Goal: Transaction & Acquisition: Download file/media

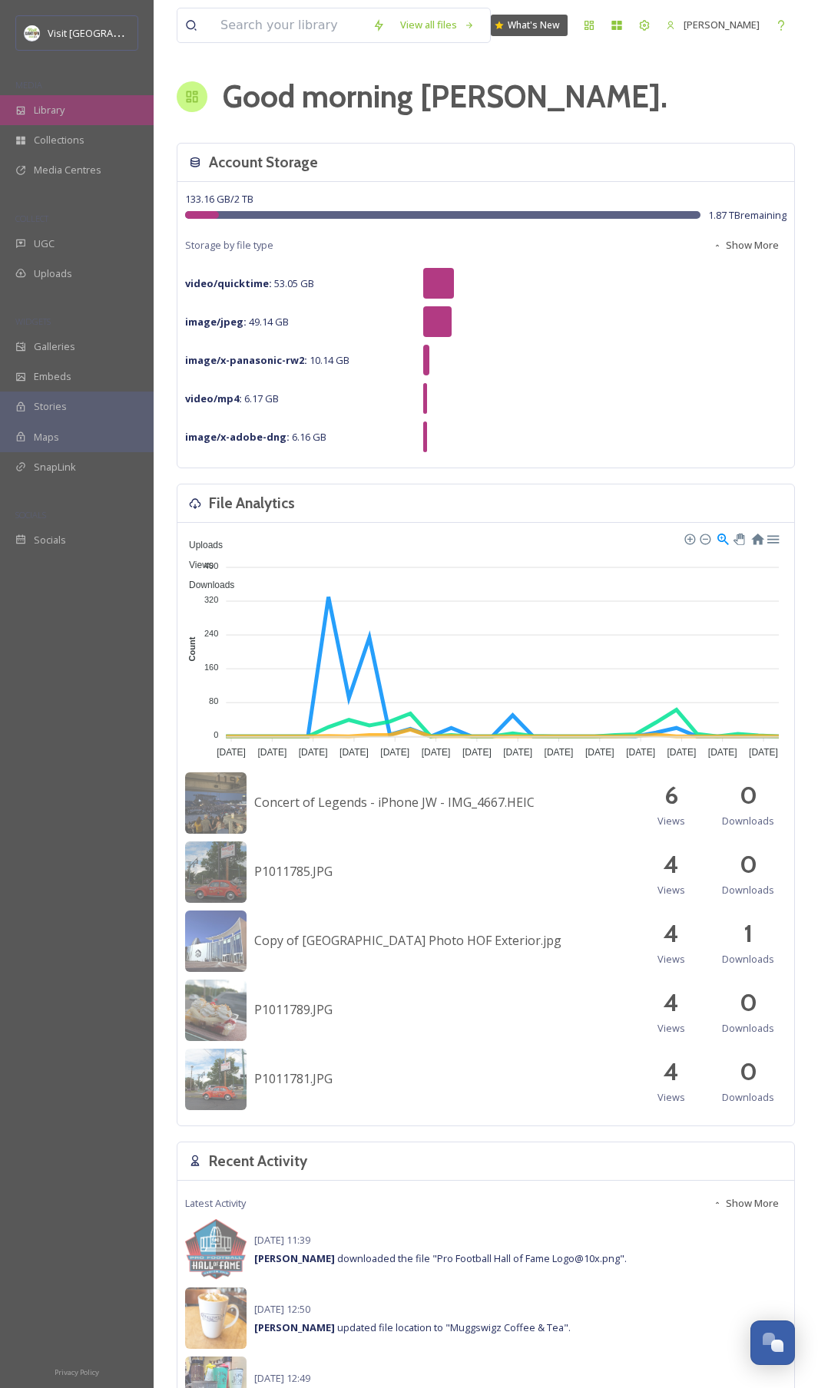
click at [51, 117] on span "Library" at bounding box center [49, 110] width 31 height 15
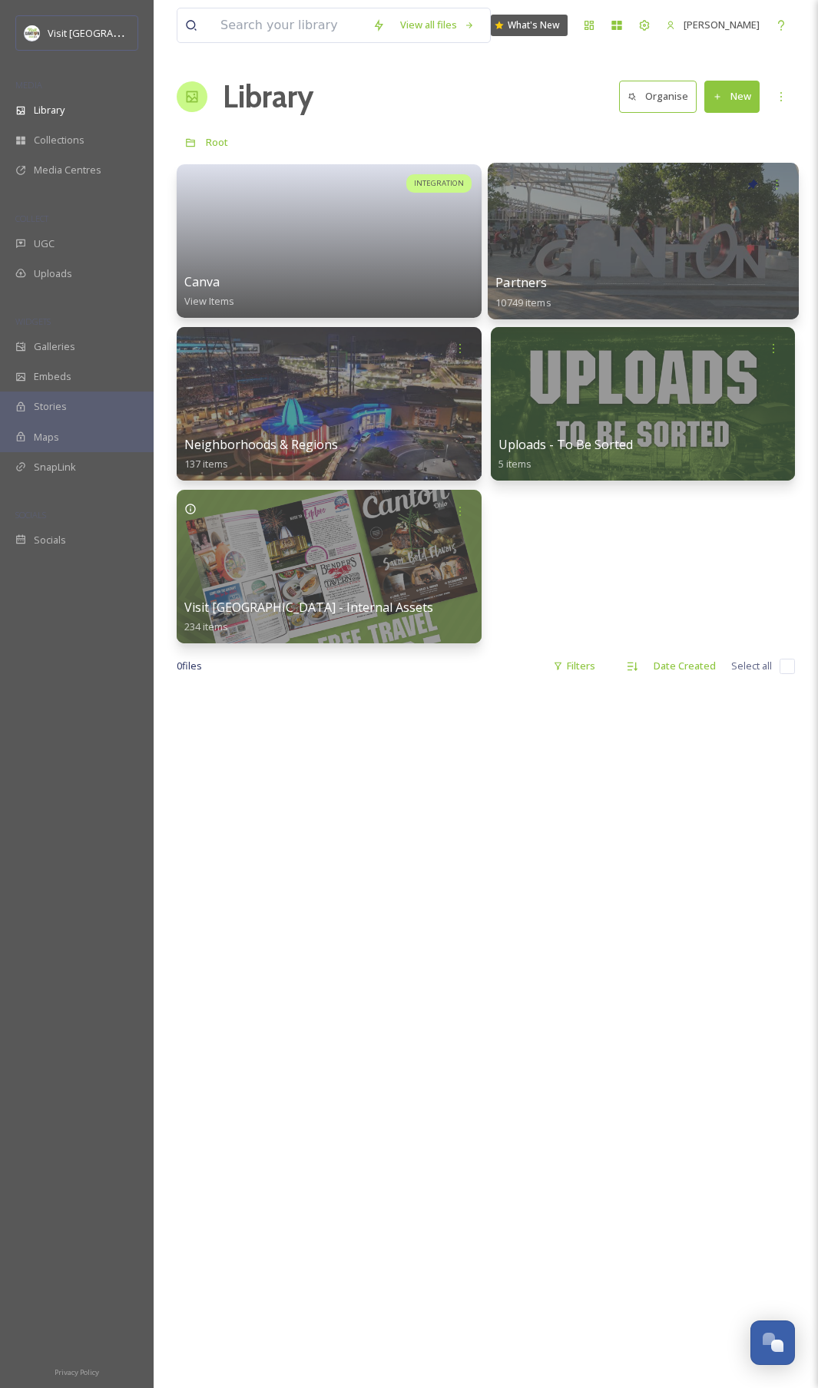
click at [563, 249] on div at bounding box center [642, 241] width 310 height 157
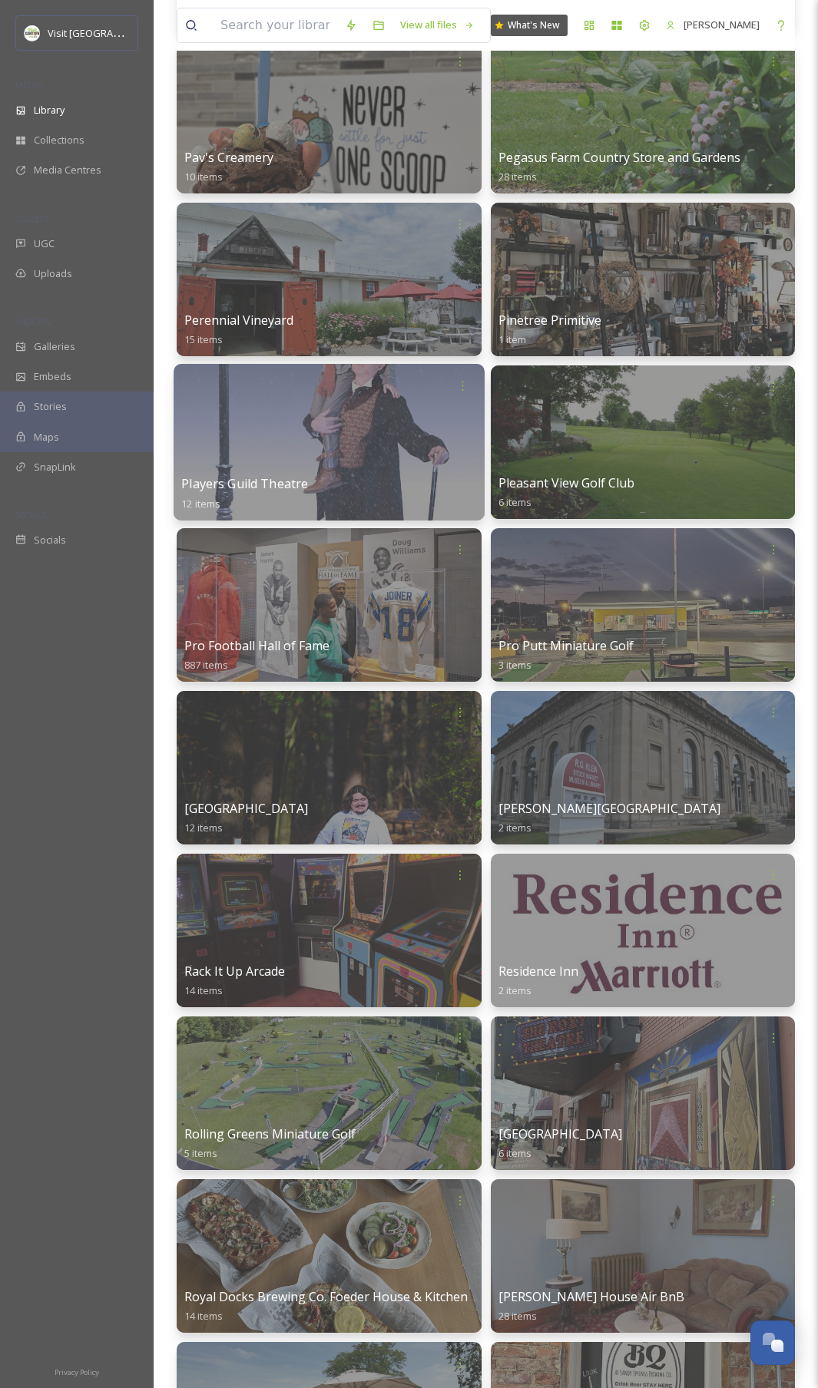
scroll to position [15612, 0]
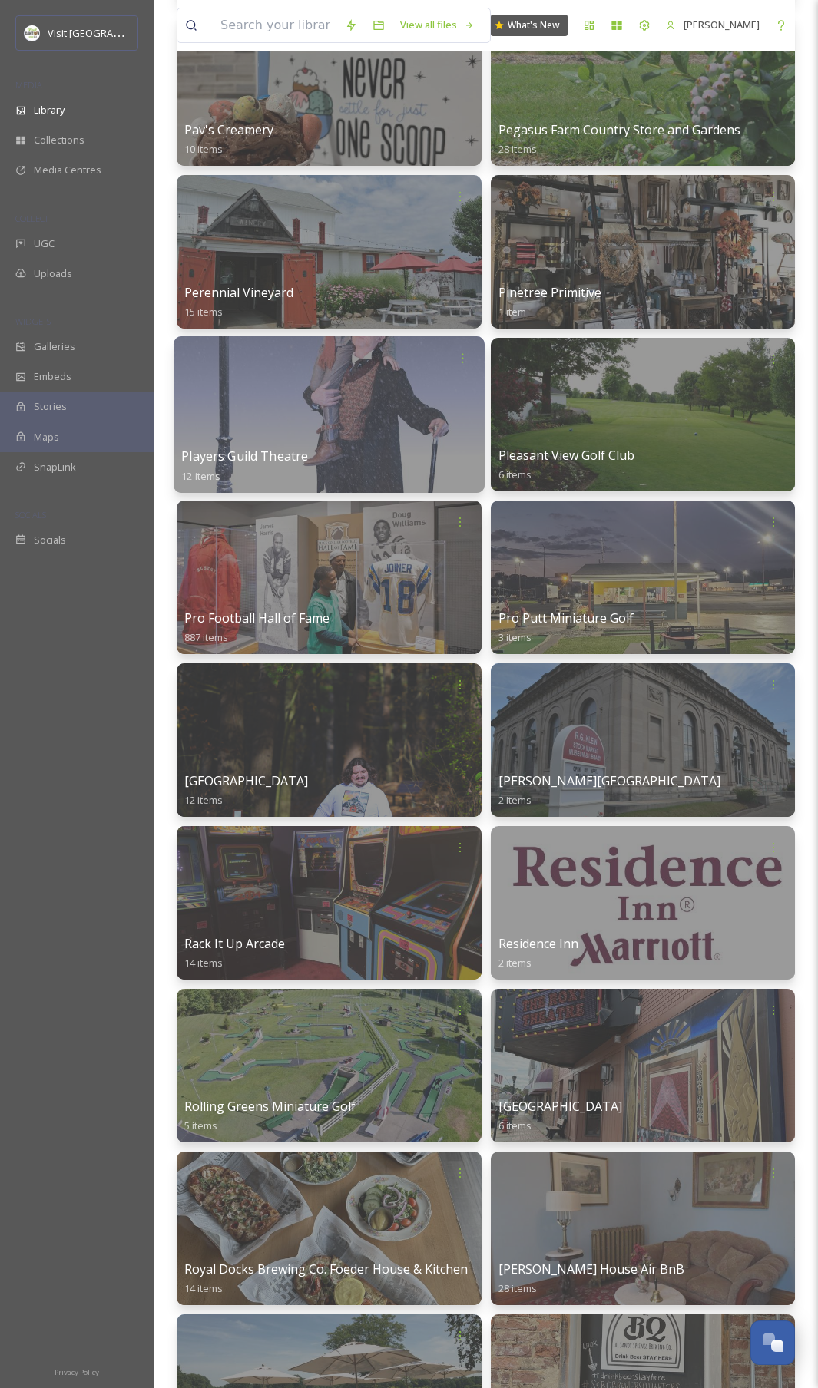
click at [379, 556] on div at bounding box center [329, 578] width 305 height 154
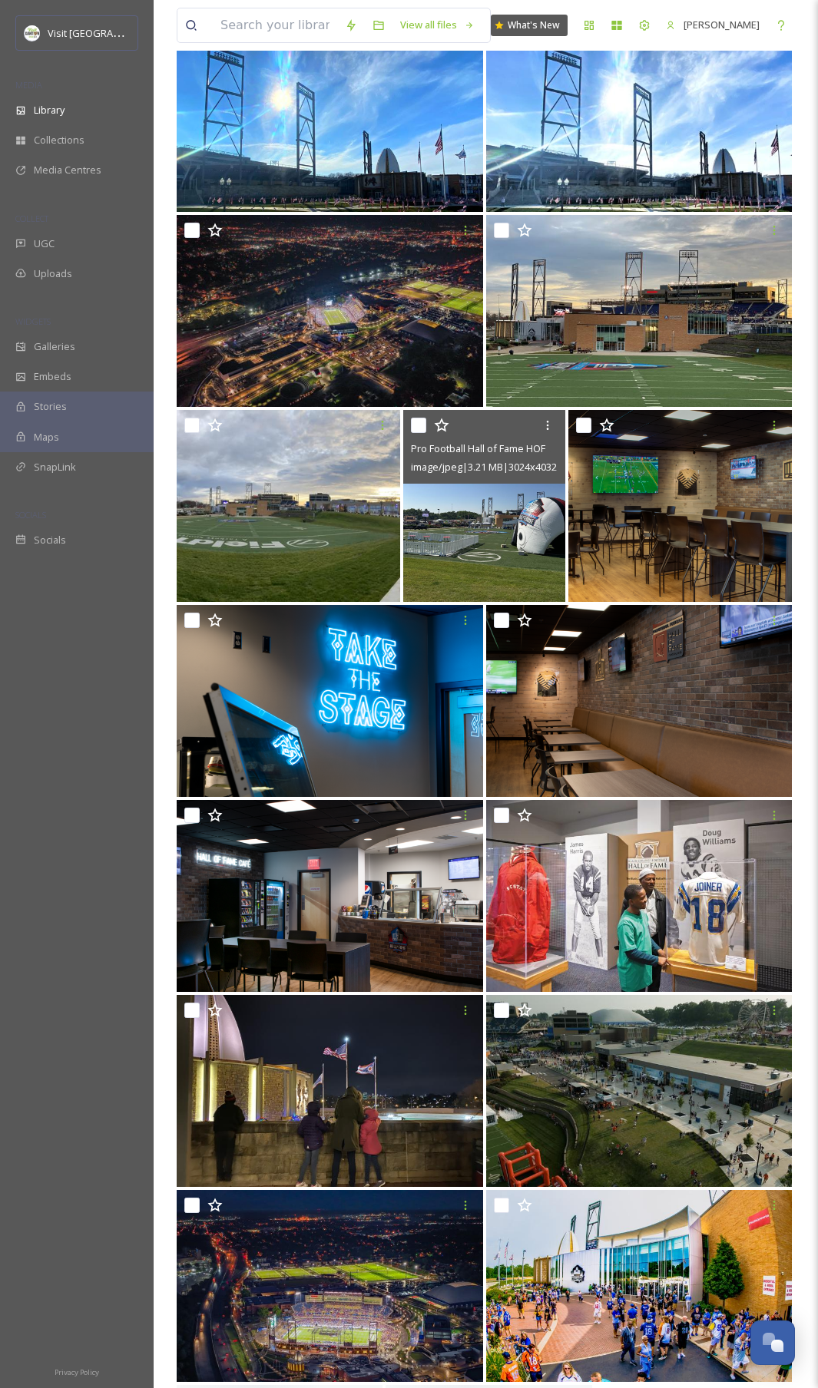
scroll to position [1456, 0]
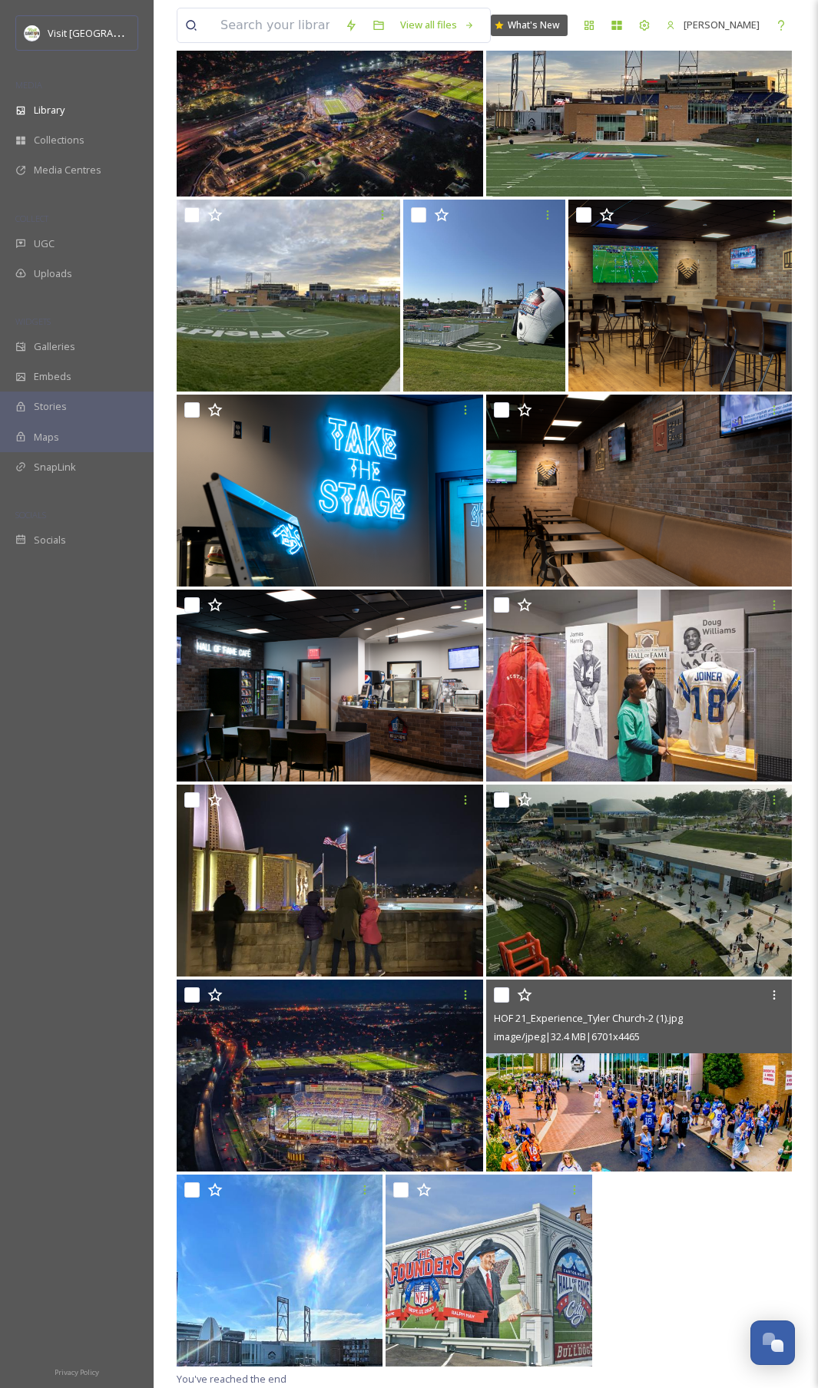
click at [550, 1098] on img at bounding box center [639, 1076] width 306 height 192
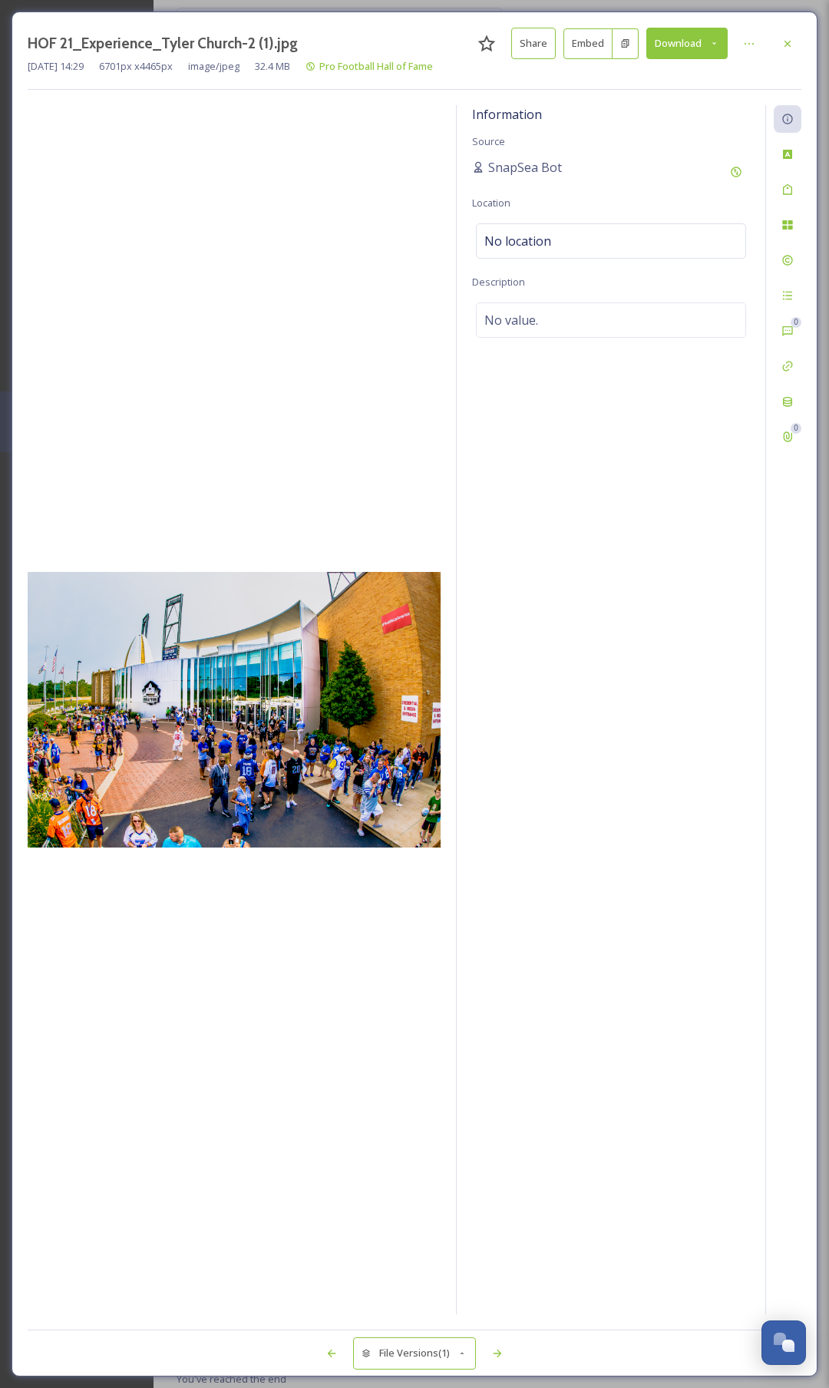
click at [698, 34] on button "Download" at bounding box center [686, 43] width 81 height 31
click at [671, 81] on span "Download Original (6701 x 4465)" at bounding box center [646, 78] width 145 height 15
click at [791, 45] on icon at bounding box center [787, 44] width 12 height 12
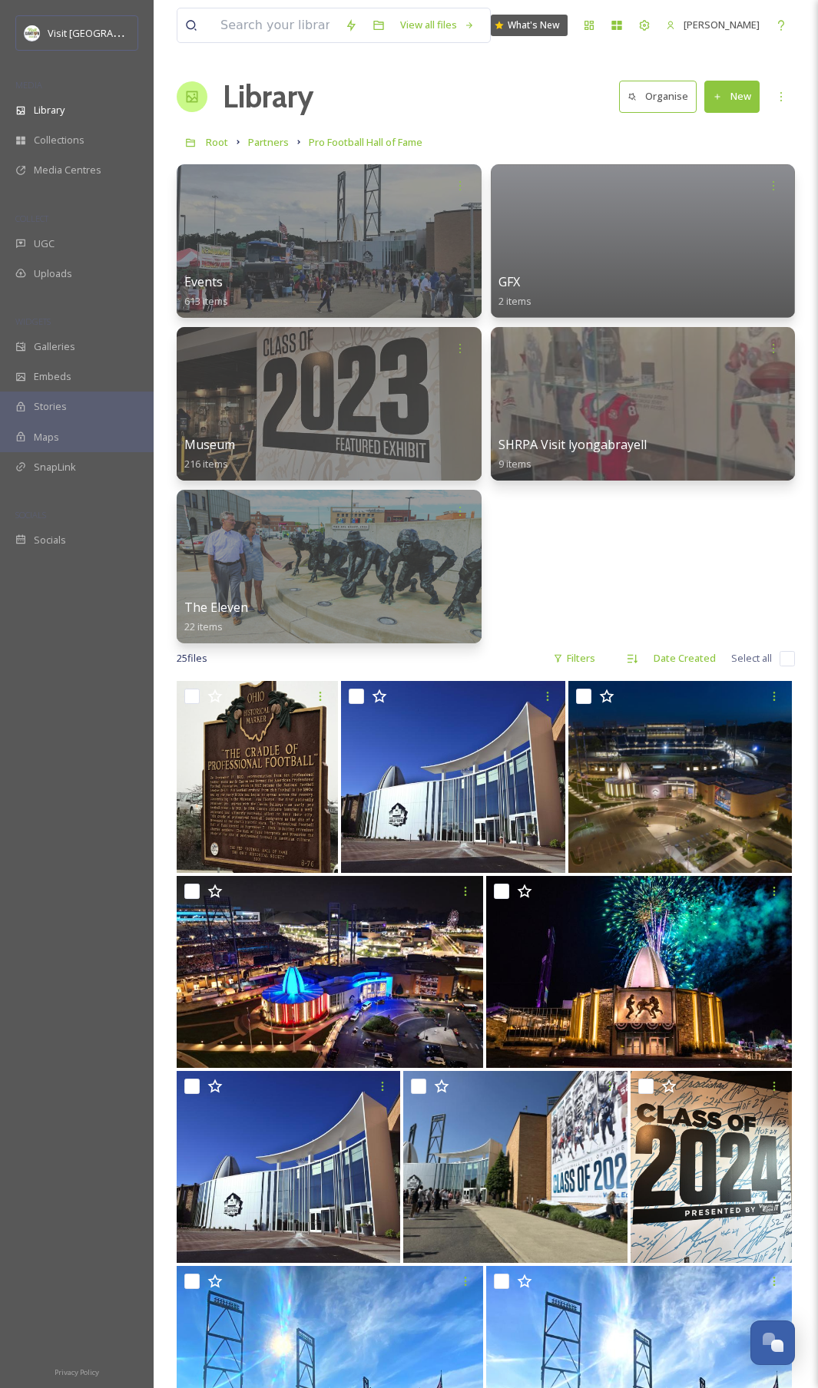
click at [738, 106] on button "New" at bounding box center [731, 96] width 55 height 31
click at [727, 134] on span "File Upload" at bounding box center [724, 132] width 51 height 15
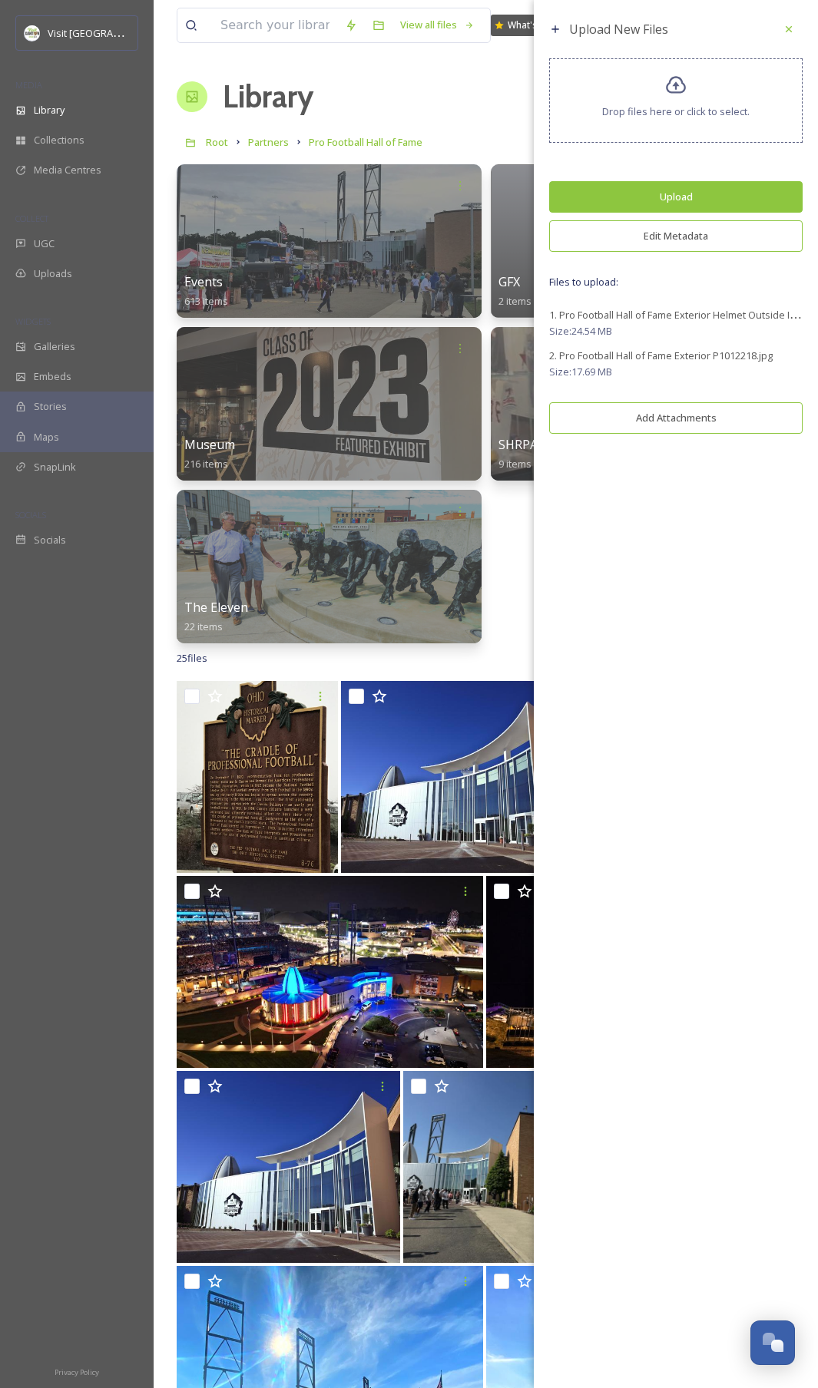
click at [653, 236] on button "Edit Metadata" at bounding box center [675, 235] width 253 height 31
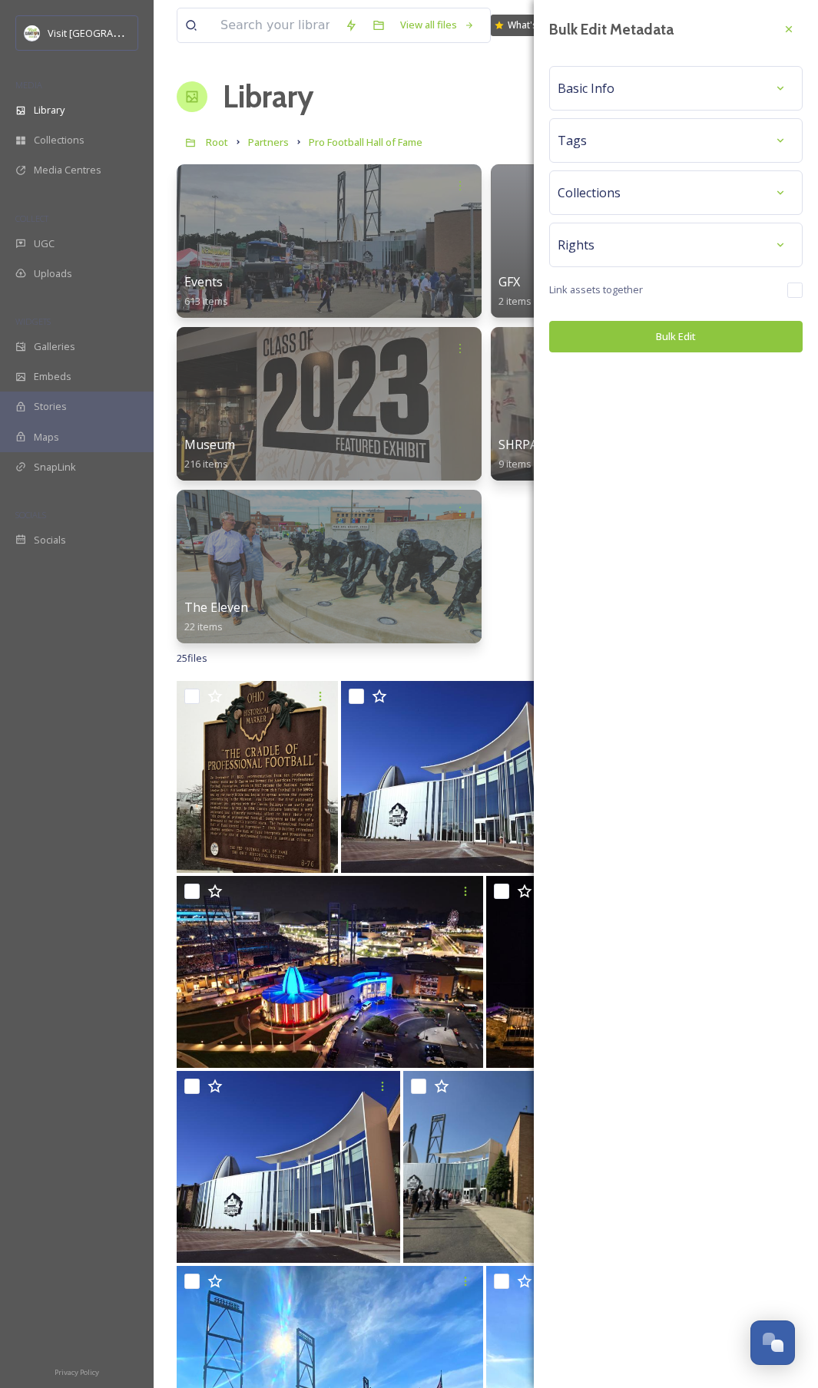
click at [619, 97] on div "Basic Info" at bounding box center [675, 88] width 236 height 28
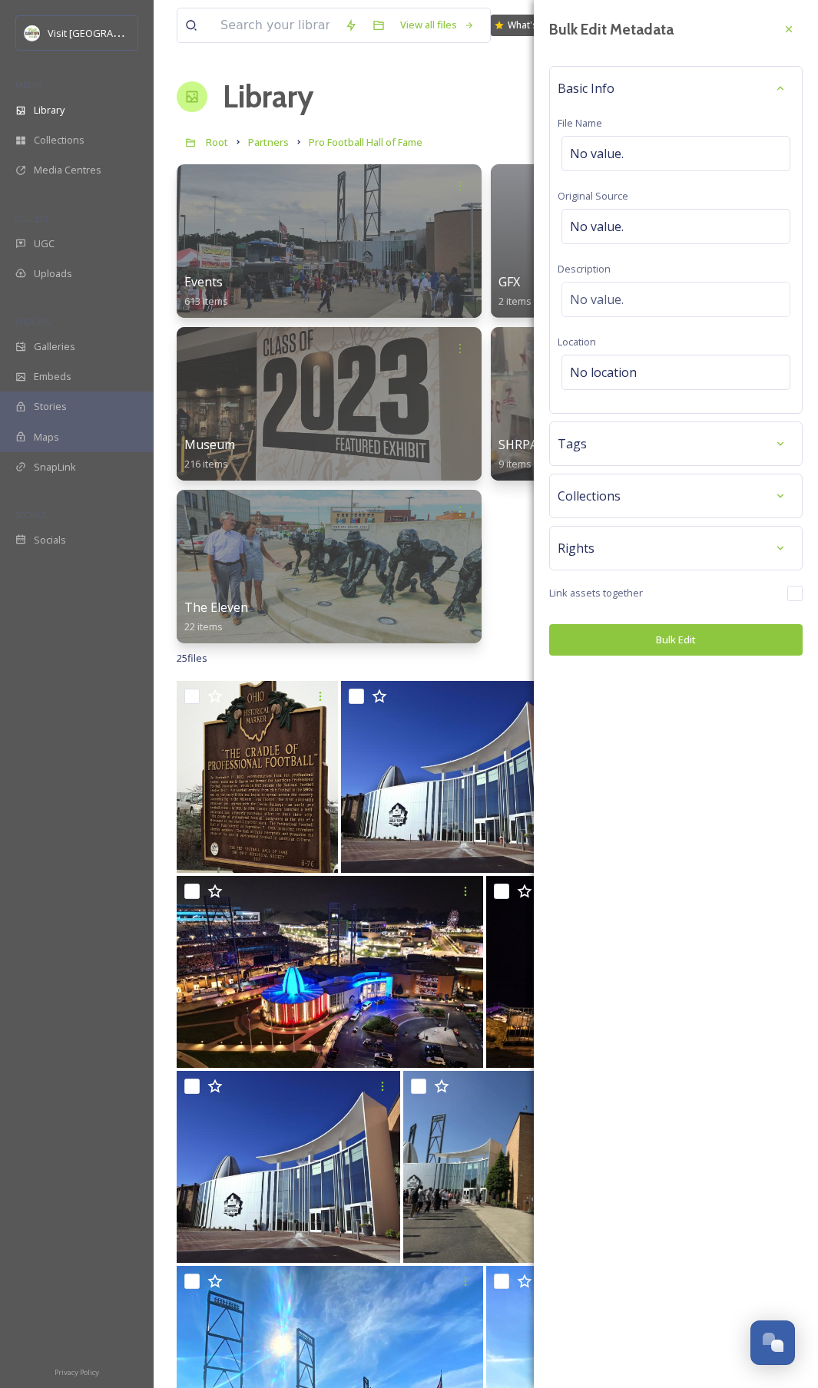
click at [633, 443] on div "Tags" at bounding box center [675, 444] width 236 height 28
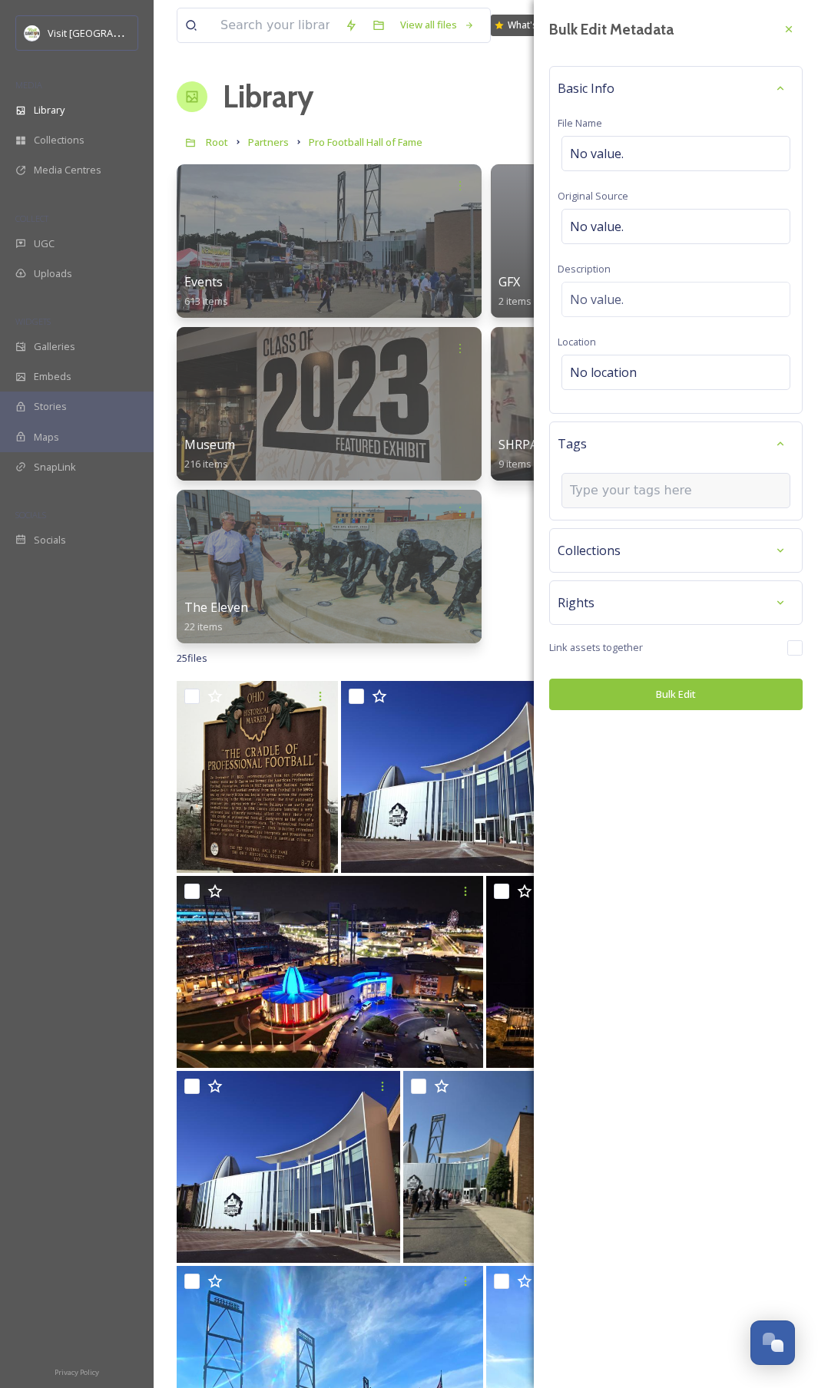
click at [625, 489] on input at bounding box center [647, 490] width 154 height 18
type input "Pro Football Hall of Fame"
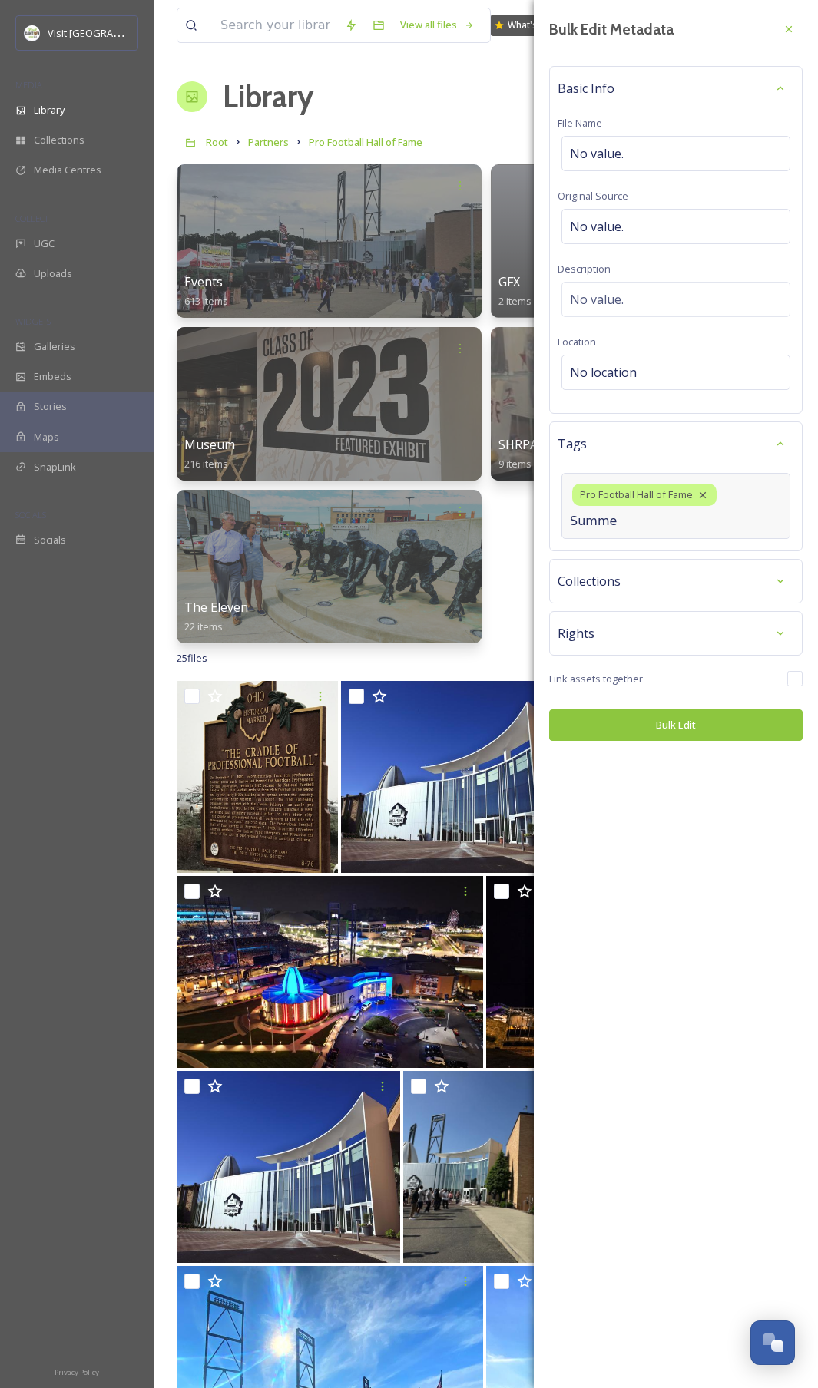
type input "Summer"
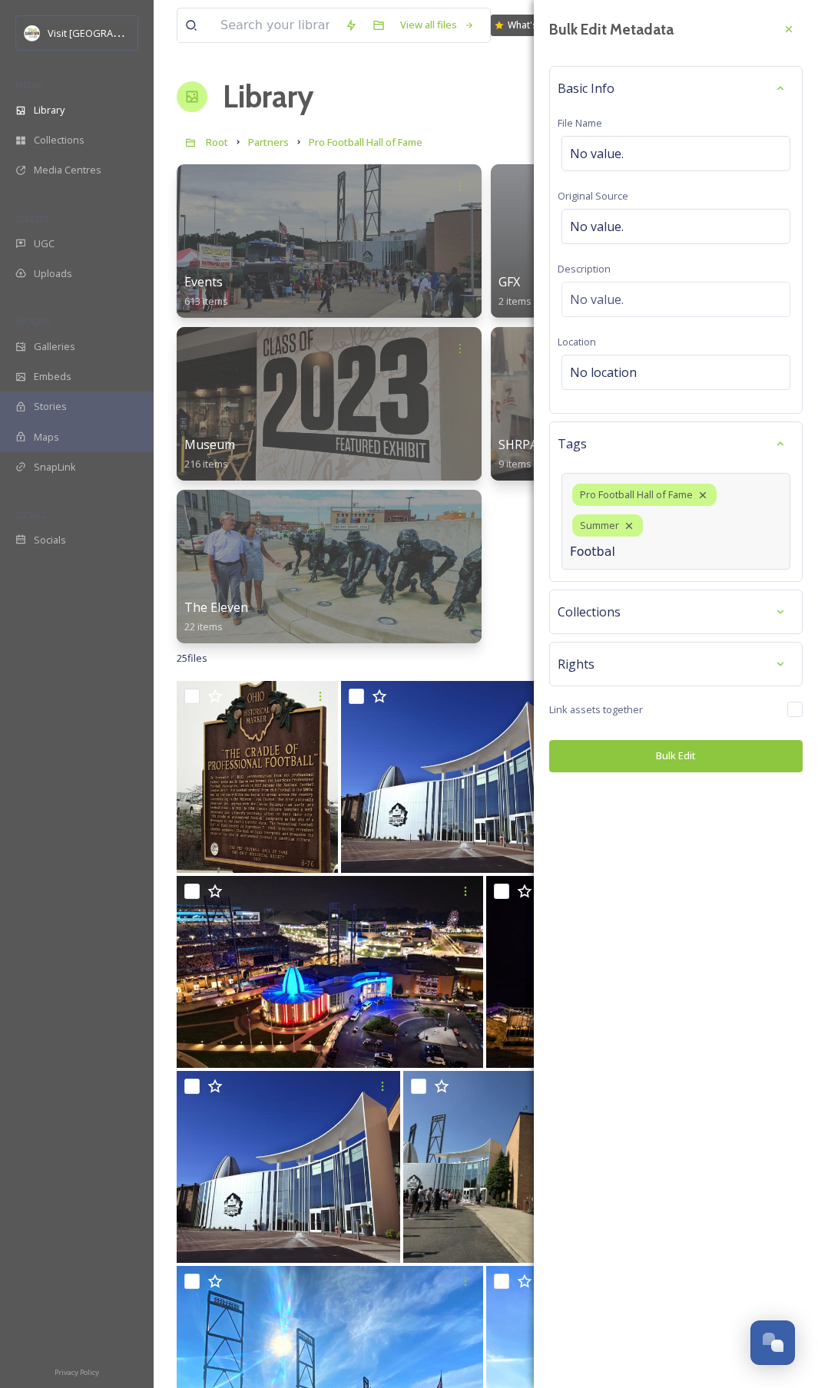
type input "Football"
type input "Sports"
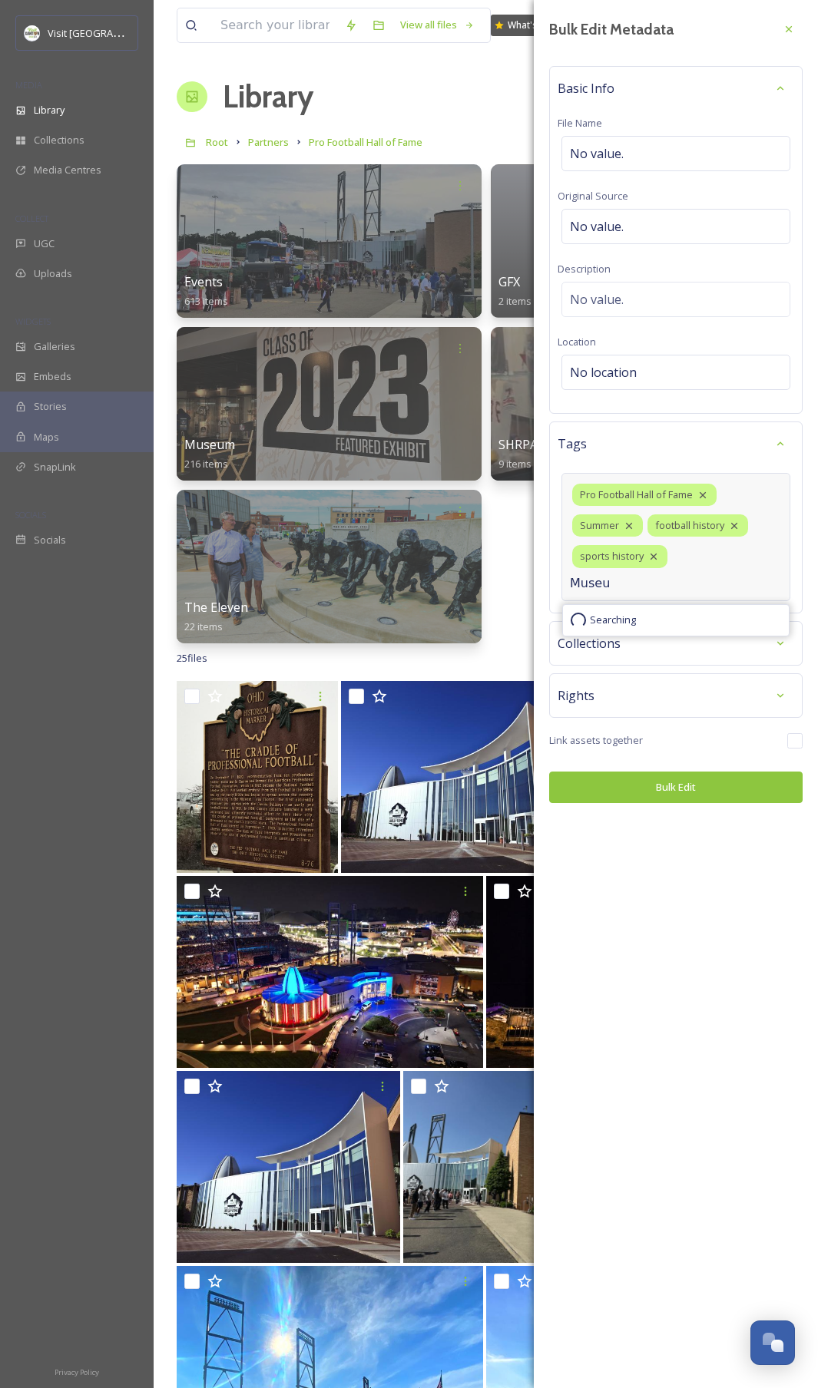
type input "Museum"
type input "exterior"
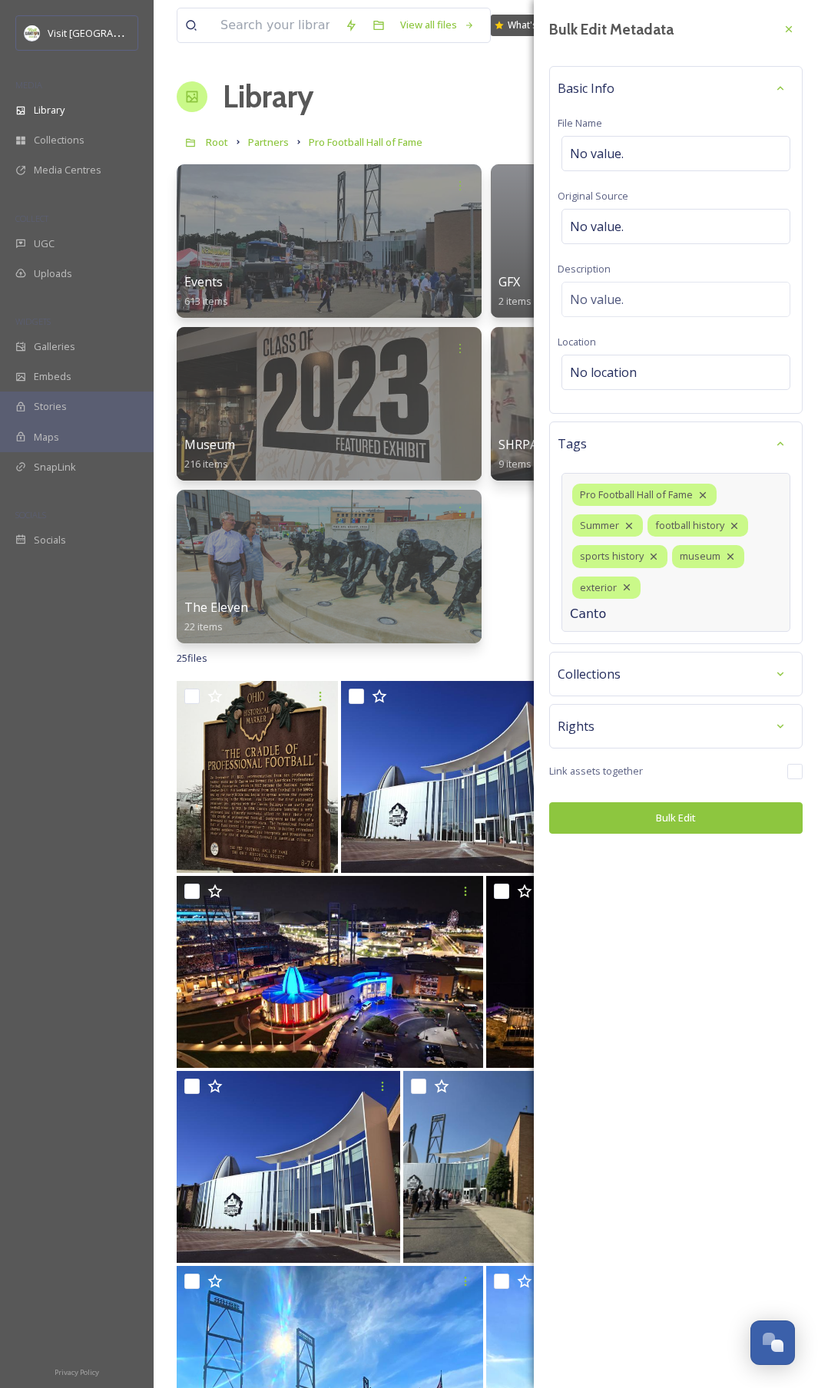
type input "Canton"
type input "s"
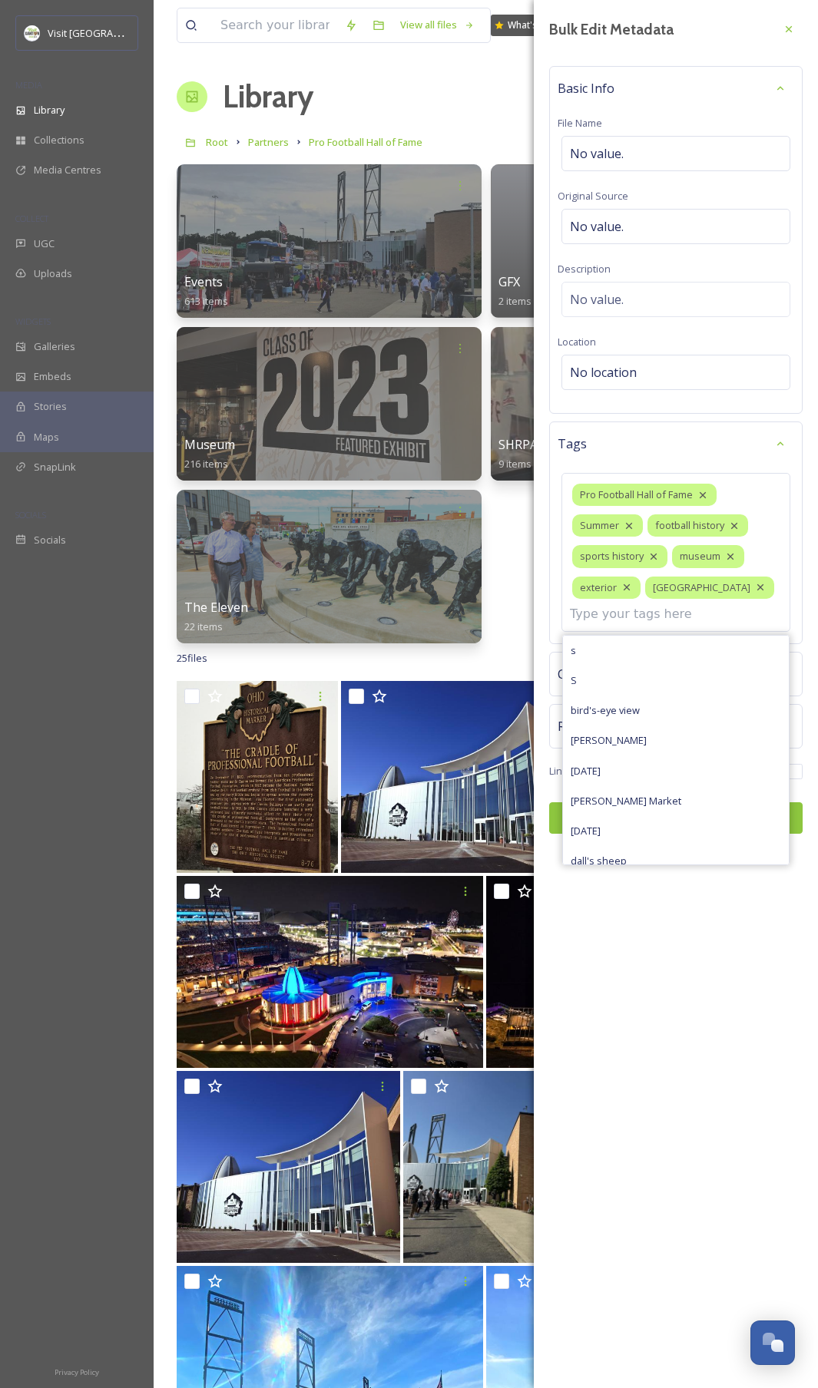
click at [671, 935] on div "Bulk Edit Metadata Basic Info File Name No value. Original Source No value. Des…" at bounding box center [676, 694] width 284 height 1388
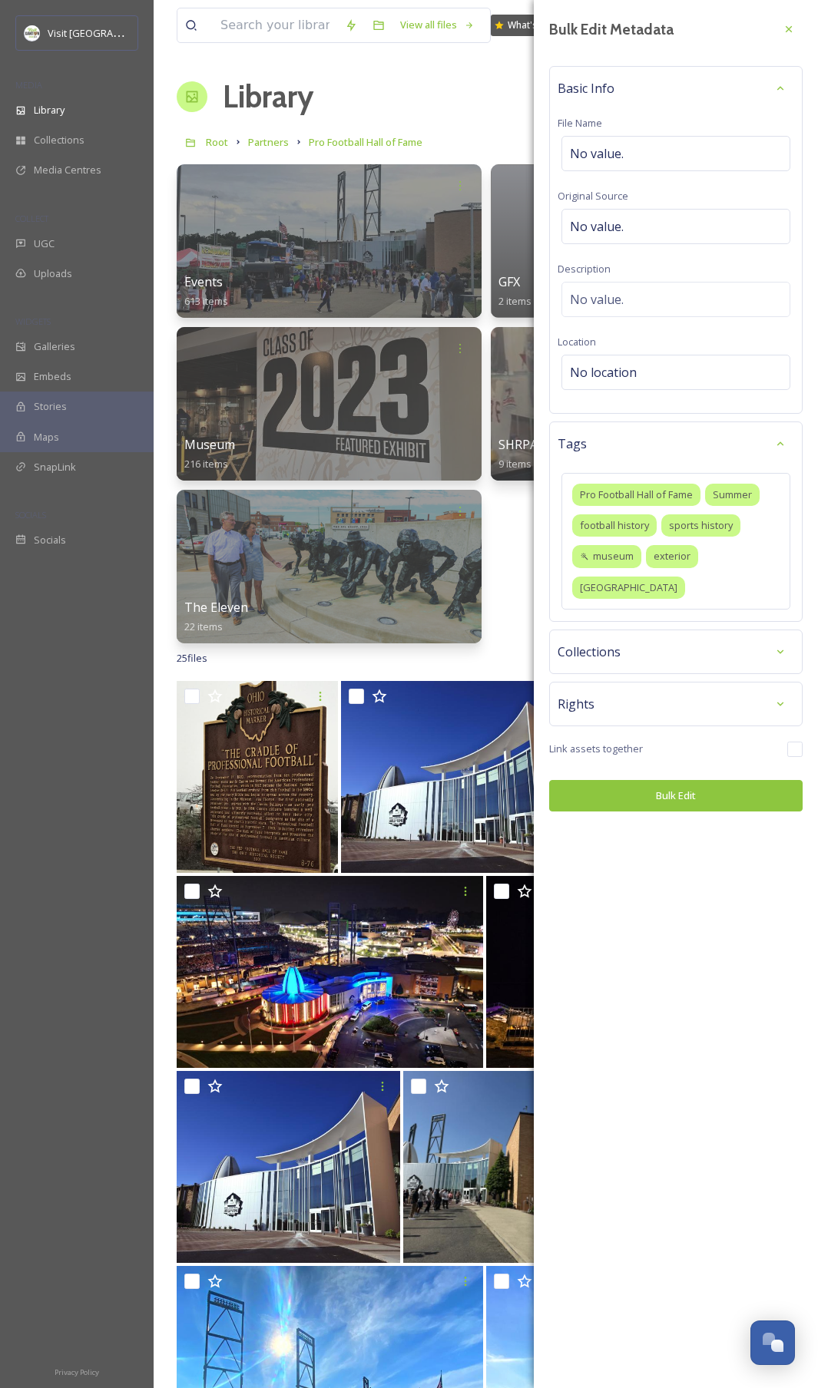
click at [666, 780] on button "Bulk Edit" at bounding box center [675, 795] width 253 height 31
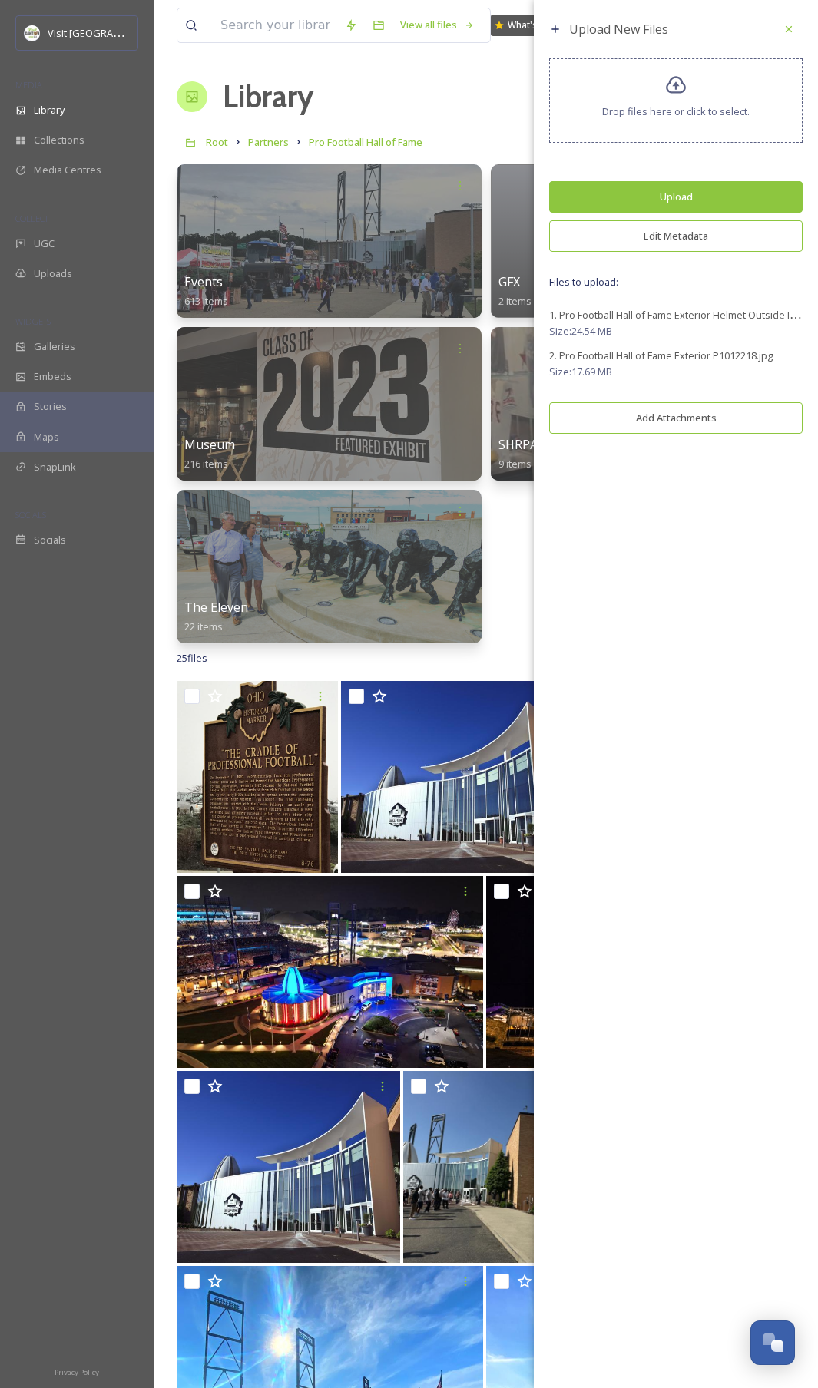
click at [685, 197] on button "Upload" at bounding box center [675, 196] width 253 height 31
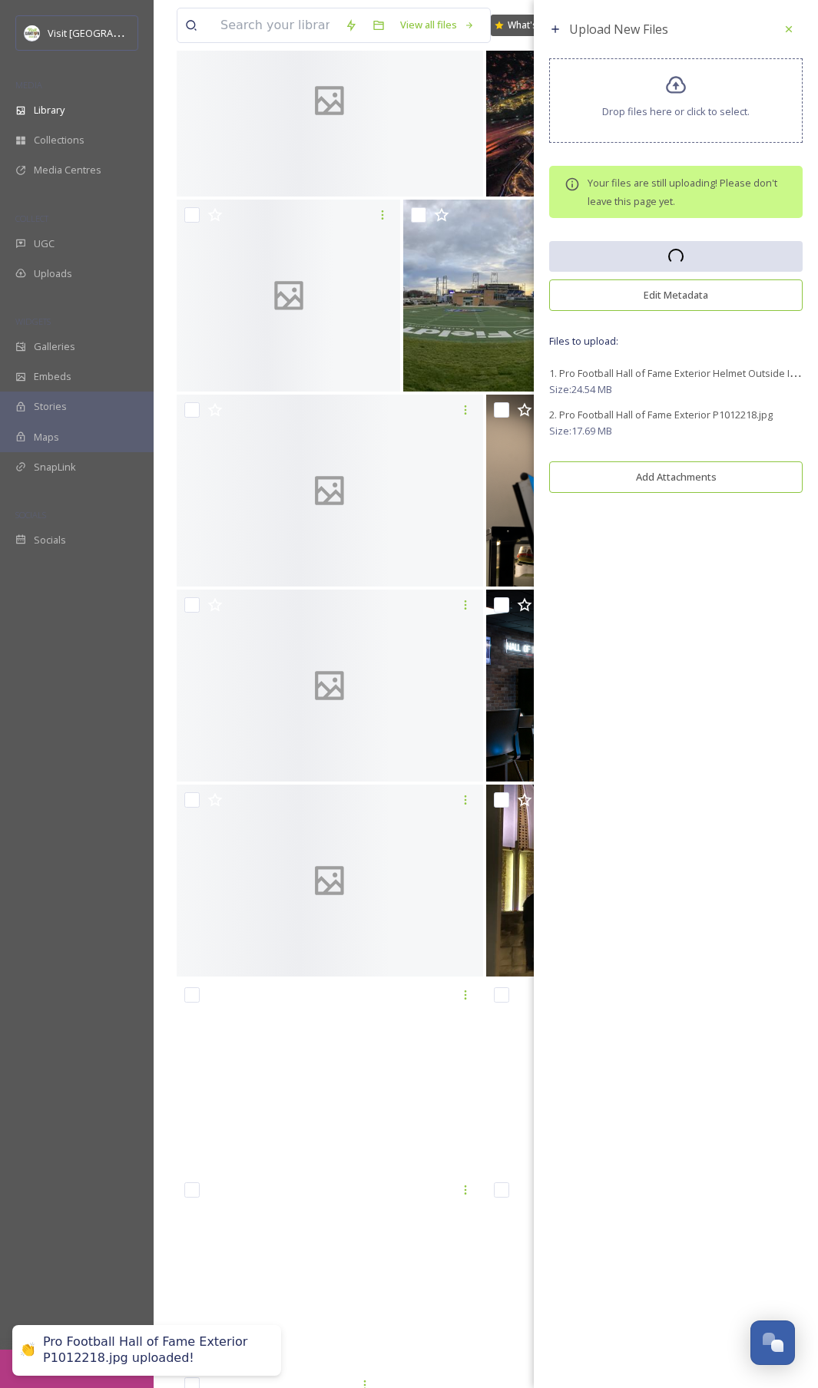
scroll to position [1066, 0]
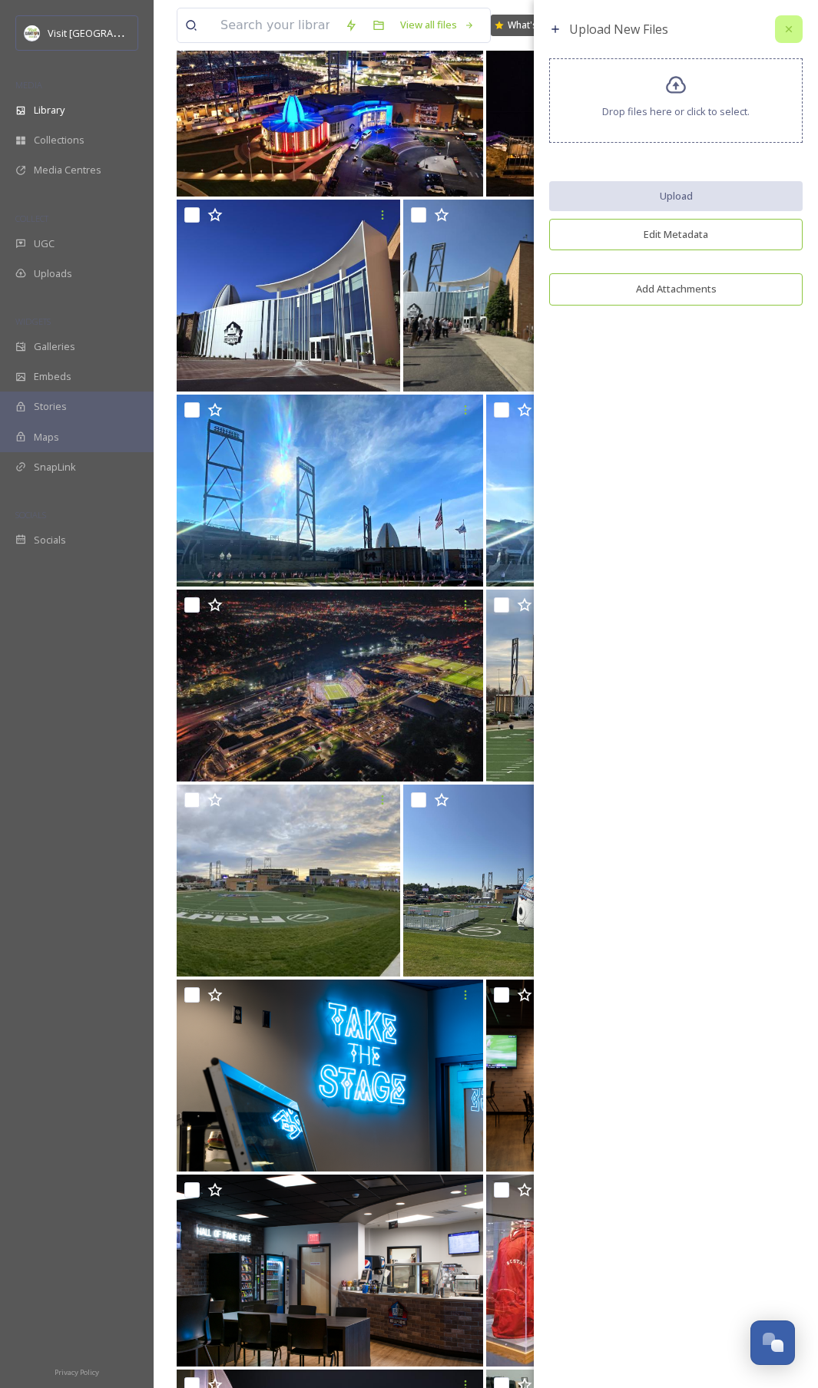
click at [788, 31] on icon at bounding box center [788, 29] width 12 height 12
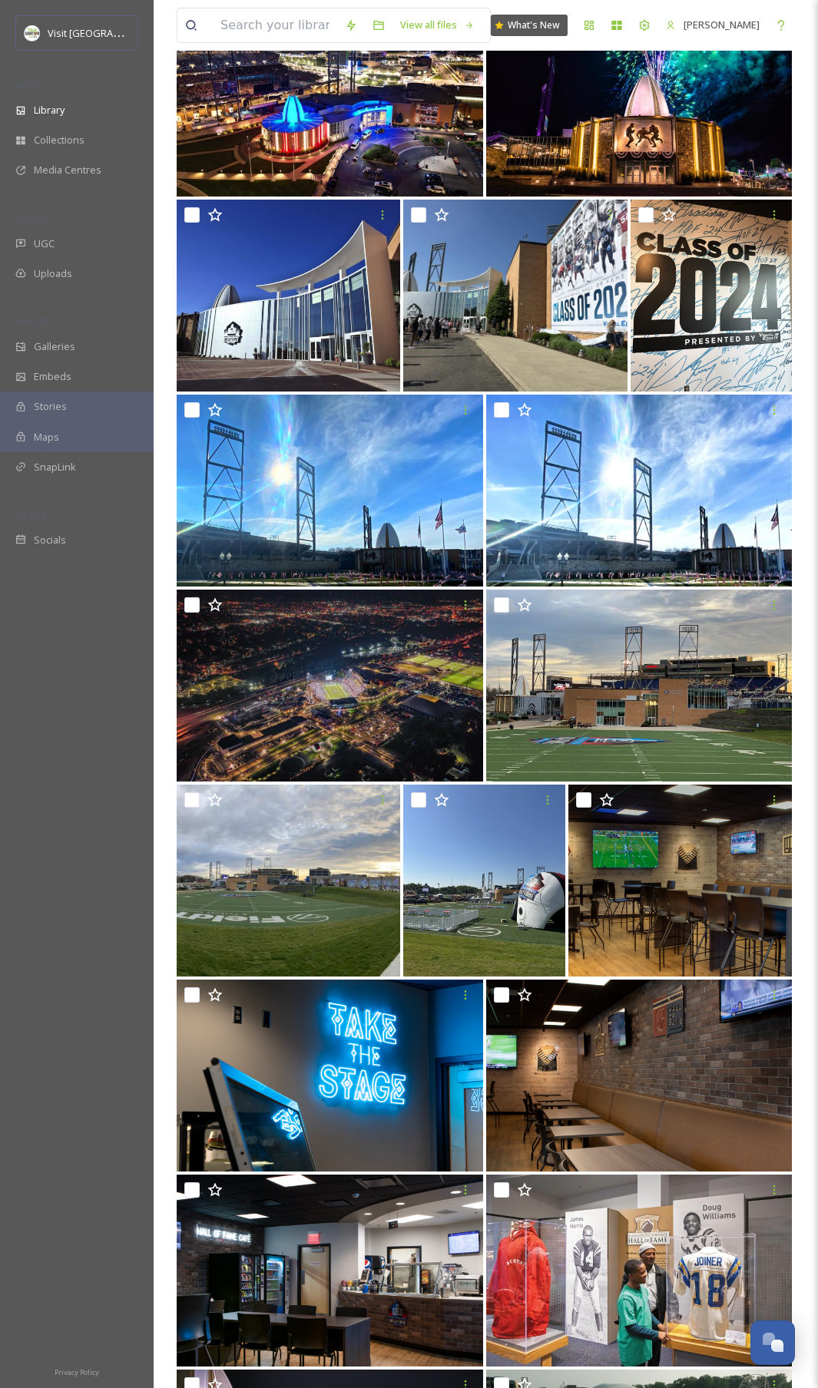
scroll to position [0, 0]
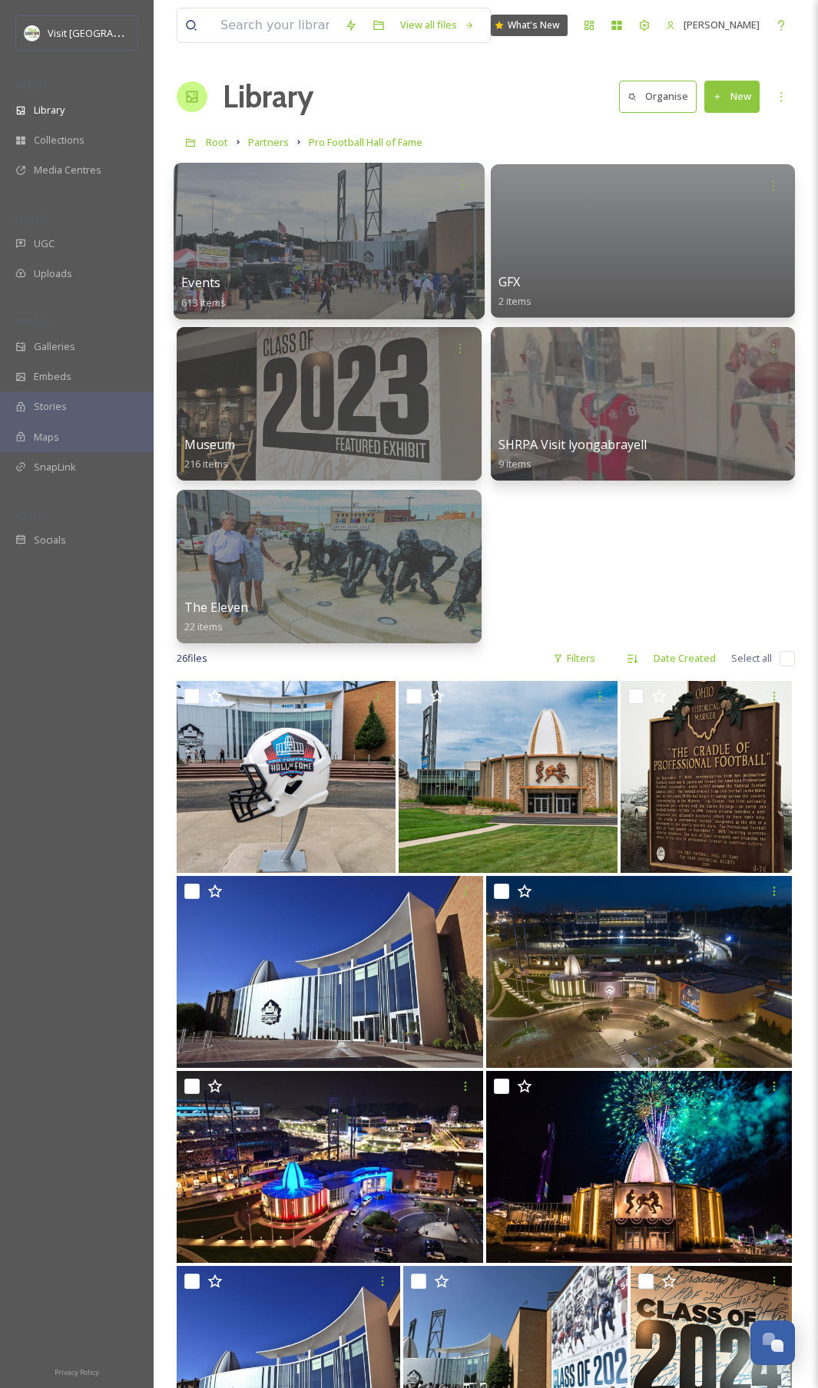
click at [339, 259] on div at bounding box center [328, 241] width 310 height 157
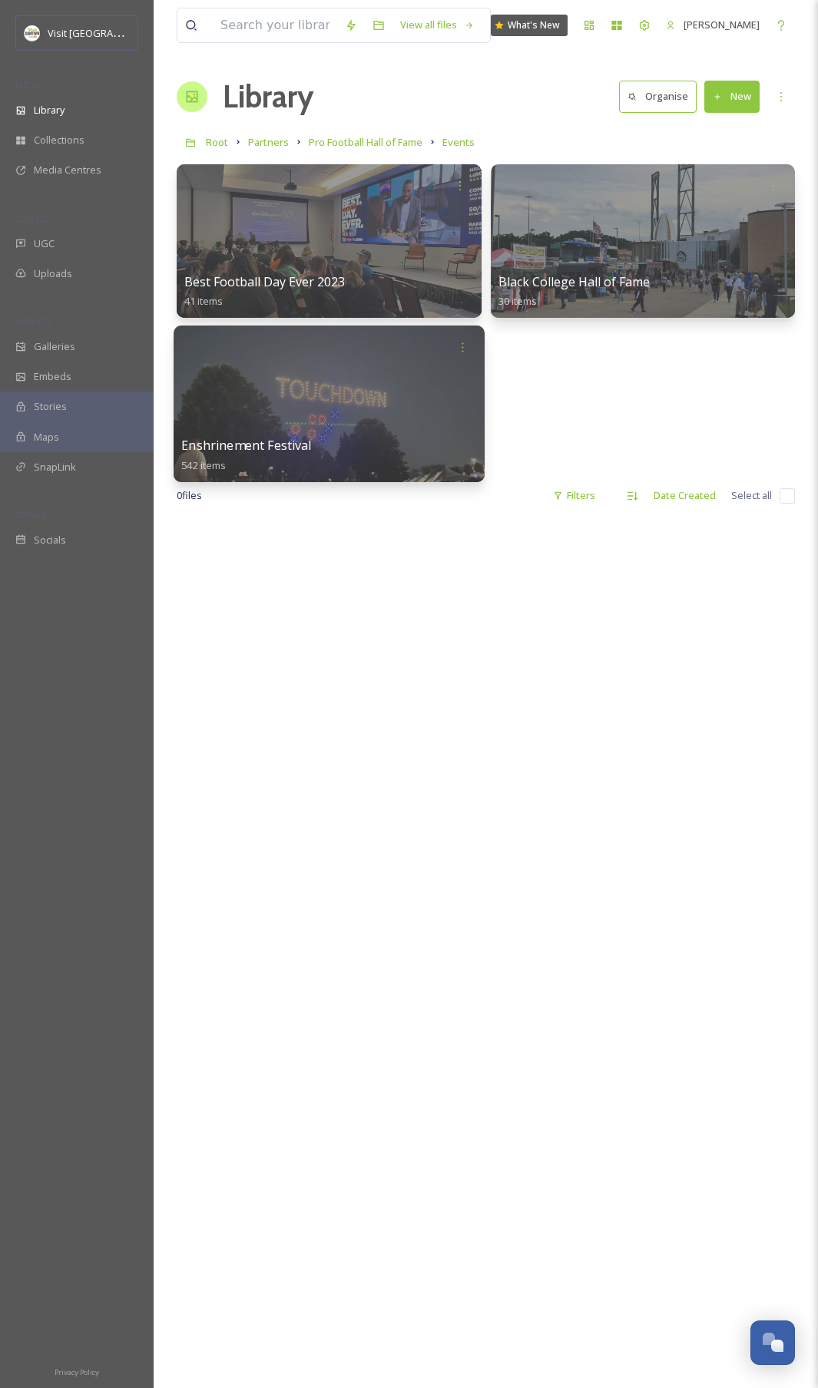
click at [410, 395] on div at bounding box center [328, 403] width 310 height 157
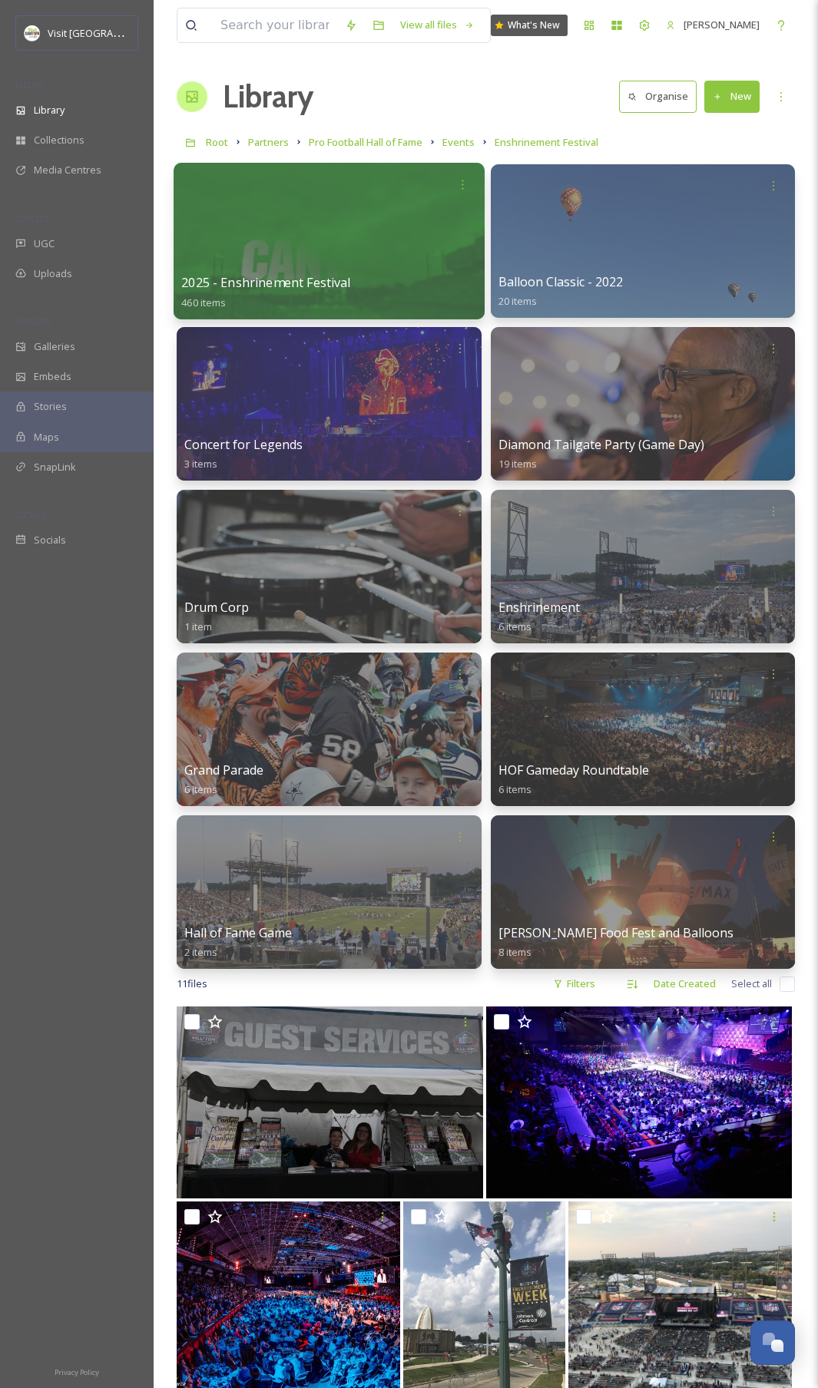
click at [357, 205] on div at bounding box center [328, 241] width 310 height 157
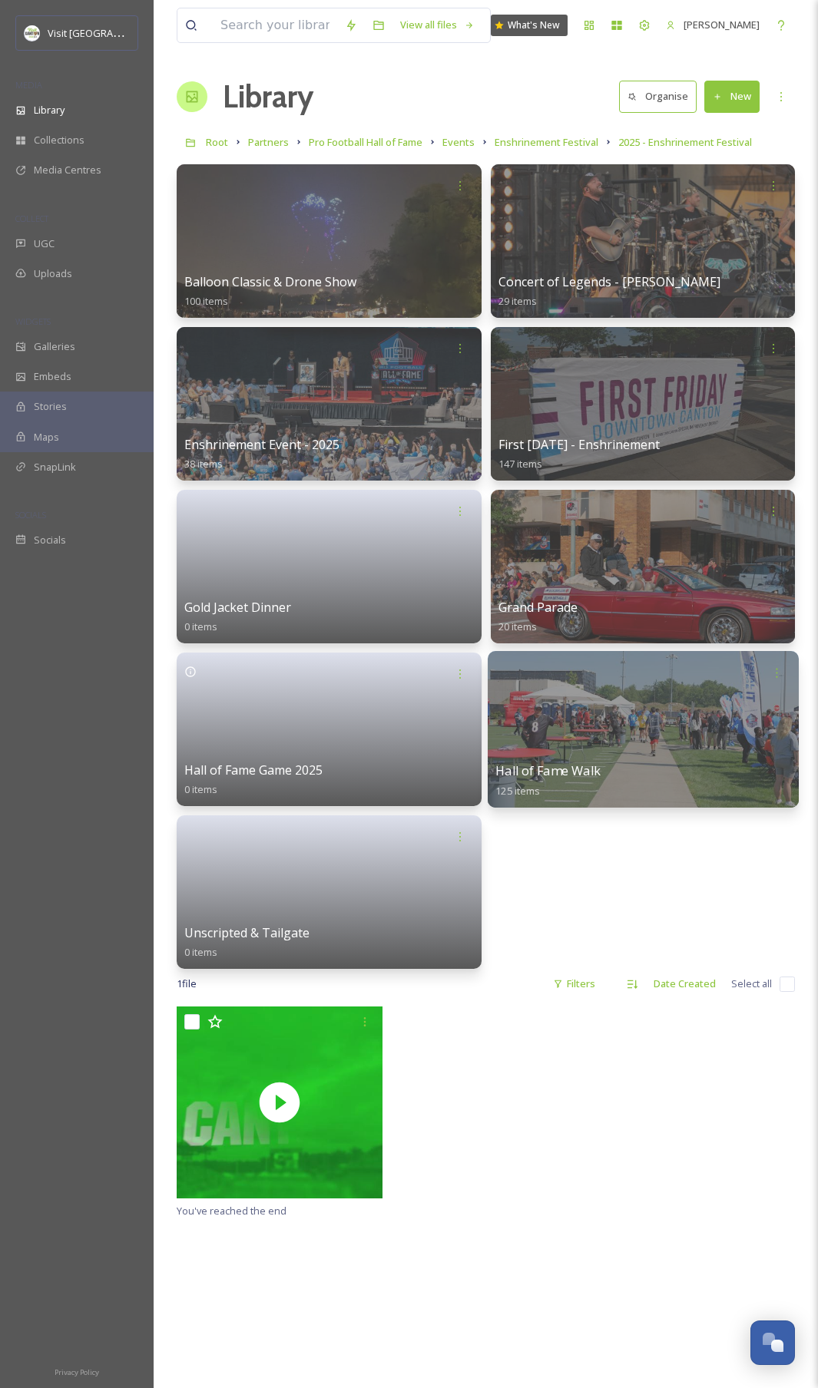
click at [650, 739] on div at bounding box center [642, 729] width 310 height 157
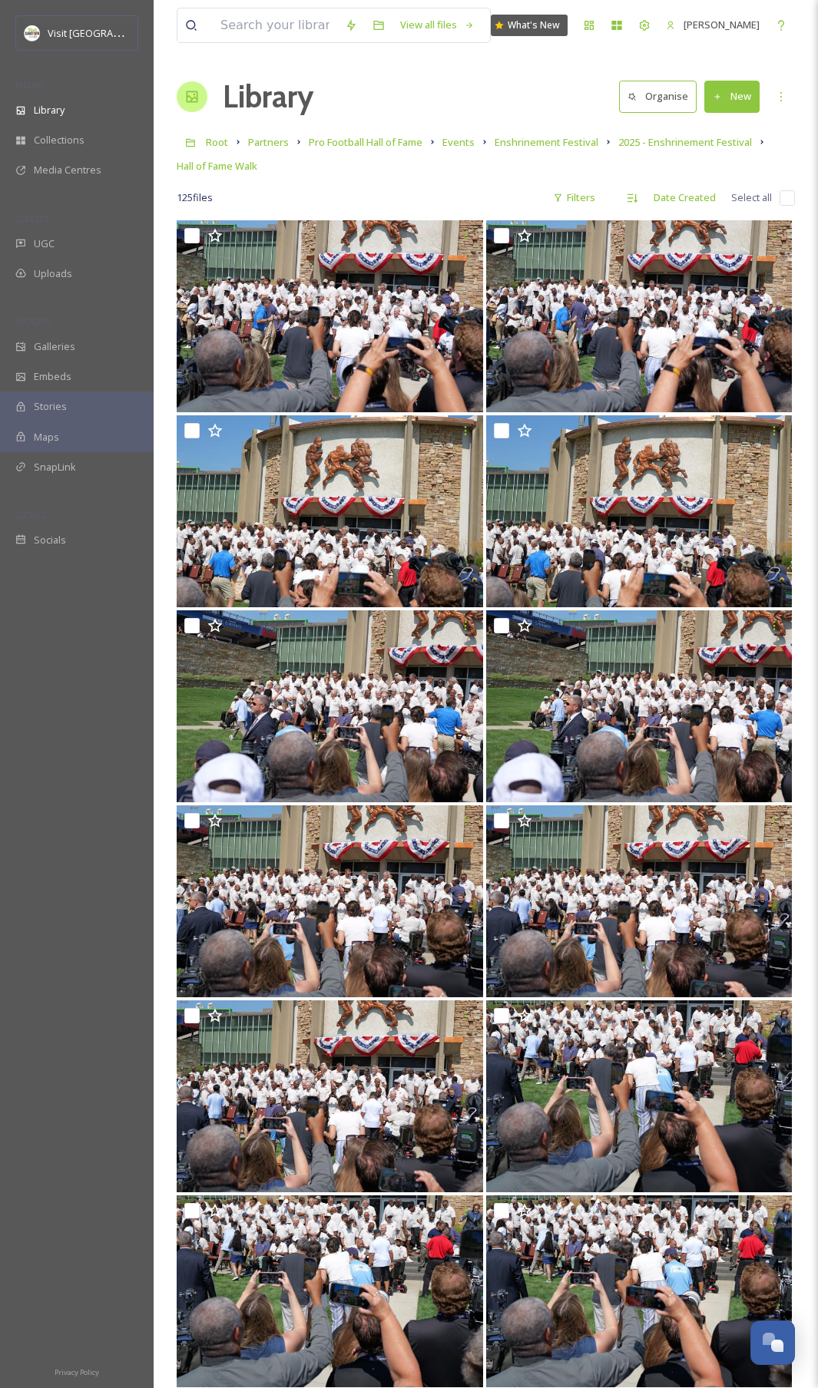
click at [729, 103] on button "New" at bounding box center [731, 96] width 55 height 31
click at [709, 132] on span "File Upload" at bounding box center [724, 132] width 51 height 15
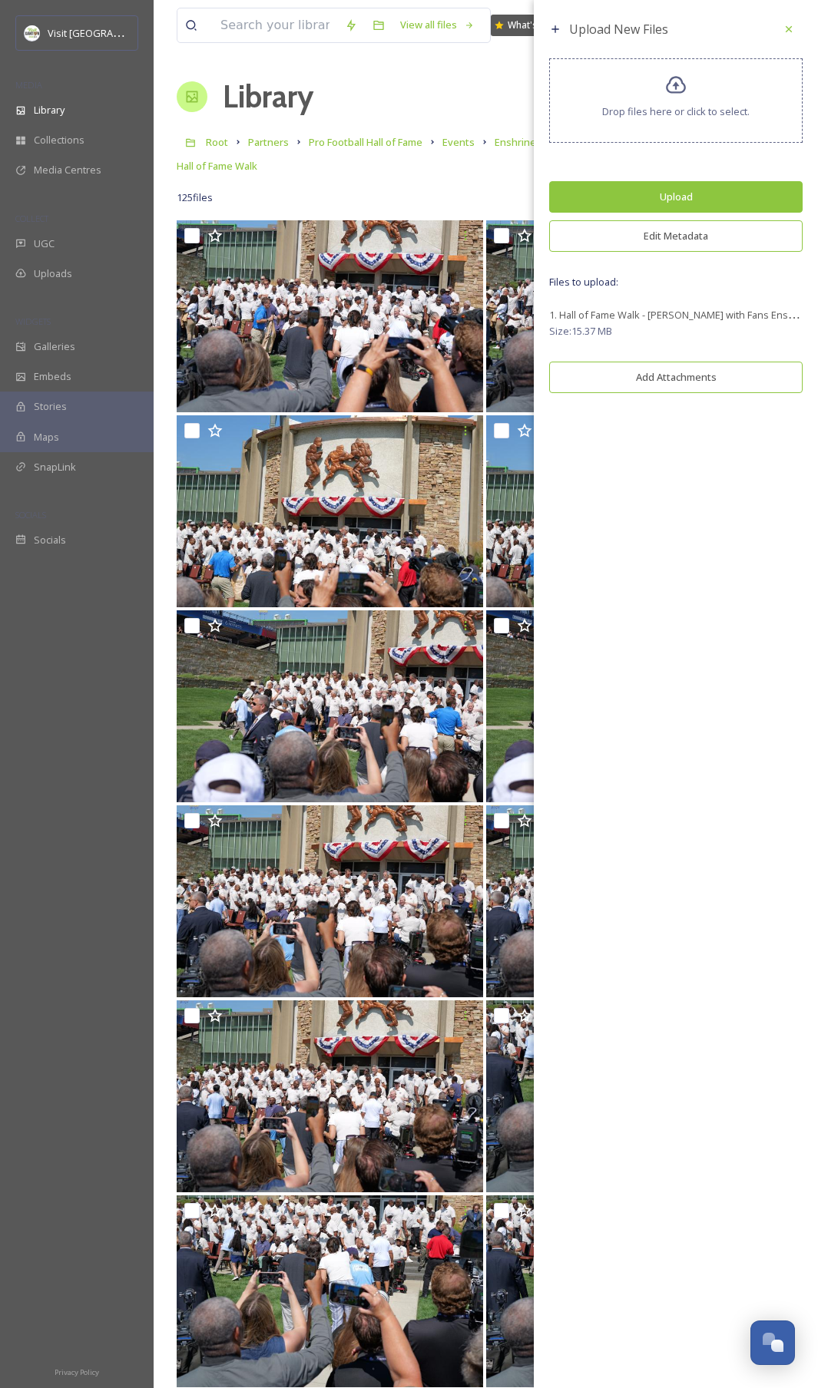
click at [668, 229] on button "Edit Metadata" at bounding box center [675, 235] width 253 height 31
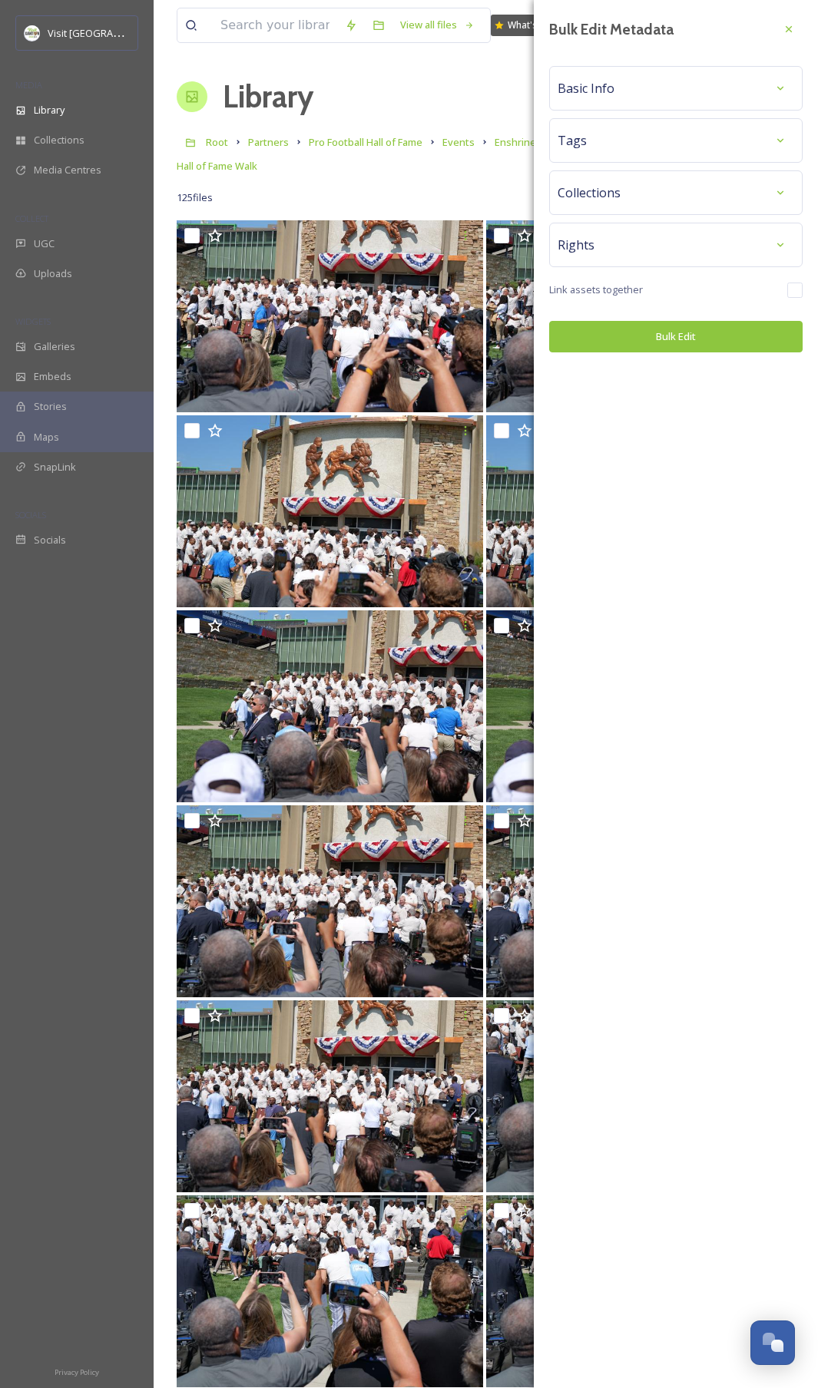
click at [648, 133] on div "Tags" at bounding box center [675, 141] width 236 height 28
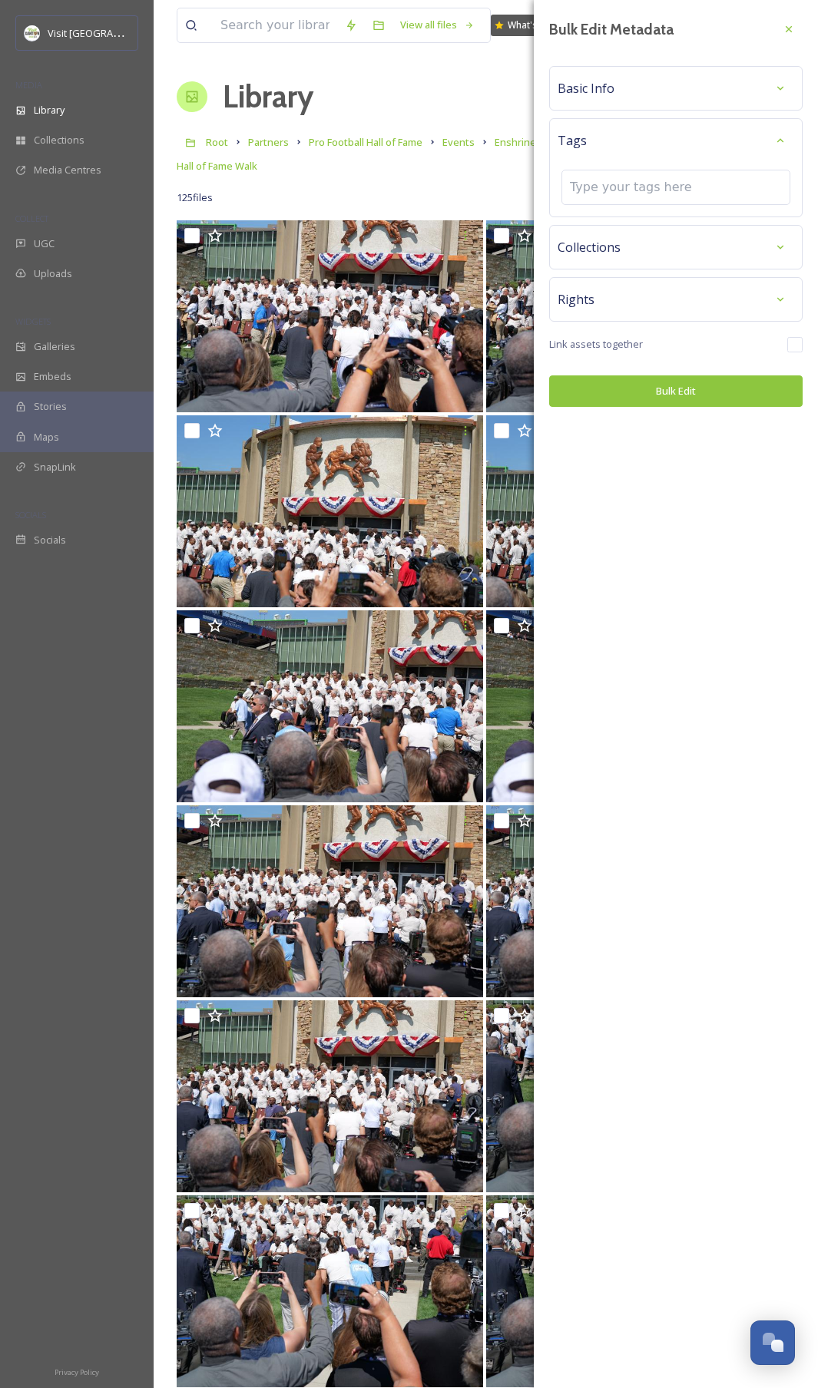
click at [616, 247] on span "Collections" at bounding box center [588, 247] width 63 height 18
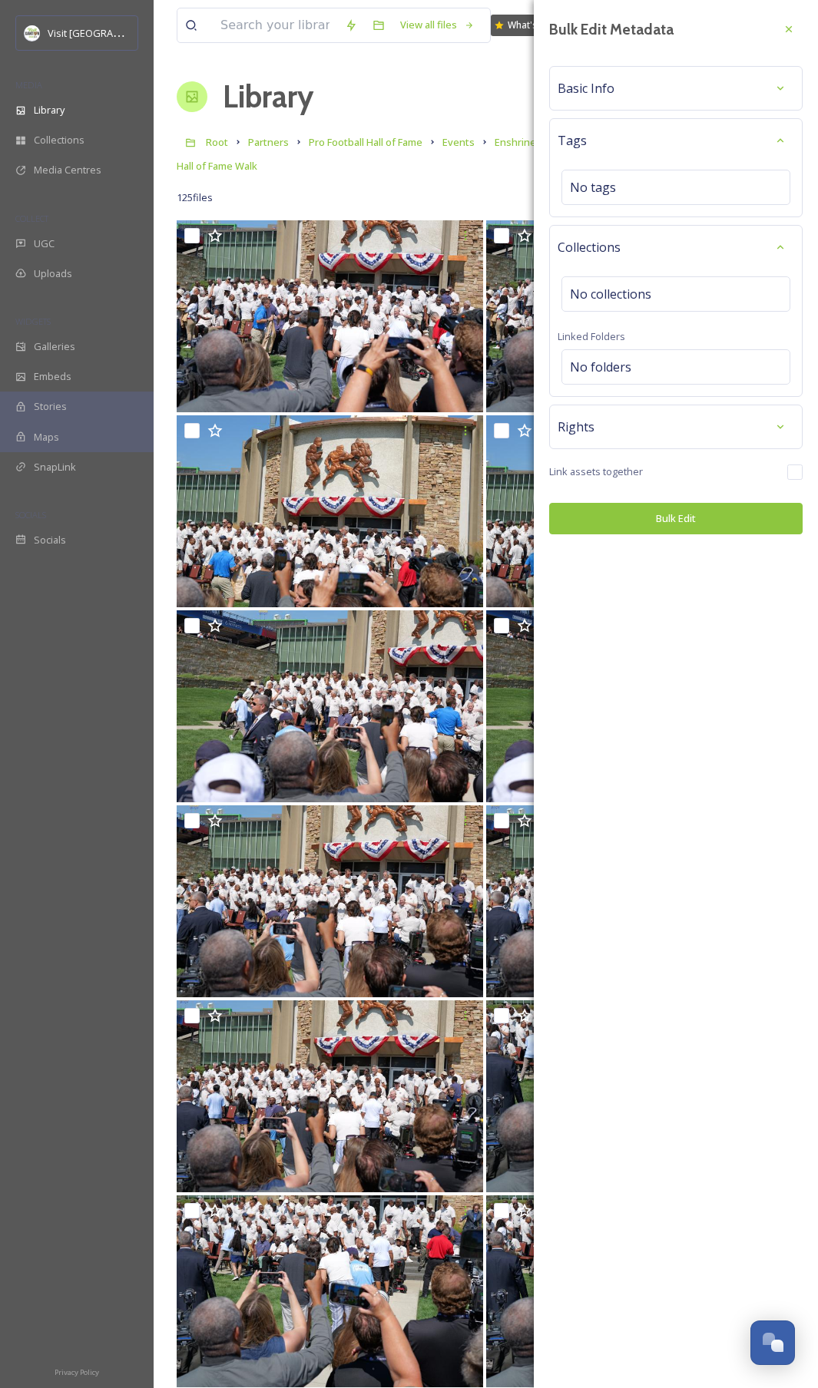
click at [613, 155] on div "Tags No tags" at bounding box center [675, 167] width 253 height 99
click at [619, 182] on div "No tags" at bounding box center [675, 187] width 229 height 35
type input "enshrinement 2025"
click at [597, 224] on span "Enshrinement 2025" at bounding box center [614, 223] width 89 height 15
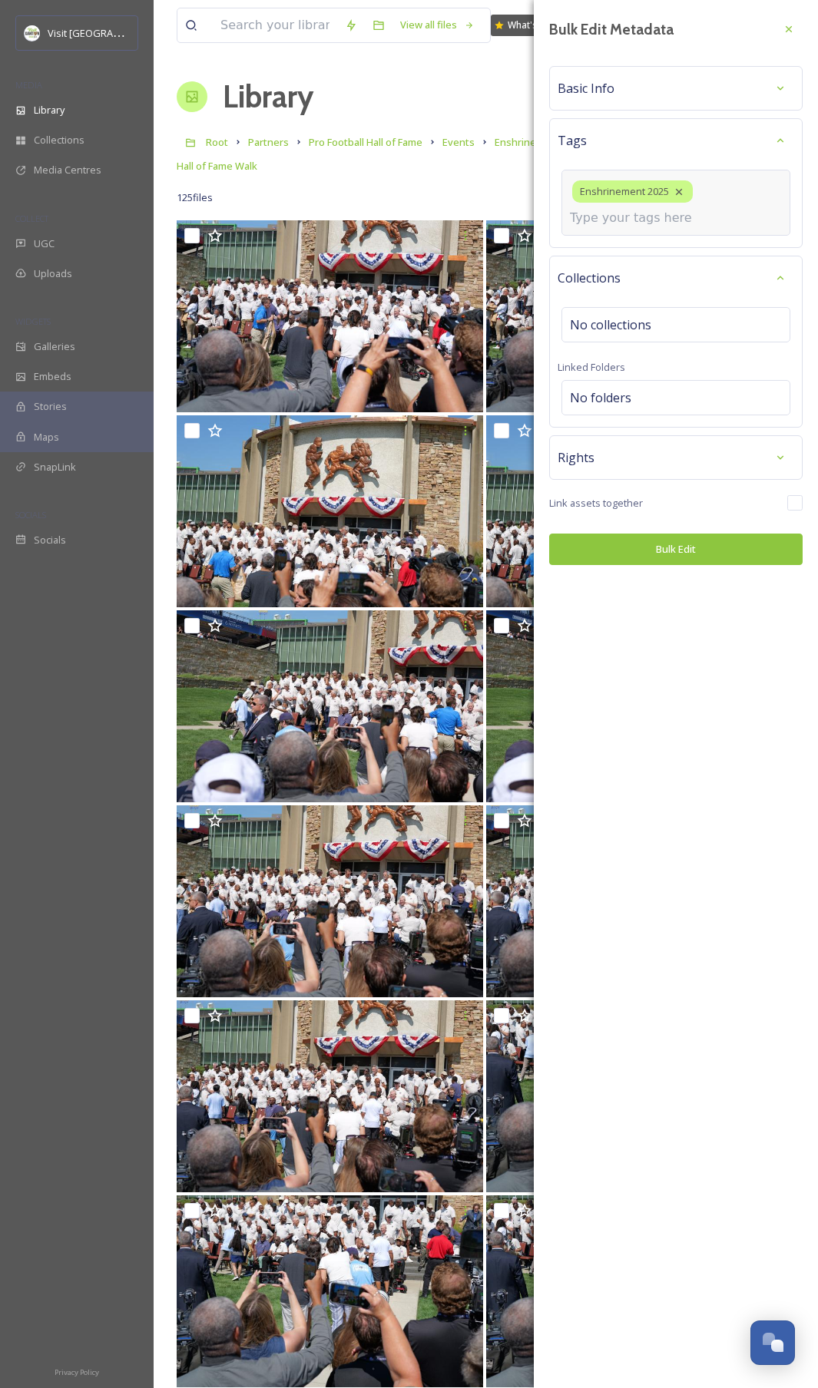
click at [615, 217] on input at bounding box center [647, 218] width 154 height 18
type input "enshrinement"
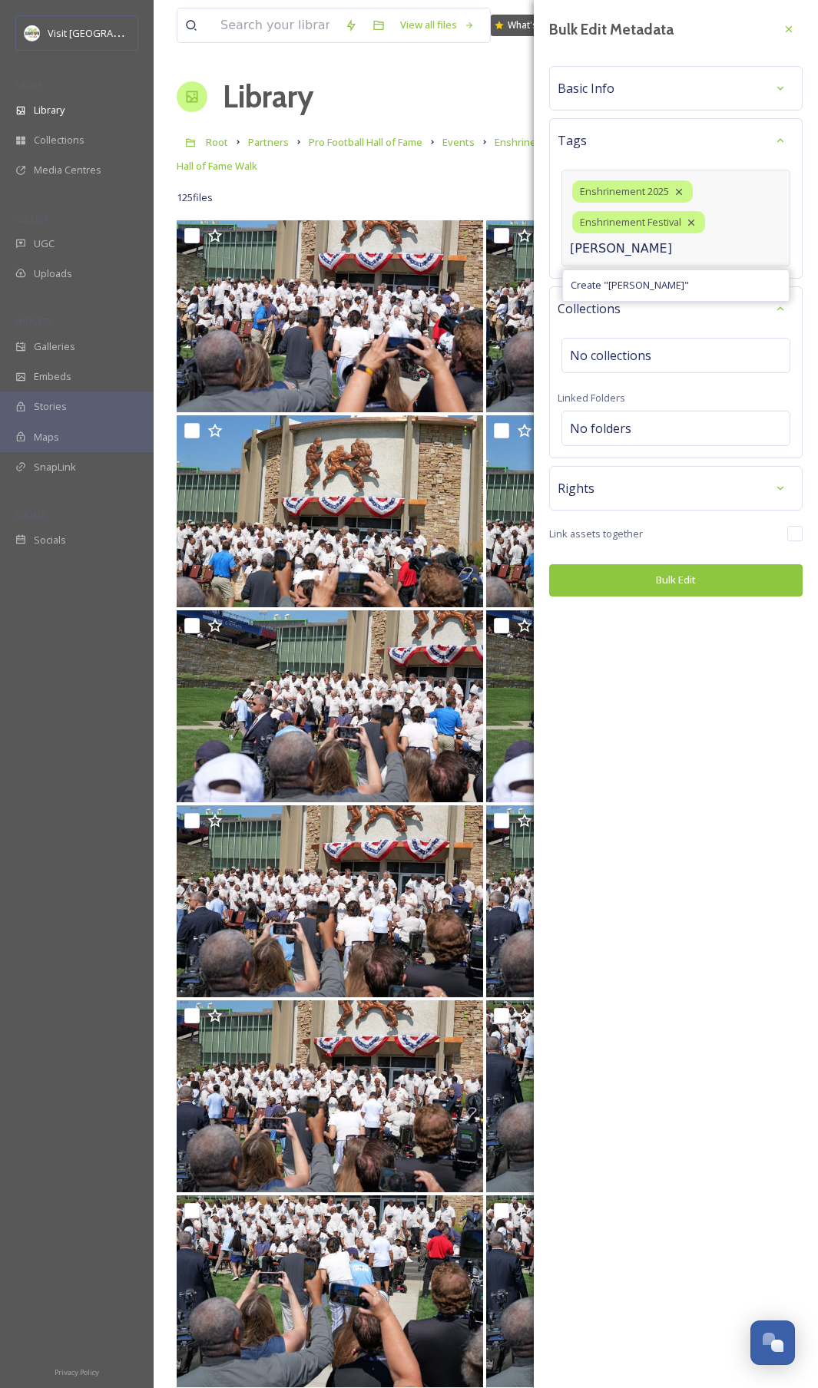
type input "goldie"
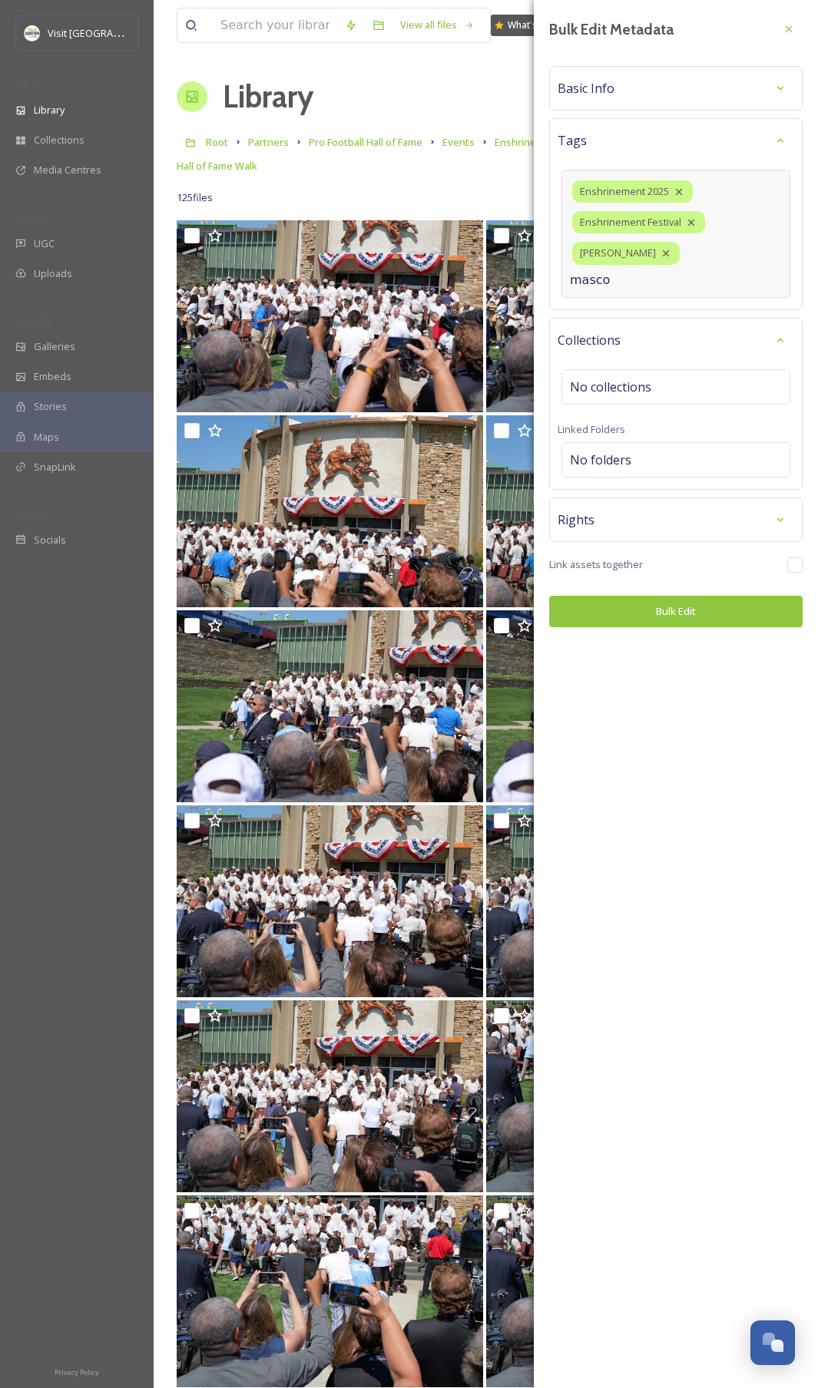
type input "mascot"
click at [687, 602] on button "Bulk Edit" at bounding box center [675, 611] width 253 height 31
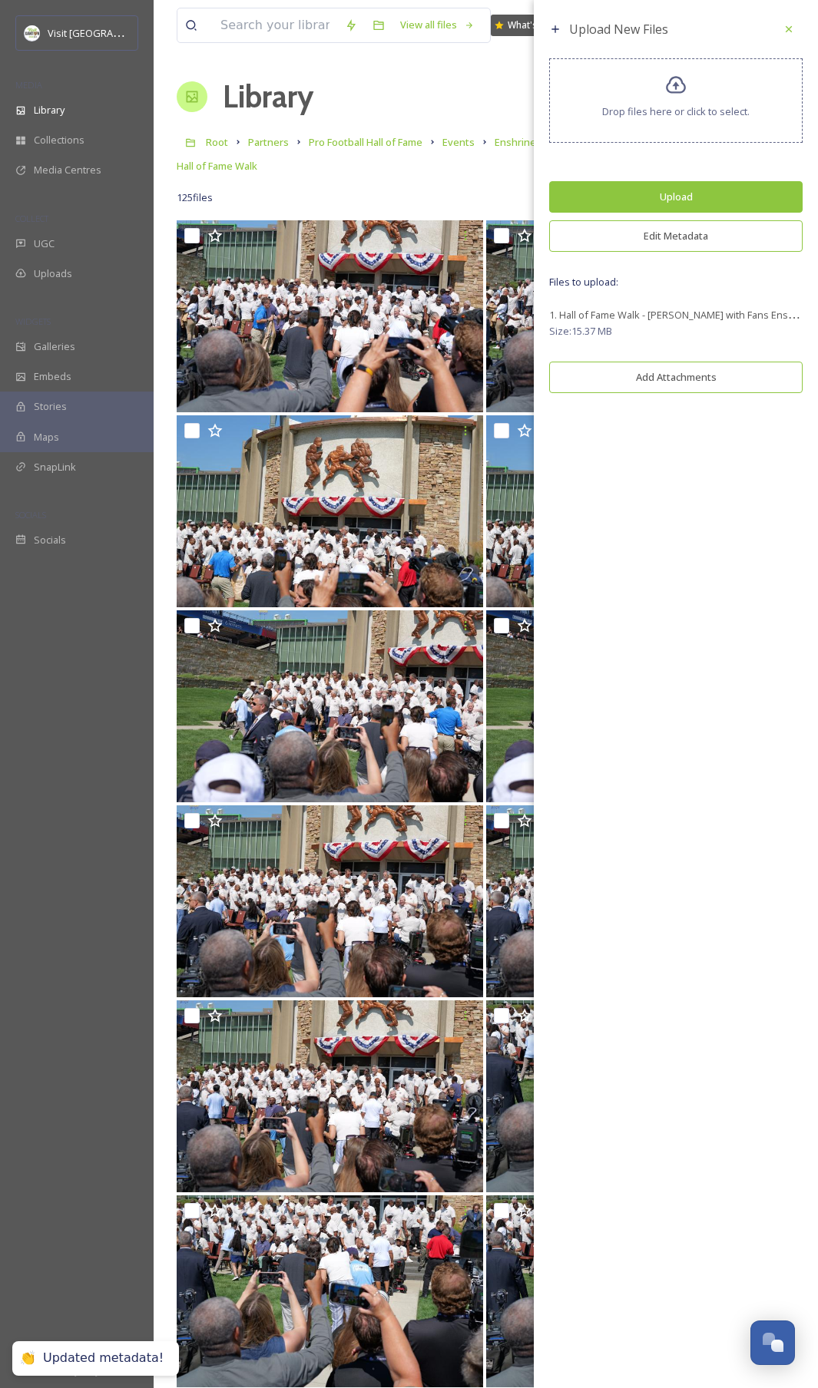
click at [671, 200] on button "Upload" at bounding box center [675, 196] width 253 height 31
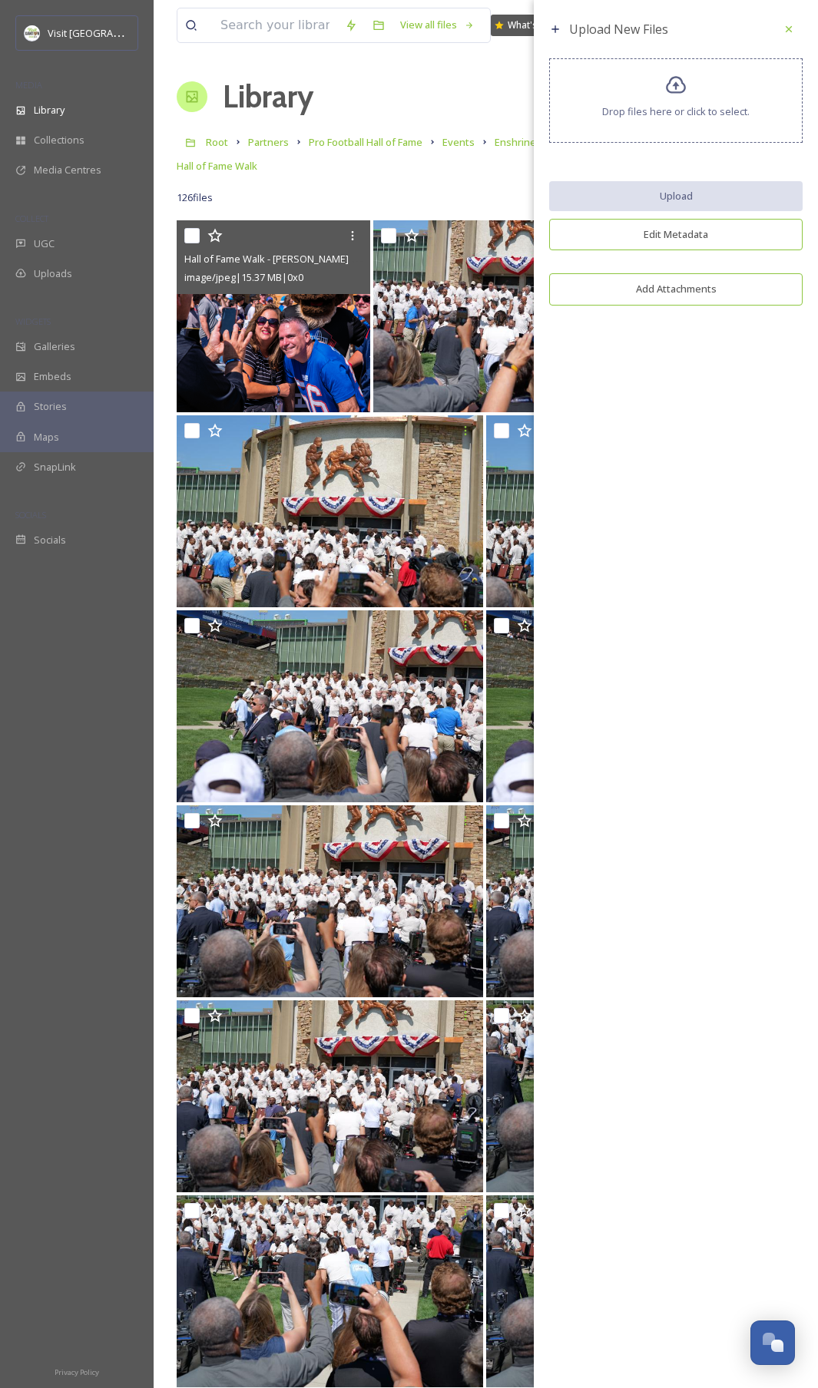
click at [292, 382] on img at bounding box center [273, 316] width 193 height 192
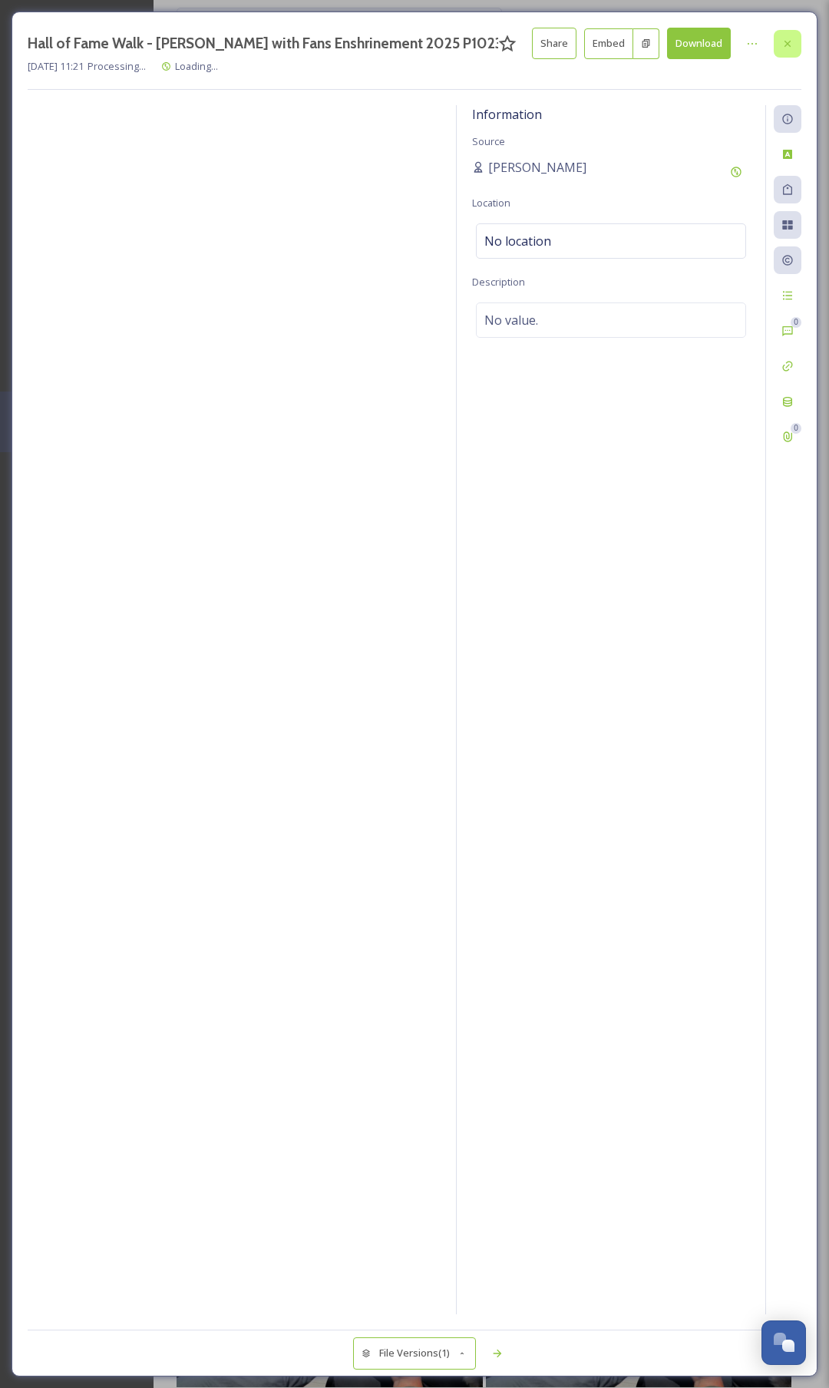
click at [790, 46] on icon at bounding box center [788, 43] width 6 height 6
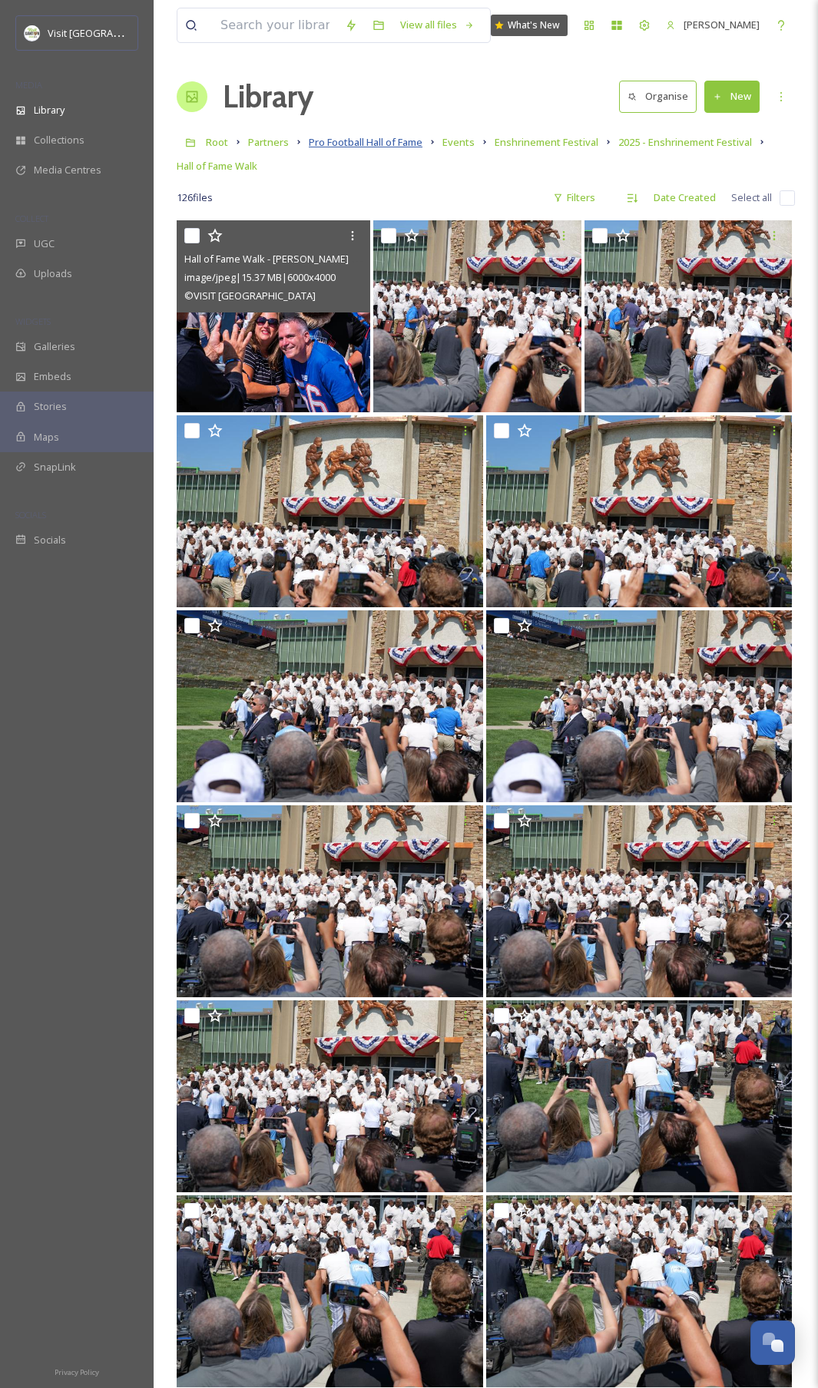
click at [379, 147] on span "Pro Football Hall of Fame" at bounding box center [366, 142] width 114 height 14
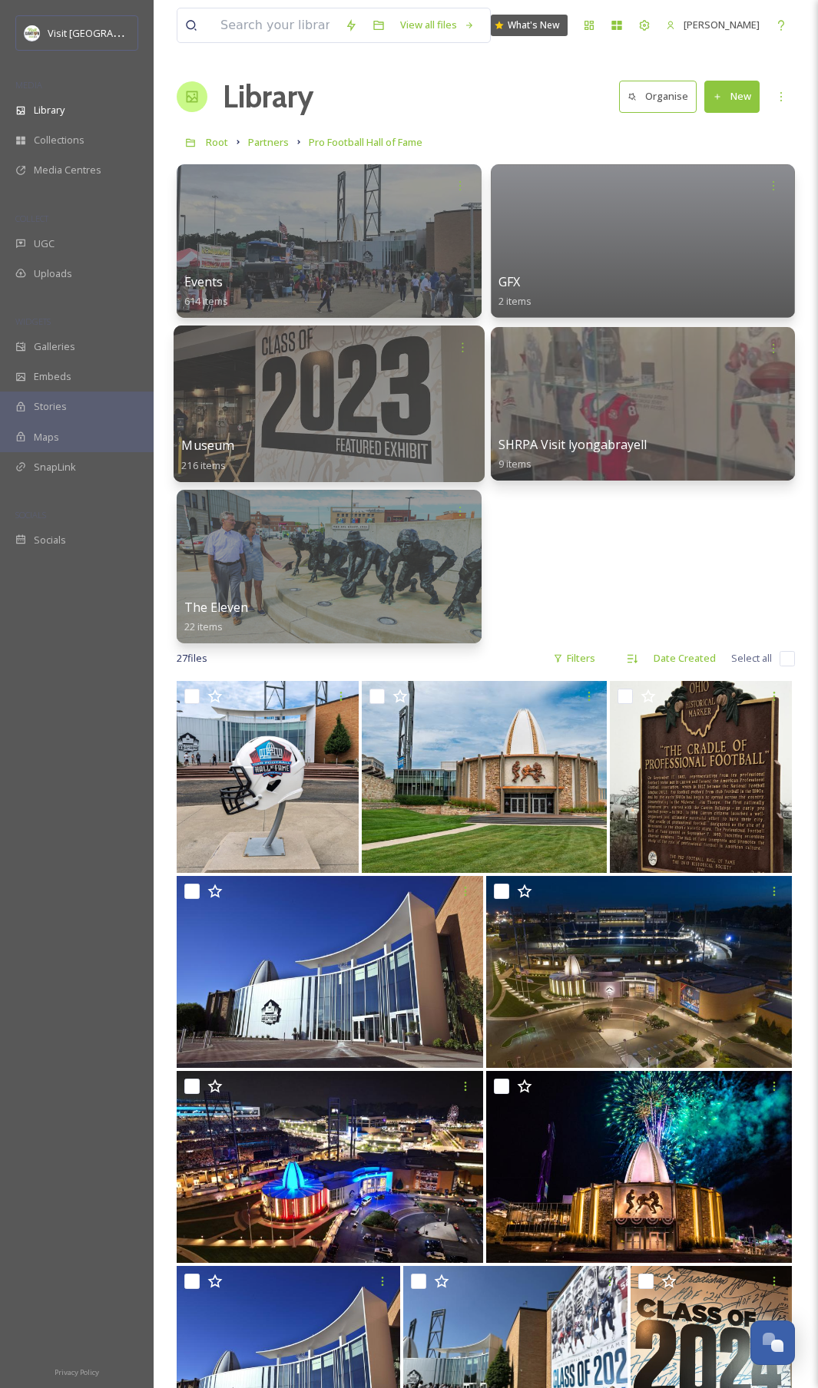
click at [353, 422] on div at bounding box center [328, 403] width 310 height 157
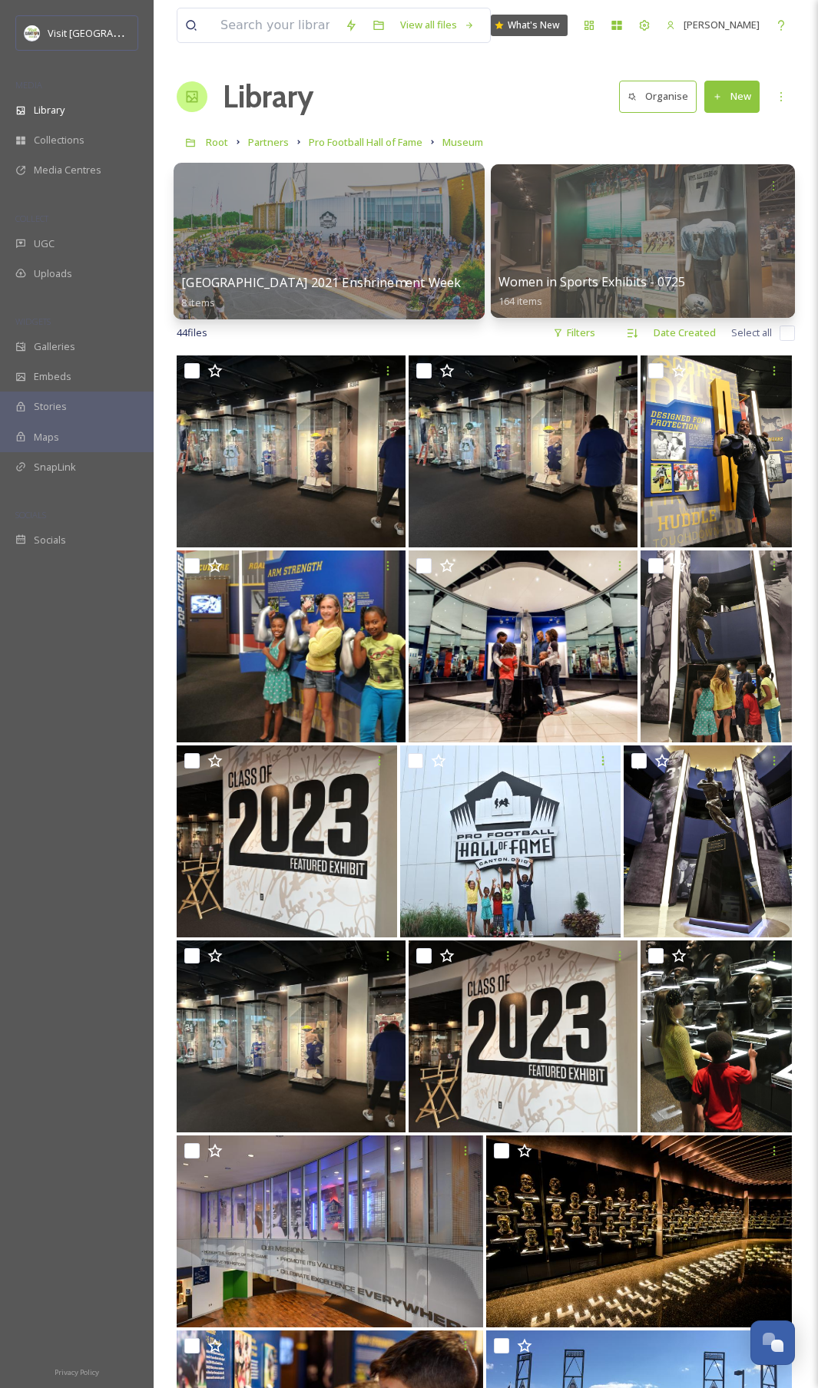
click at [363, 219] on div at bounding box center [328, 241] width 310 height 157
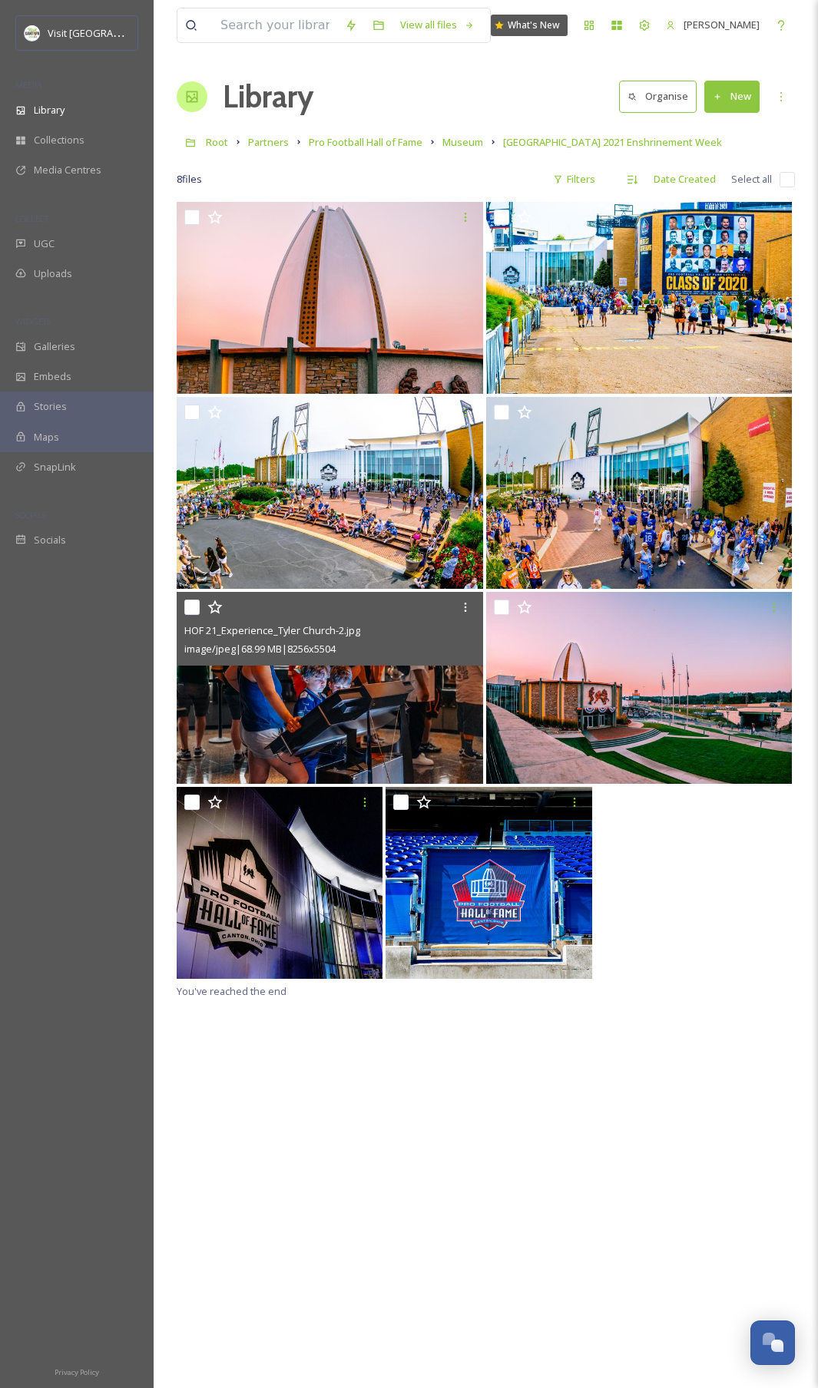
click at [354, 730] on img at bounding box center [330, 688] width 306 height 192
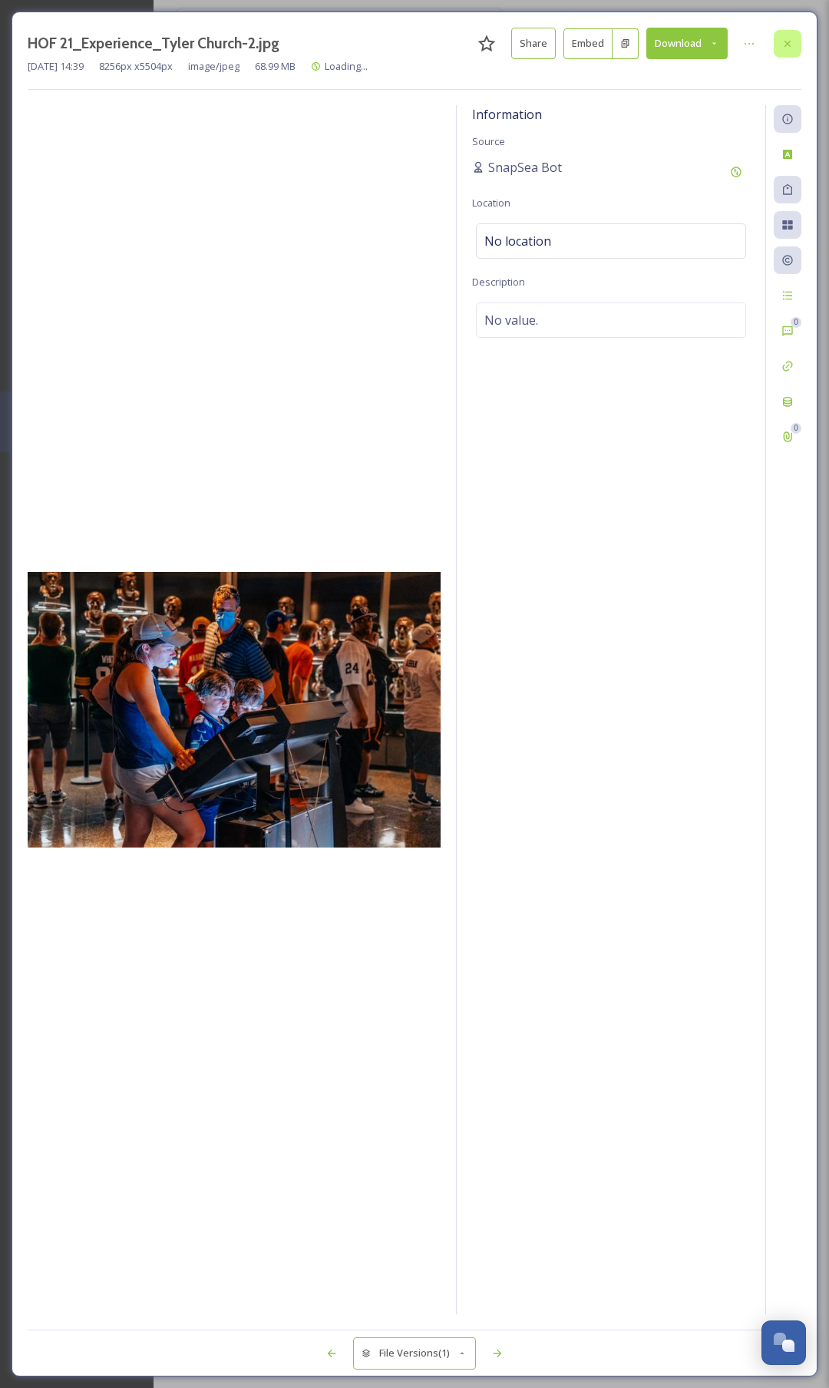
click at [794, 44] on div at bounding box center [788, 44] width 28 height 28
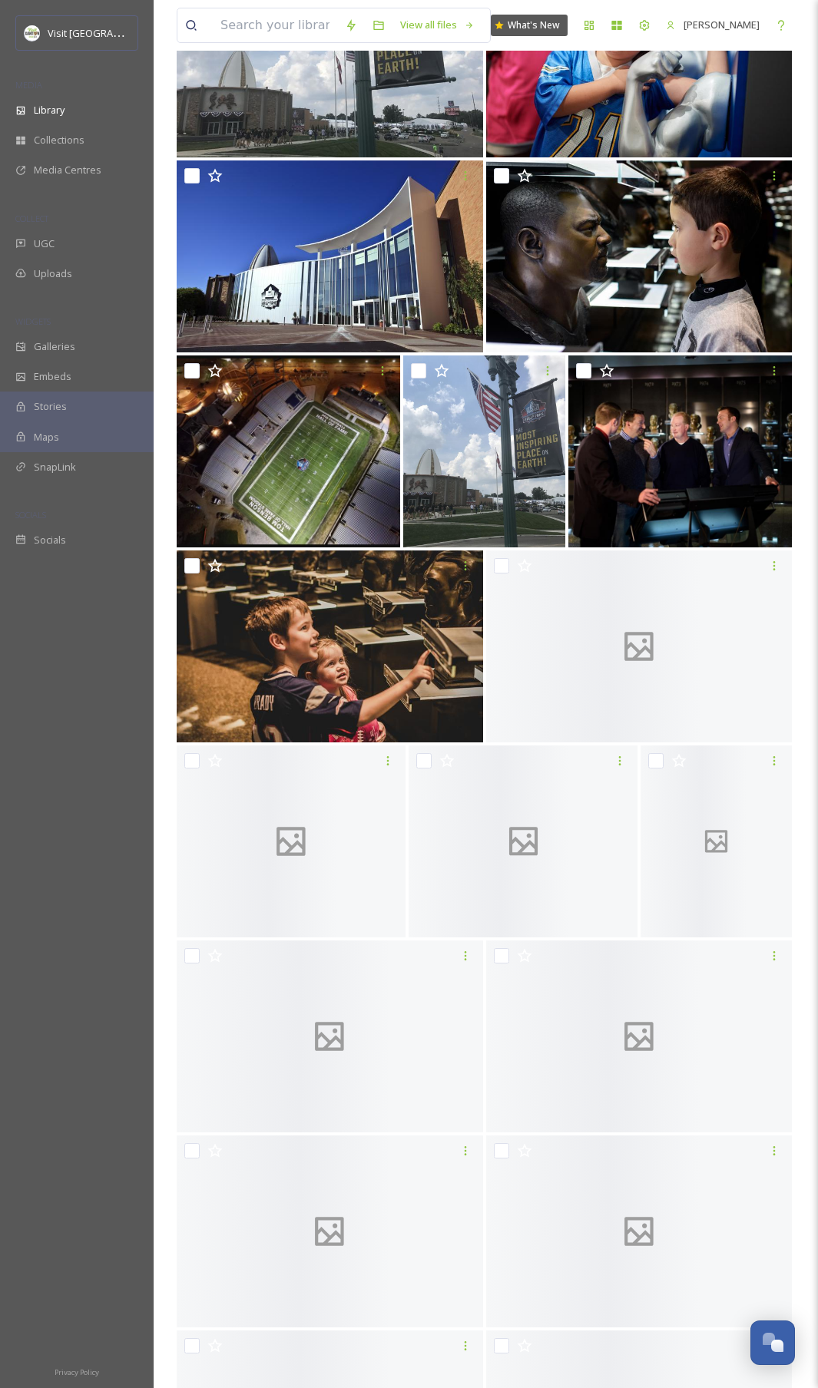
scroll to position [2496, 0]
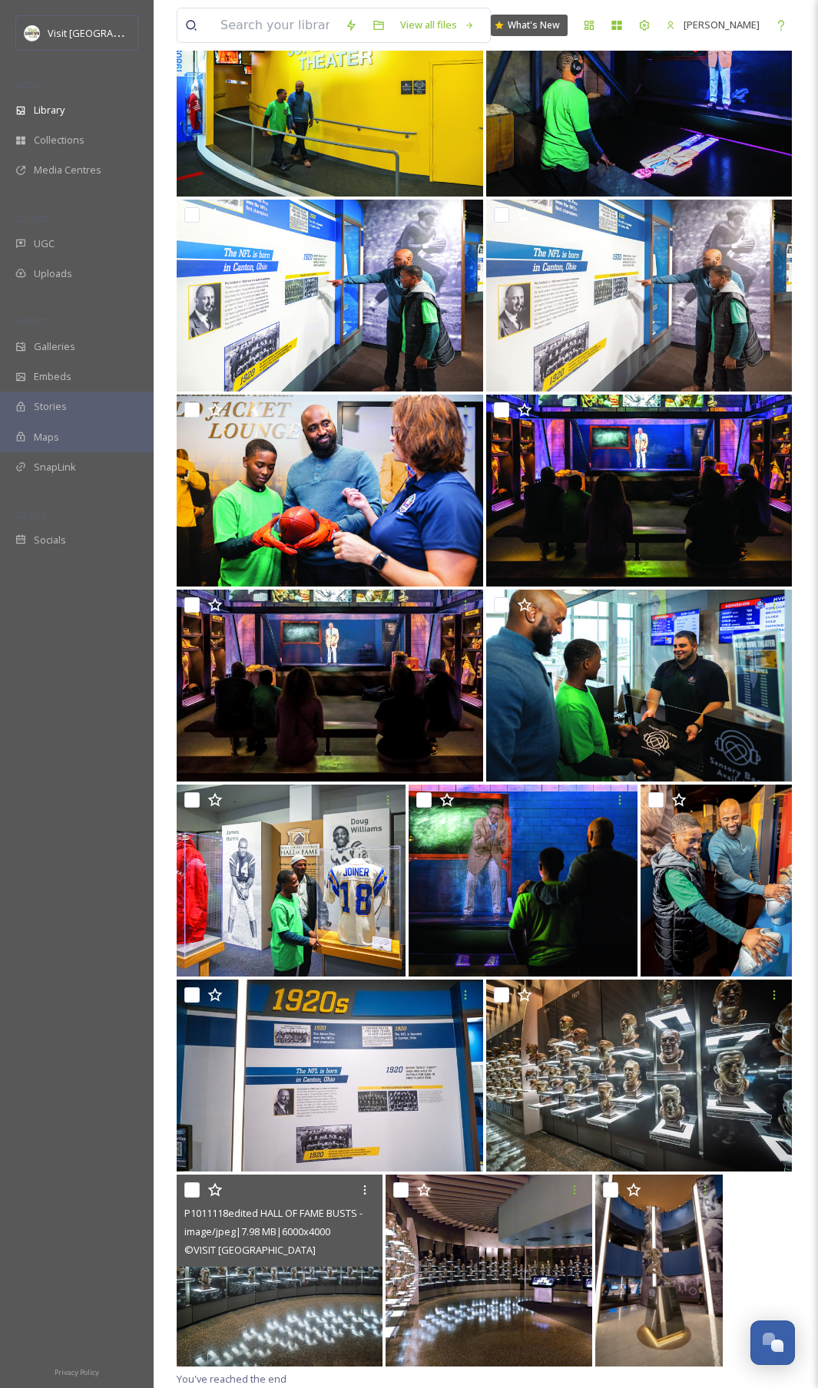
click at [276, 1297] on img at bounding box center [280, 1271] width 206 height 192
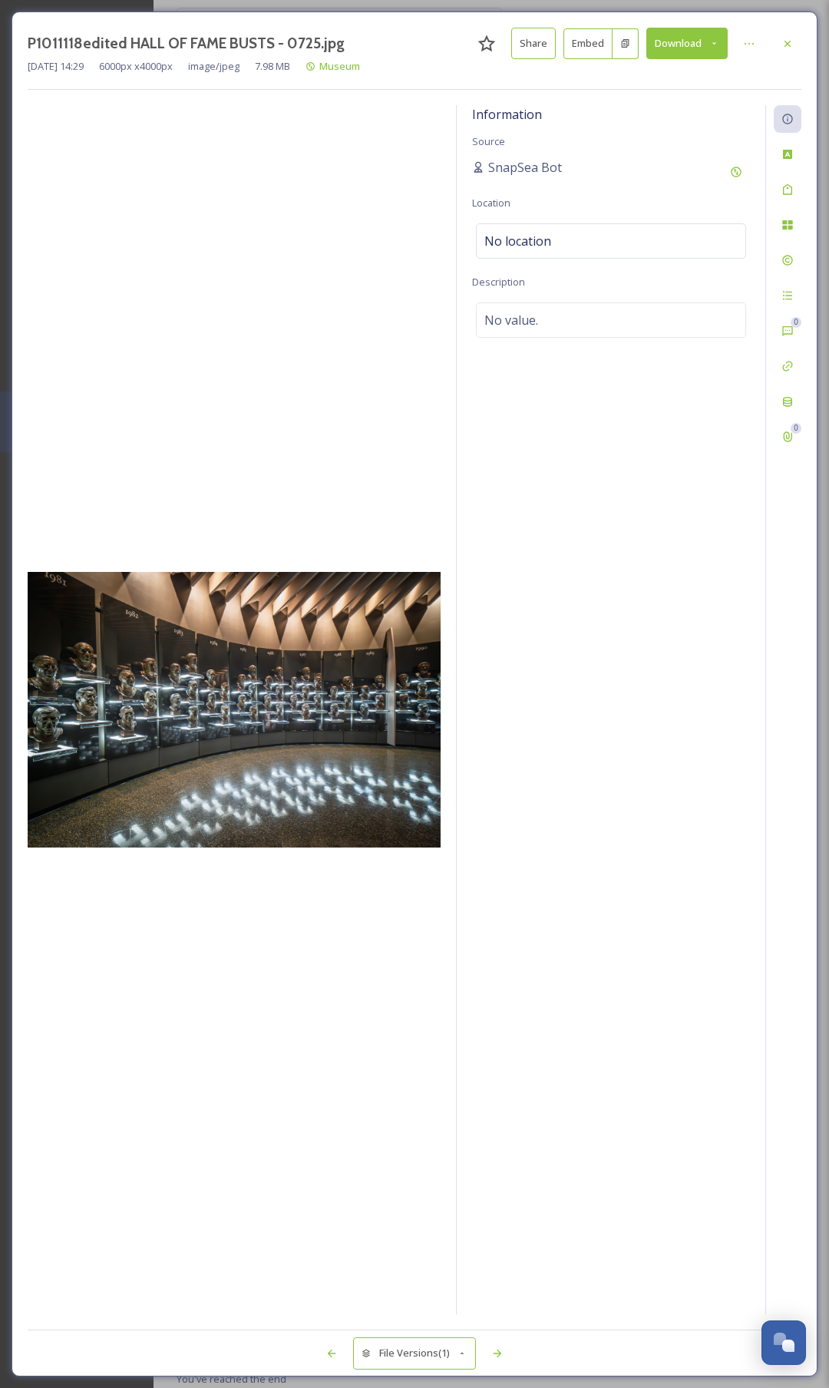
click at [676, 51] on button "Download" at bounding box center [686, 43] width 81 height 31
click at [656, 79] on span "Download Original (6000 x 4000)" at bounding box center [646, 78] width 145 height 15
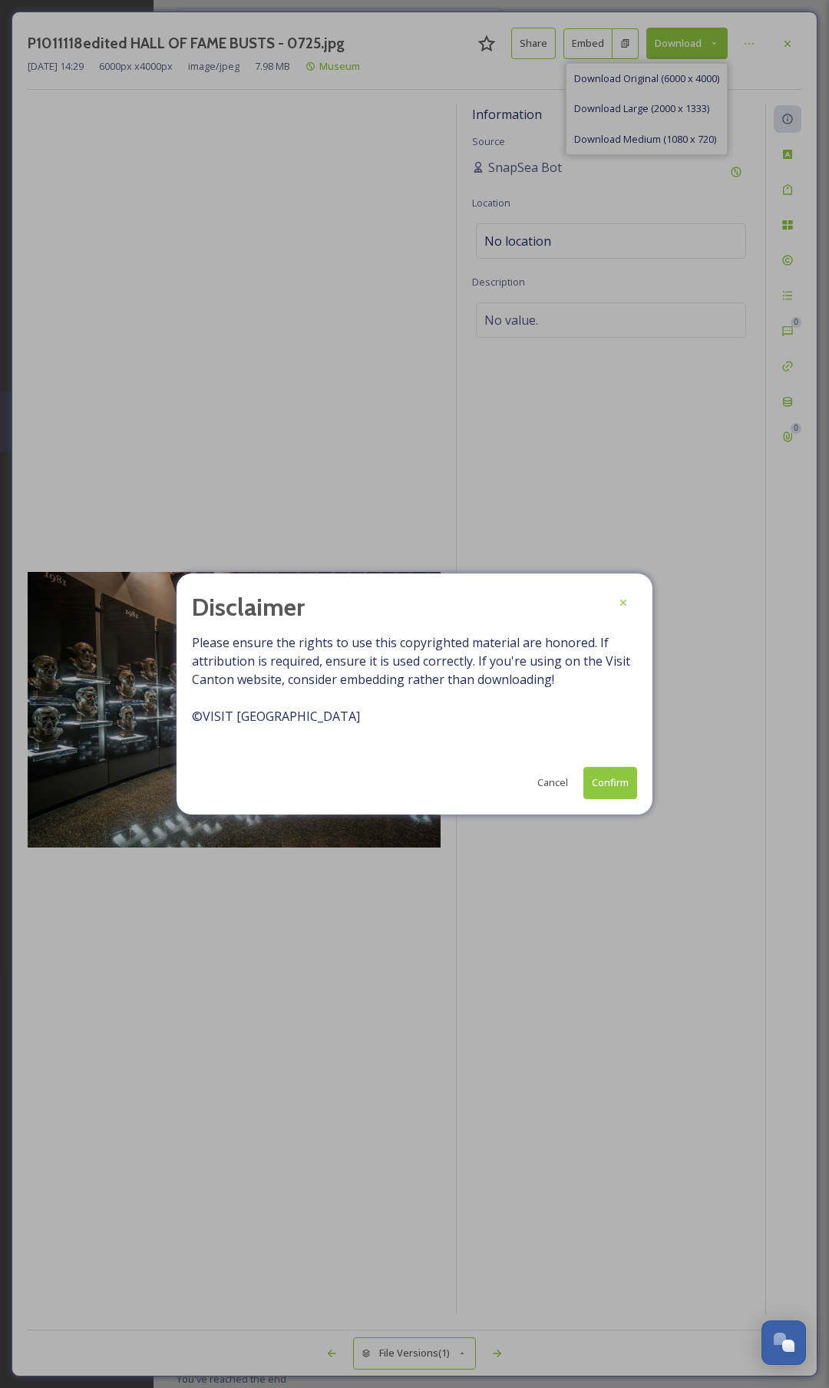
click at [619, 789] on button "Confirm" at bounding box center [610, 782] width 54 height 31
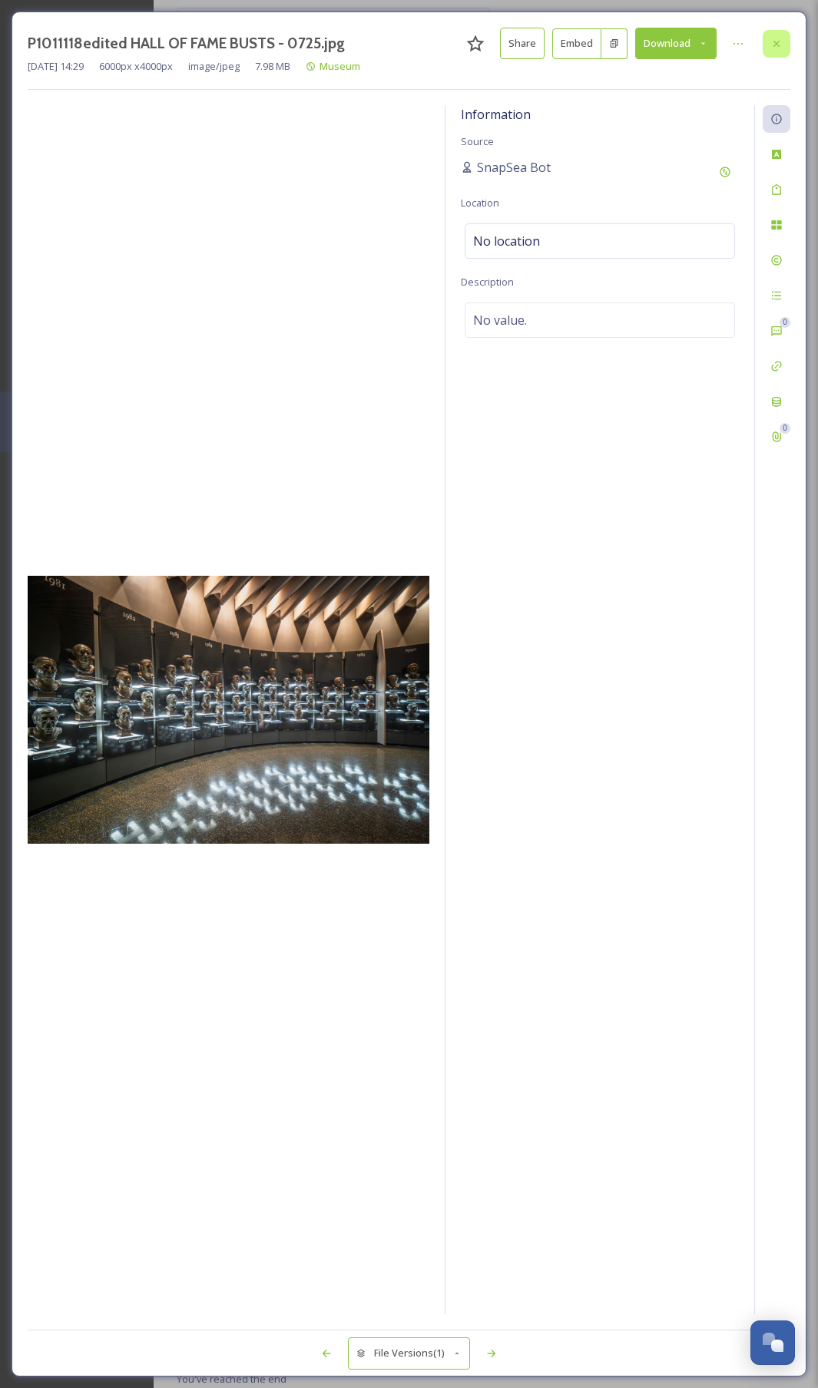
click at [783, 48] on div at bounding box center [776, 44] width 28 height 28
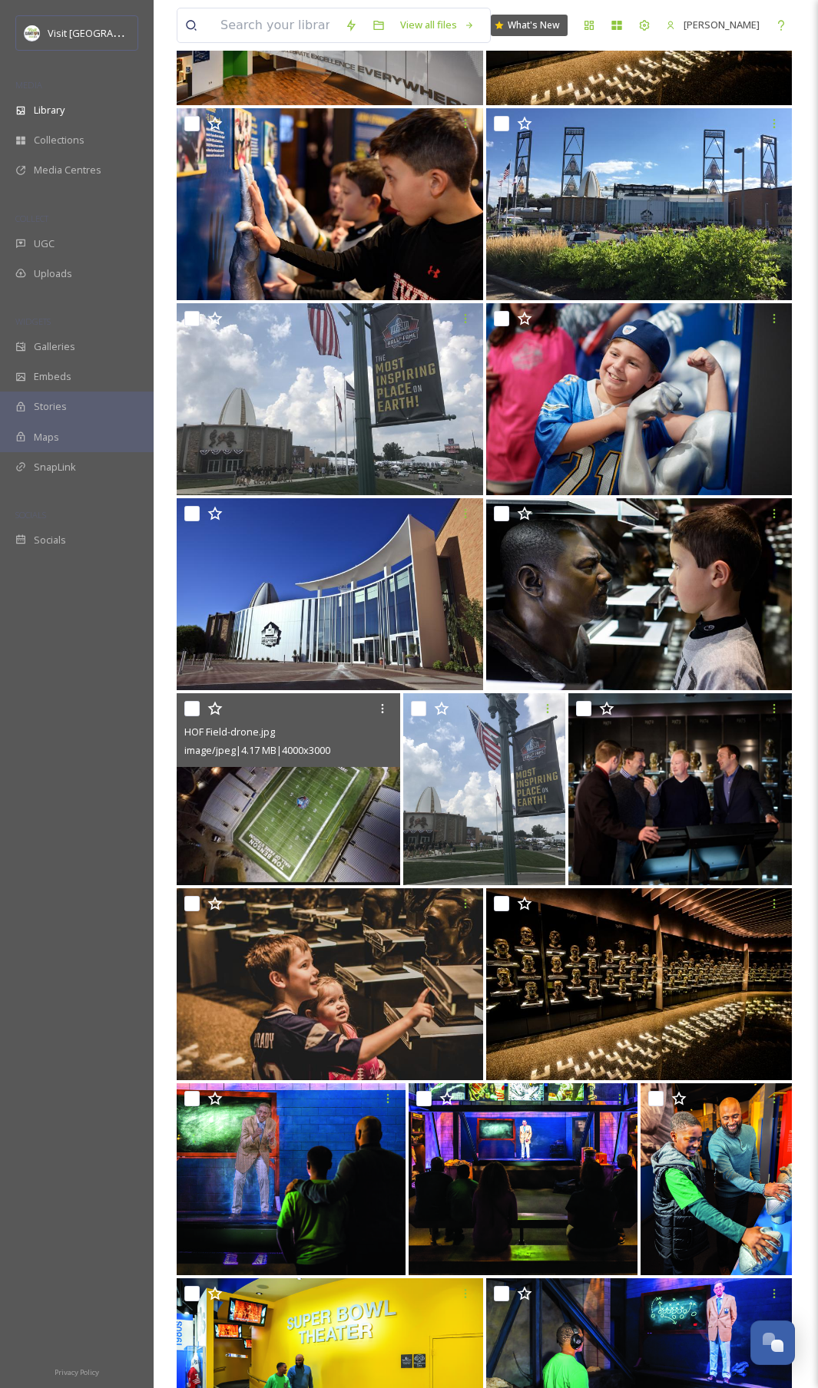
scroll to position [1201, 0]
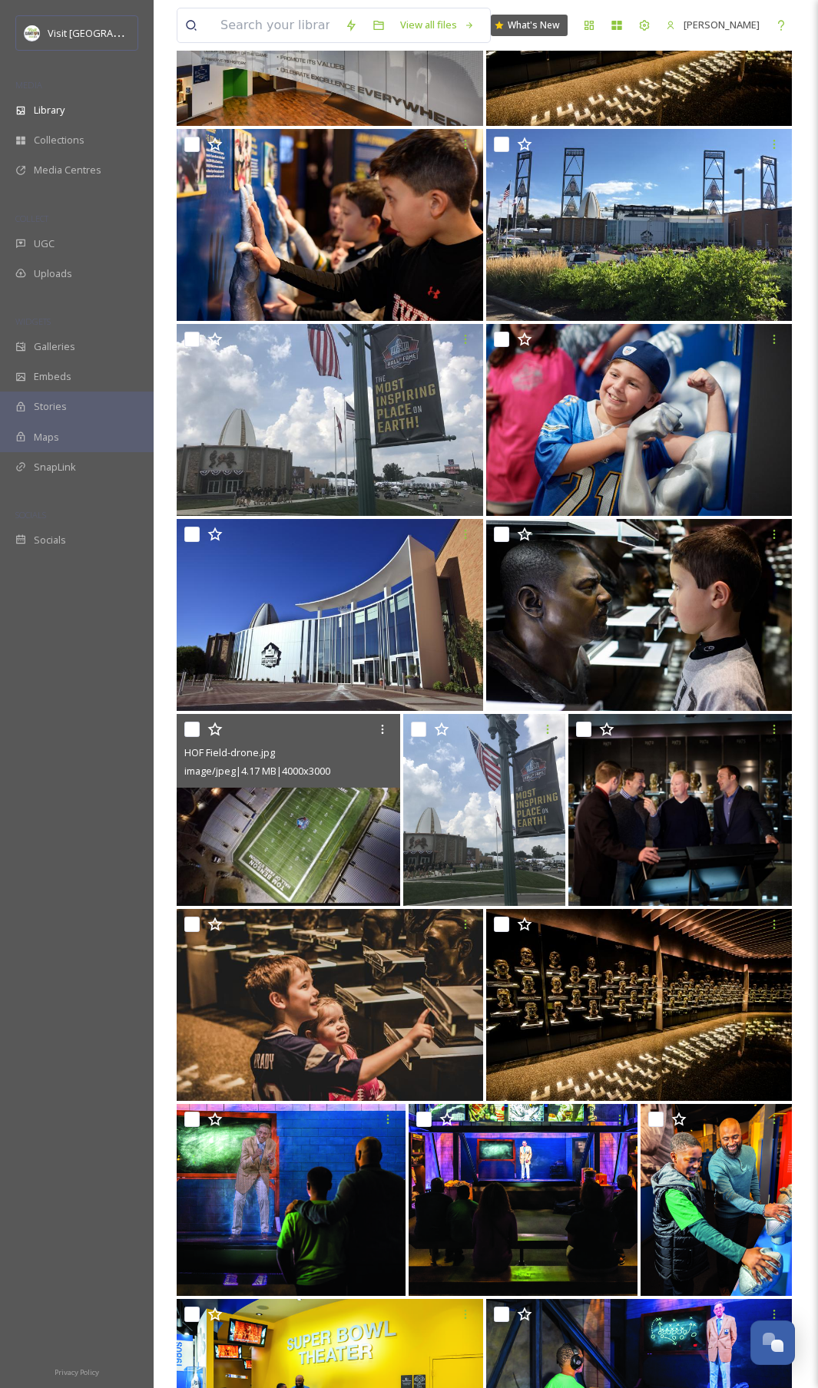
click at [278, 841] on img at bounding box center [288, 810] width 223 height 192
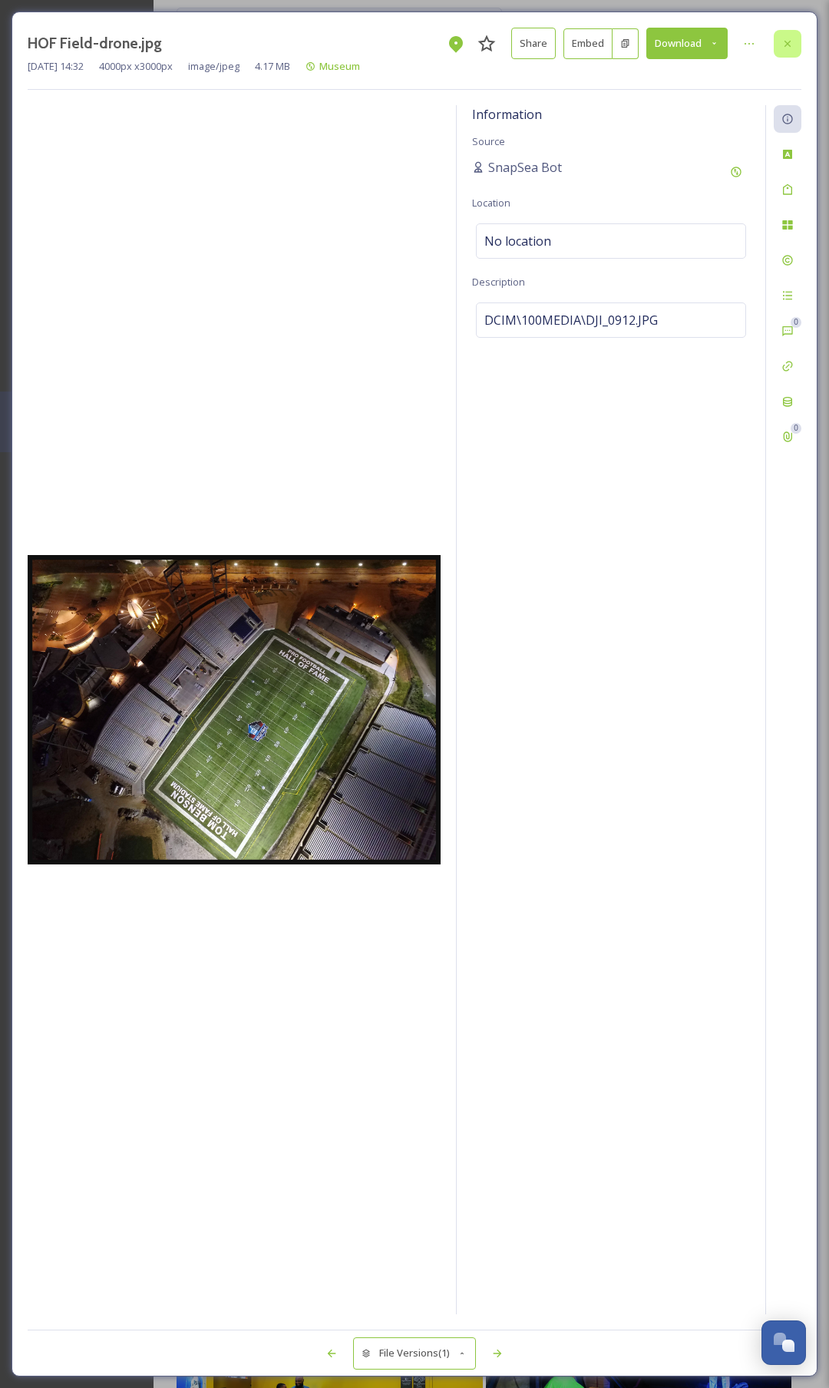
click at [801, 37] on div at bounding box center [788, 44] width 28 height 28
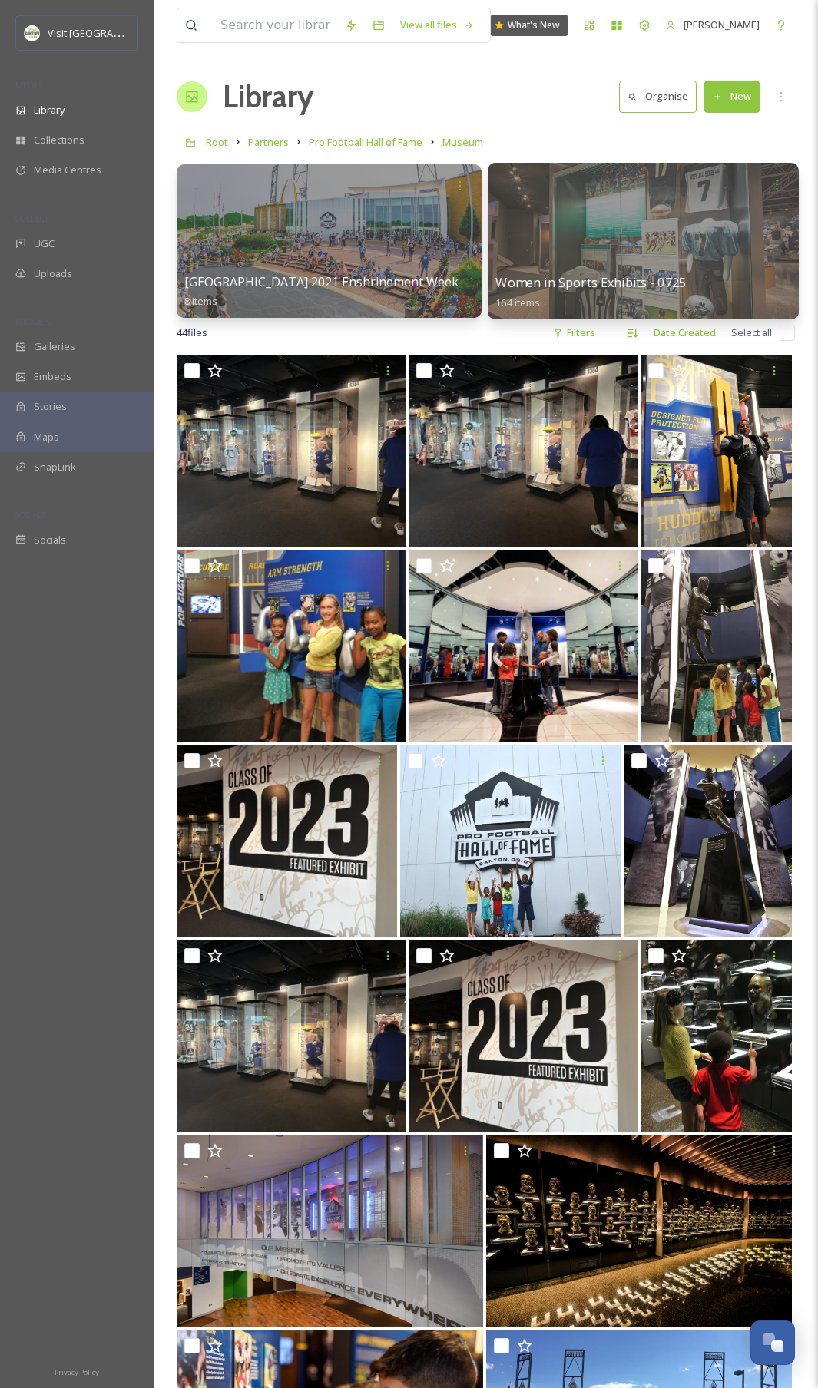
click at [597, 230] on div at bounding box center [642, 241] width 310 height 157
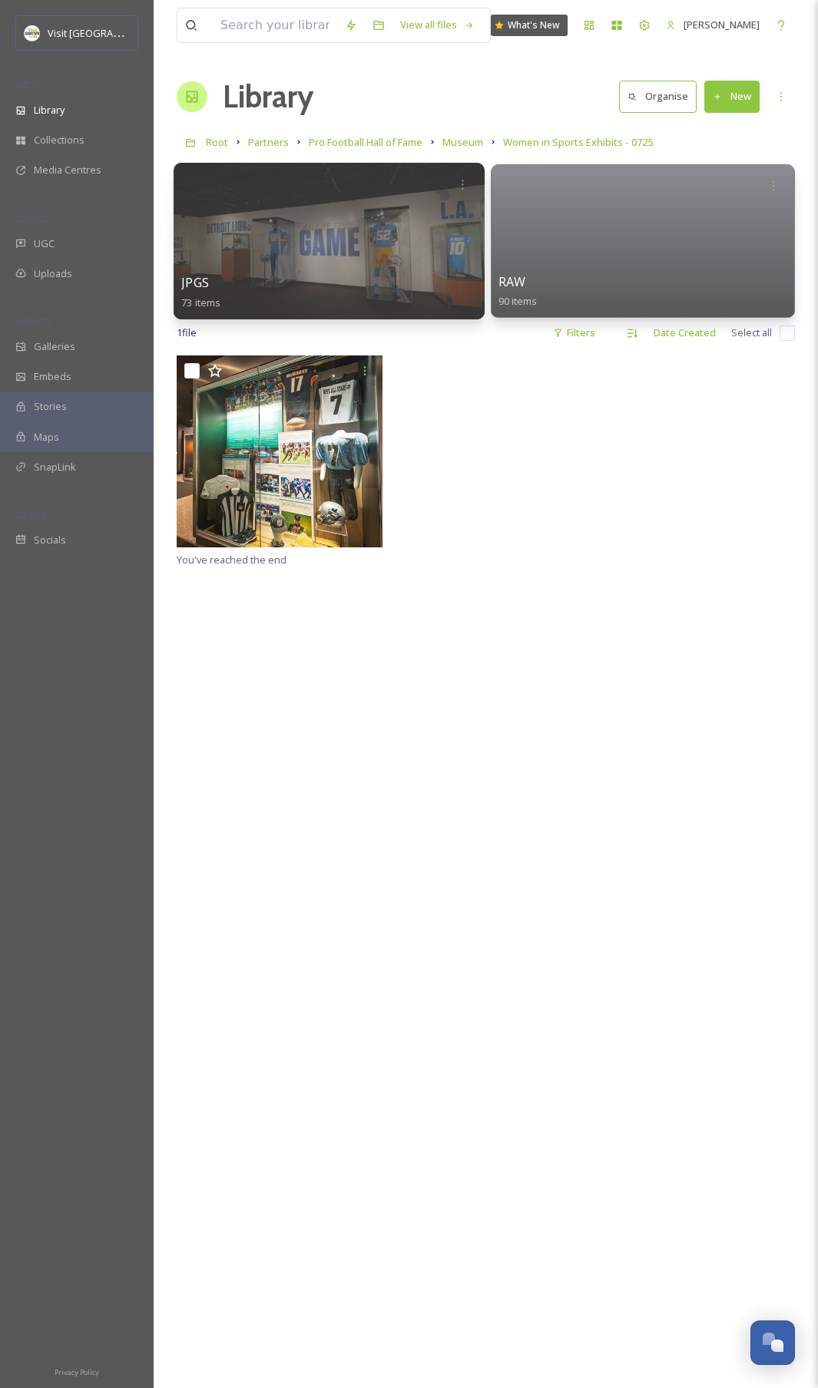
click at [372, 235] on div at bounding box center [328, 241] width 310 height 157
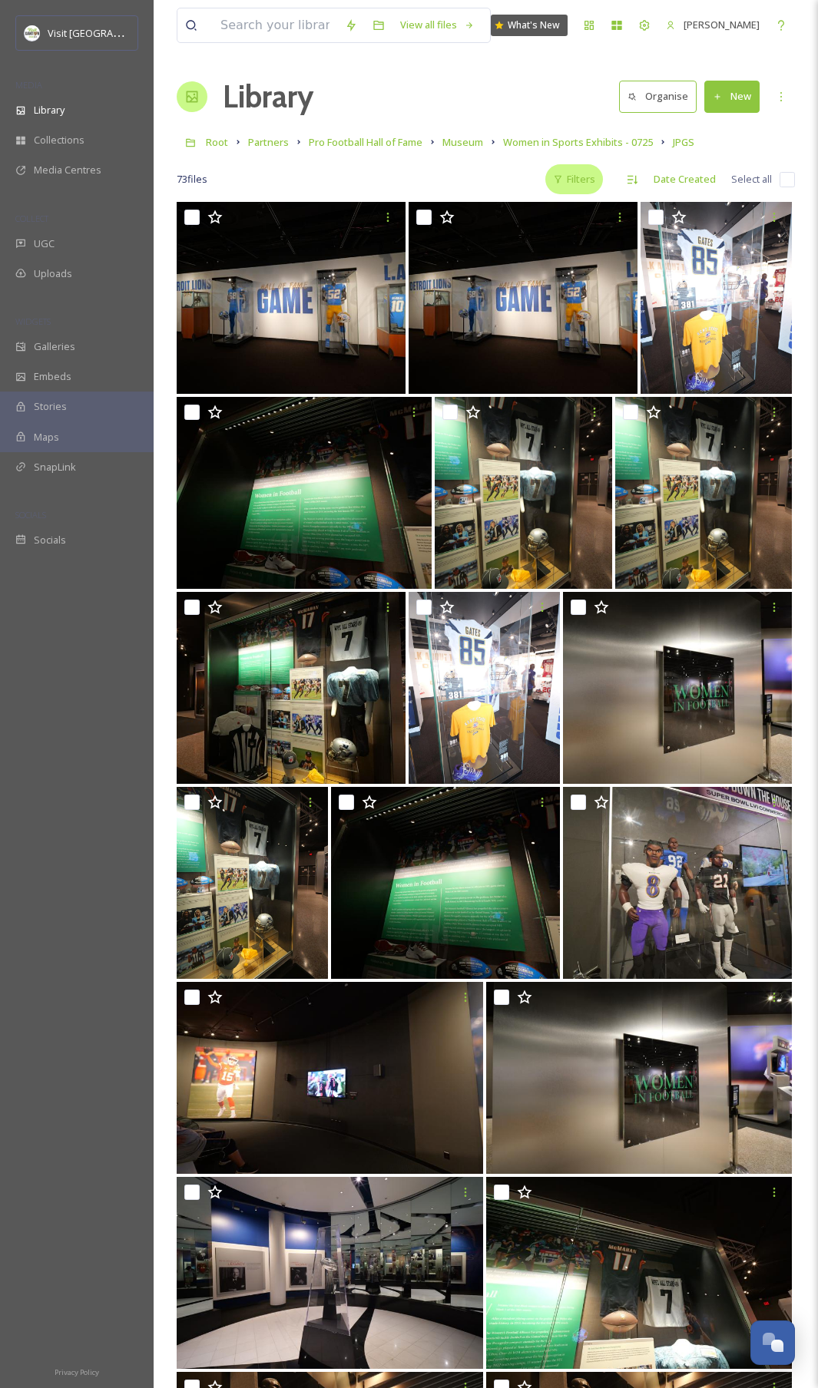
click at [590, 169] on div "Filters" at bounding box center [574, 179] width 58 height 30
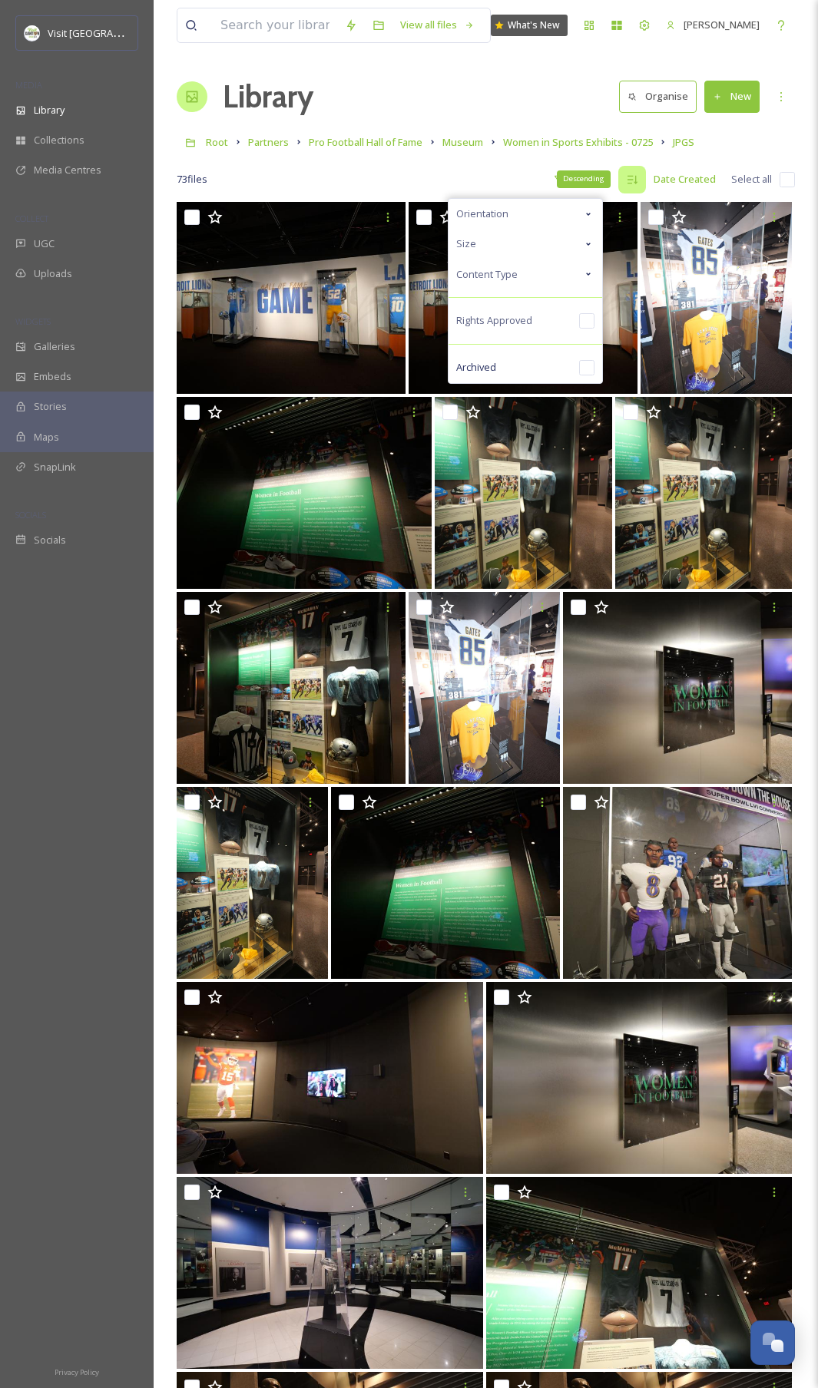
click at [624, 182] on div "Descending" at bounding box center [632, 180] width 28 height 28
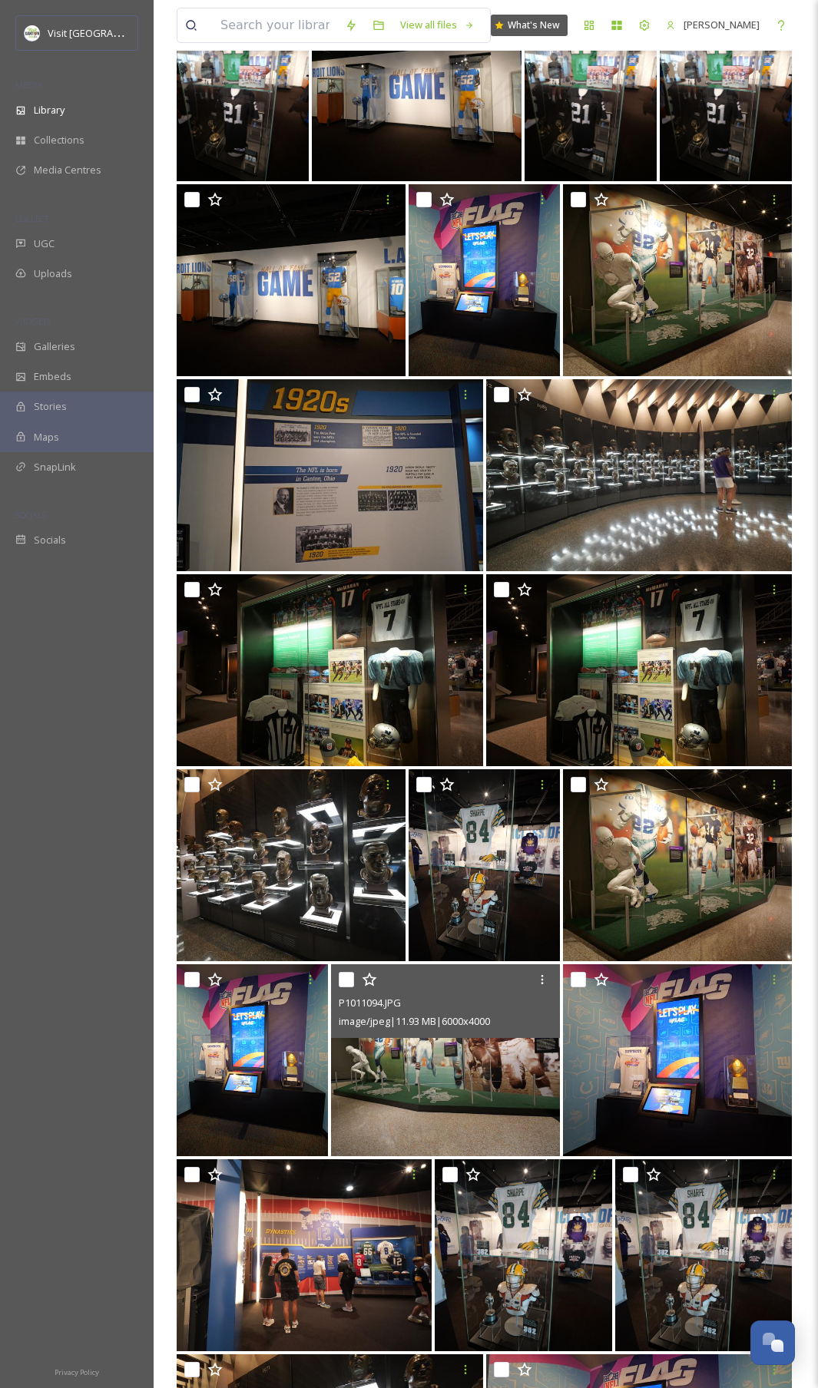
scroll to position [290, 0]
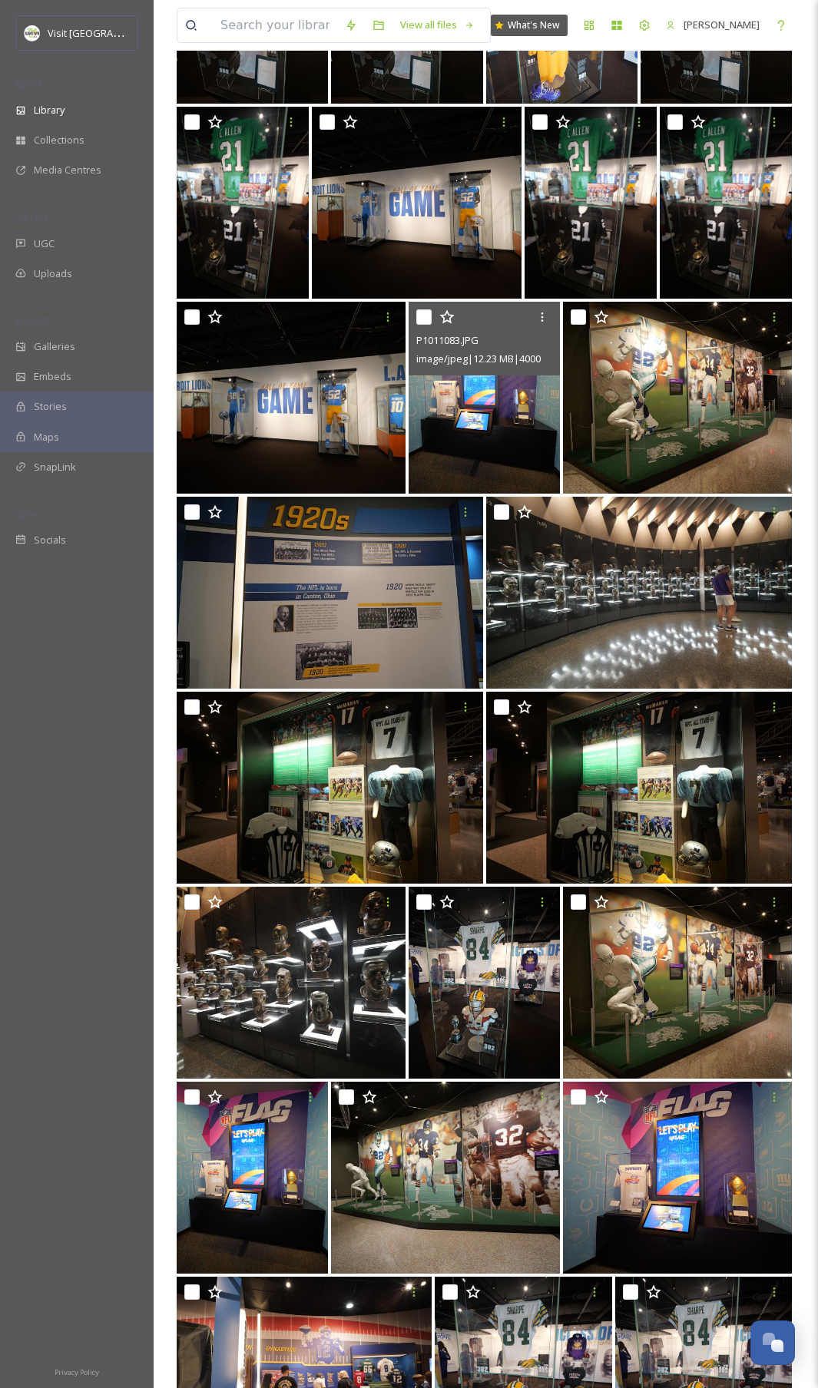
click at [432, 319] on div at bounding box center [486, 317] width 140 height 28
click at [540, 322] on icon at bounding box center [542, 317] width 12 height 12
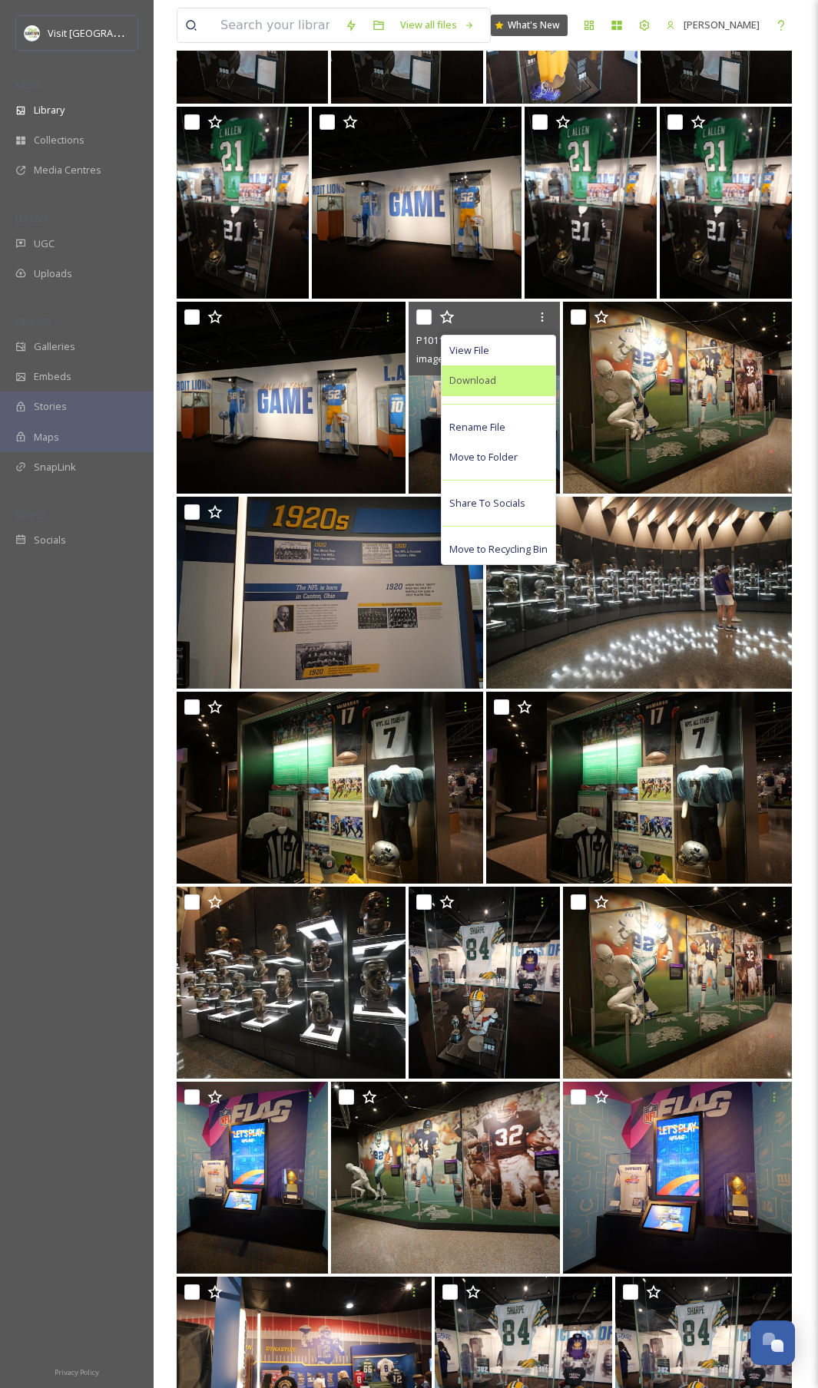
click at [492, 383] on span "Download" at bounding box center [472, 380] width 47 height 15
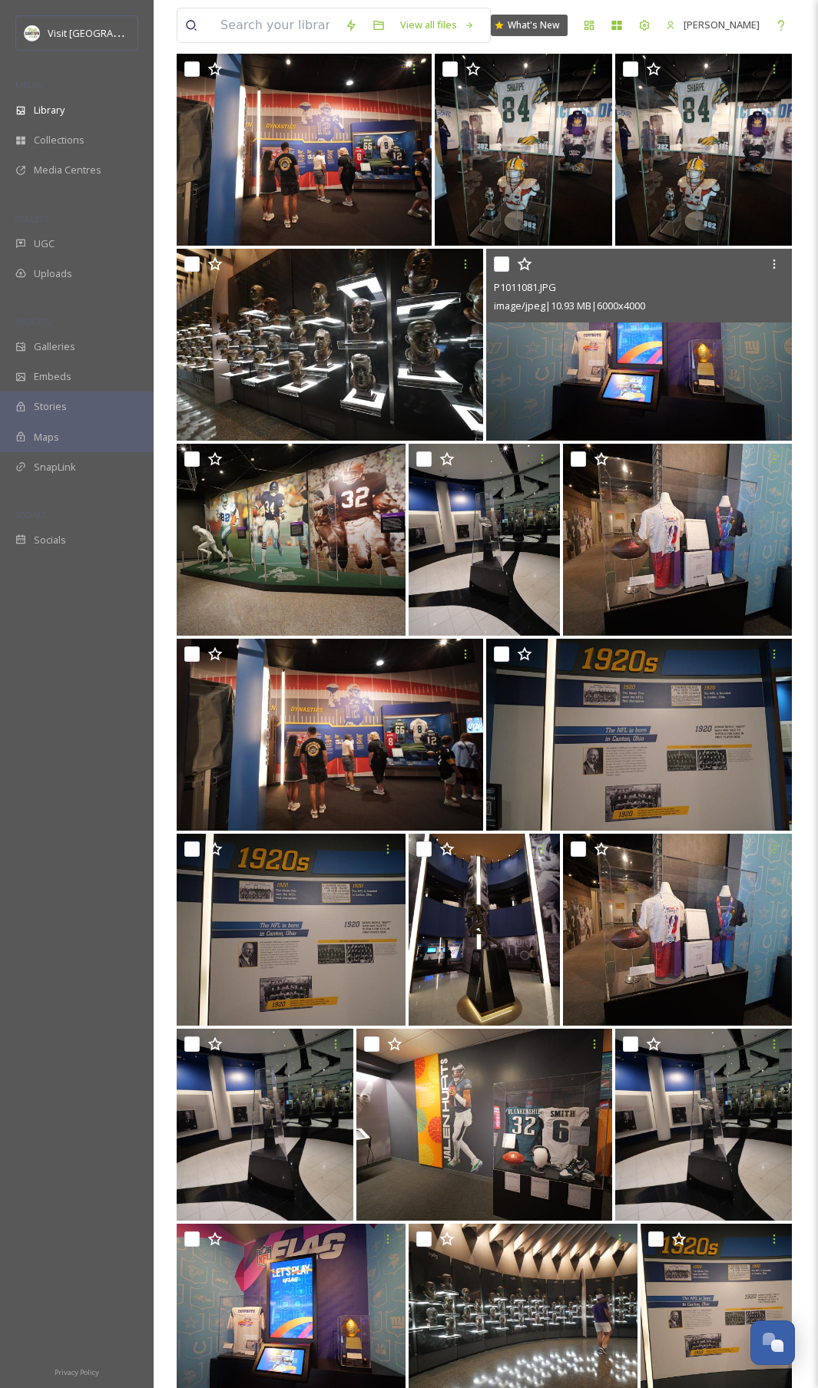
scroll to position [1514, 0]
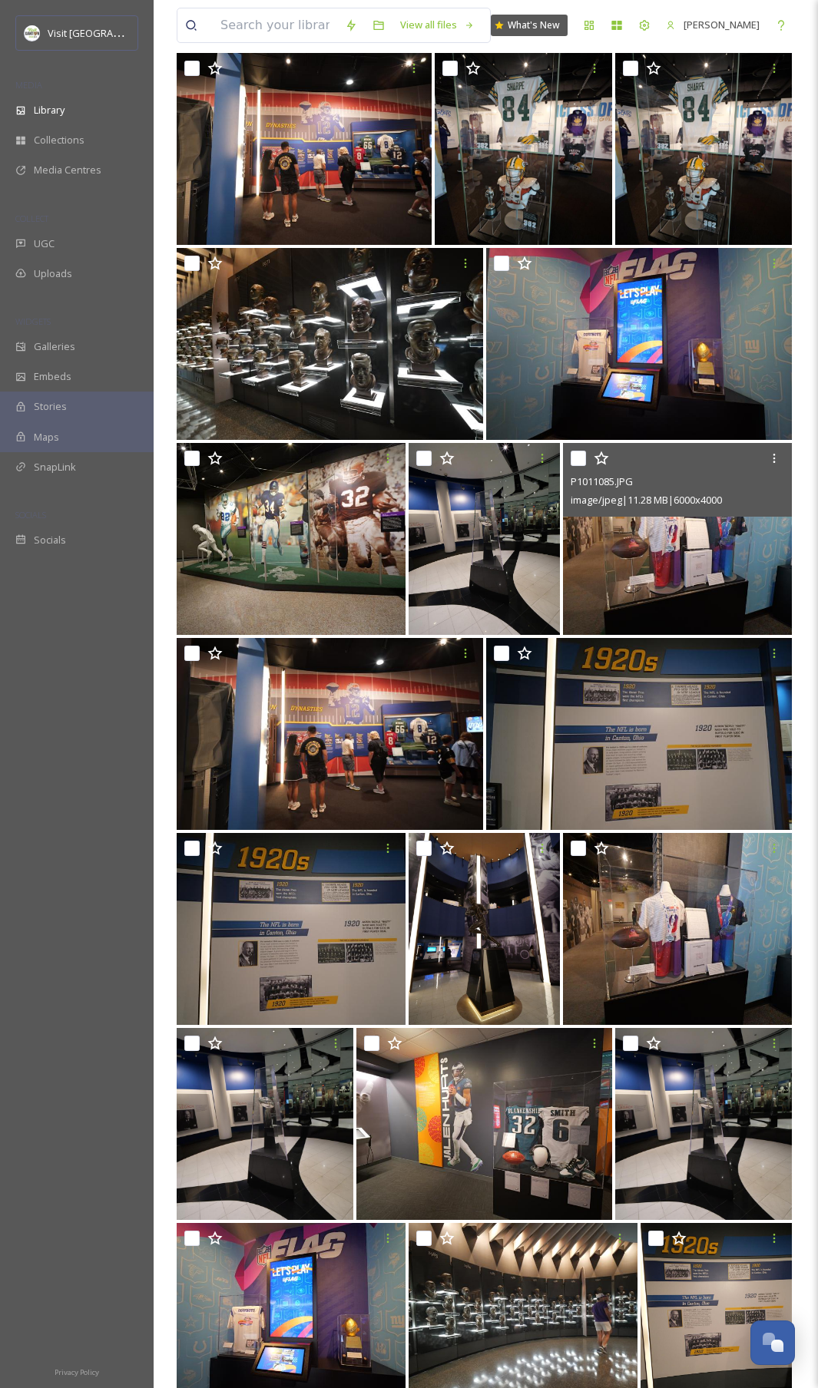
click at [666, 580] on img at bounding box center [677, 539] width 229 height 192
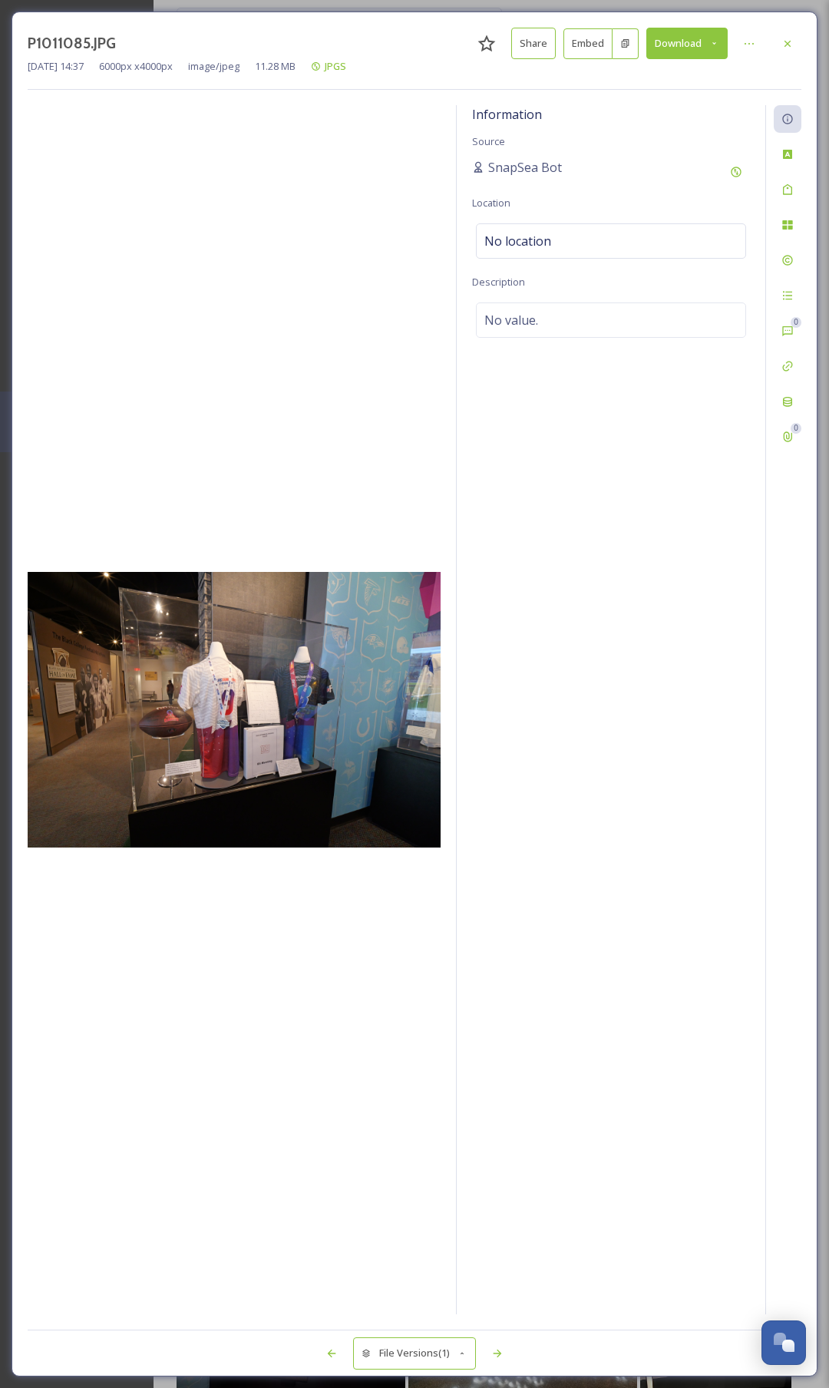
click at [666, 54] on button "Download" at bounding box center [686, 43] width 81 height 31
click at [651, 78] on span "Download Original (6000 x 4000)" at bounding box center [646, 78] width 145 height 15
click at [788, 48] on icon at bounding box center [787, 44] width 12 height 12
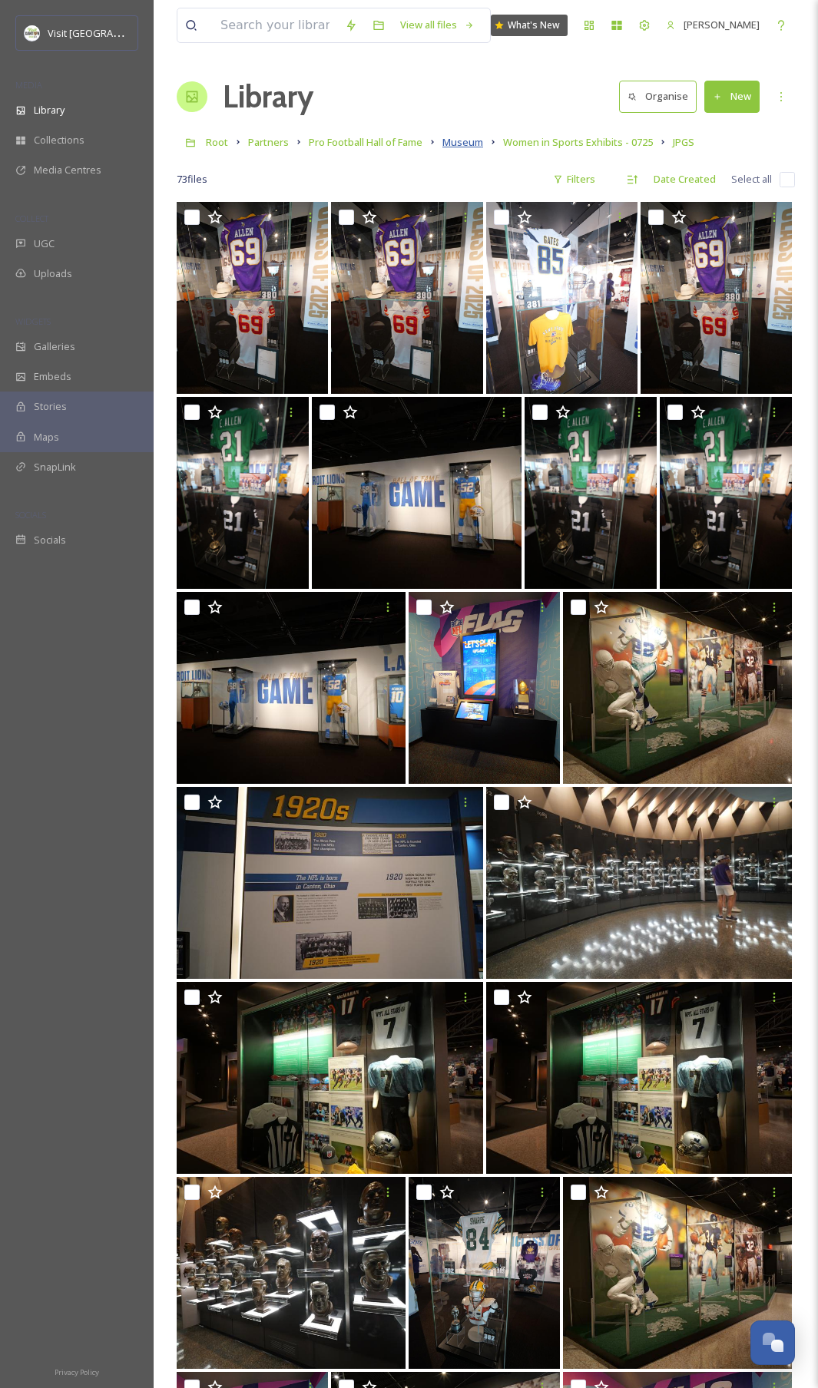
click at [473, 144] on span "Museum" at bounding box center [462, 142] width 41 height 14
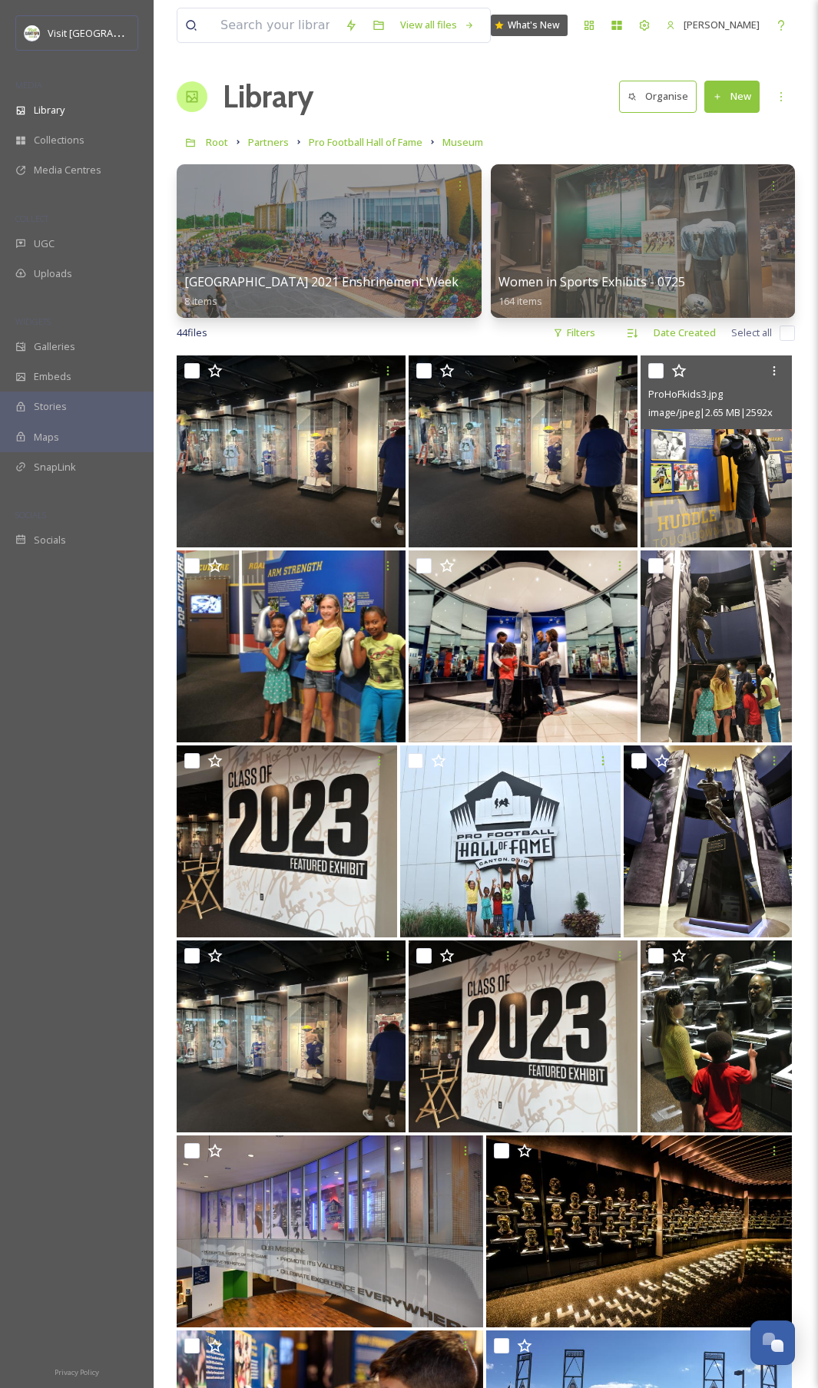
click at [740, 491] on img at bounding box center [715, 451] width 151 height 192
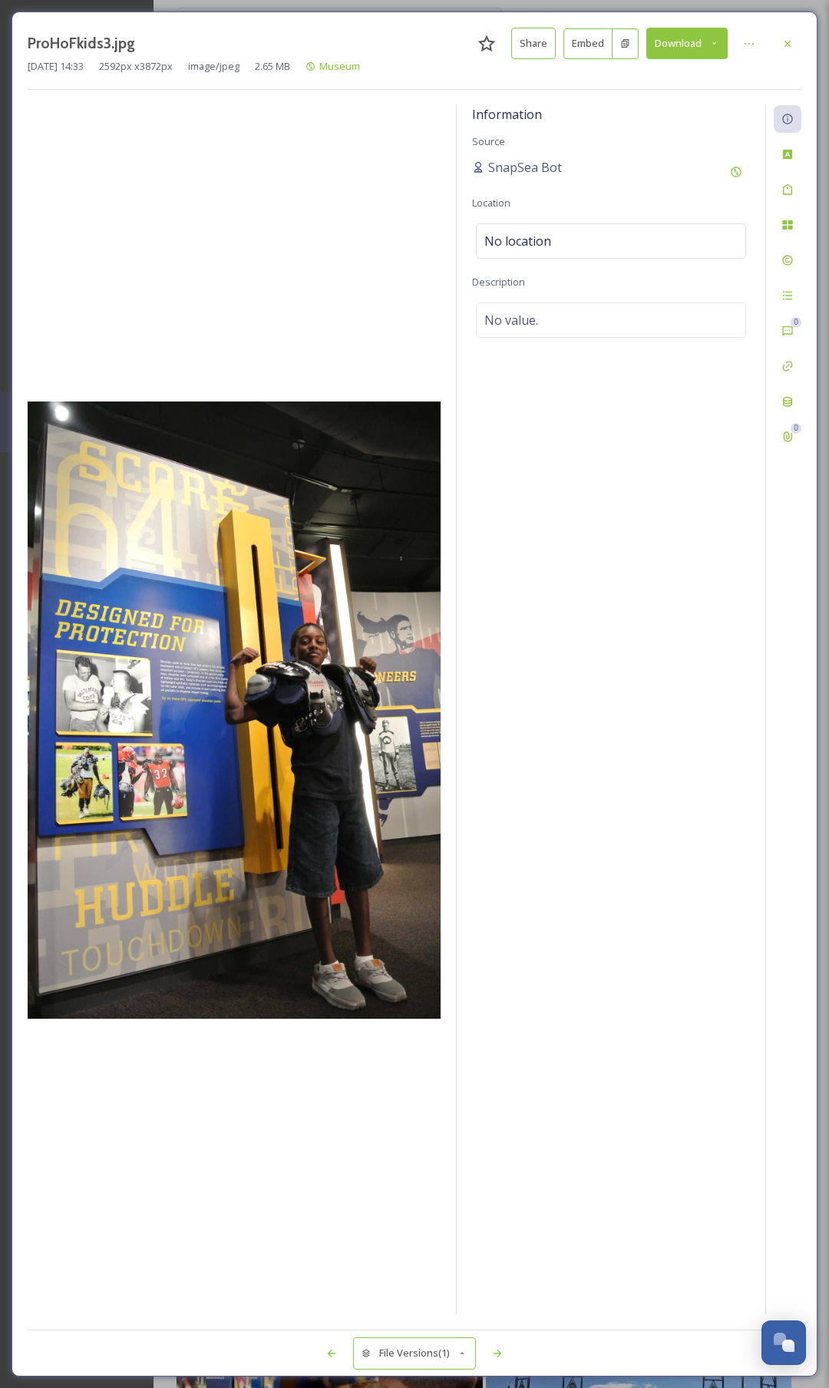
click at [684, 46] on button "Download" at bounding box center [686, 43] width 81 height 31
click at [665, 81] on span "Download Original (2592 x 3872)" at bounding box center [646, 78] width 145 height 15
click at [795, 41] on div at bounding box center [788, 44] width 28 height 28
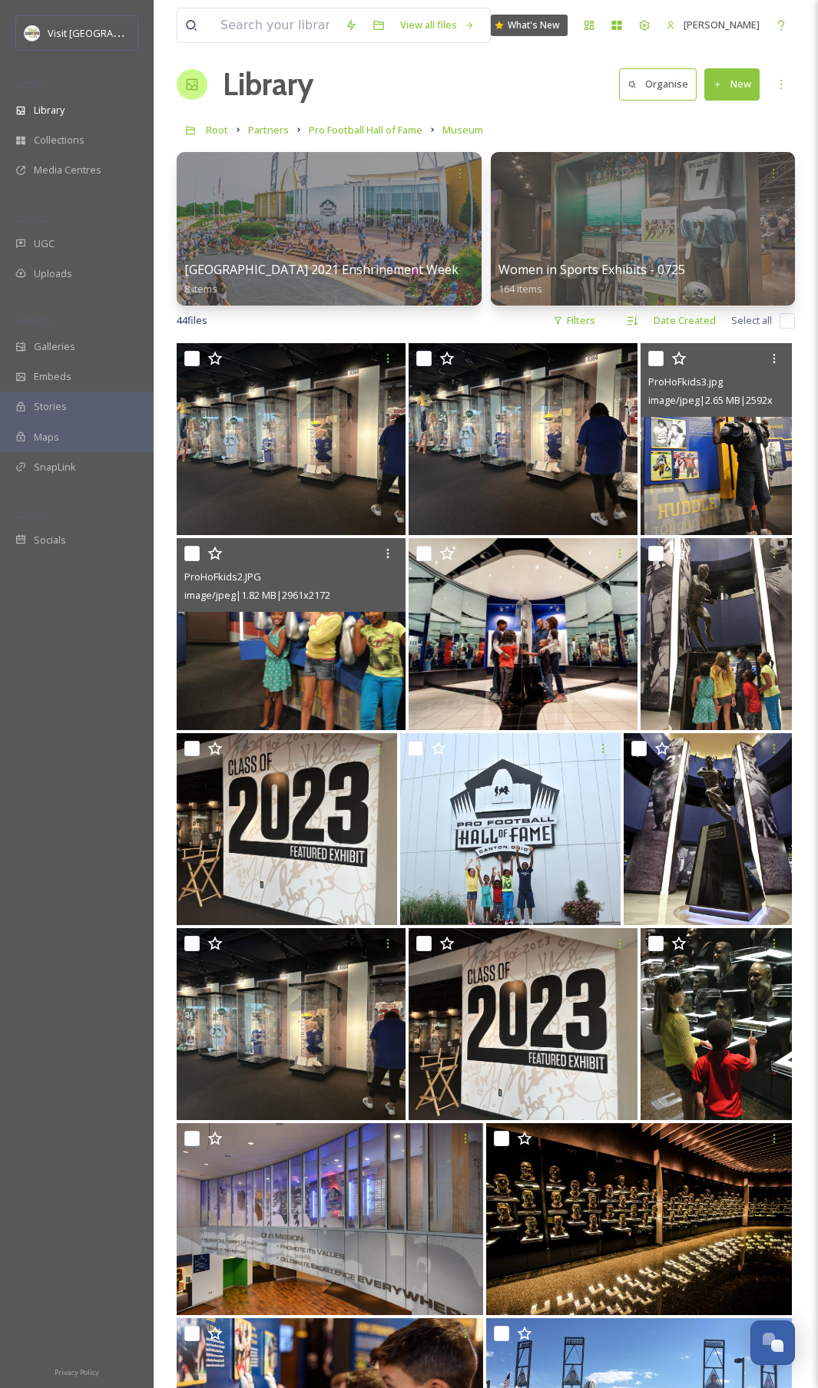
scroll to position [25, 0]
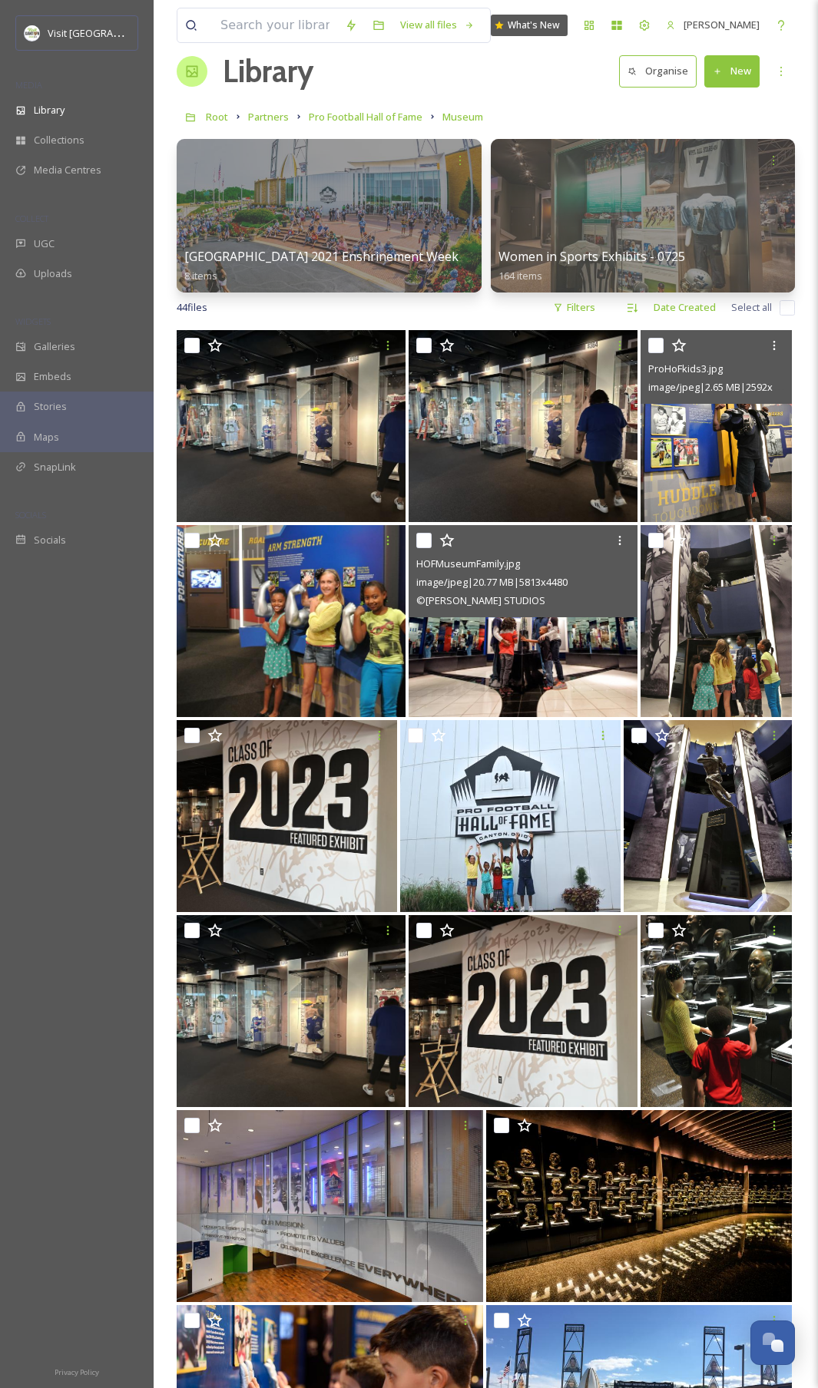
click at [529, 635] on img at bounding box center [522, 621] width 229 height 192
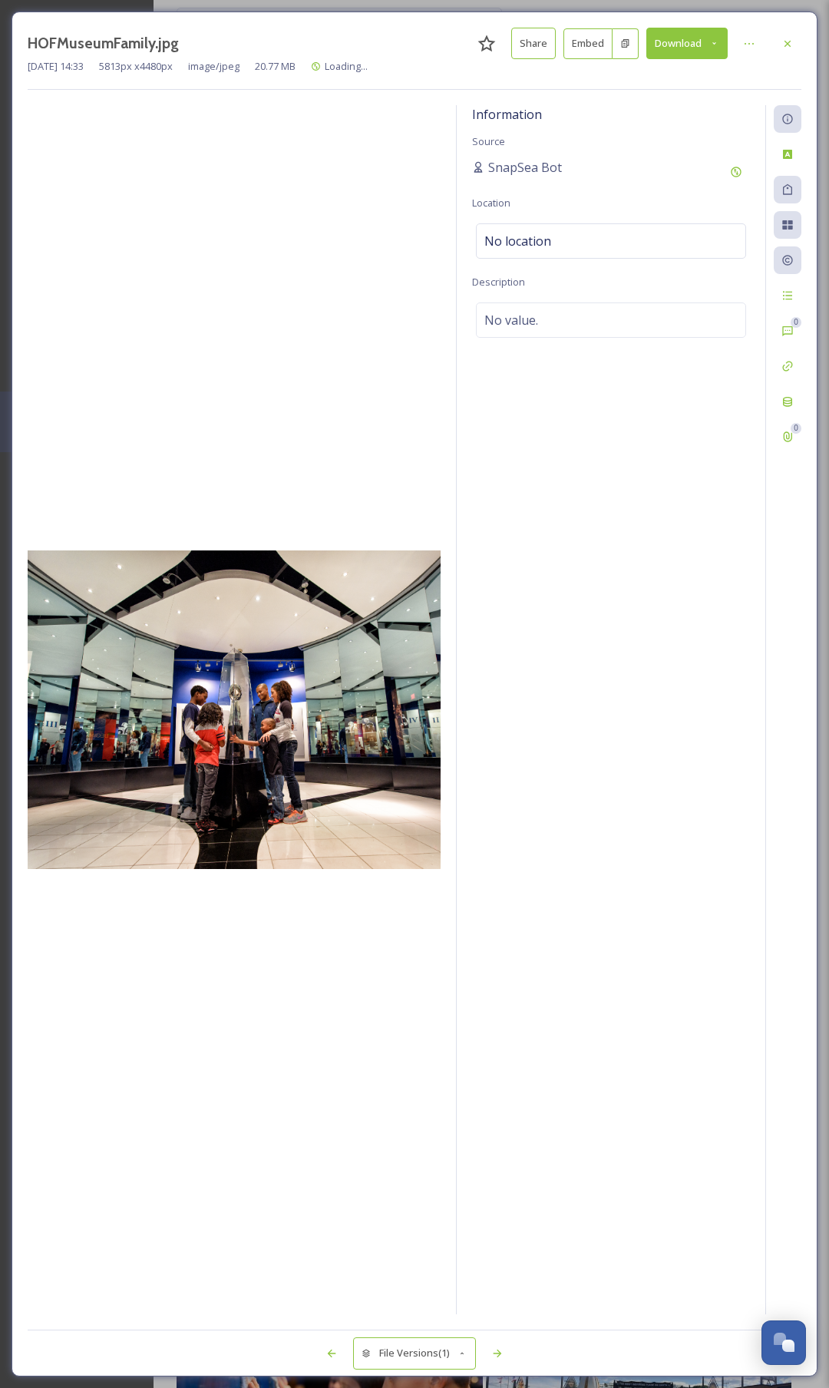
click at [293, 701] on img at bounding box center [234, 709] width 413 height 319
click at [782, 52] on div at bounding box center [788, 44] width 28 height 28
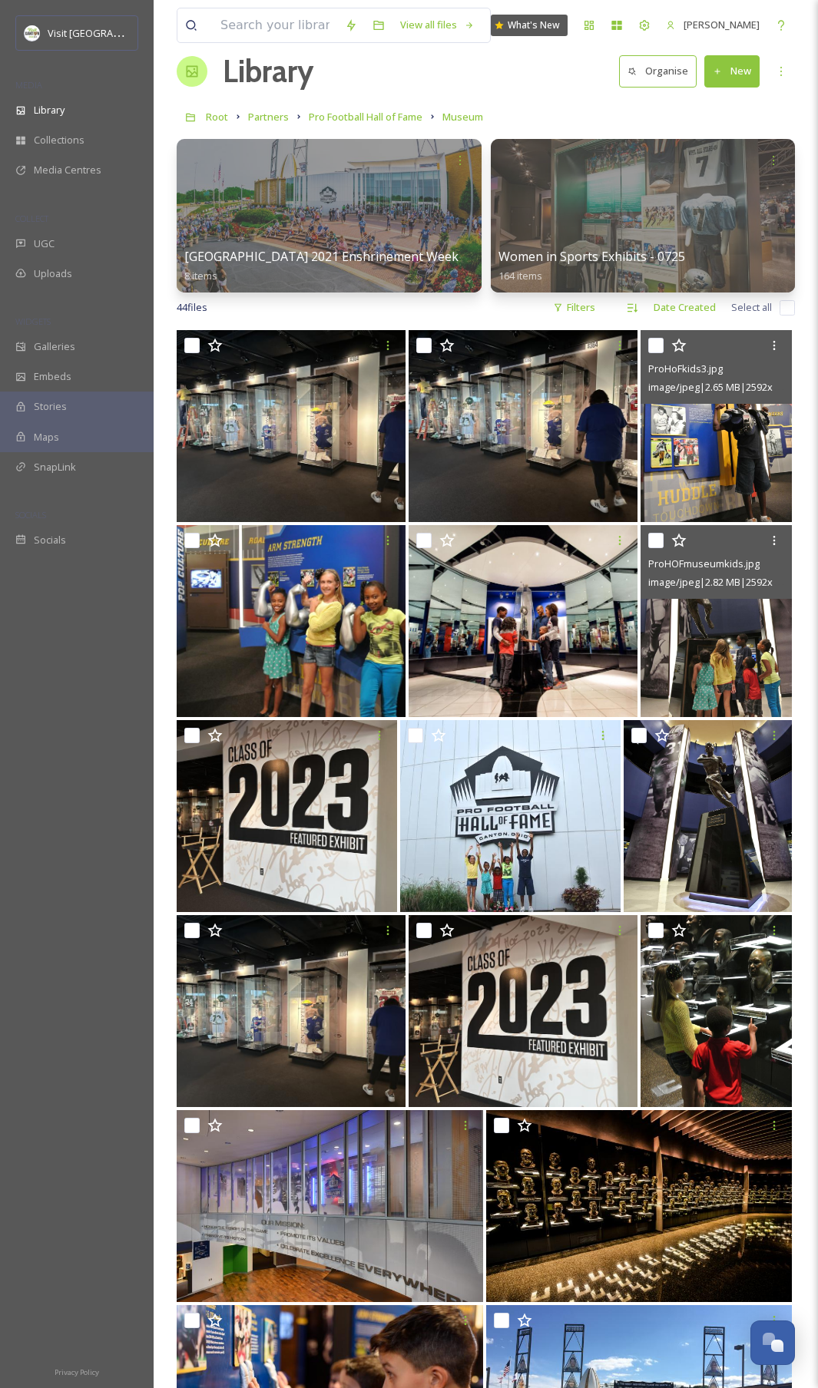
click at [712, 659] on img at bounding box center [715, 621] width 151 height 192
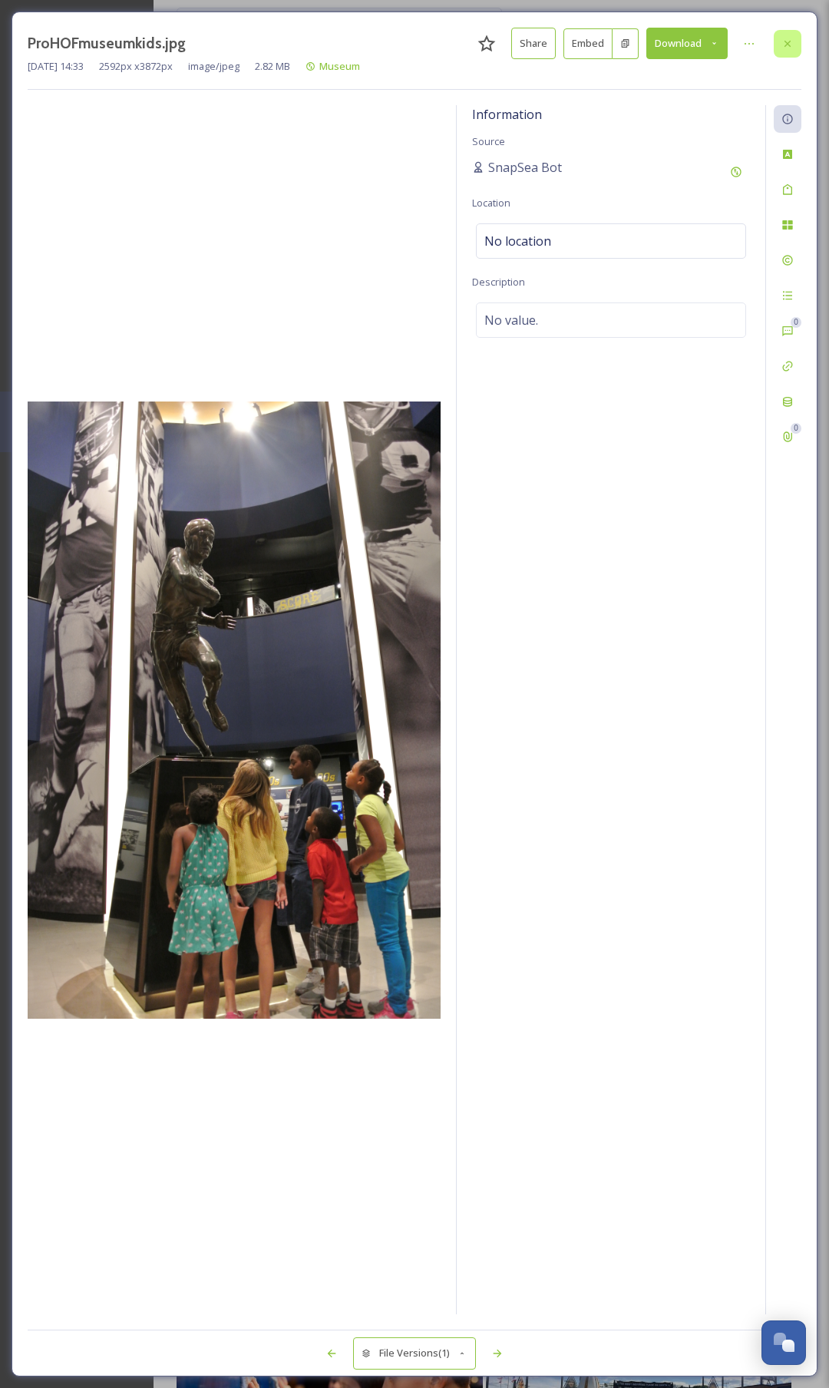
click at [785, 44] on icon at bounding box center [787, 44] width 12 height 12
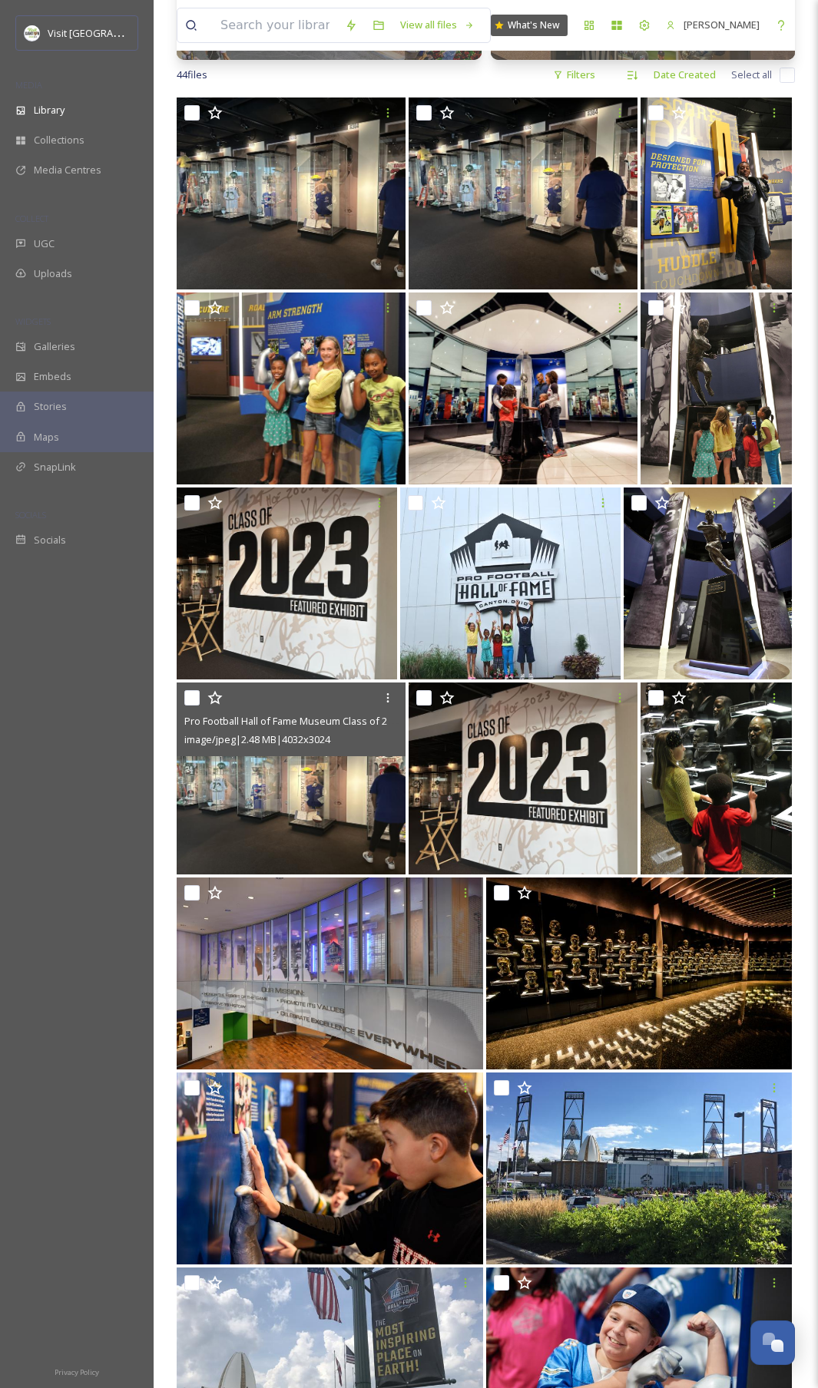
scroll to position [296, 0]
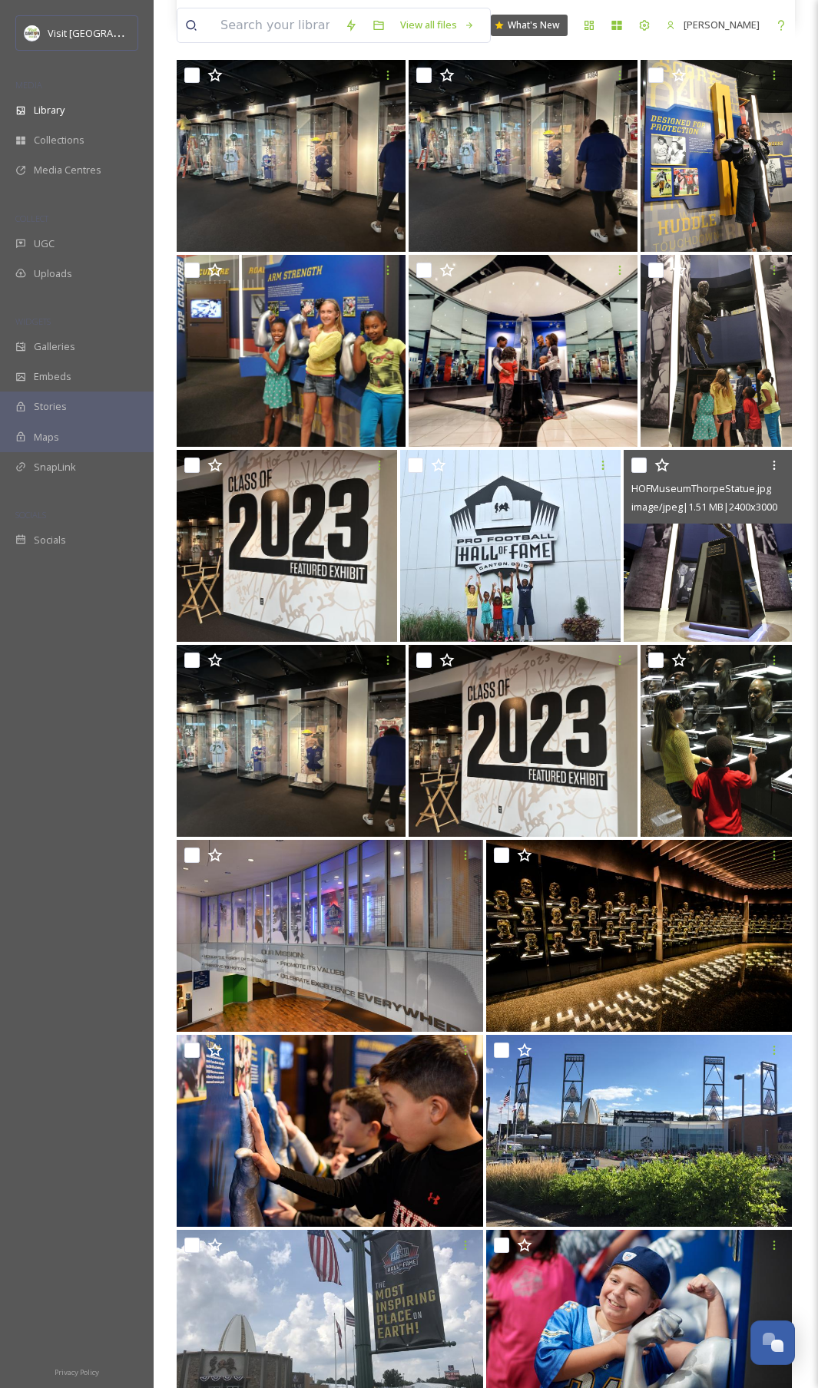
click at [732, 571] on img at bounding box center [707, 546] width 168 height 192
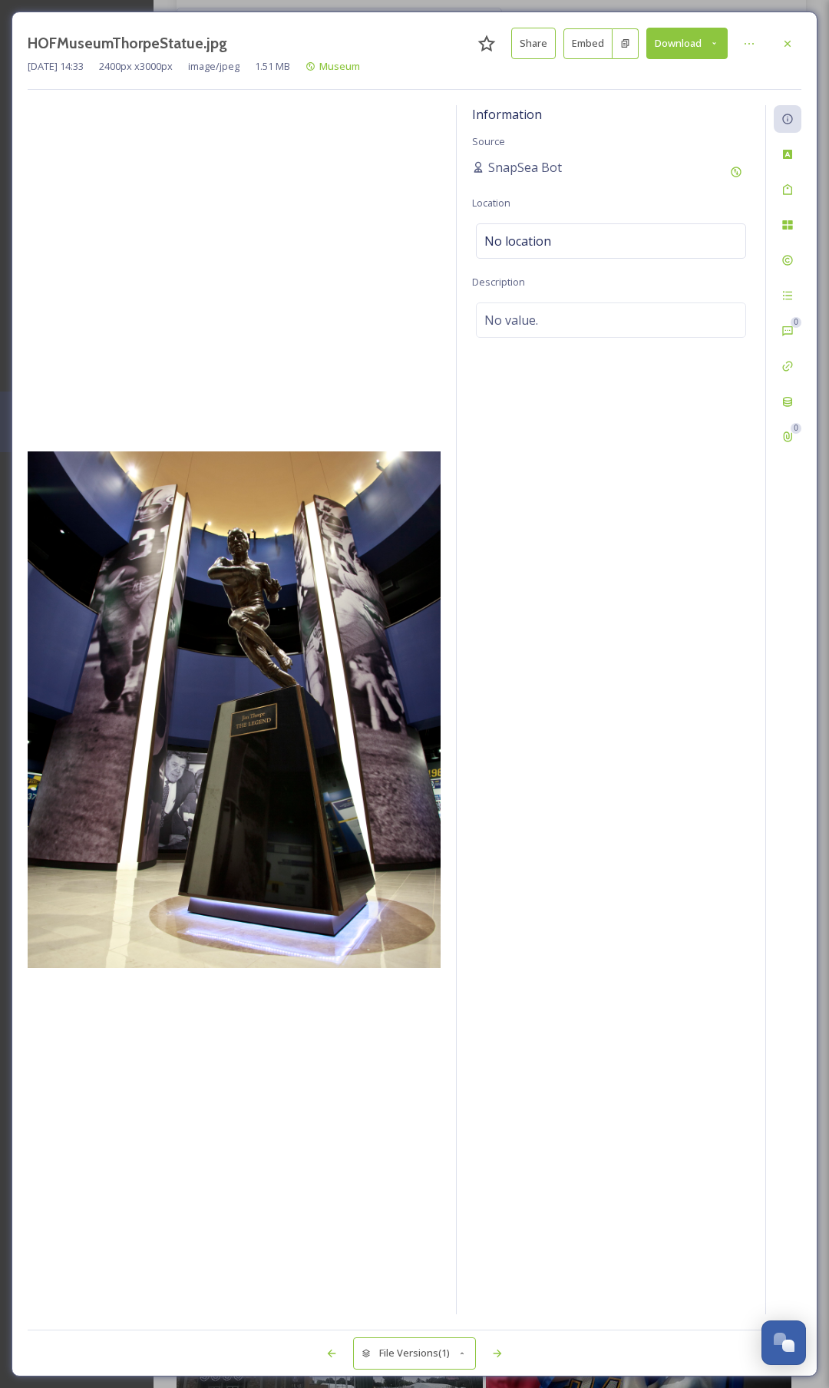
click at [791, 37] on div at bounding box center [788, 44] width 28 height 28
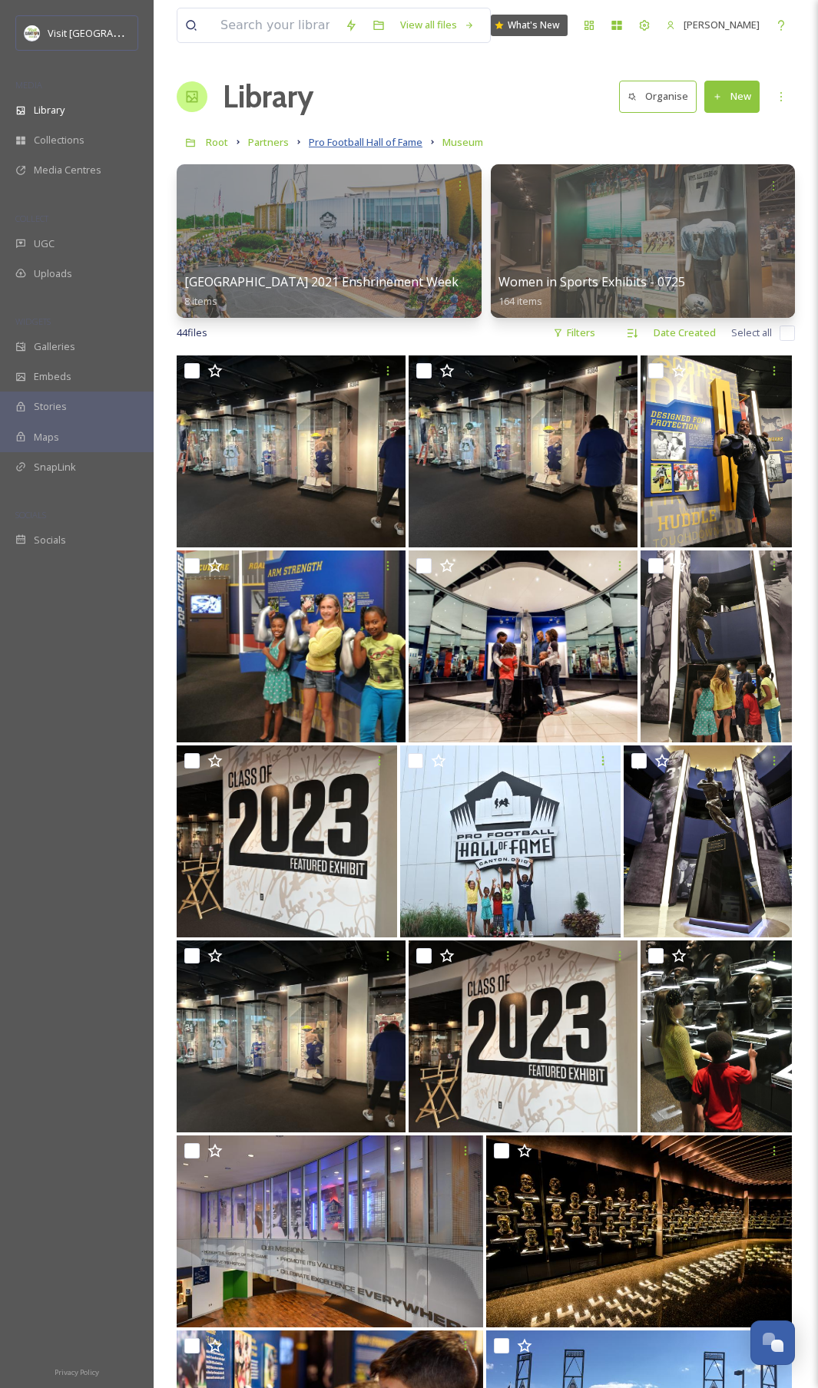
click at [382, 135] on span "Pro Football Hall of Fame" at bounding box center [366, 142] width 114 height 14
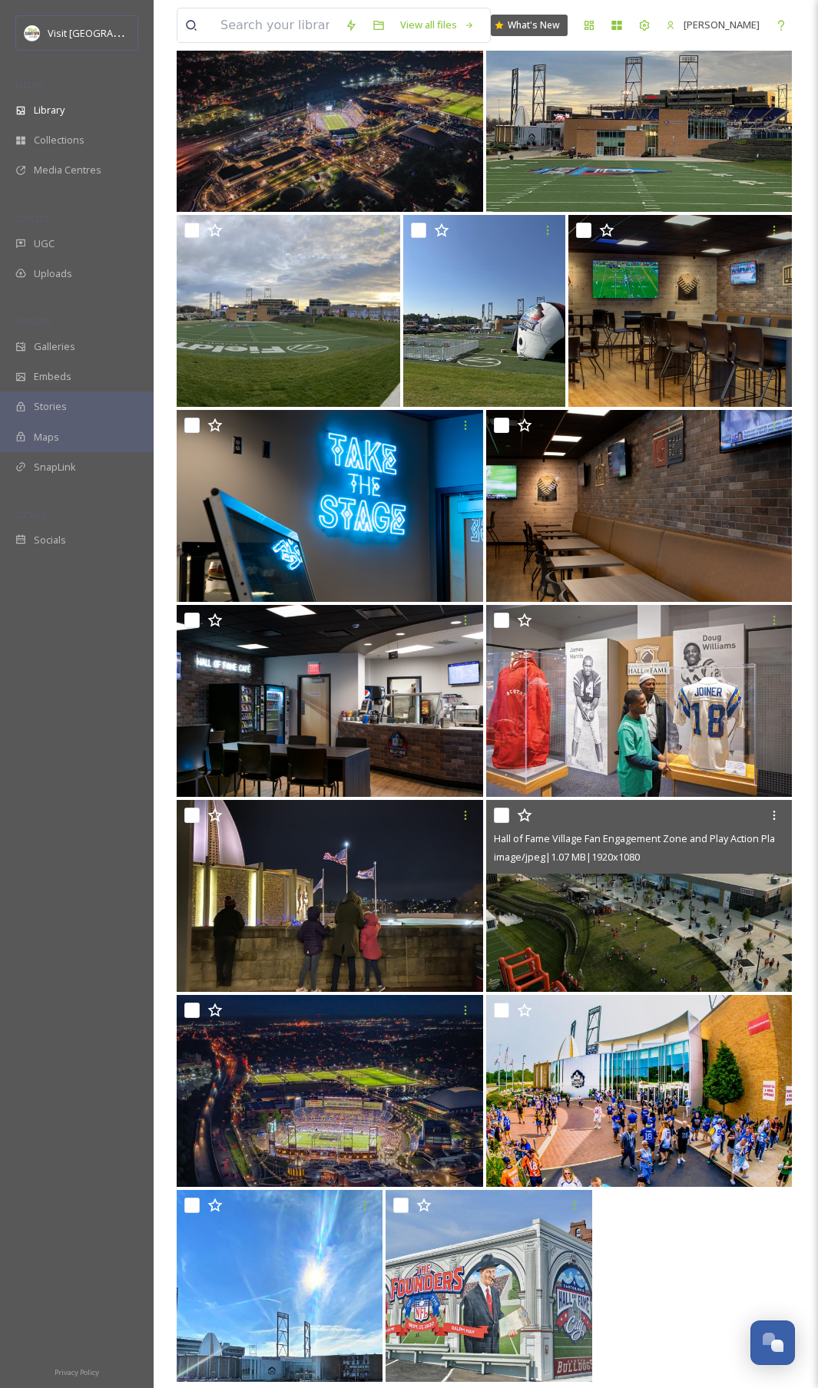
scroll to position [1651, 0]
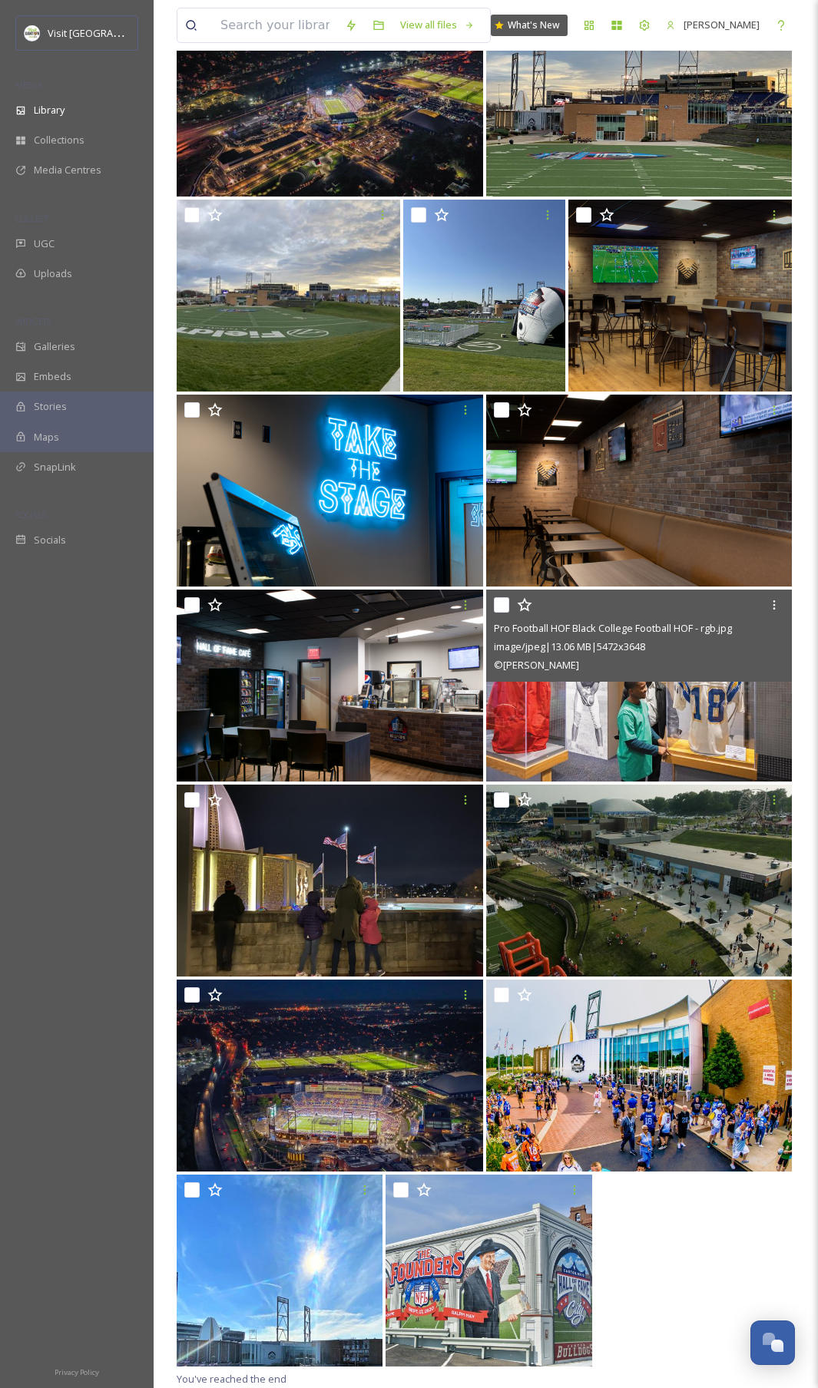
click at [503, 607] on input "checkbox" at bounding box center [501, 604] width 15 height 15
checkbox input "true"
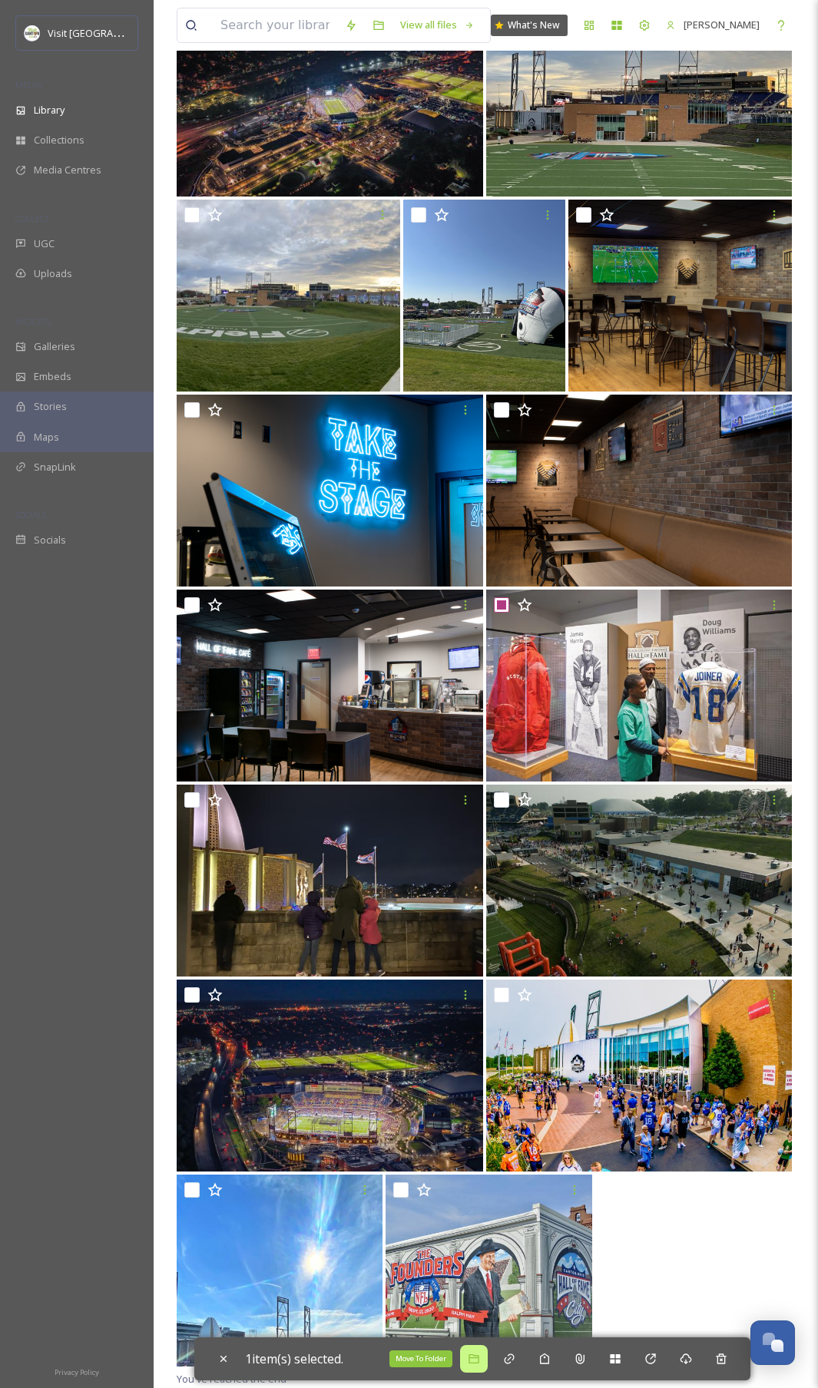
click at [477, 1358] on icon at bounding box center [473, 1359] width 12 height 12
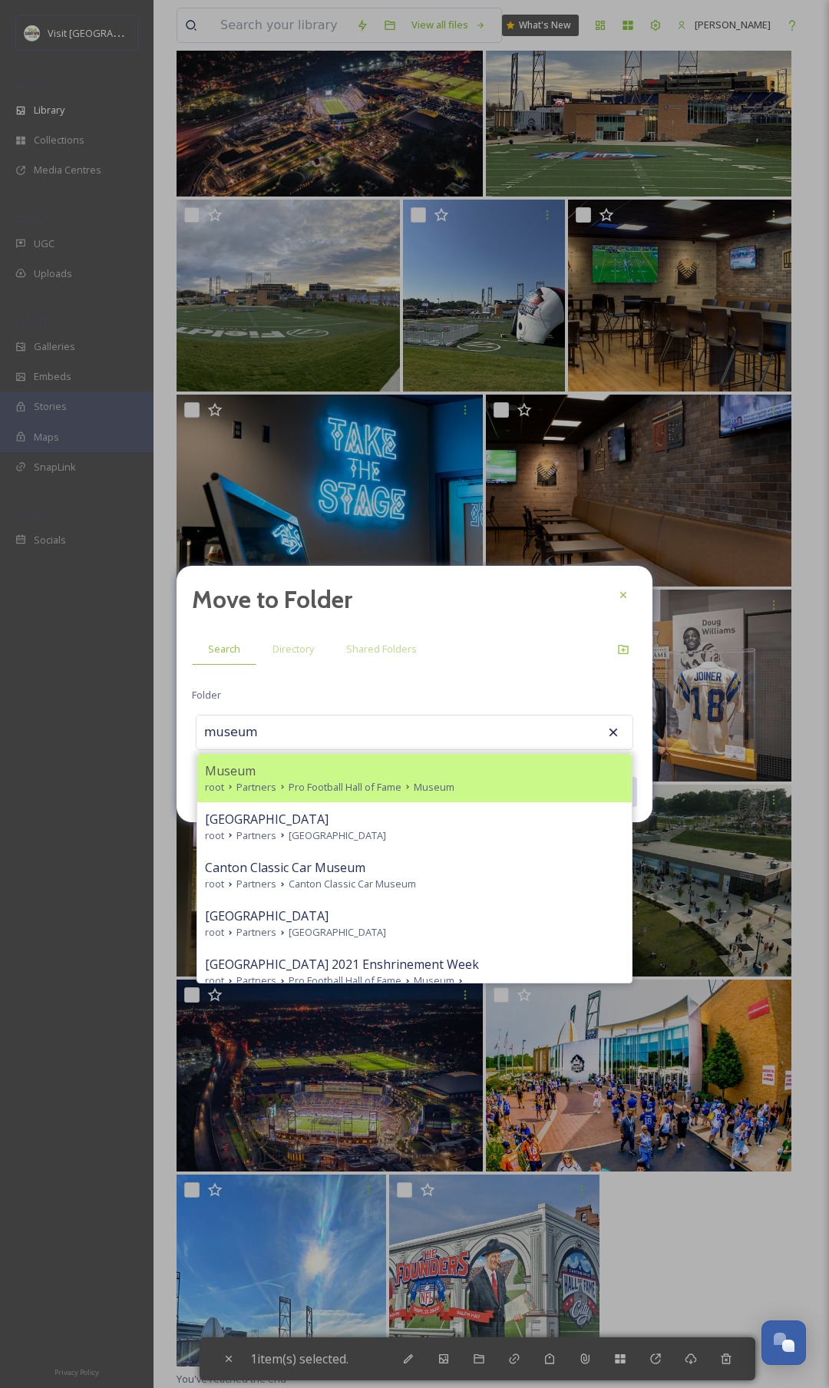
click at [298, 773] on div "Museum" at bounding box center [414, 771] width 419 height 18
type input "Museum"
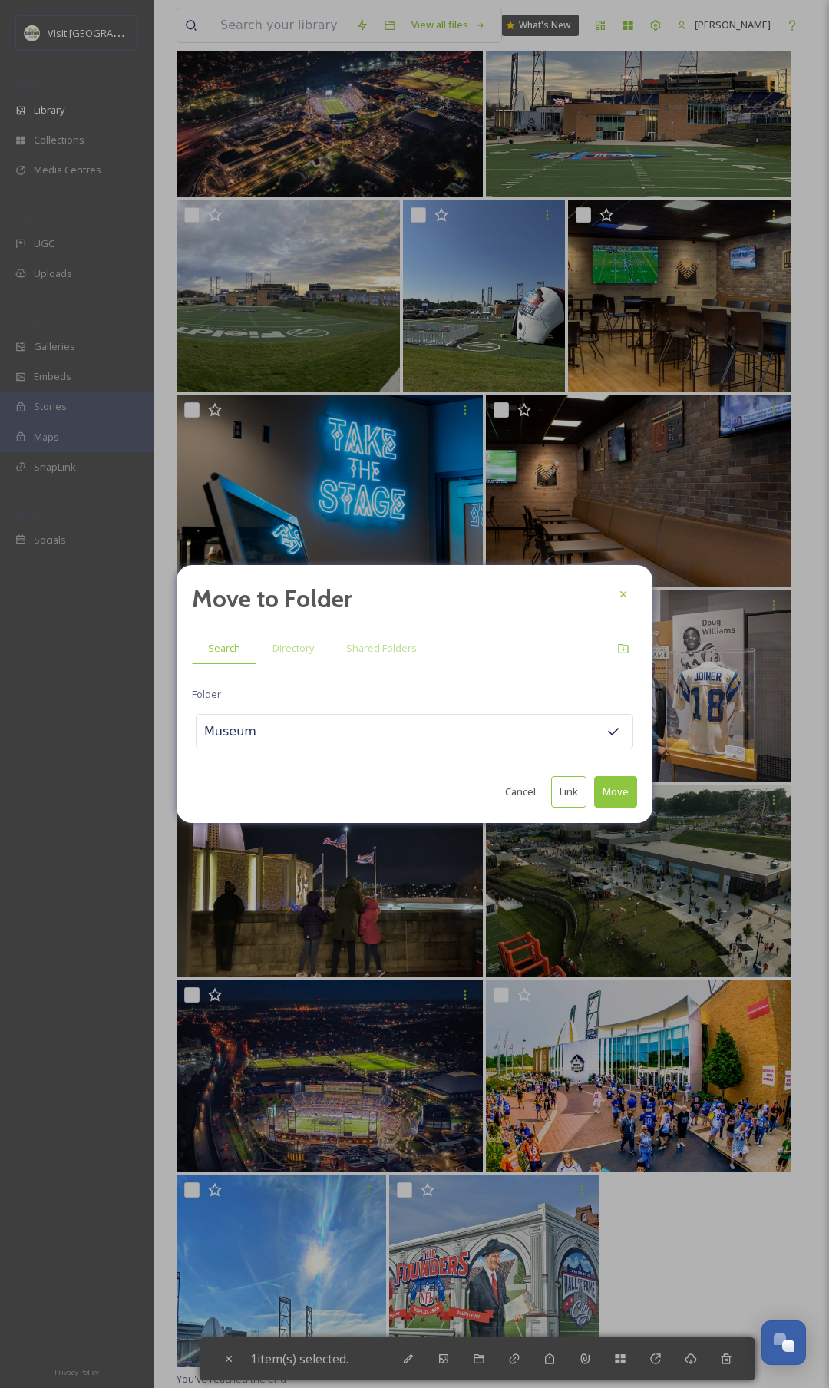
click at [615, 793] on button "Move" at bounding box center [615, 791] width 43 height 31
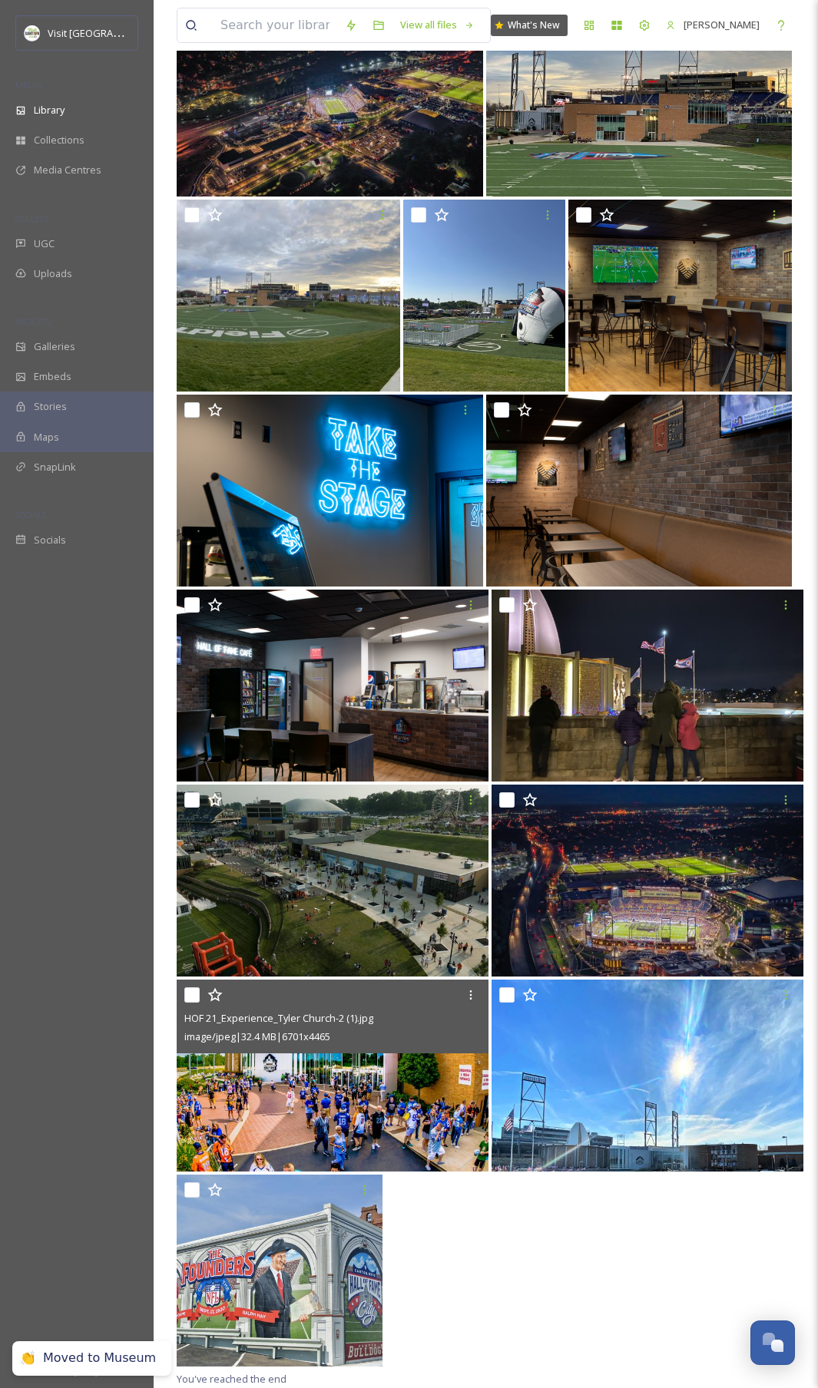
scroll to position [0, 0]
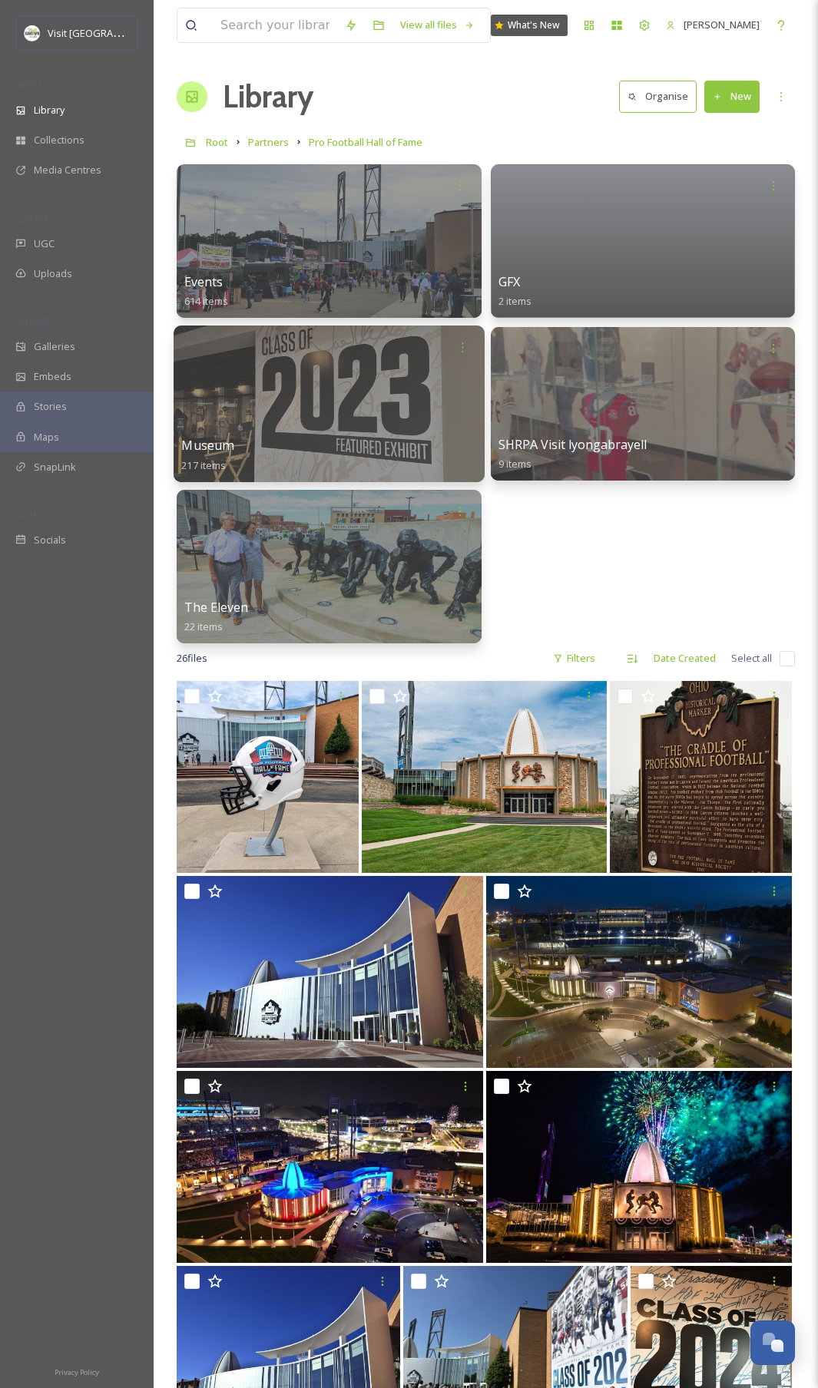
click at [296, 405] on div at bounding box center [328, 403] width 310 height 157
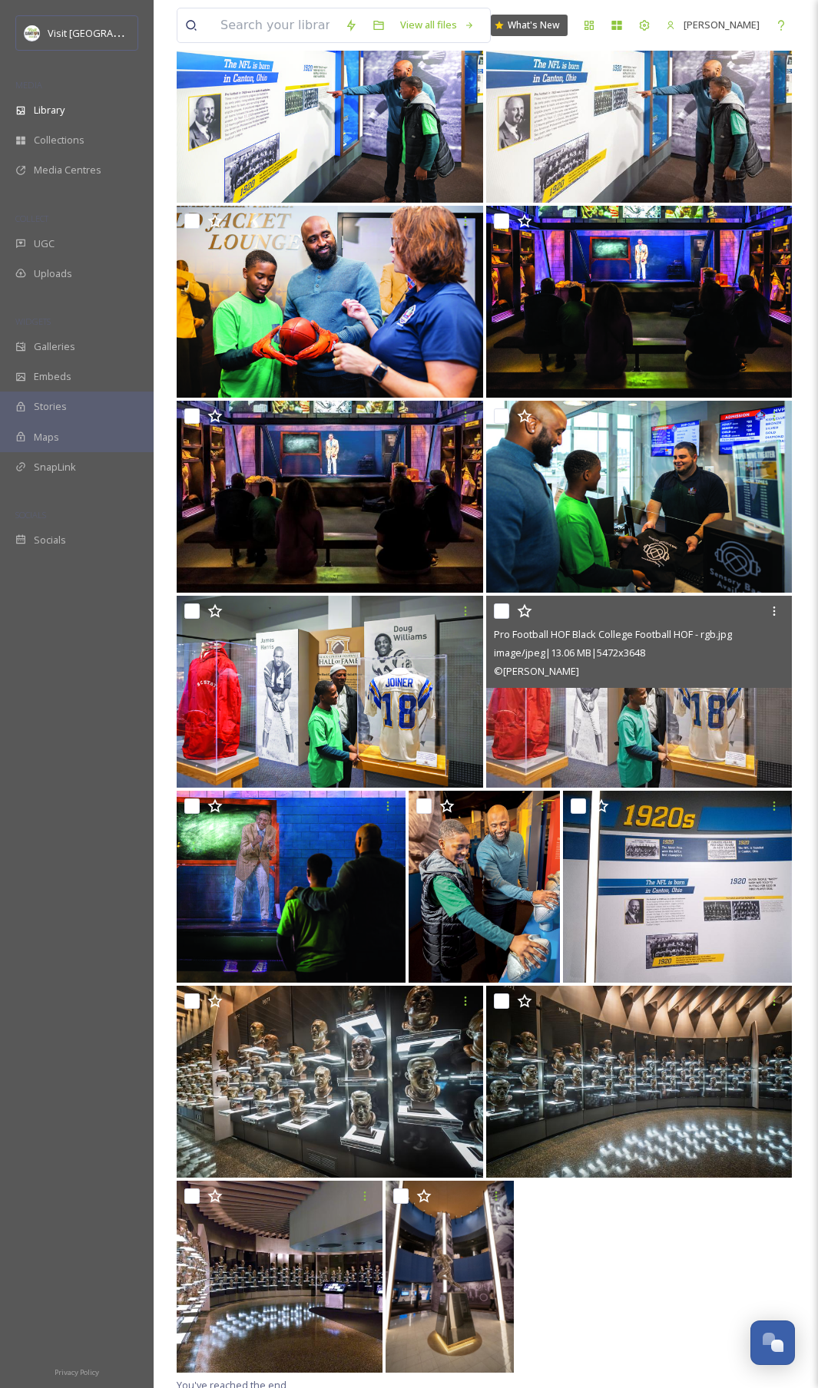
scroll to position [2691, 0]
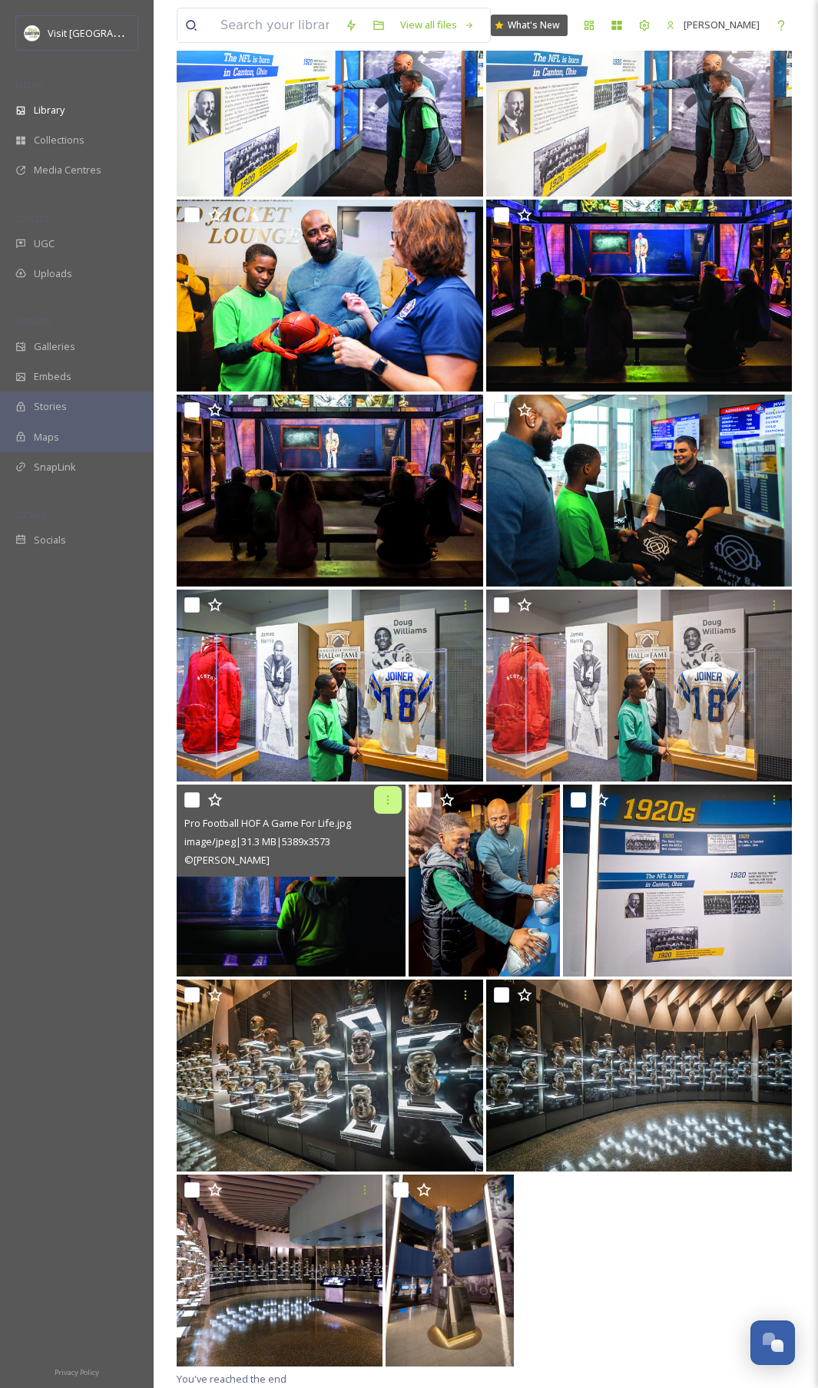
click at [388, 798] on icon at bounding box center [388, 800] width 12 height 12
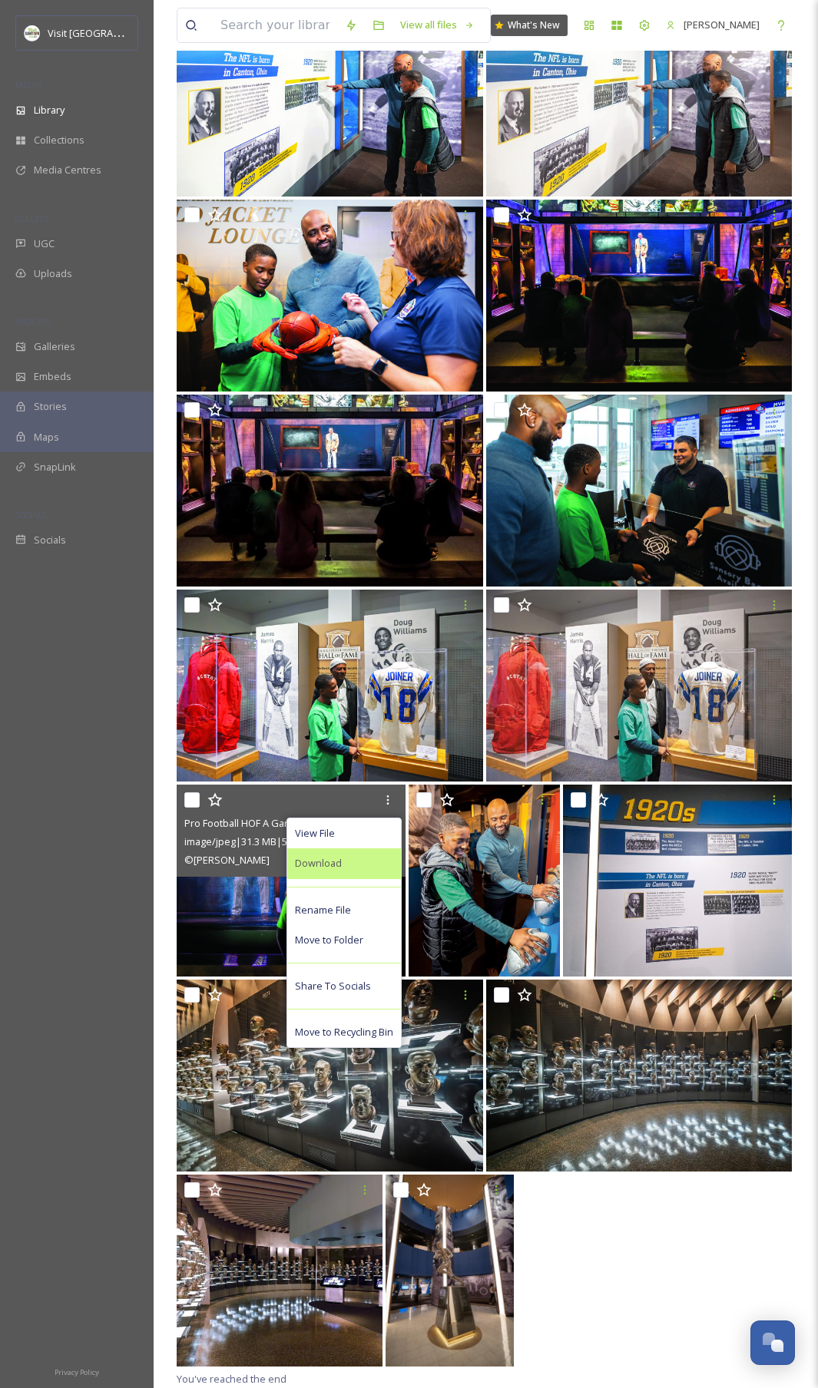
click at [345, 864] on div "Download" at bounding box center [344, 863] width 114 height 30
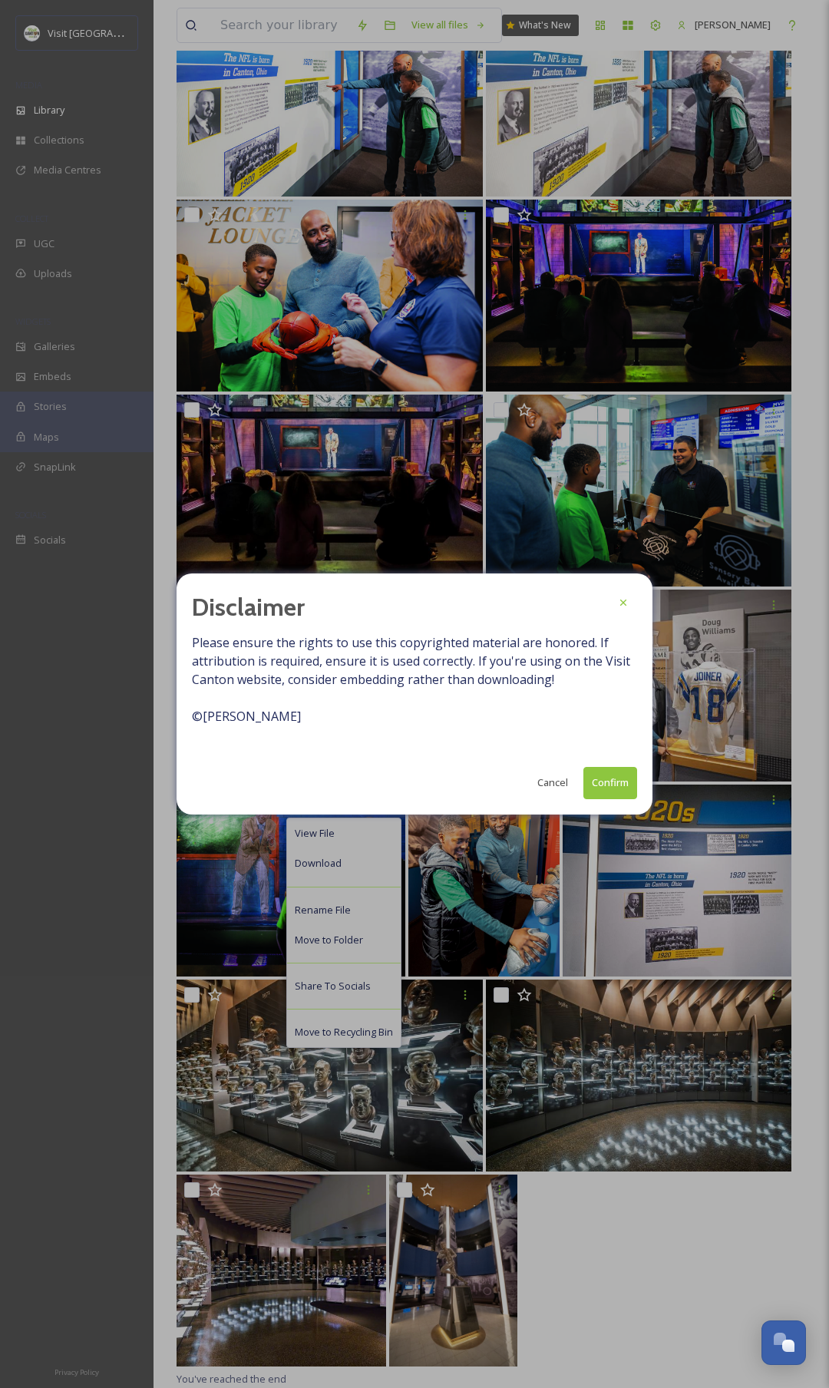
click at [598, 781] on button "Confirm" at bounding box center [610, 782] width 54 height 31
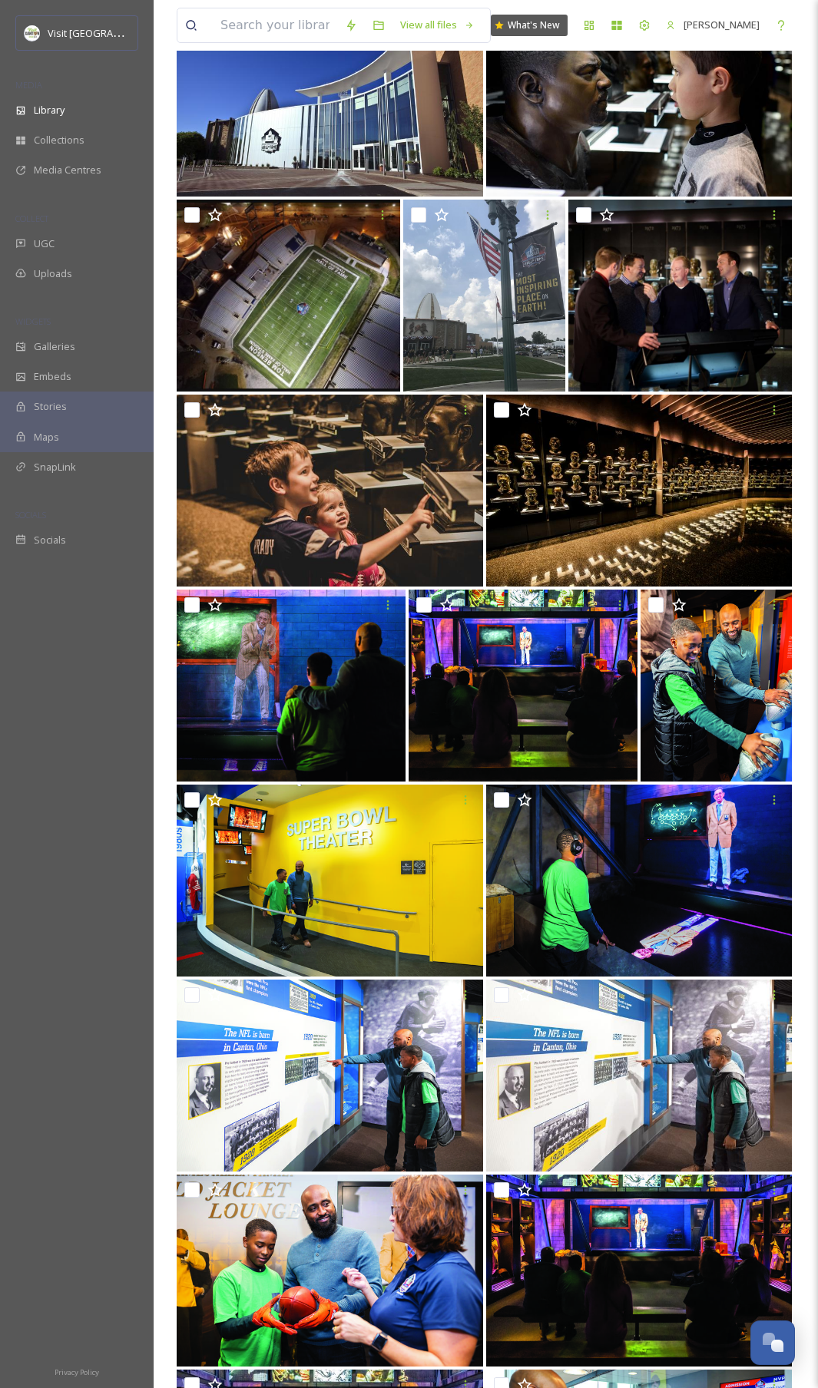
scroll to position [0, 0]
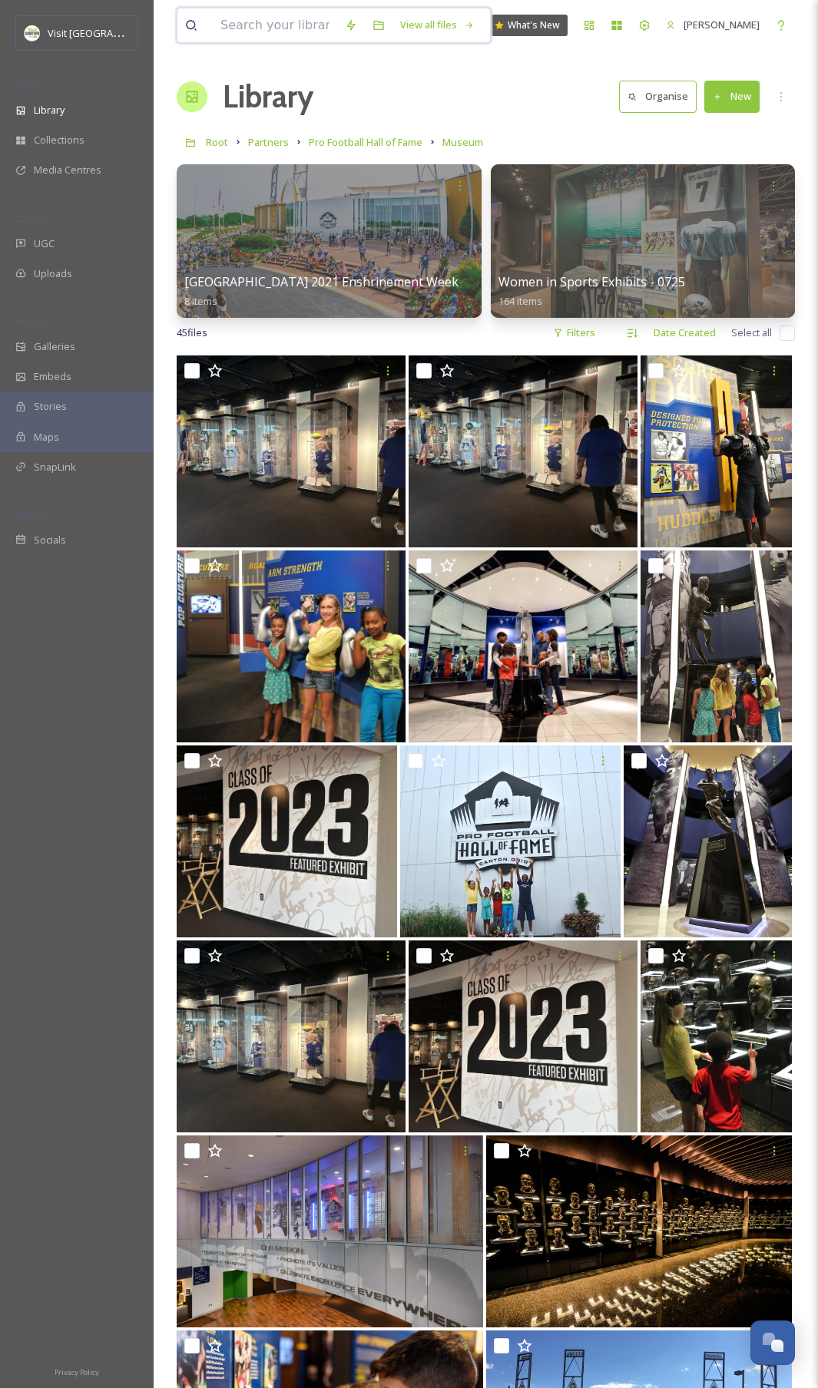
click at [289, 23] on input at bounding box center [275, 25] width 124 height 34
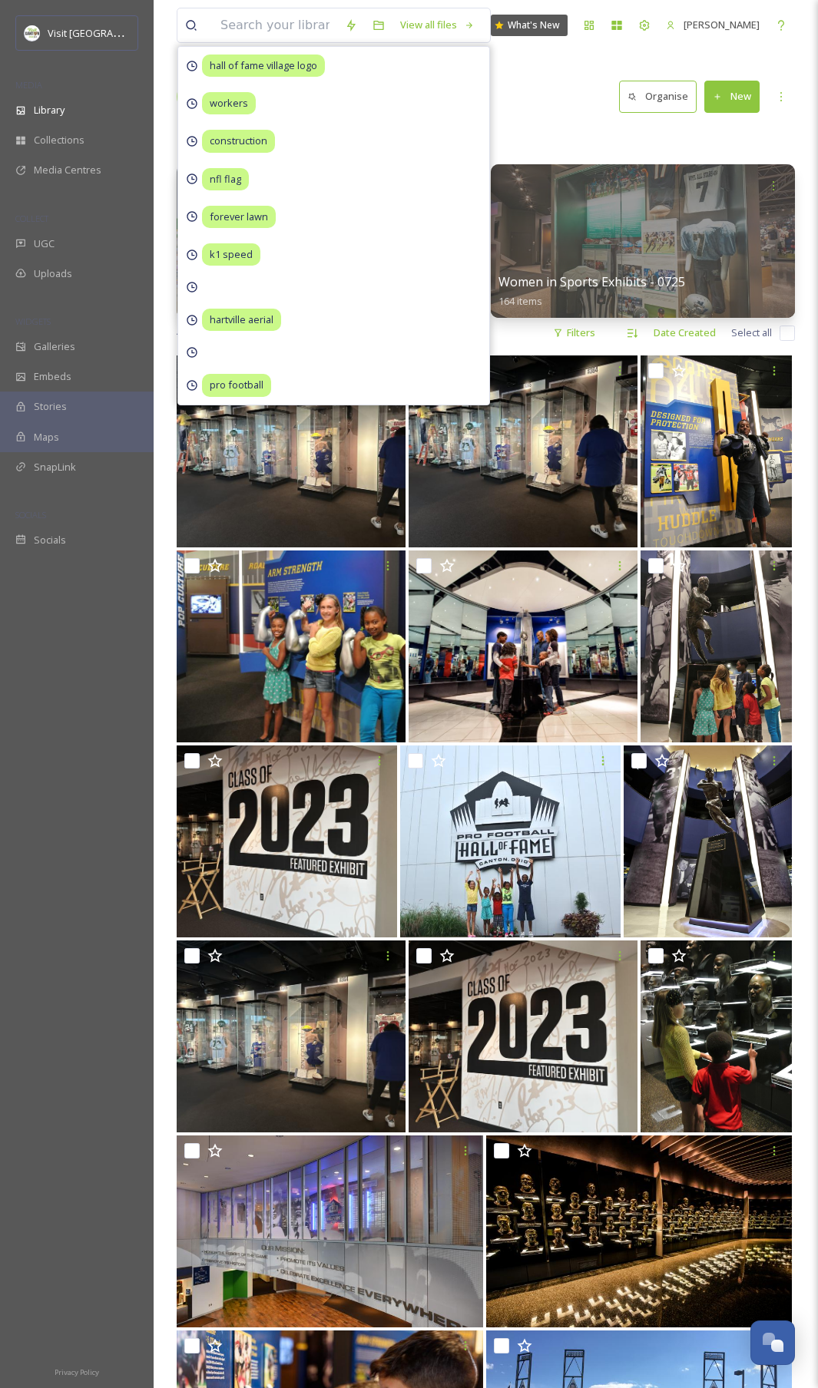
click at [543, 107] on div "Library Organise New" at bounding box center [486, 97] width 618 height 46
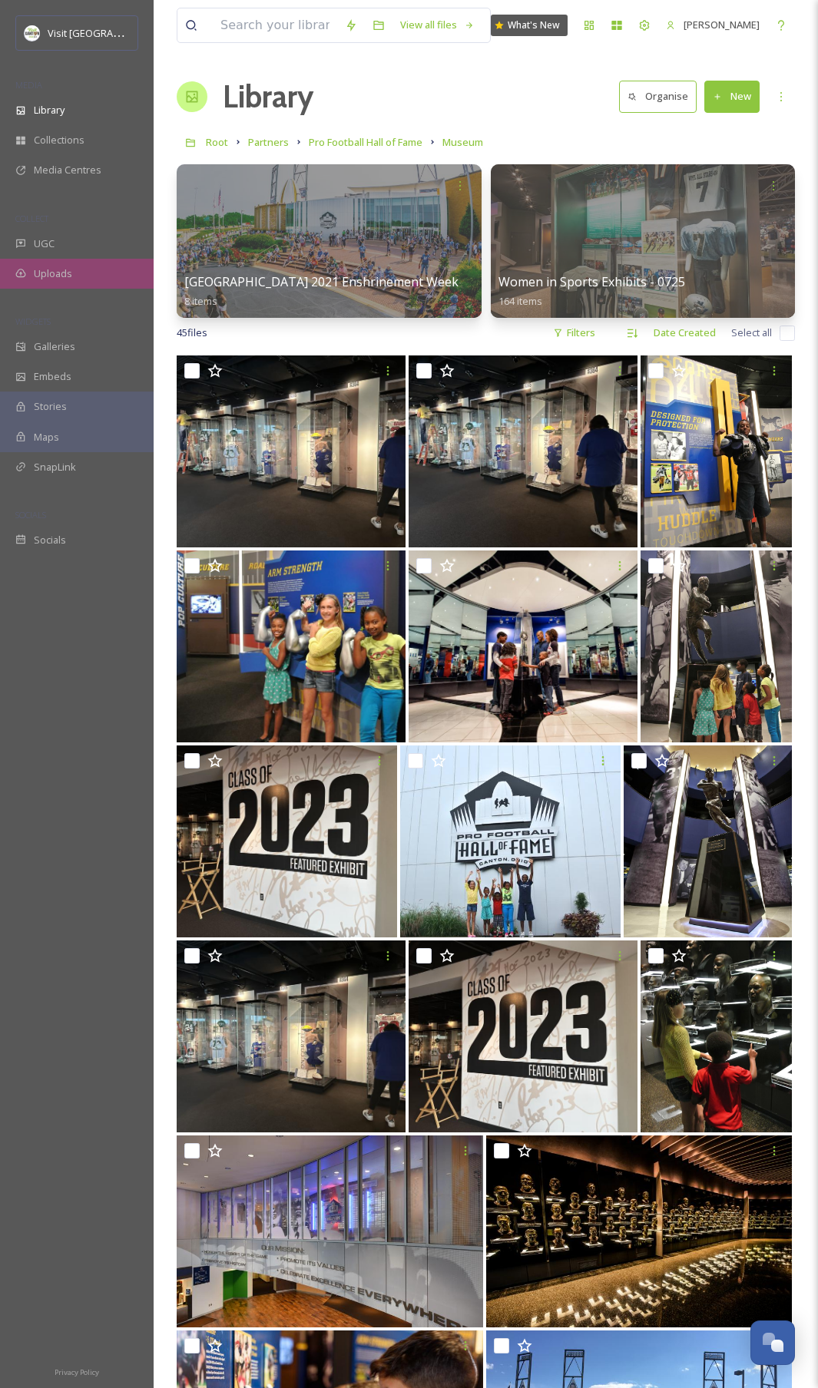
click at [66, 267] on span "Uploads" at bounding box center [53, 273] width 38 height 15
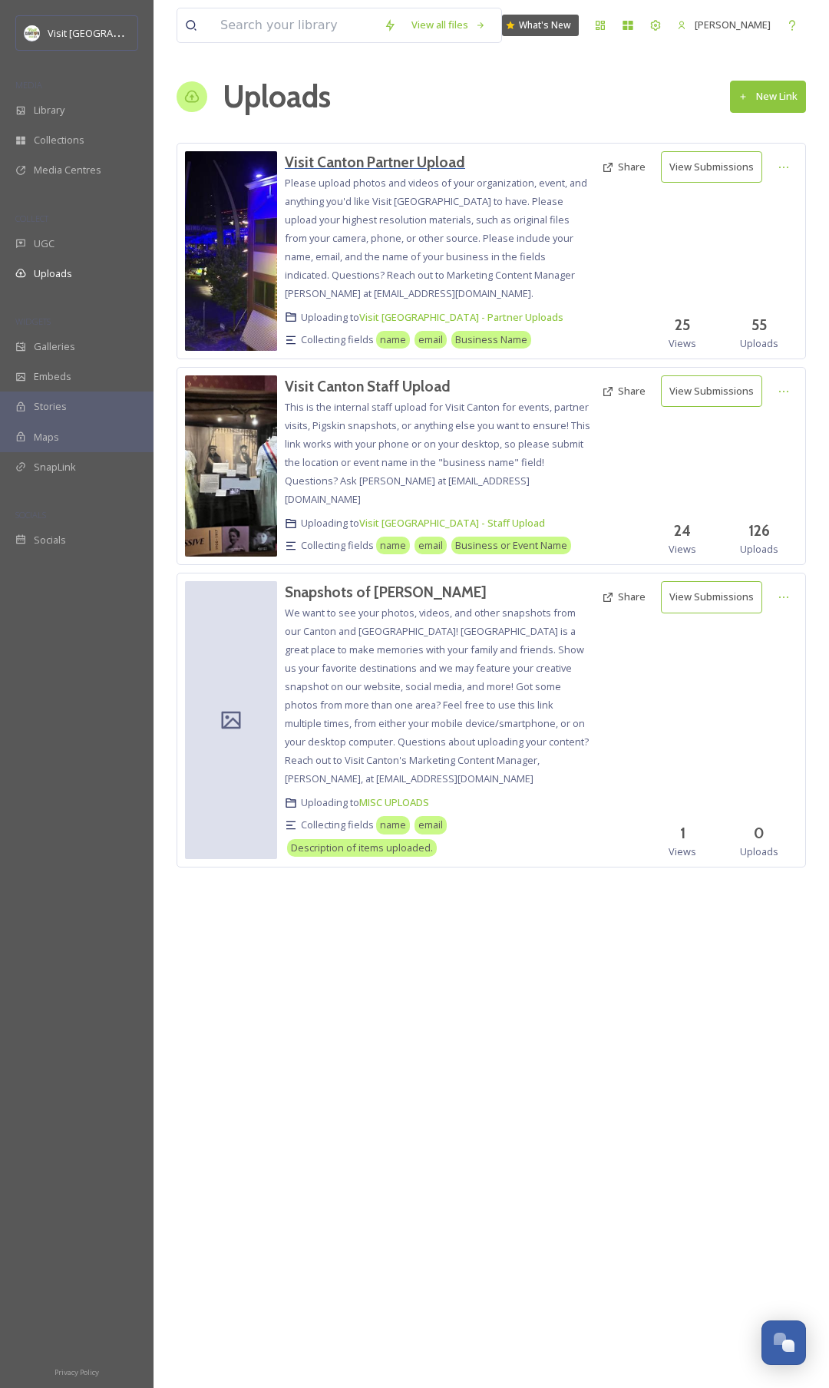
click at [359, 167] on h3 "Visit Canton Partner Upload" at bounding box center [375, 162] width 180 height 18
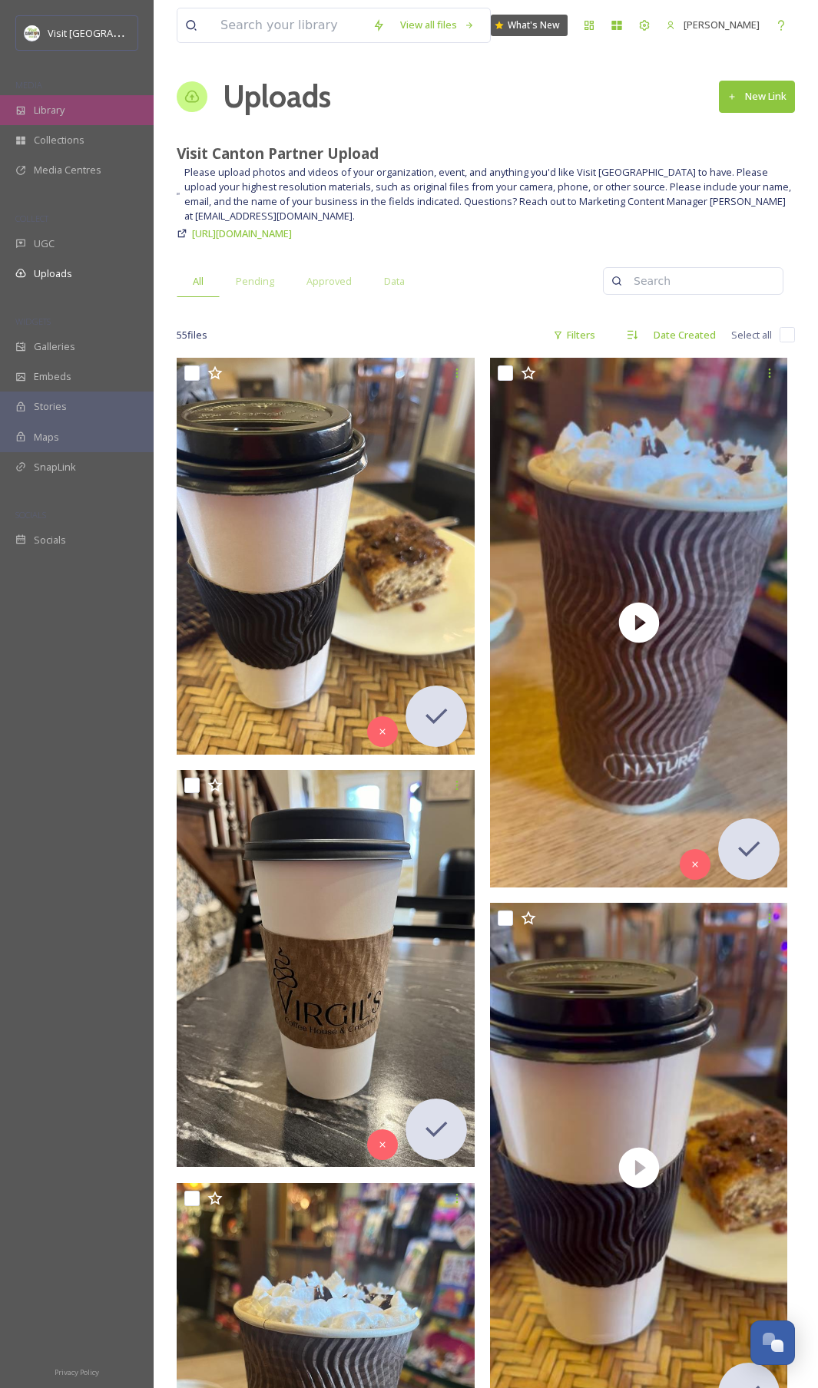
click at [79, 108] on div "Library" at bounding box center [77, 110] width 154 height 30
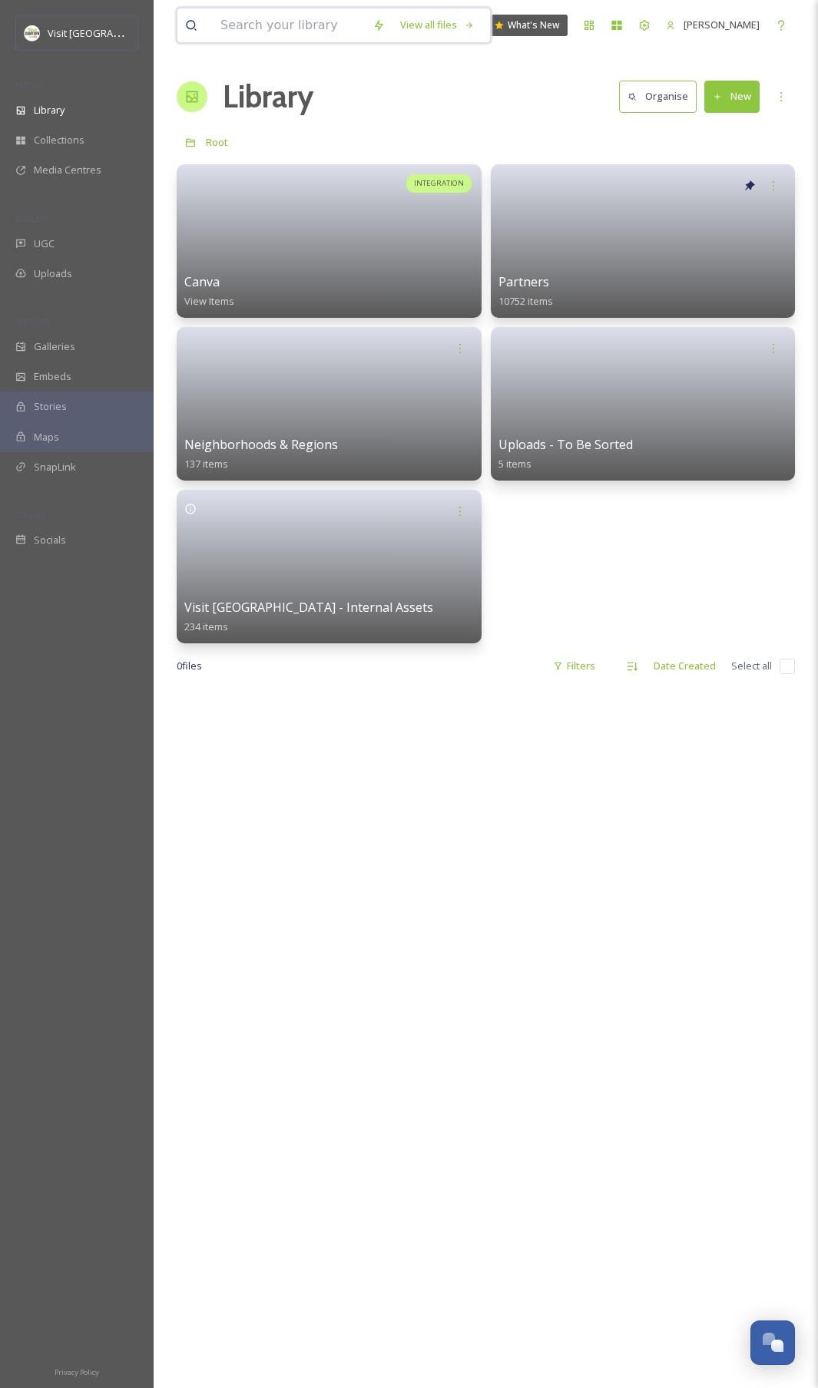
click at [242, 37] on input at bounding box center [289, 25] width 152 height 34
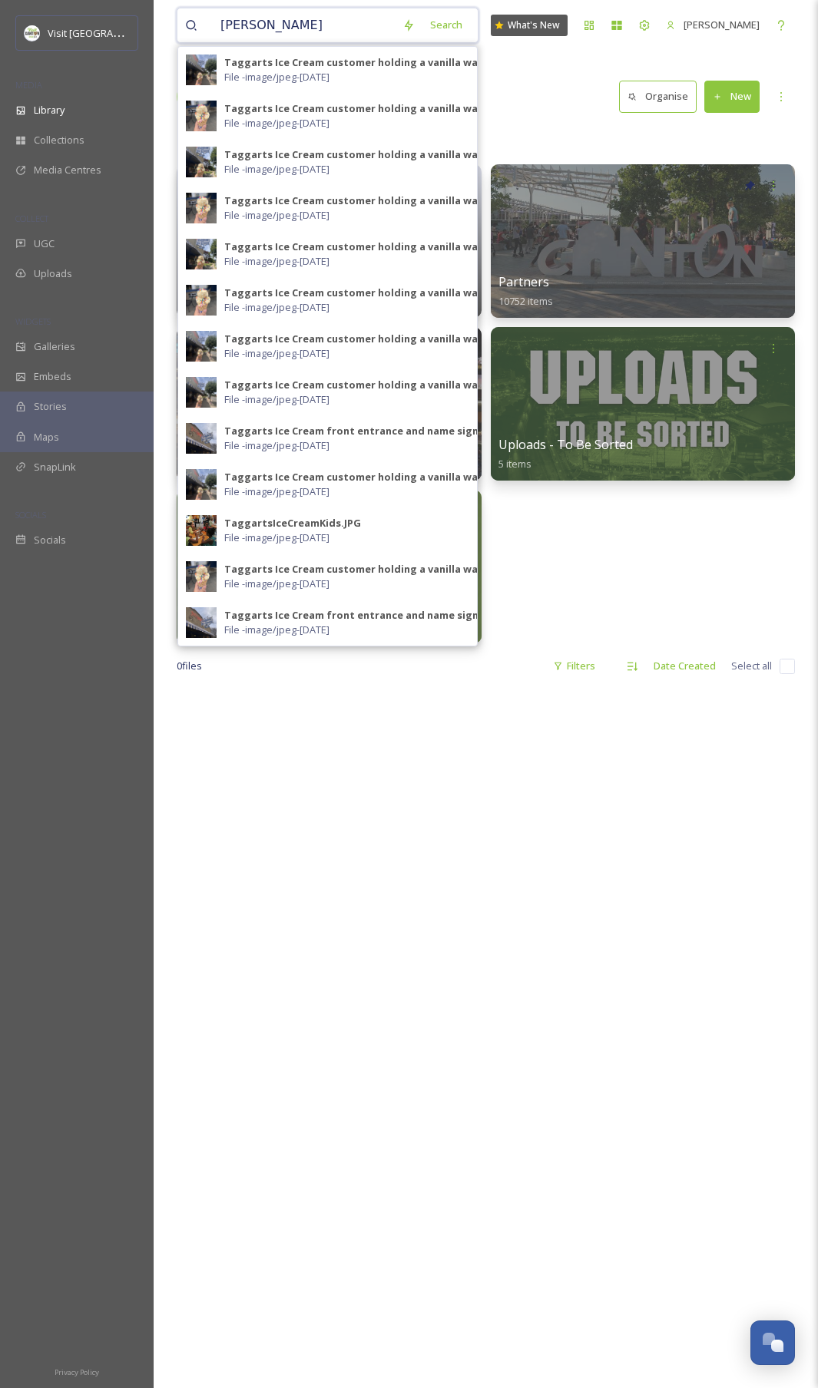
type input "taggarts"
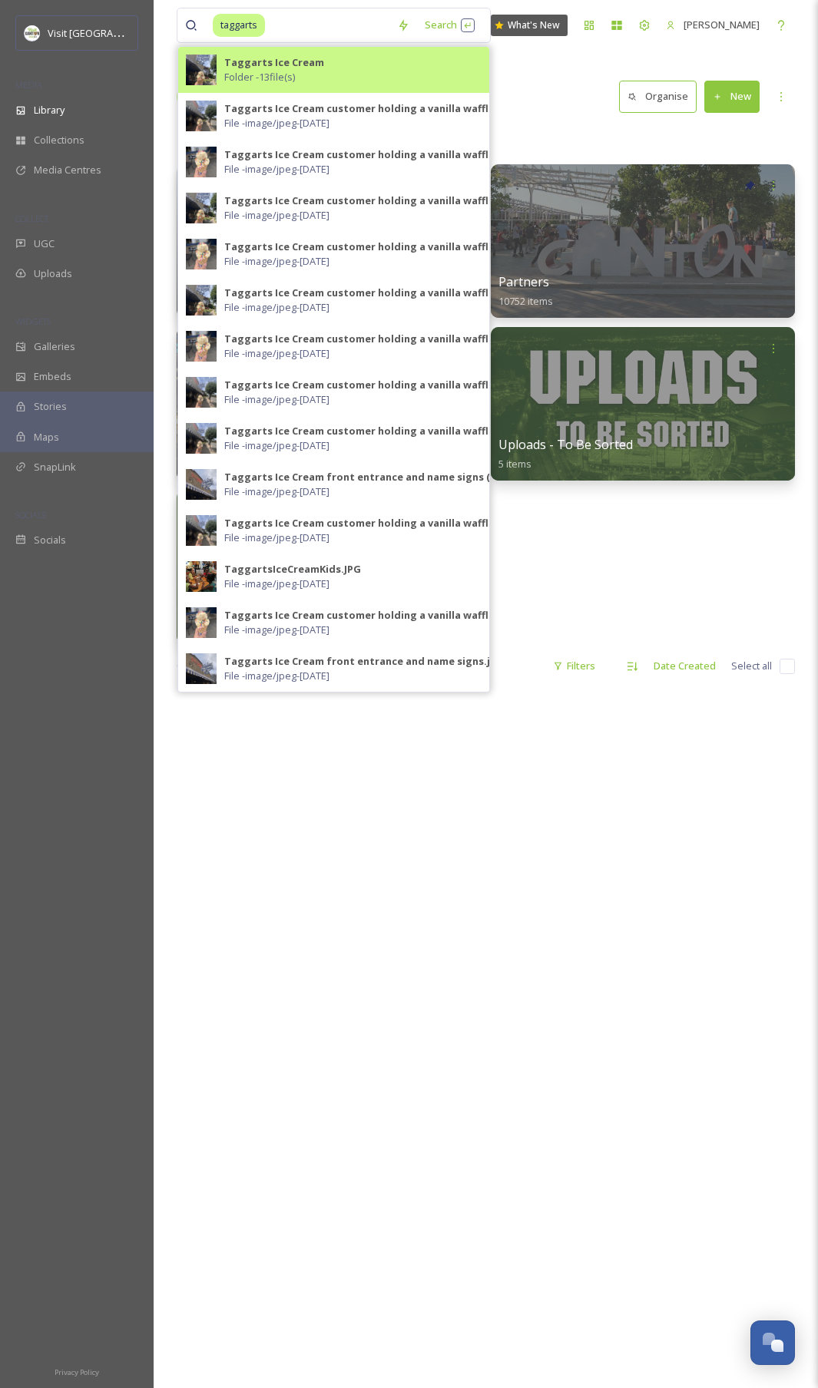
click at [246, 70] on span "Folder - 13 file(s)" at bounding box center [259, 77] width 71 height 15
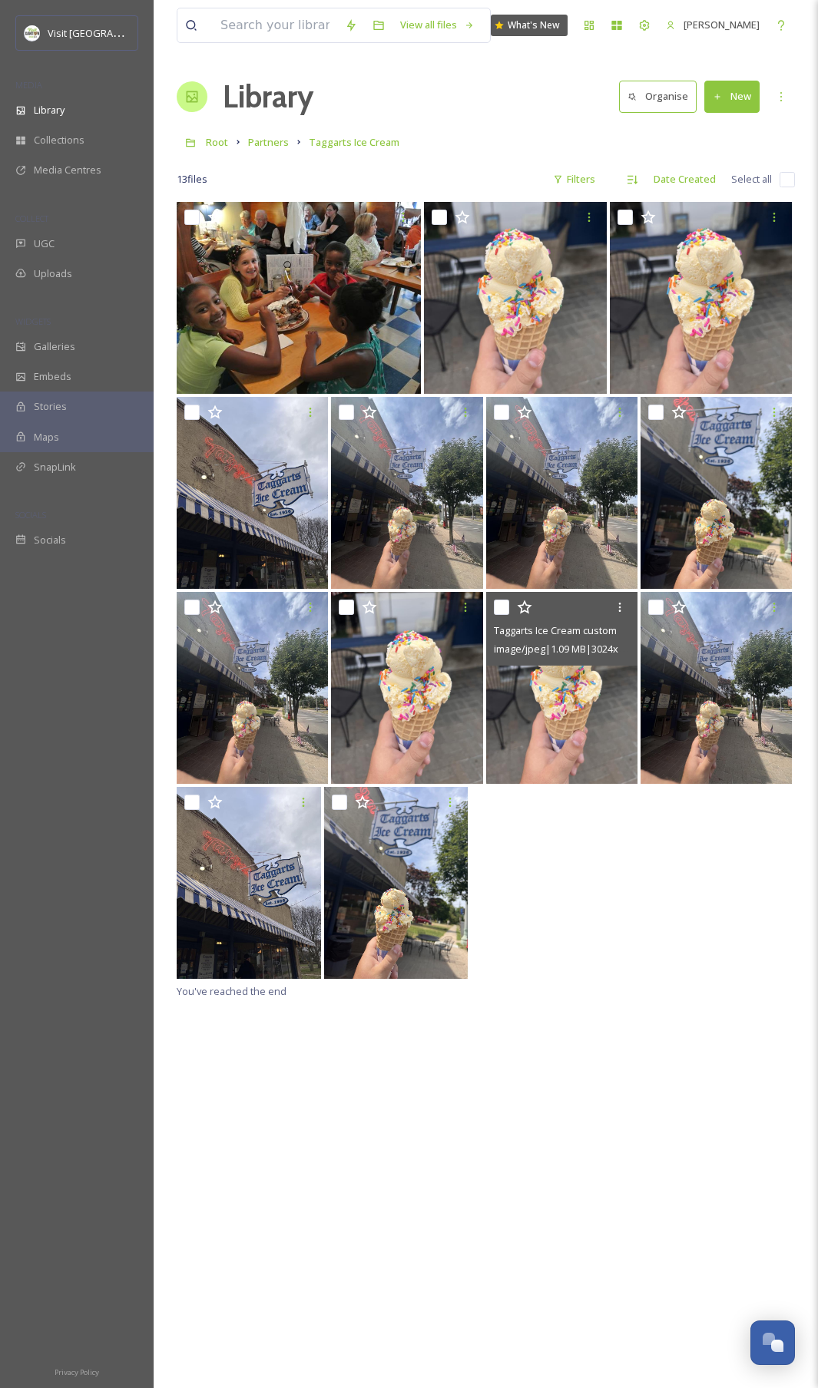
click at [594, 725] on img at bounding box center [561, 688] width 151 height 192
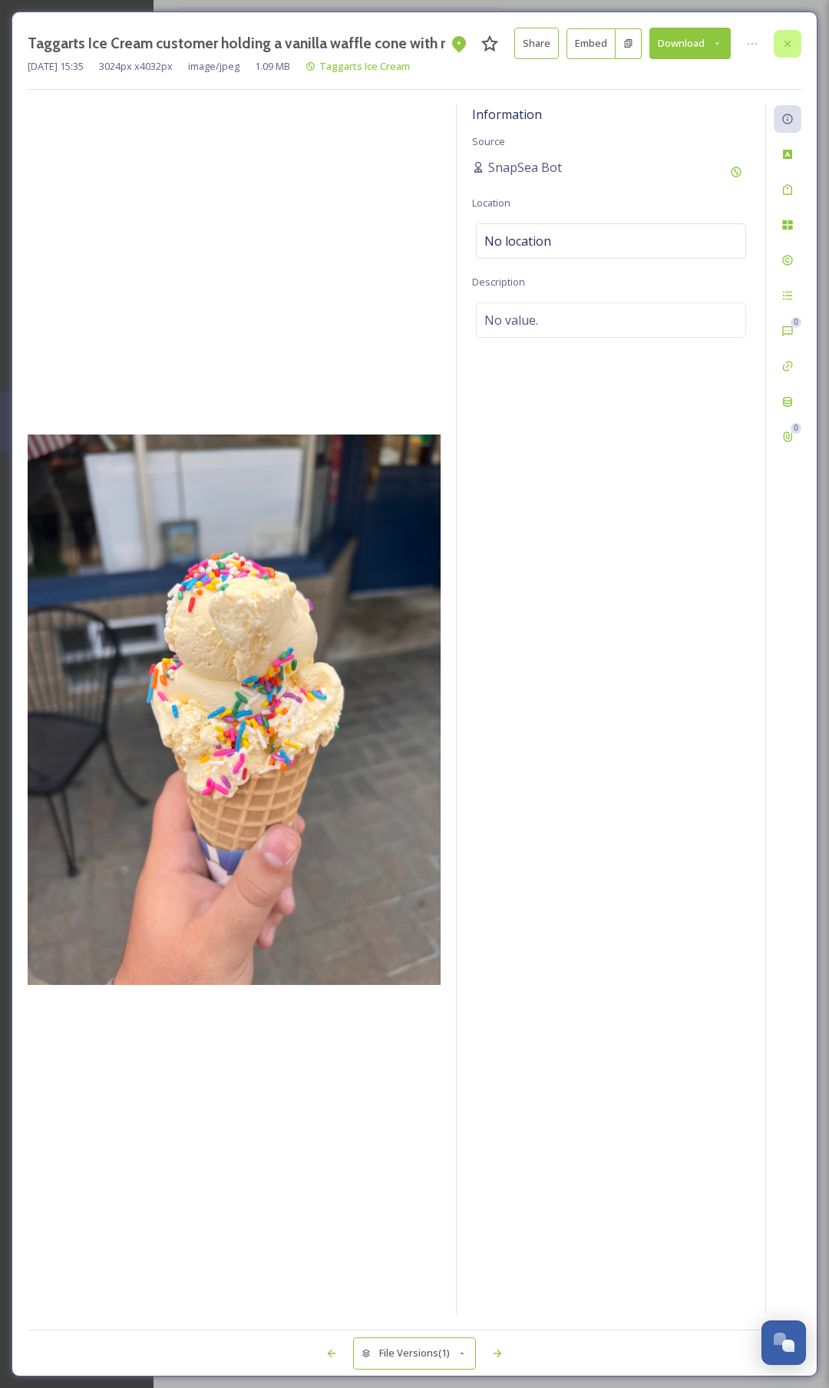
click at [788, 46] on icon at bounding box center [787, 44] width 12 height 12
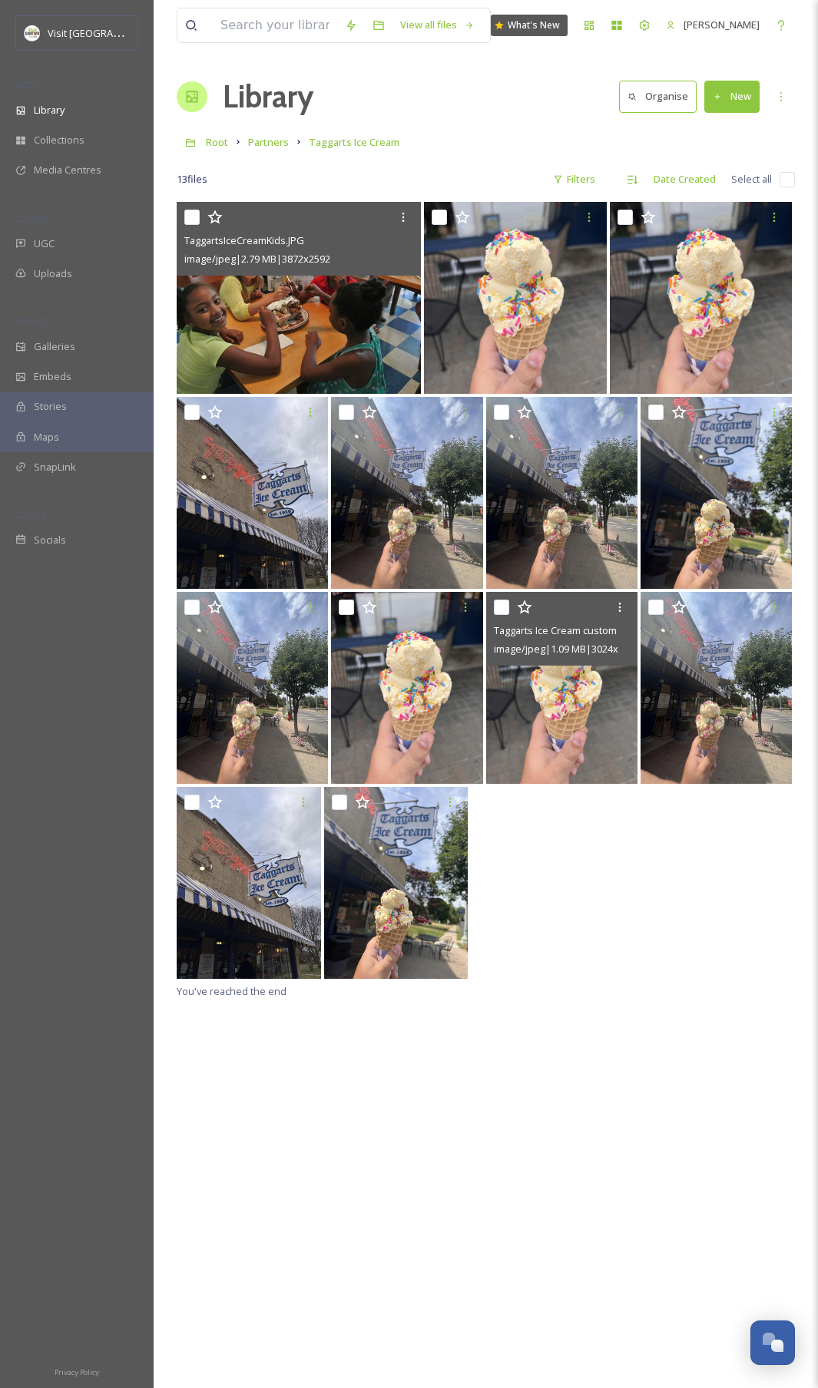
click at [330, 329] on img at bounding box center [299, 298] width 244 height 192
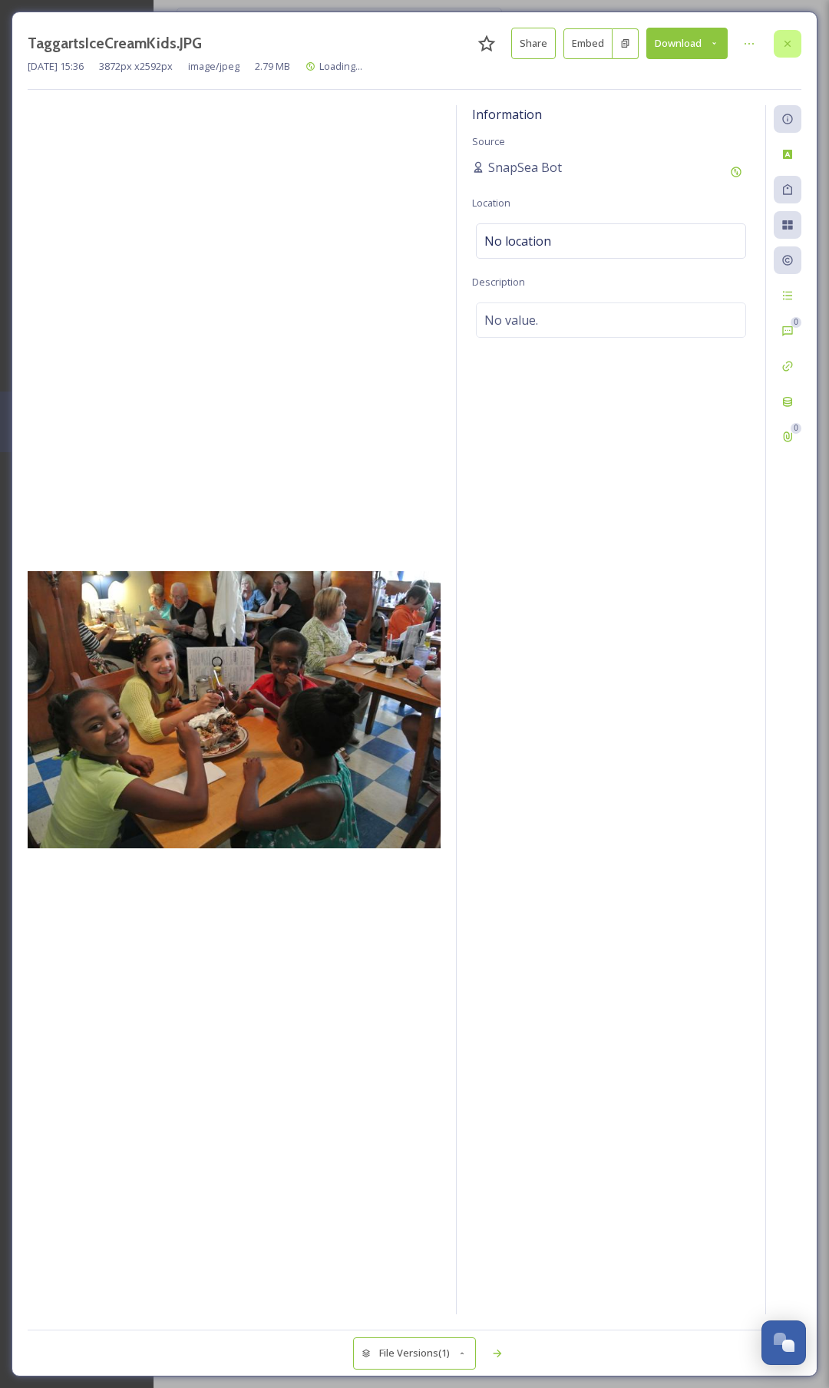
click at [792, 49] on div at bounding box center [788, 44] width 28 height 28
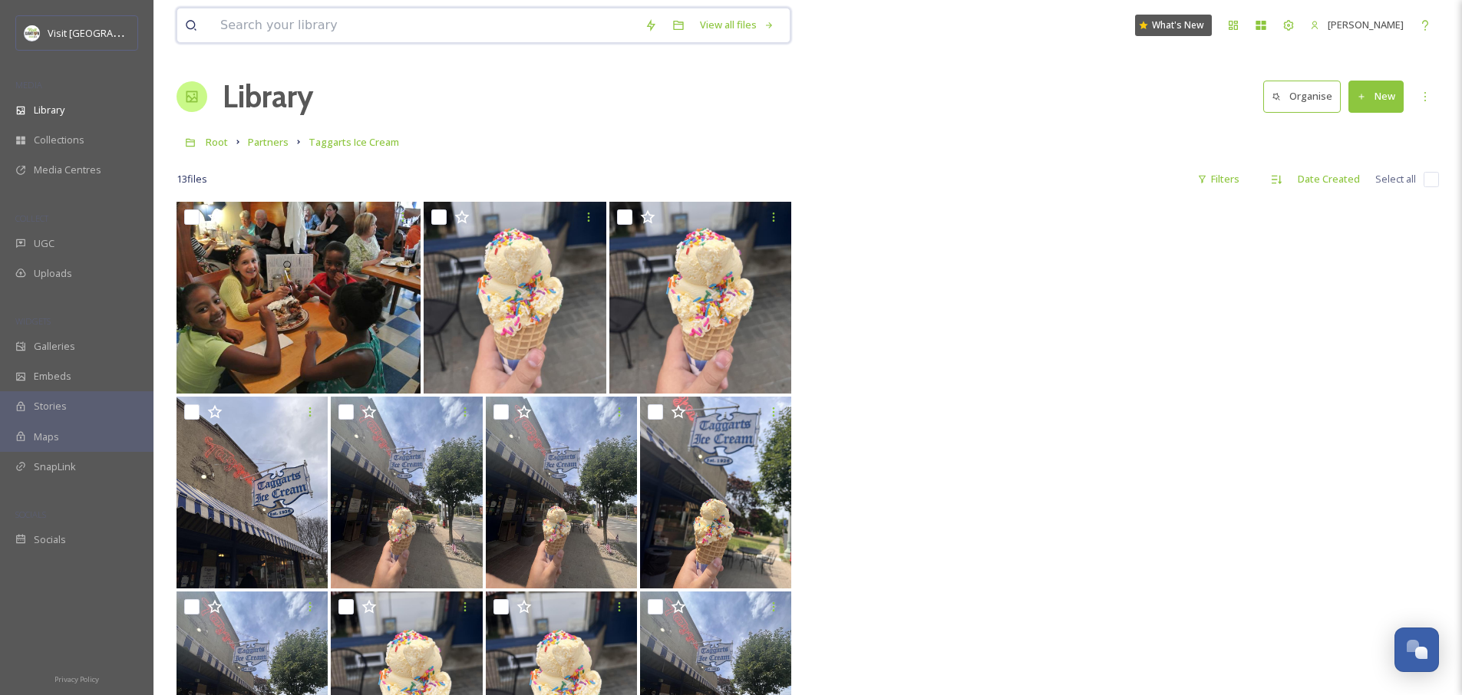
click at [352, 38] on input at bounding box center [425, 25] width 425 height 34
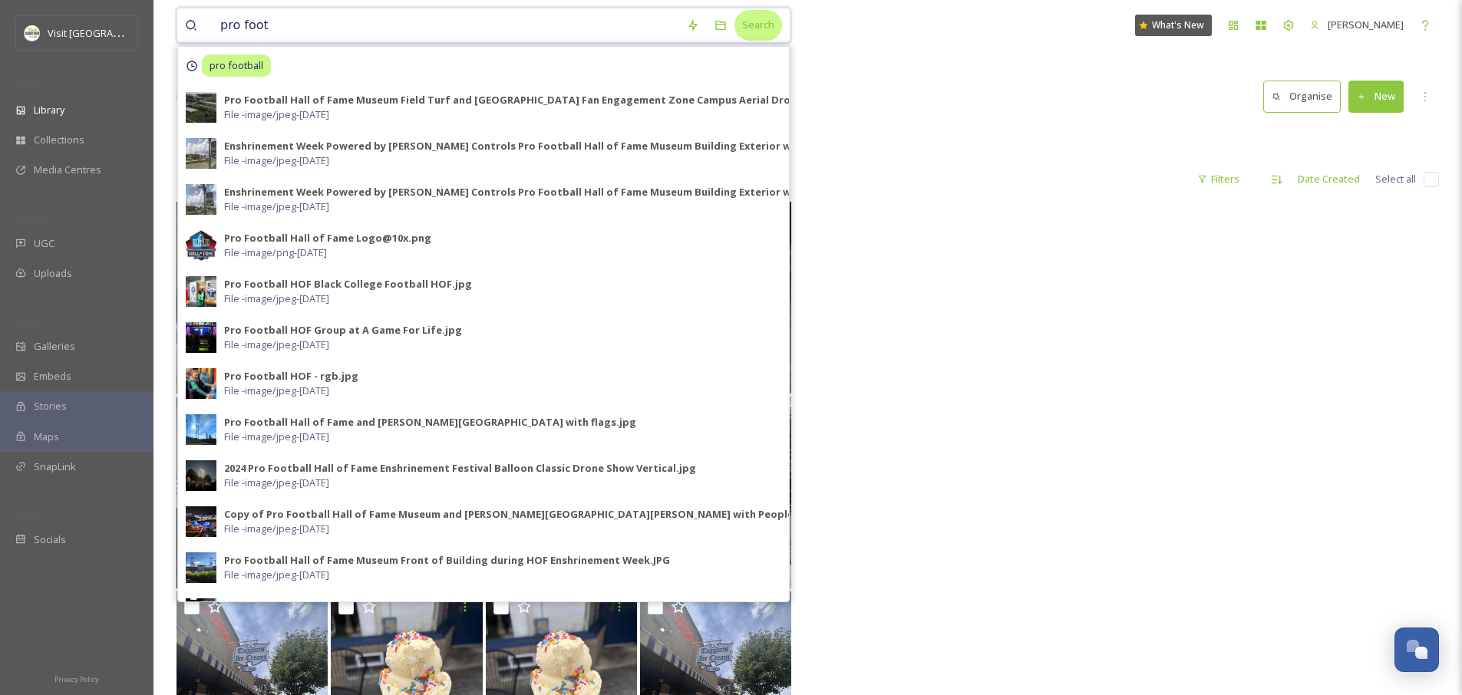
type input "pro foot"
click at [747, 27] on div "Search" at bounding box center [759, 25] width 48 height 30
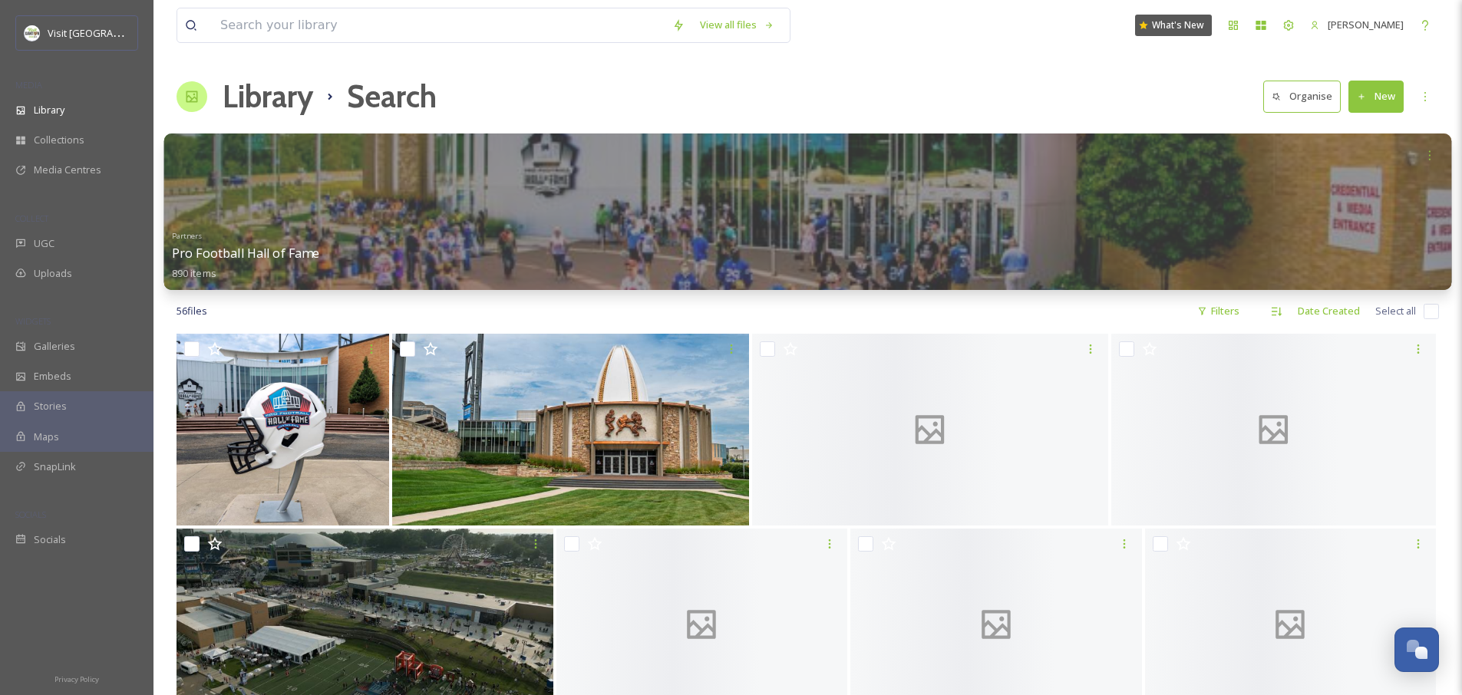
click at [342, 223] on div at bounding box center [808, 212] width 1288 height 157
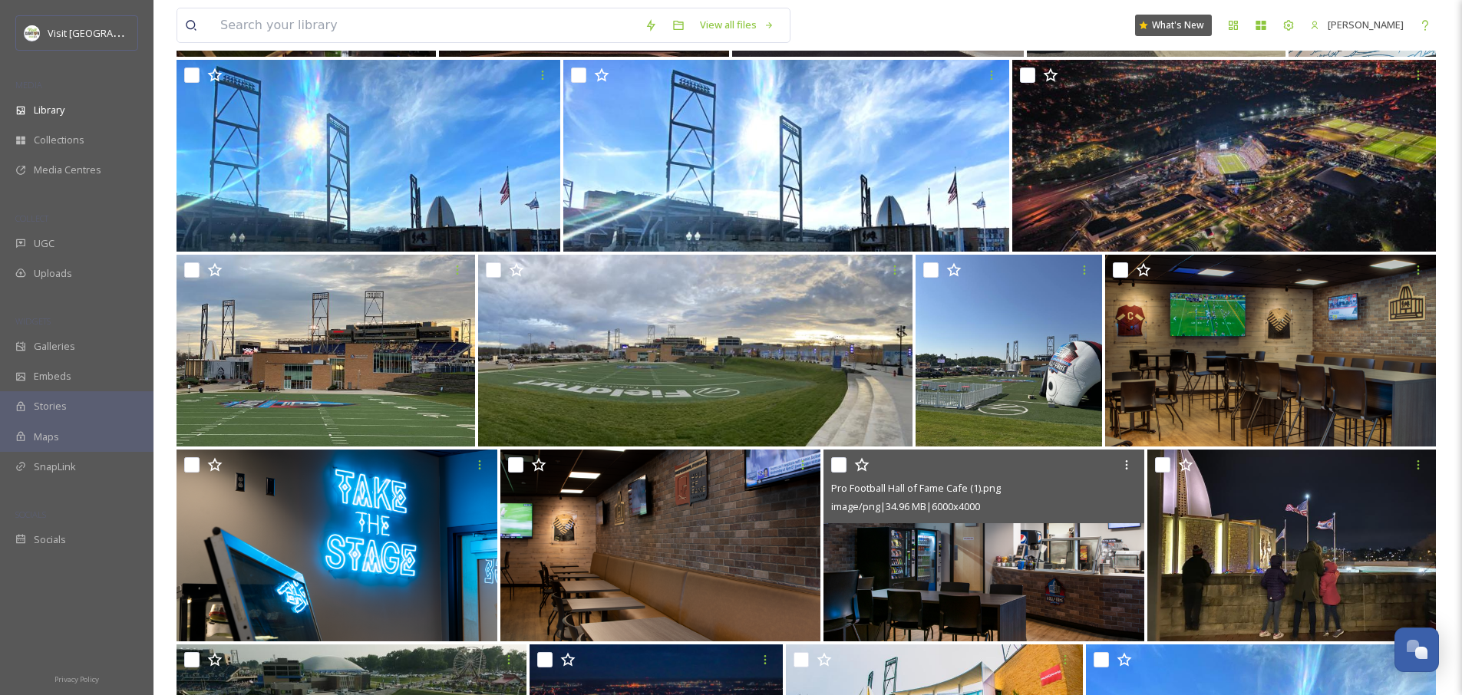
scroll to position [332, 0]
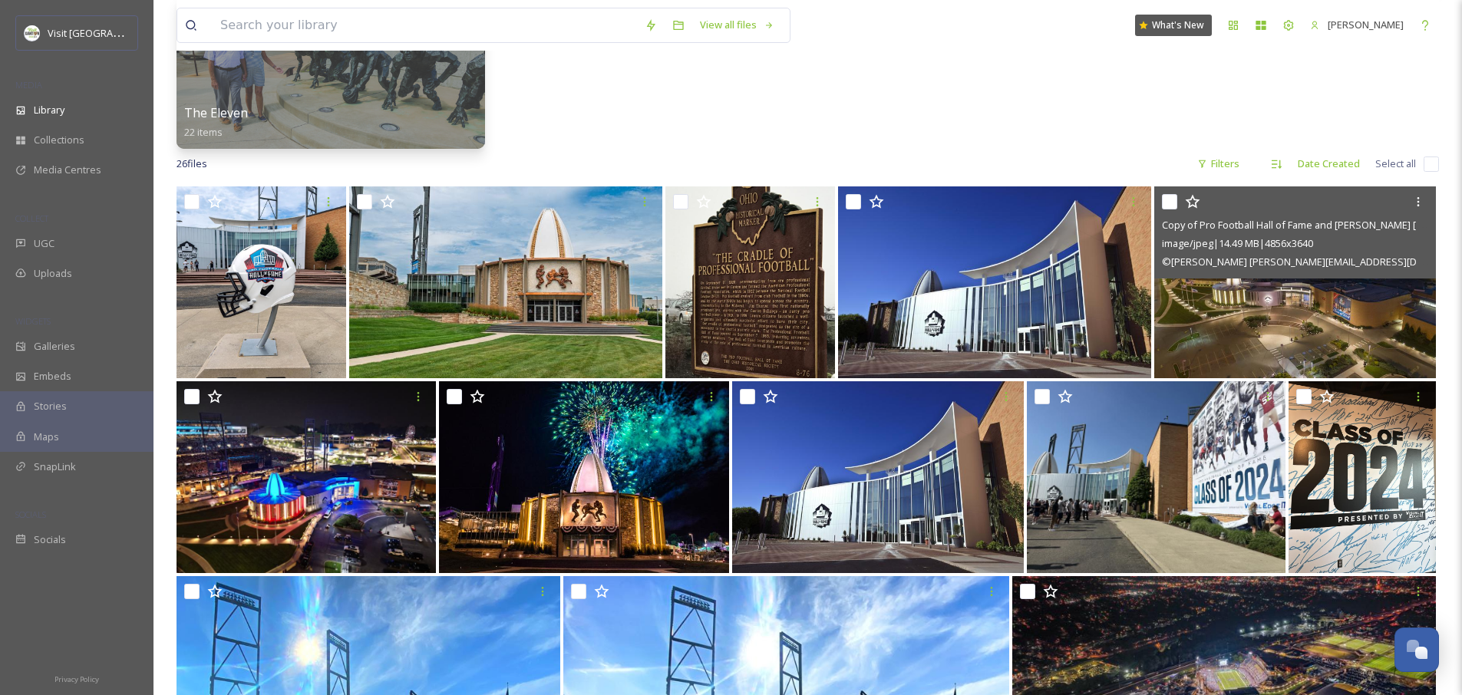
click at [828, 333] on img at bounding box center [1296, 283] width 282 height 192
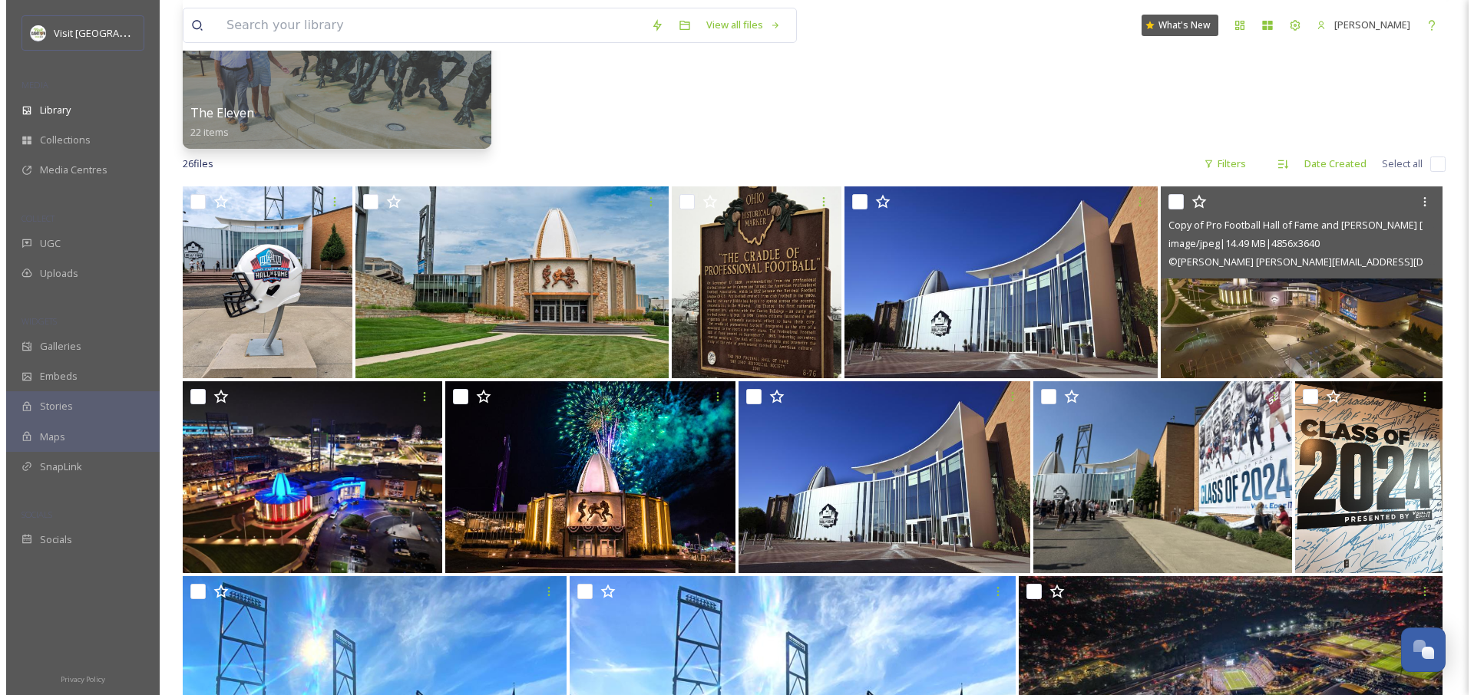
scroll to position [169, 0]
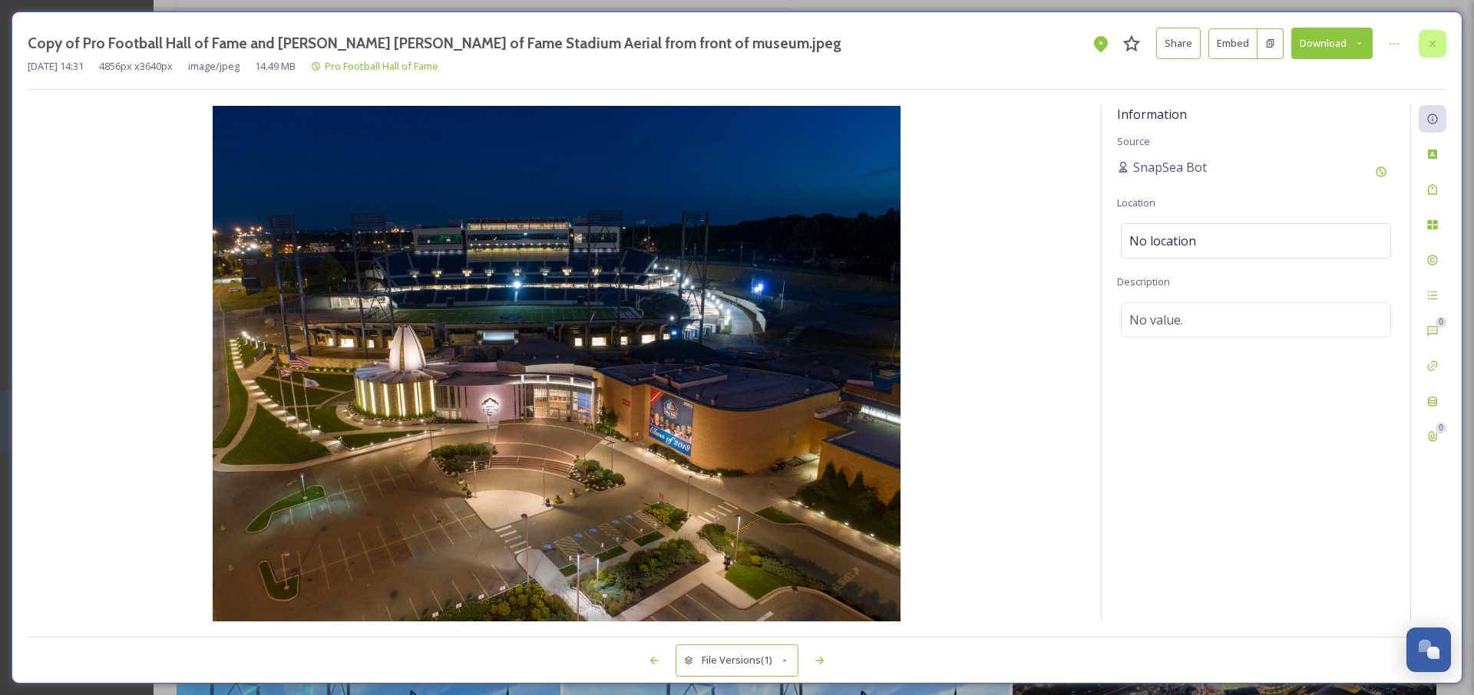
click at [828, 45] on div at bounding box center [1433, 44] width 28 height 28
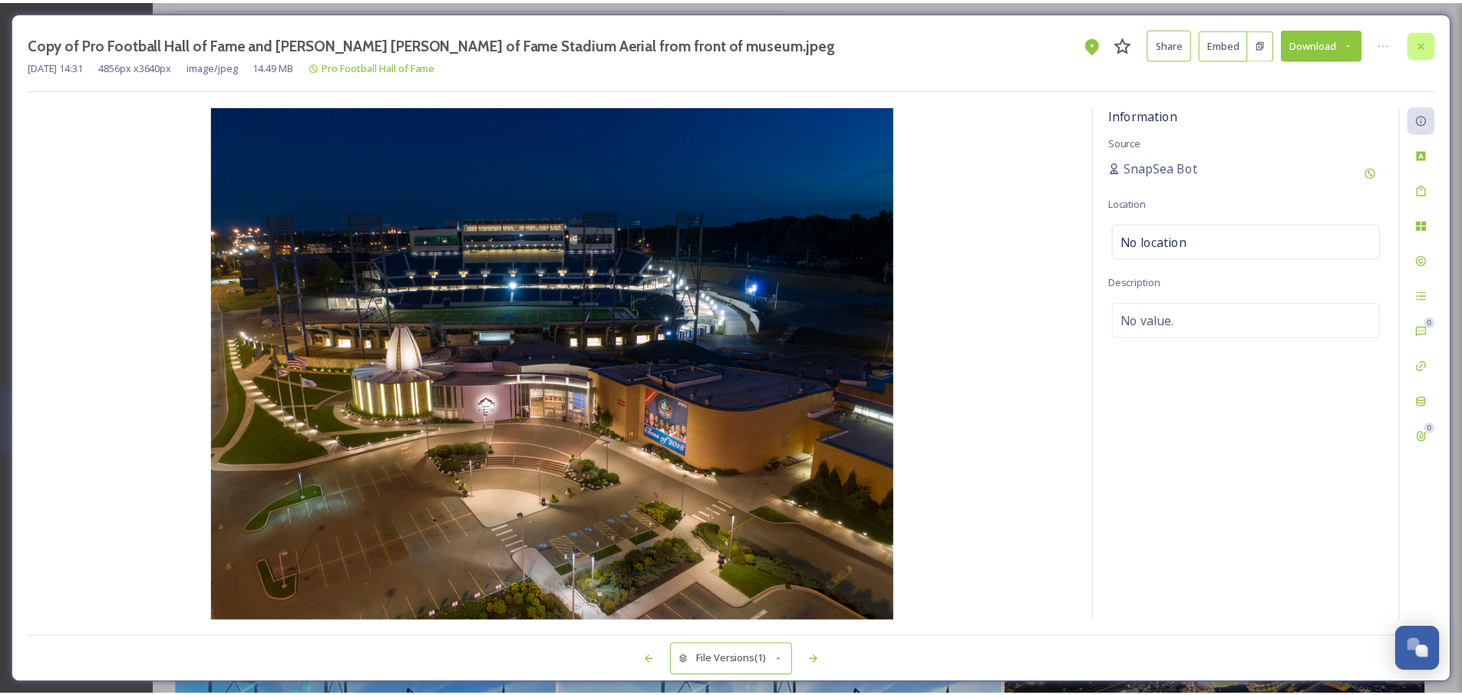
scroll to position [332, 0]
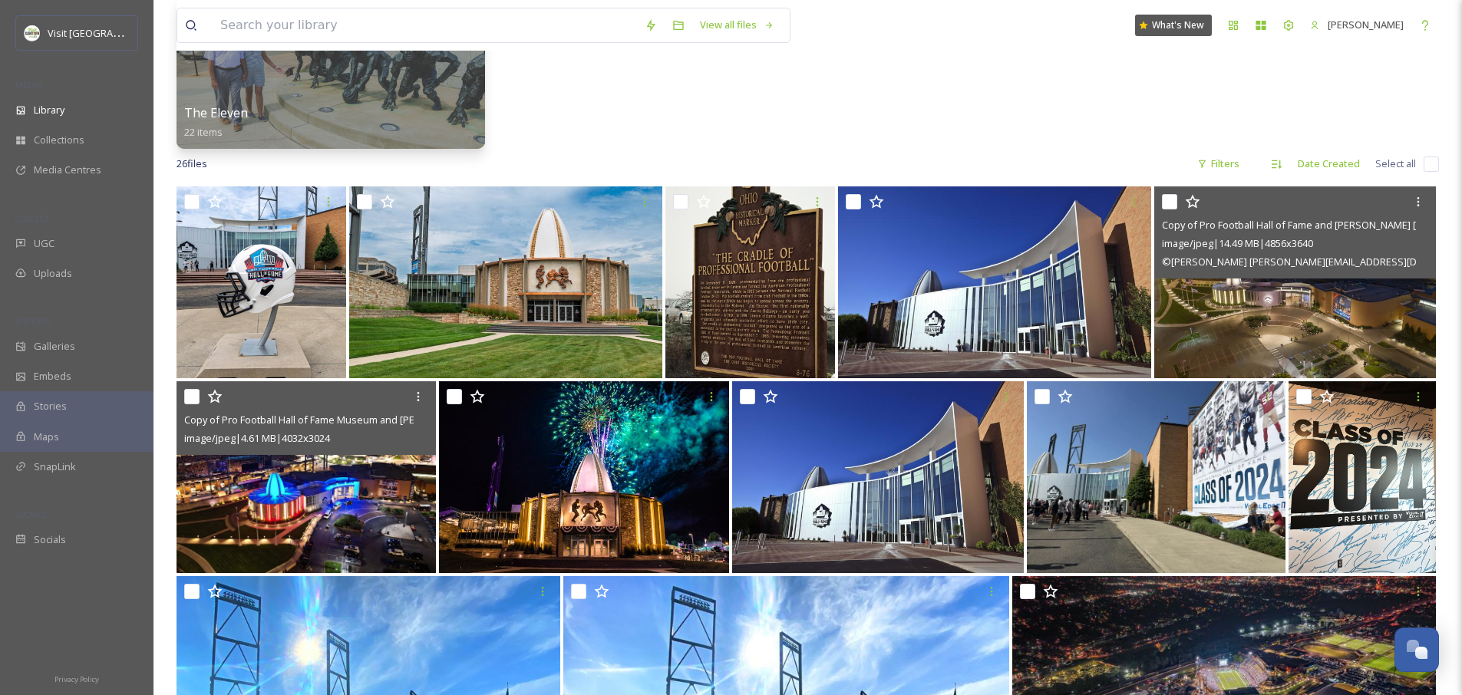
click at [353, 514] on img at bounding box center [306, 478] width 259 height 192
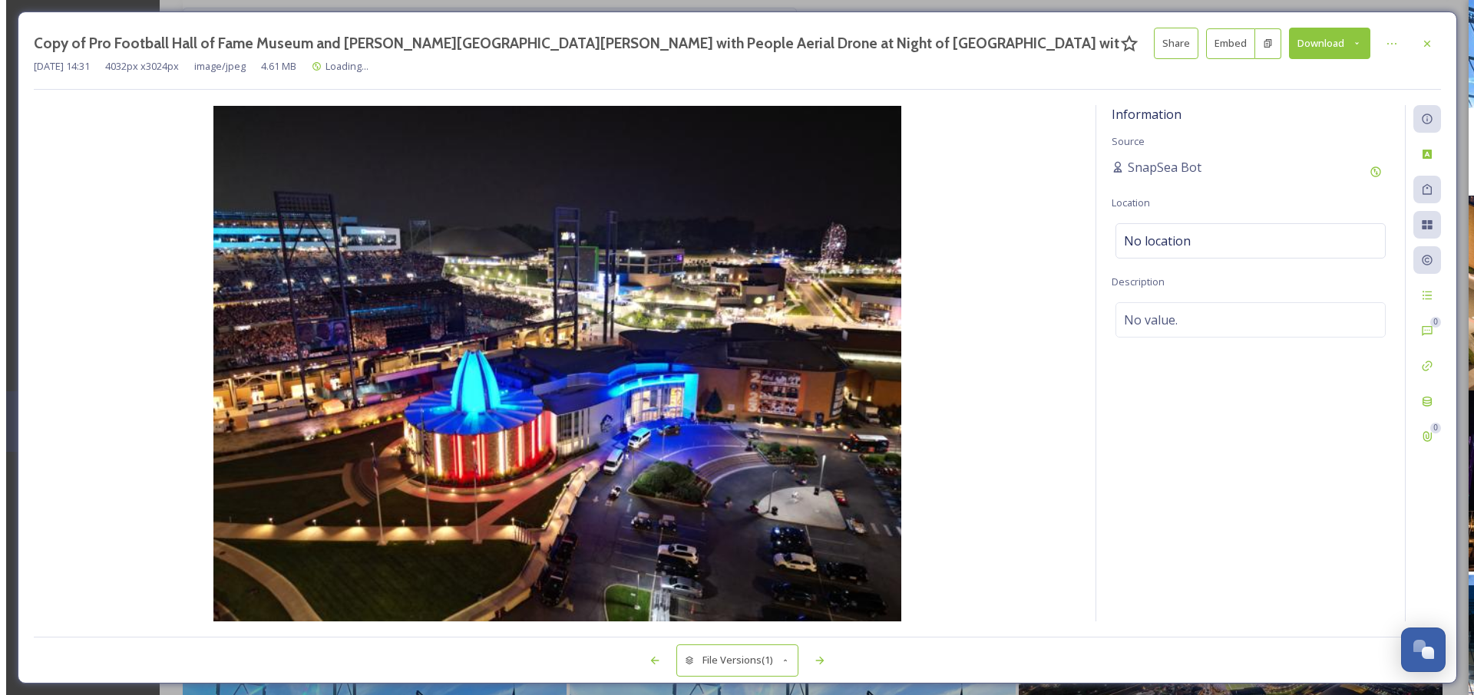
scroll to position [169, 0]
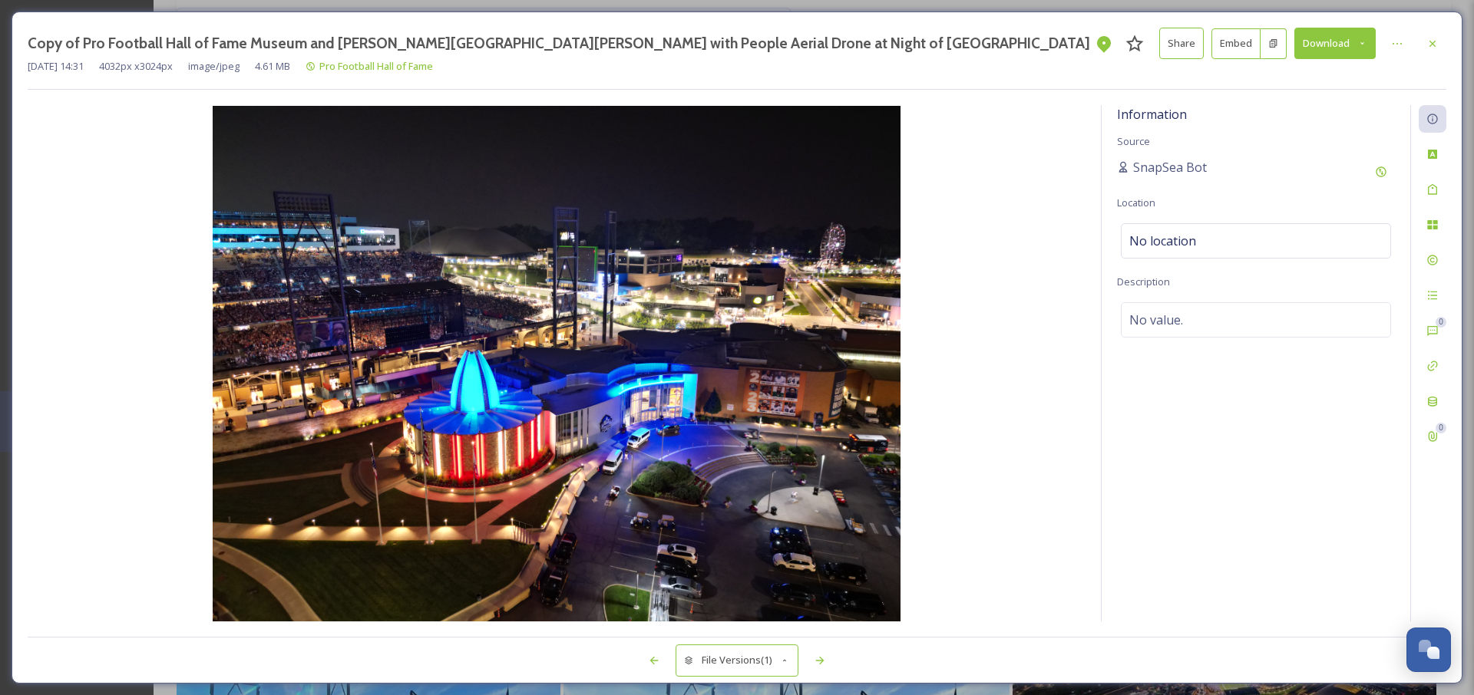
click at [828, 48] on button "Download" at bounding box center [1334, 43] width 81 height 31
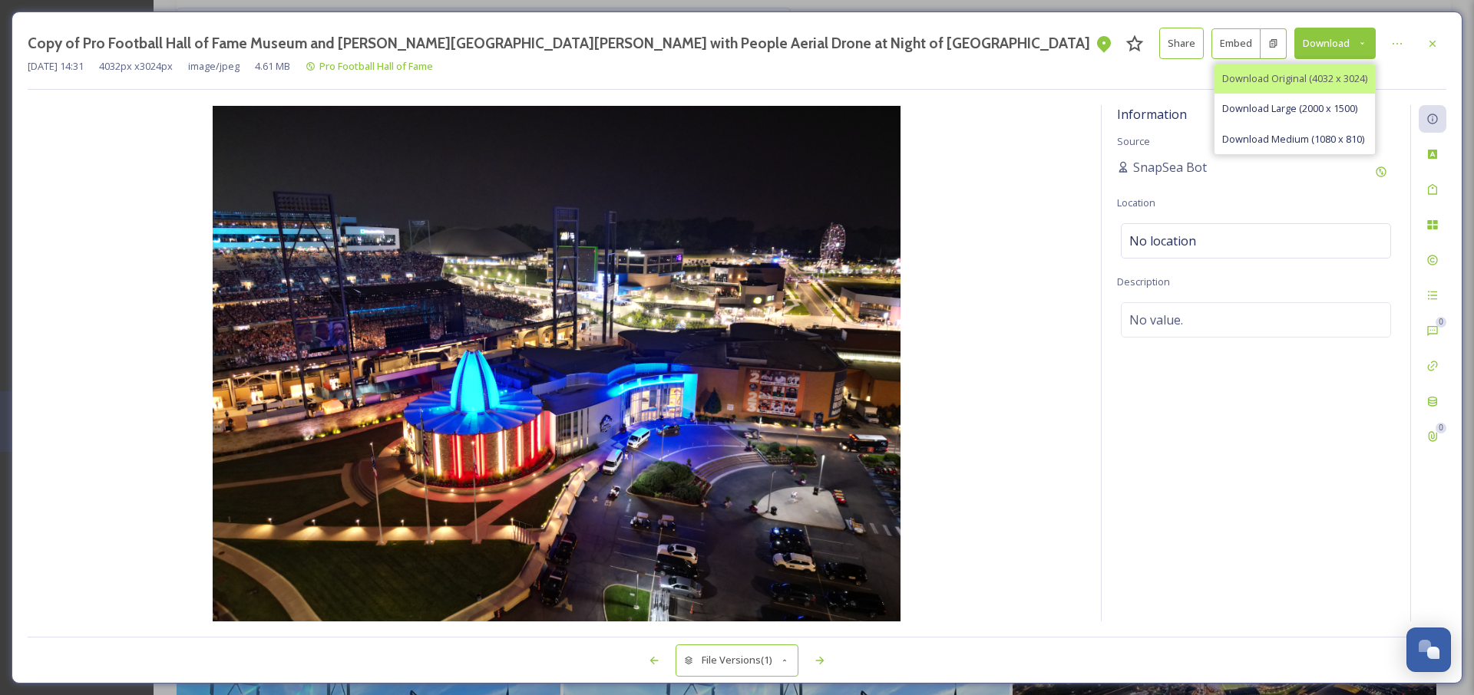
click at [828, 74] on span "Download Original (4032 x 3024)" at bounding box center [1294, 78] width 145 height 15
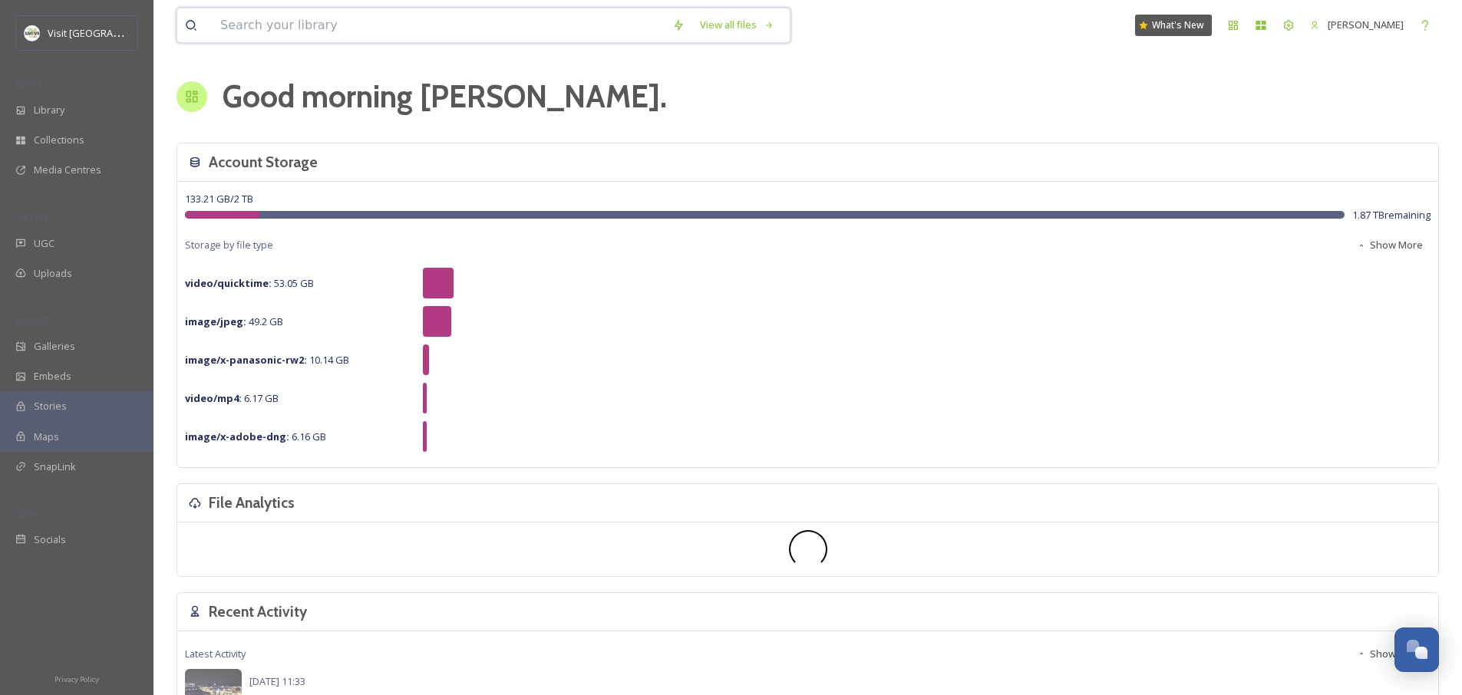
click at [246, 29] on input at bounding box center [439, 25] width 452 height 34
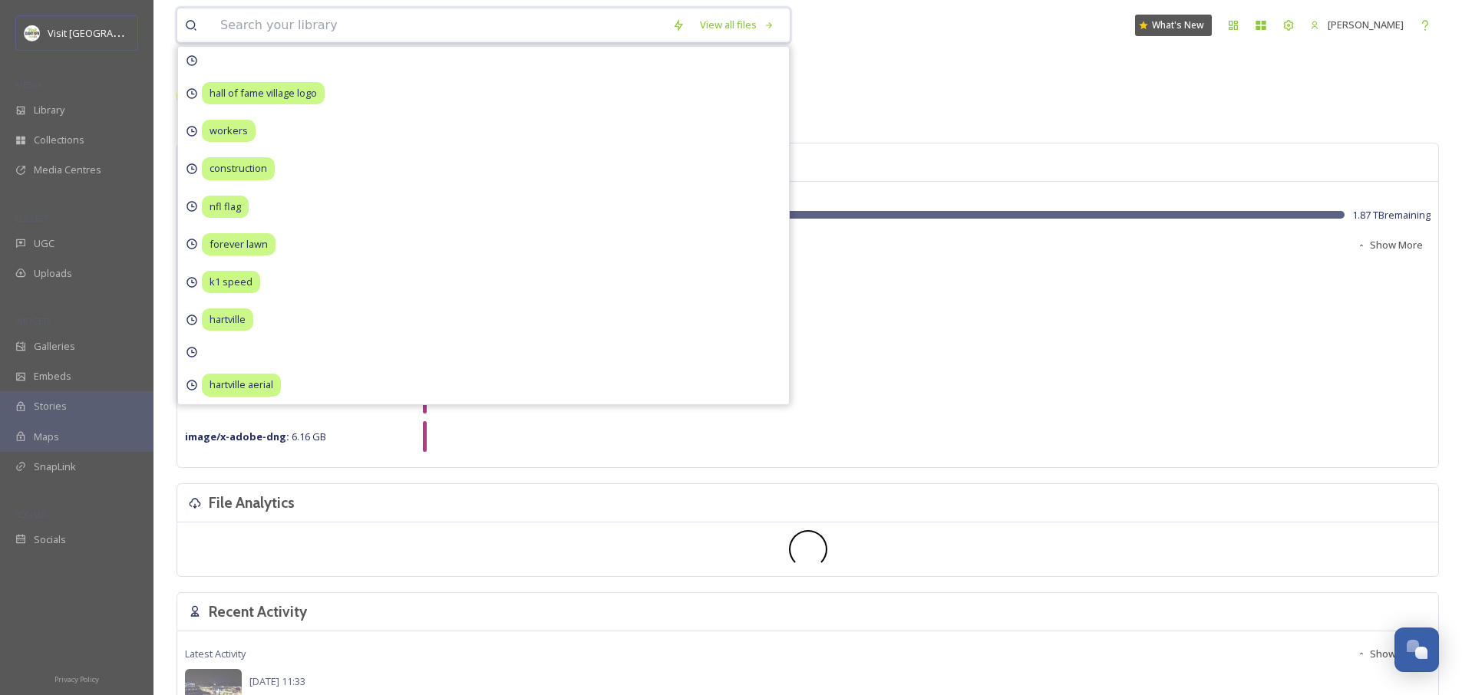
click at [247, 23] on input at bounding box center [439, 25] width 452 height 34
type input "h"
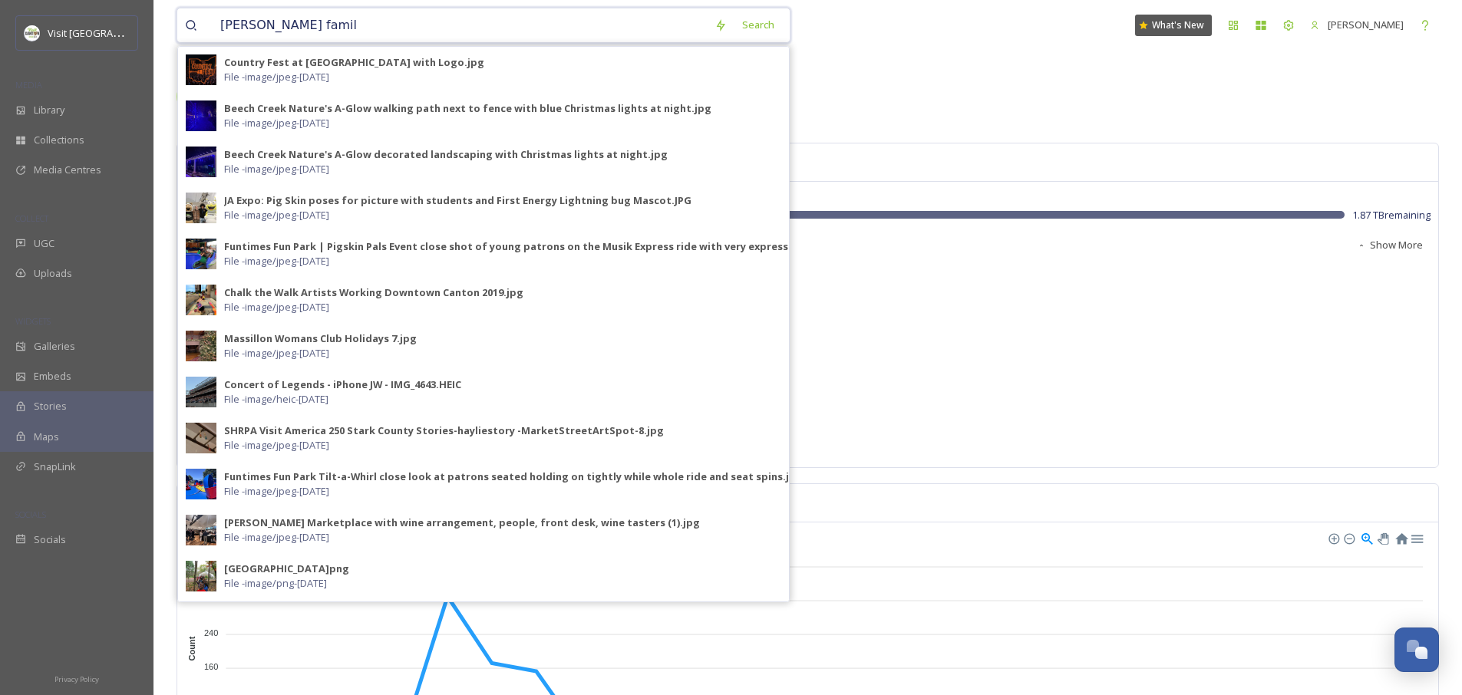
type input "nash family"
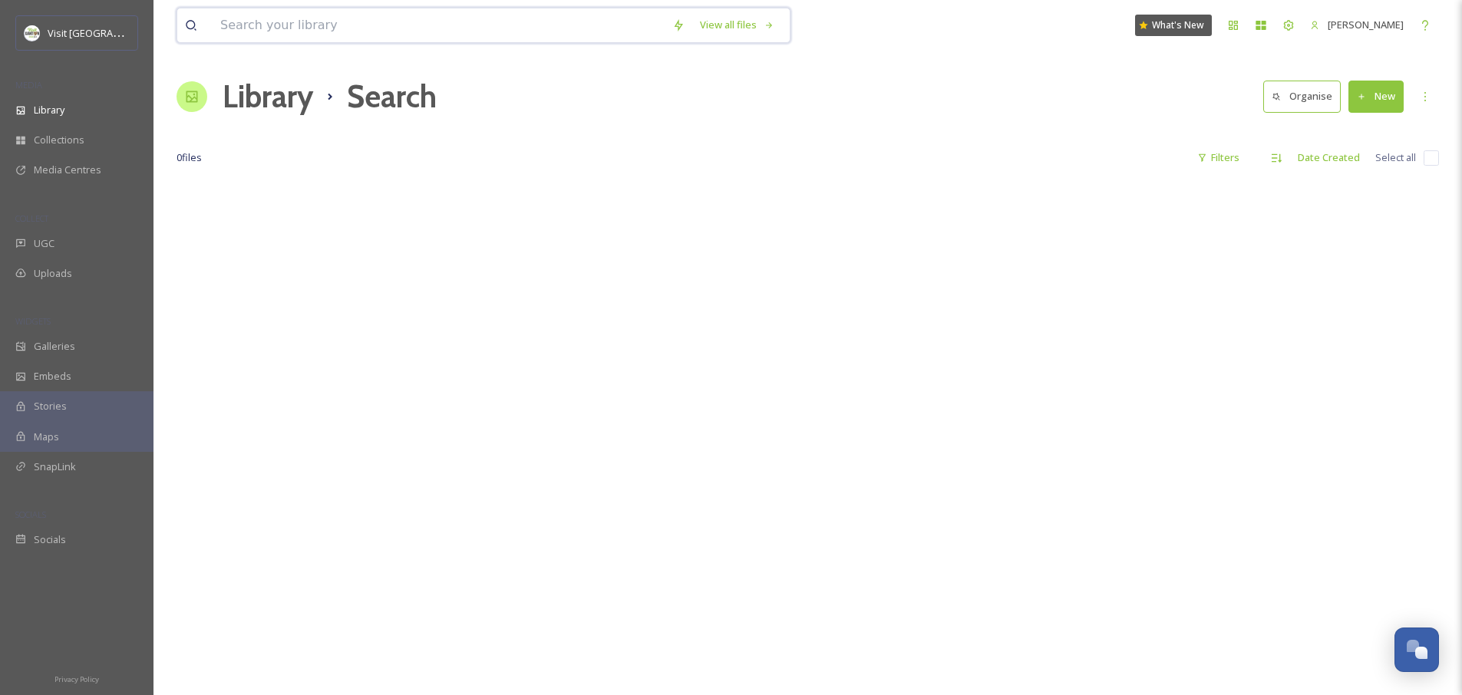
click at [247, 23] on input at bounding box center [439, 25] width 452 height 34
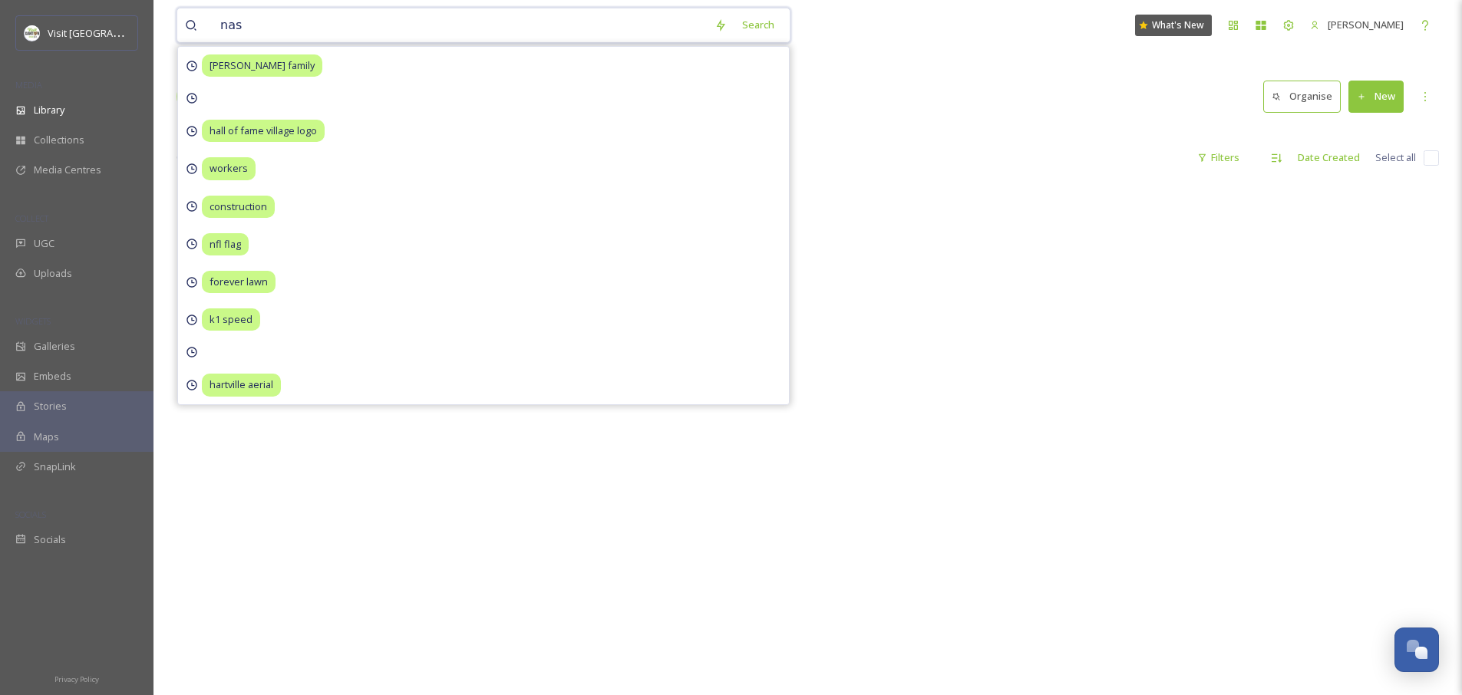
type input "nash"
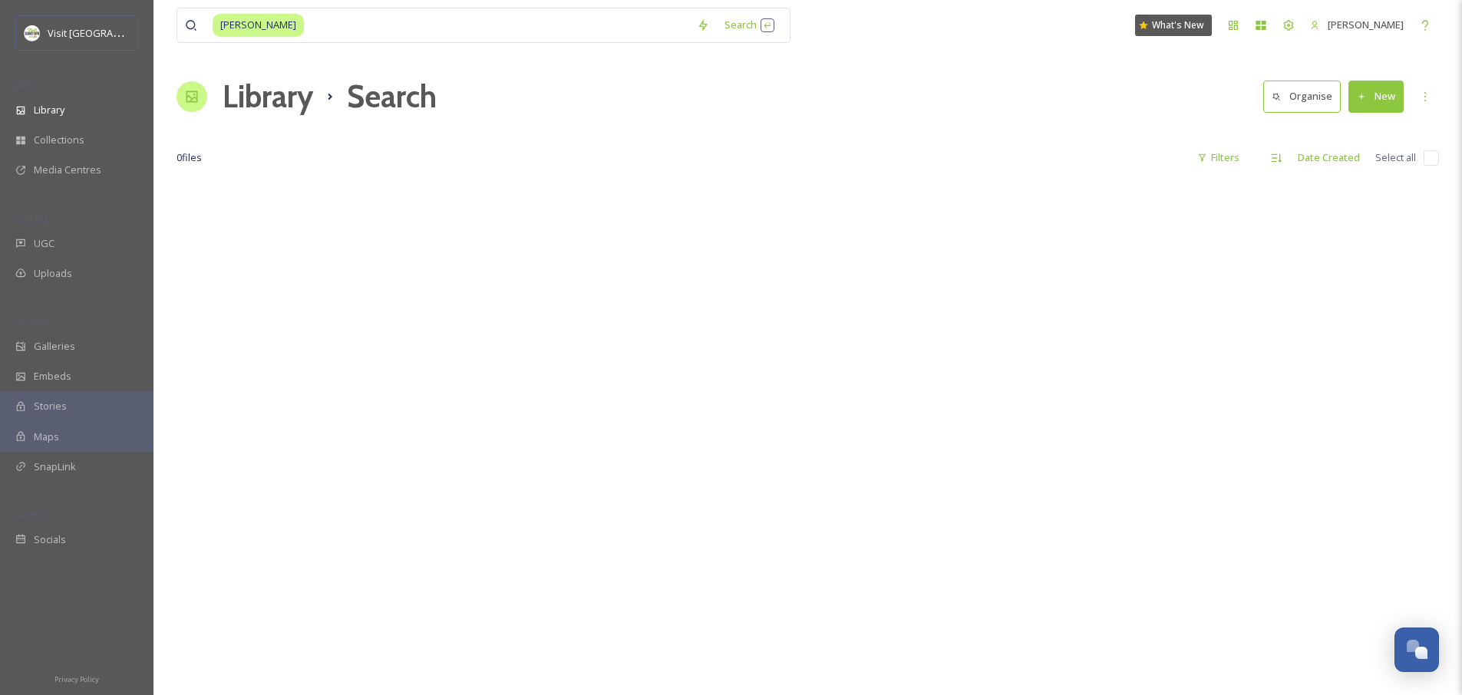
click at [959, 120] on div "nash Search What's New Jonathan Williams Library Search Organise New Your Selec…" at bounding box center [808, 438] width 1309 height 876
click at [352, 21] on input at bounding box center [498, 25] width 384 height 34
type input "n"
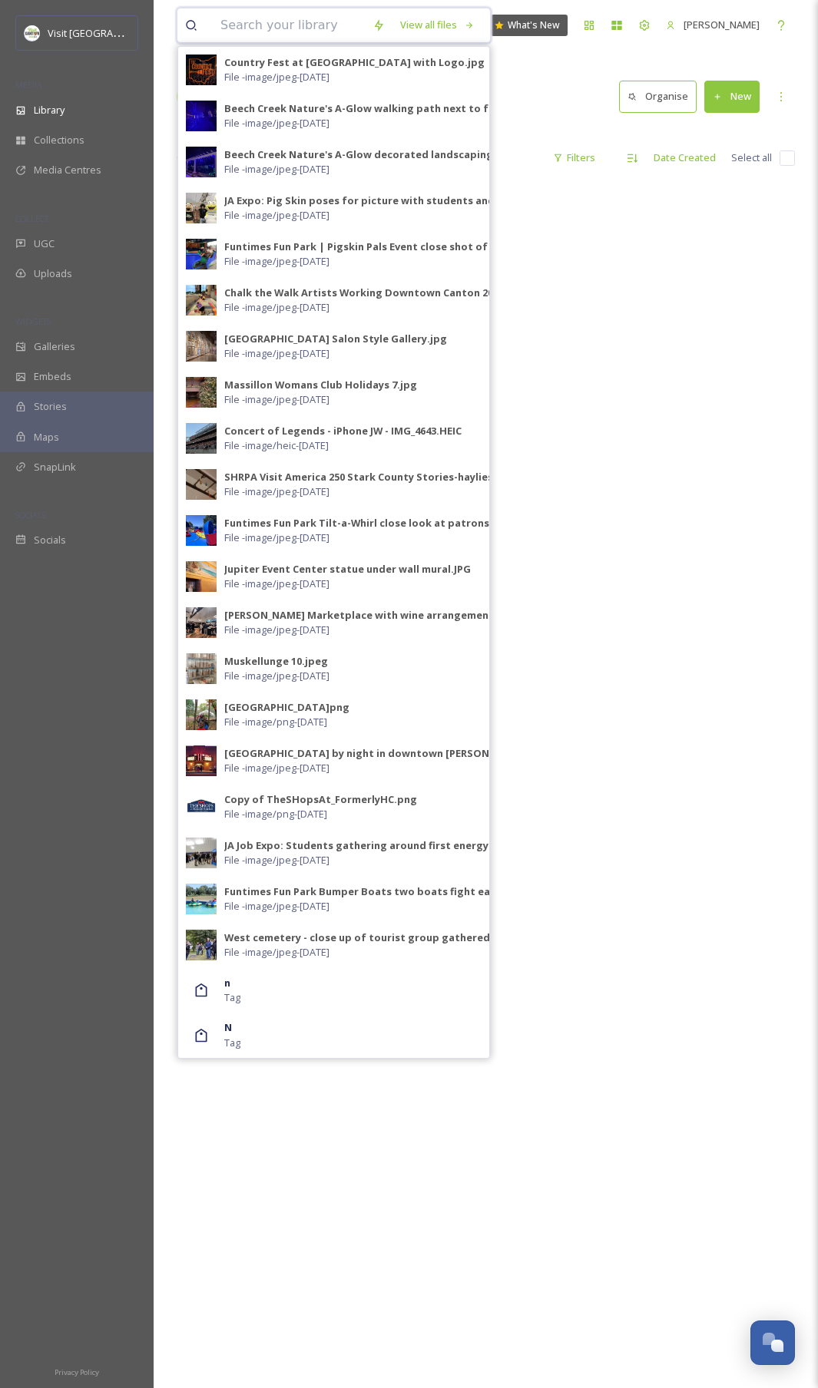
click at [325, 26] on input at bounding box center [289, 25] width 152 height 34
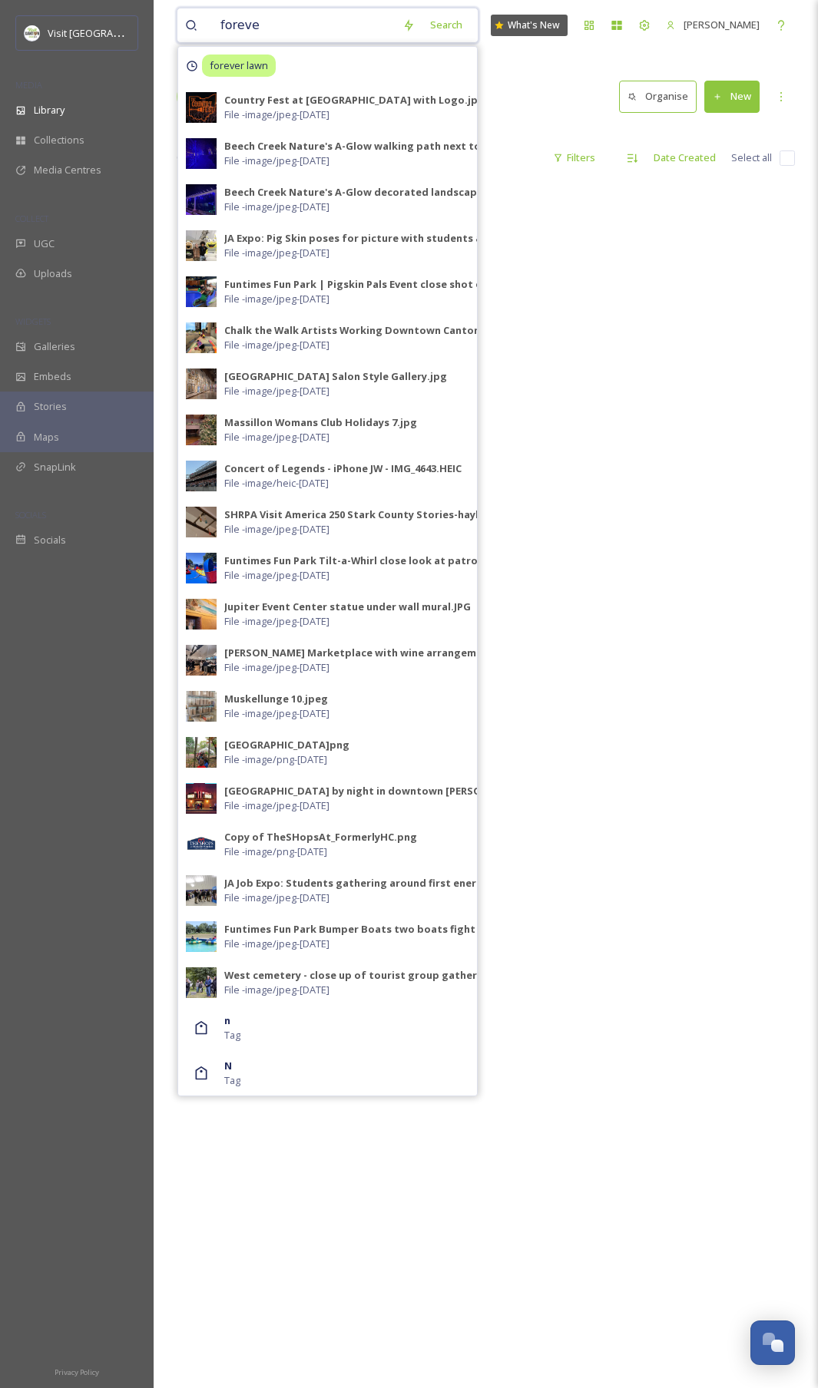
type input "forever"
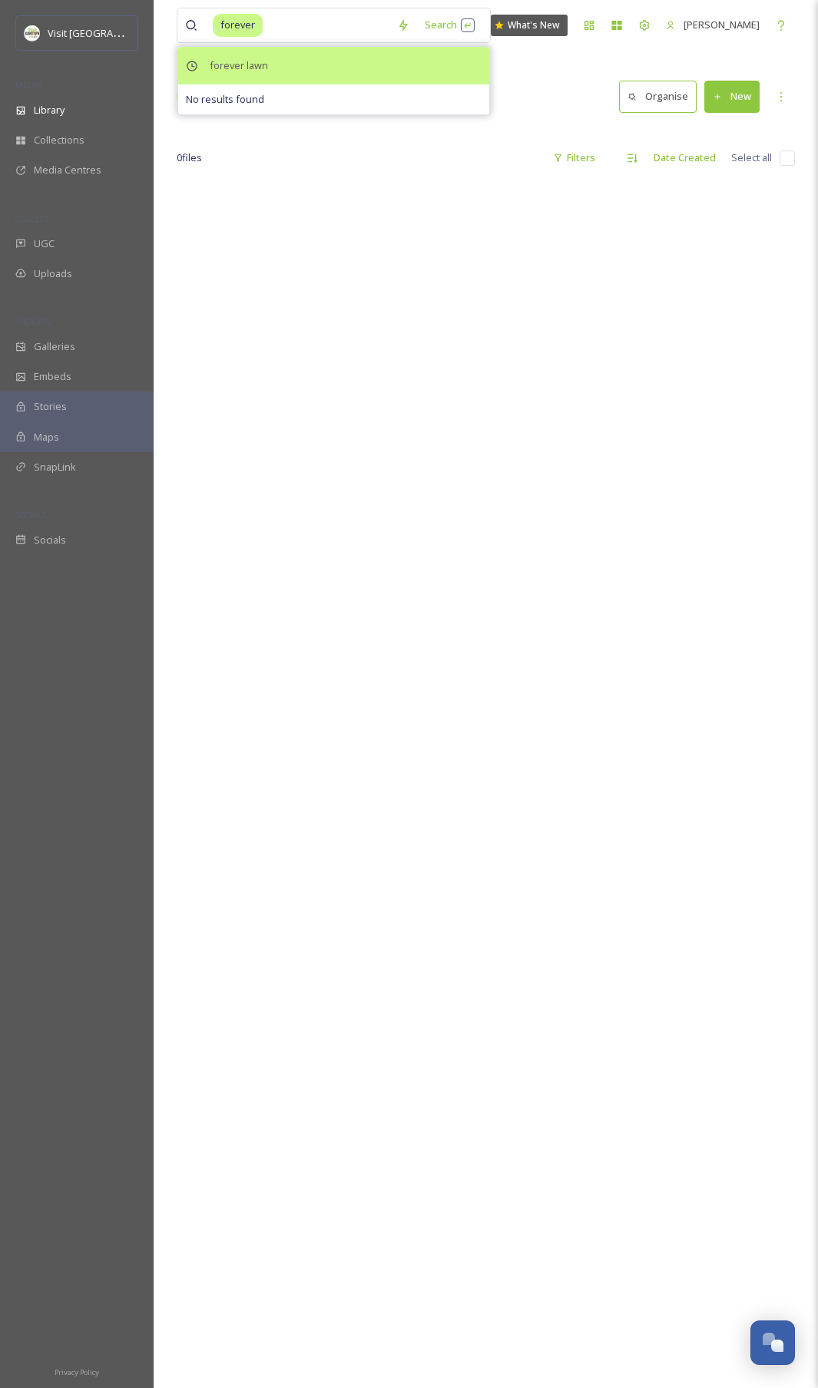
click at [245, 58] on span "forever lawn" at bounding box center [239, 66] width 74 height 22
click at [236, 67] on span "forever lawn" at bounding box center [239, 66] width 74 height 22
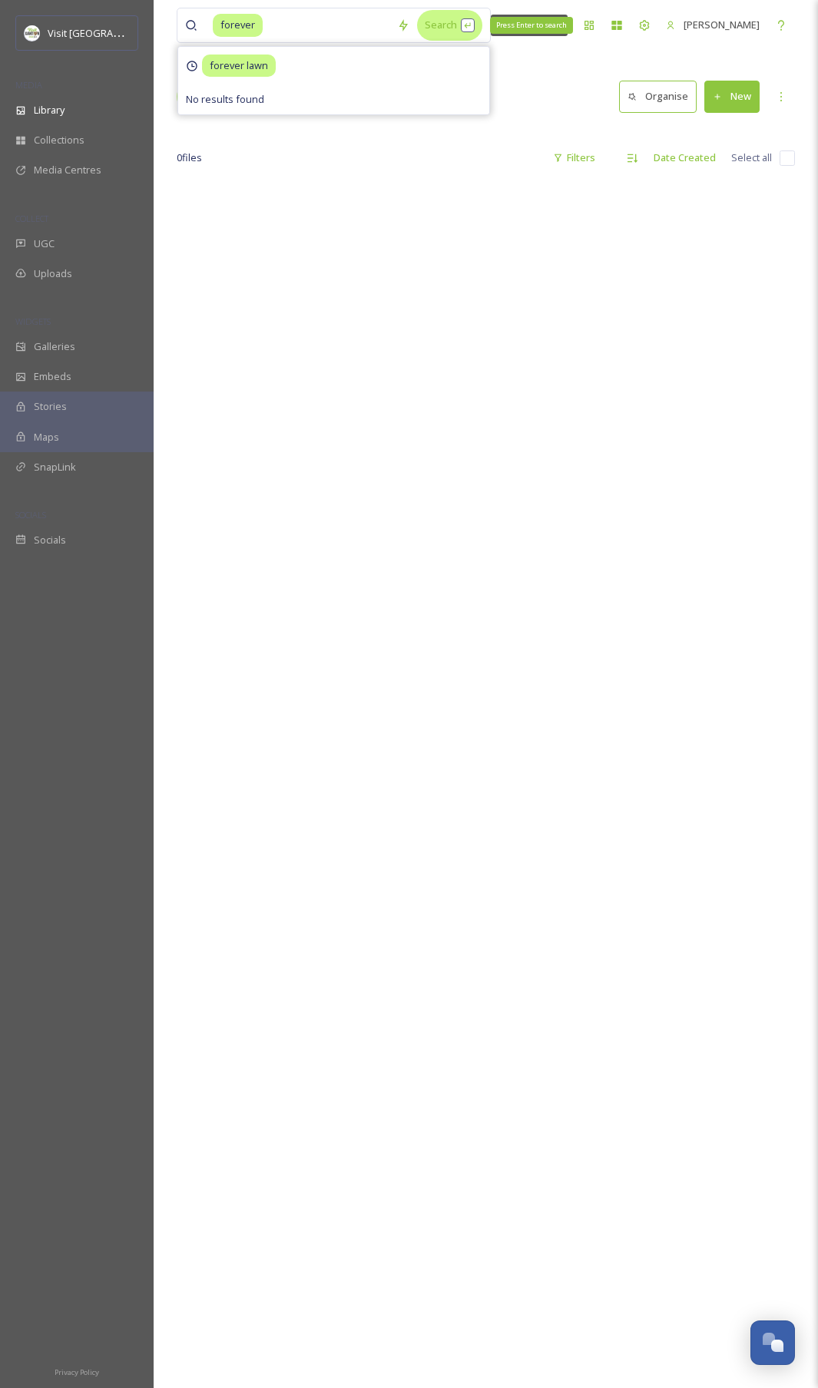
click at [443, 27] on div "Search Press Enter to search" at bounding box center [449, 25] width 65 height 30
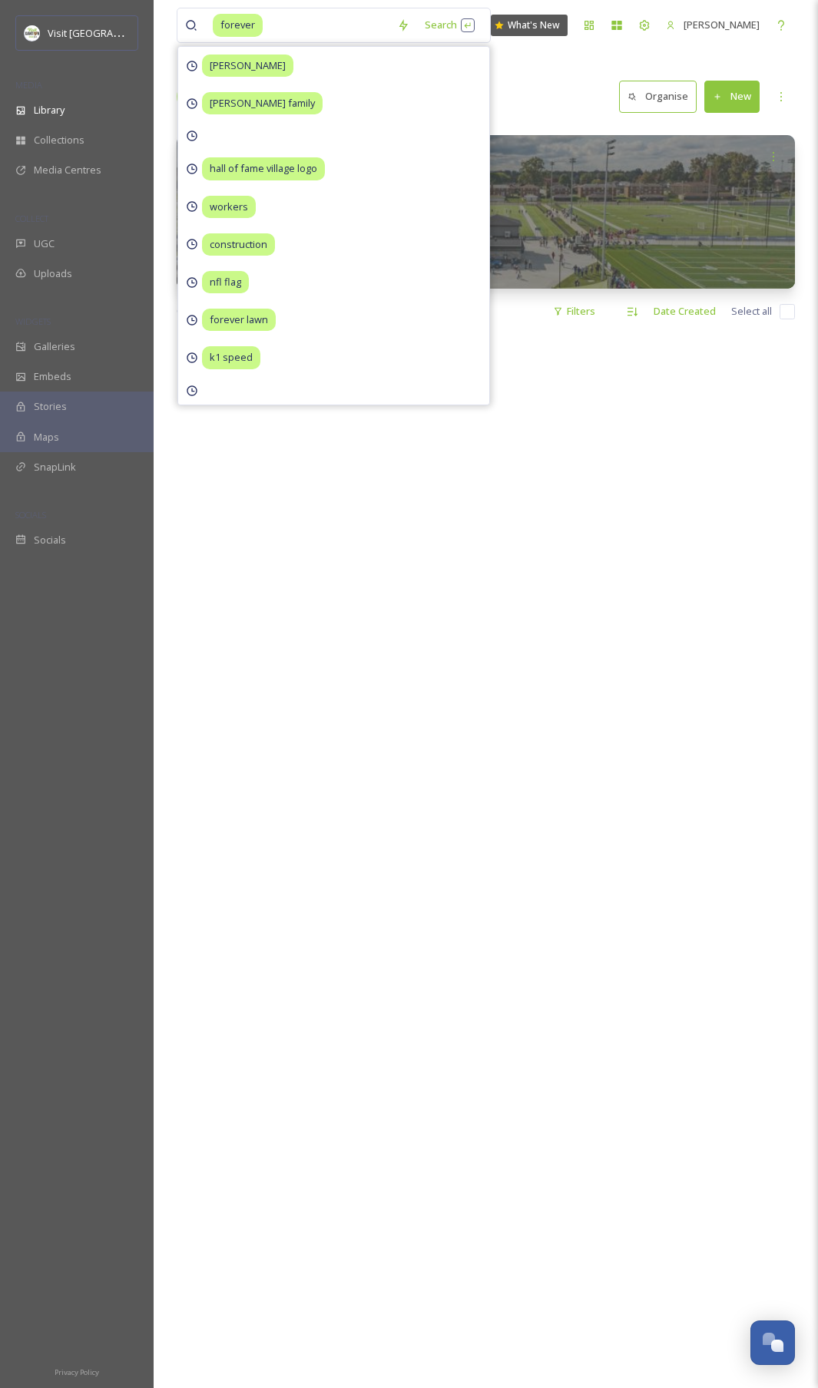
click at [633, 414] on div at bounding box center [486, 1028] width 618 height 1388
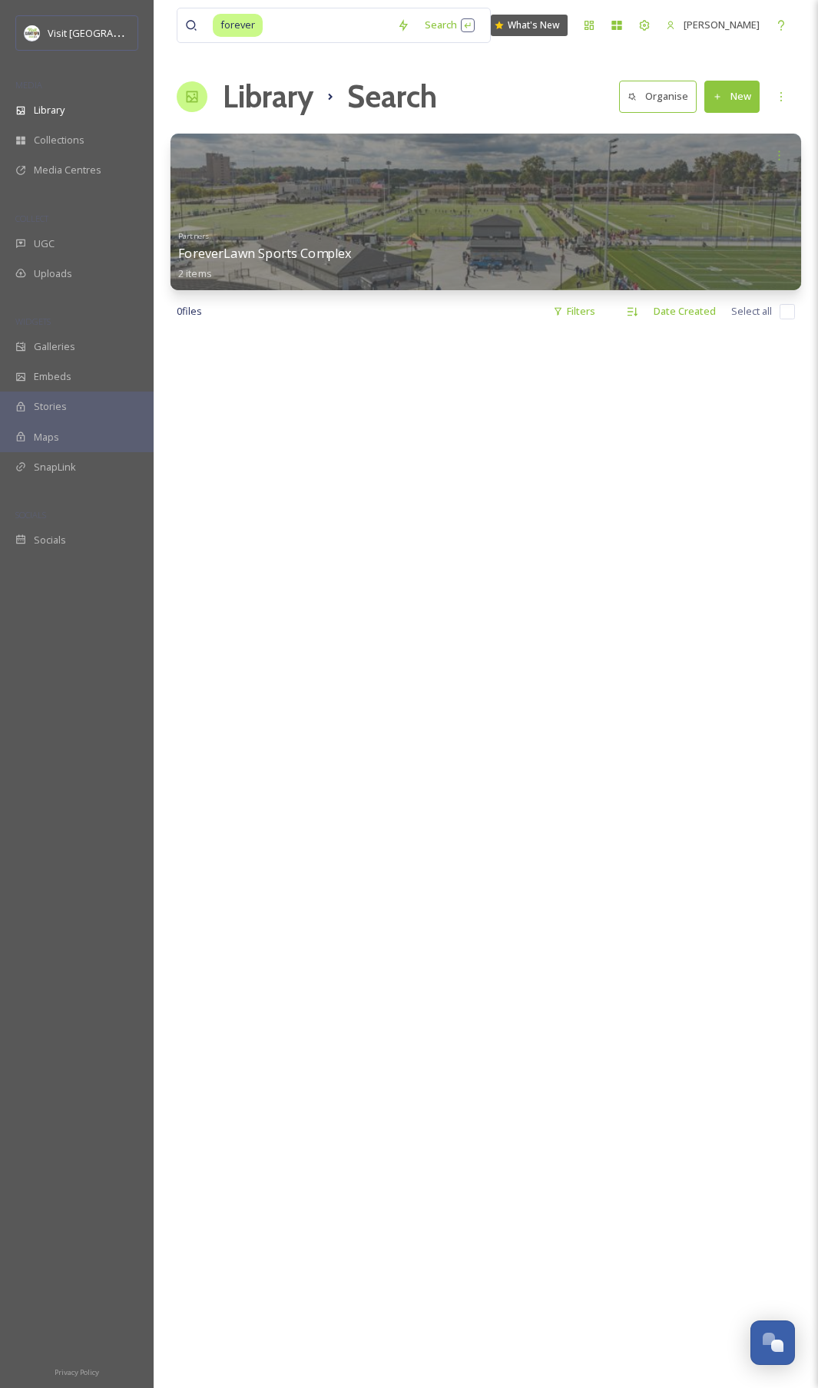
click at [434, 255] on div "Partners ForeverLawn Sports Complex 2 items" at bounding box center [485, 253] width 615 height 57
click at [438, 209] on div at bounding box center [485, 212] width 630 height 157
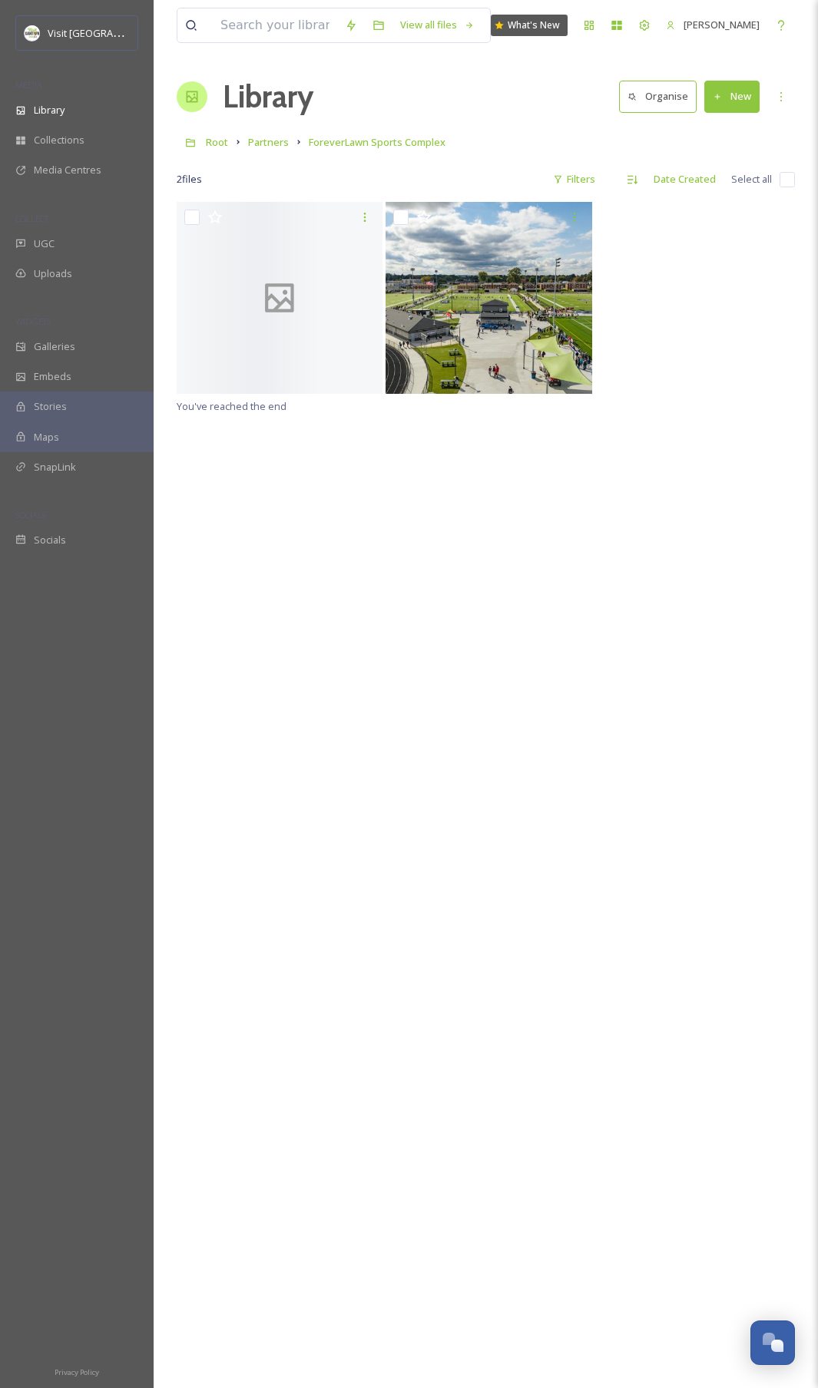
click at [551, 467] on div "You've reached the end" at bounding box center [486, 896] width 618 height 1388
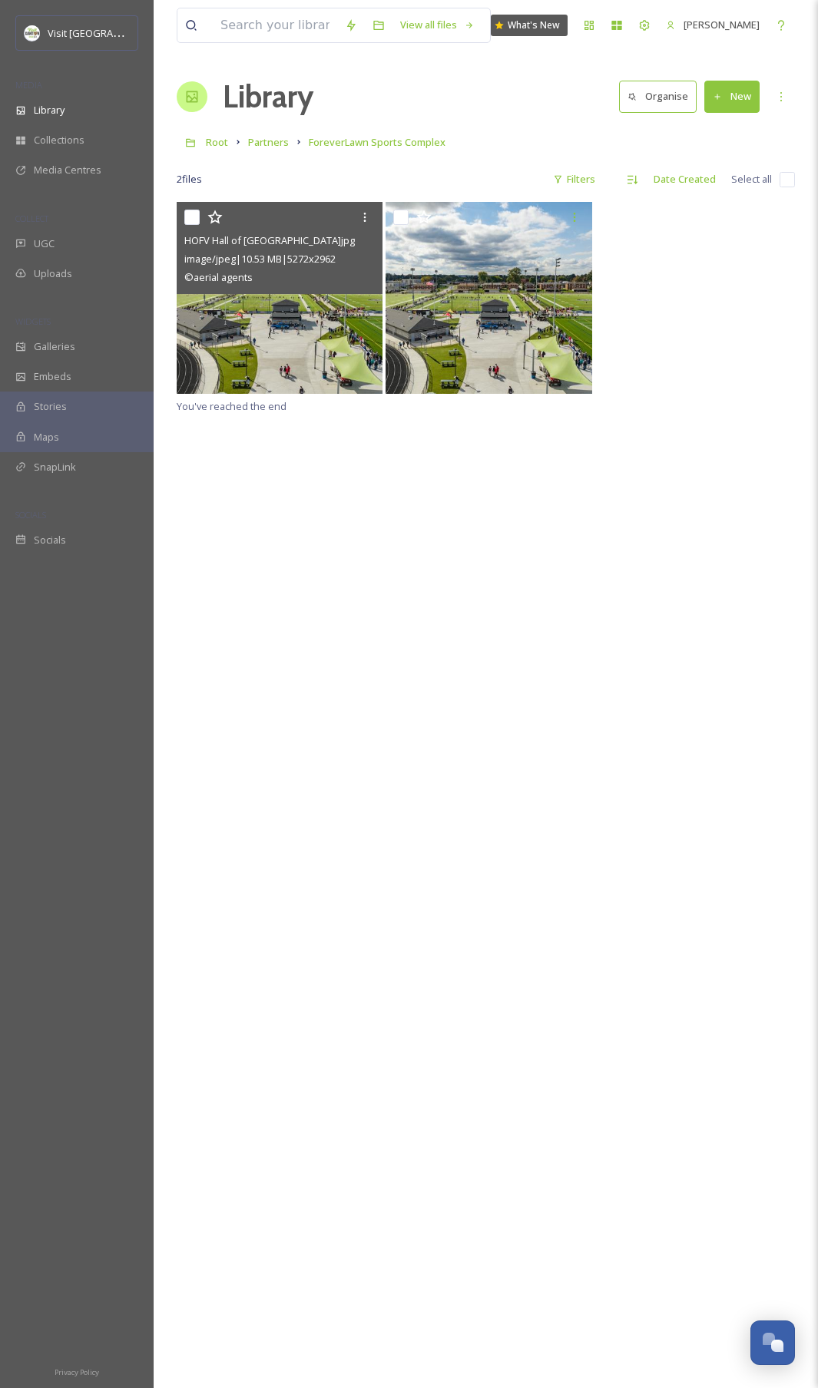
click at [319, 341] on img at bounding box center [280, 298] width 206 height 192
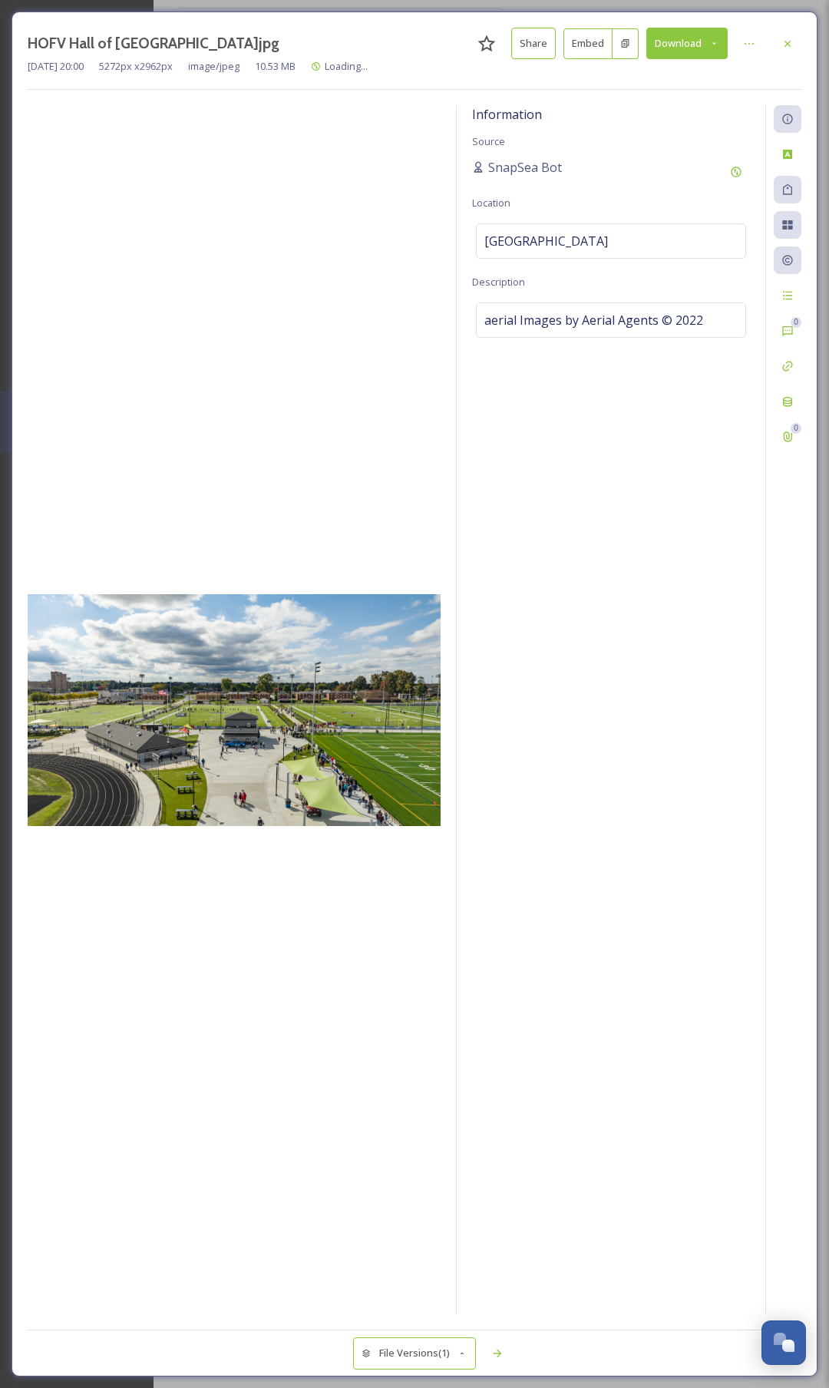
click at [692, 39] on button "Download" at bounding box center [686, 43] width 81 height 31
click at [664, 78] on span "Download Original (5272 x 2962)" at bounding box center [646, 78] width 145 height 15
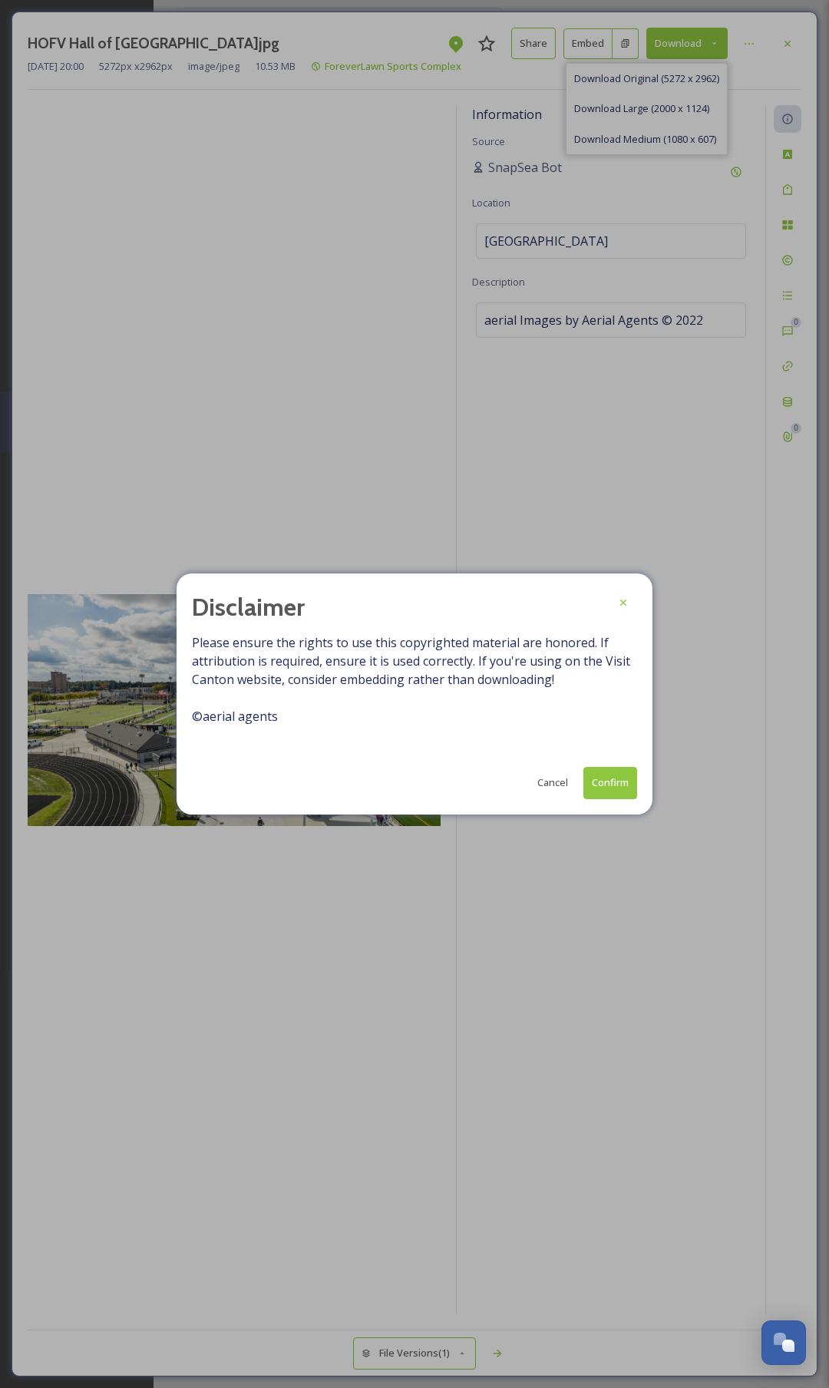
click at [606, 695] on button "Confirm" at bounding box center [610, 782] width 54 height 31
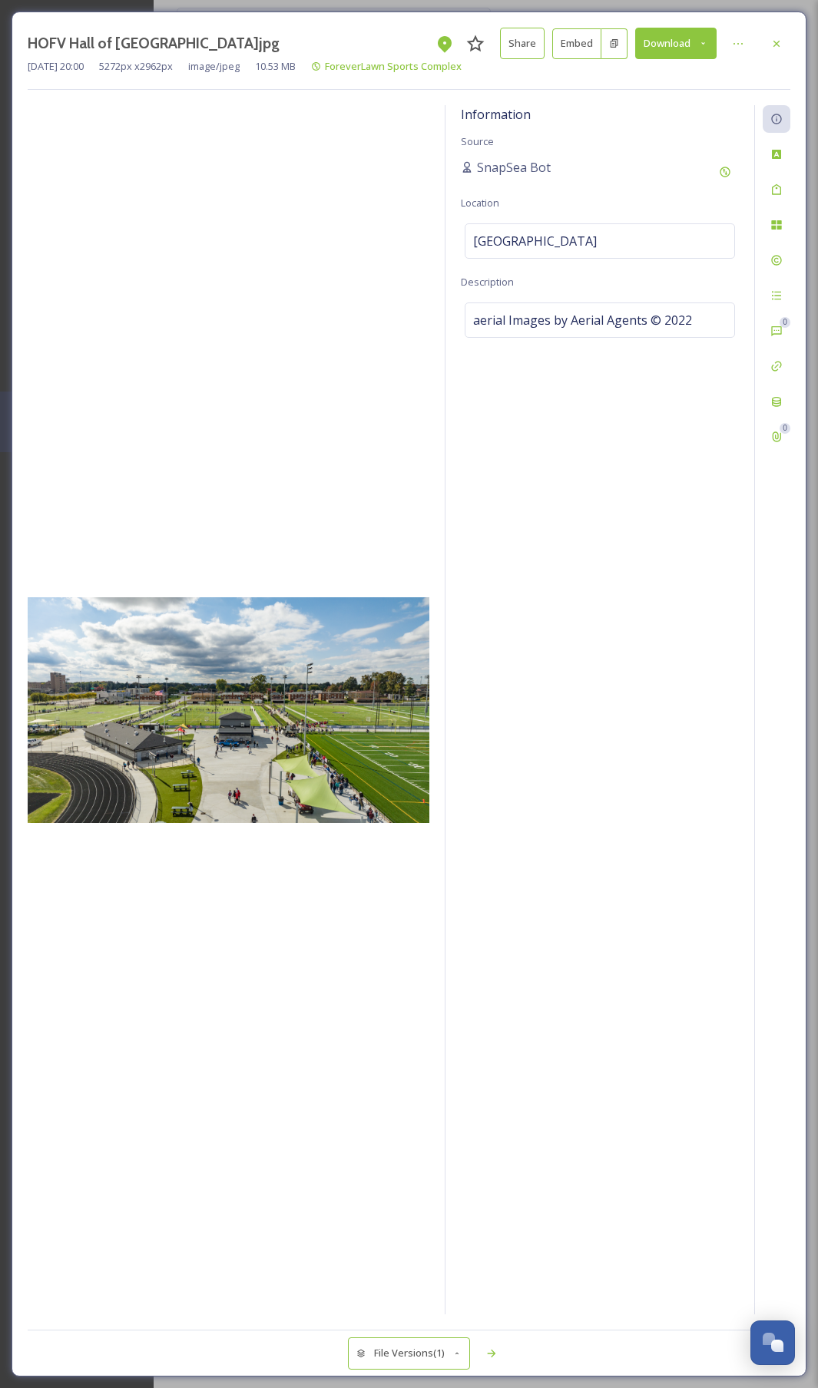
click at [312, 310] on div at bounding box center [228, 709] width 401 height 1209
click at [778, 47] on icon at bounding box center [776, 44] width 12 height 12
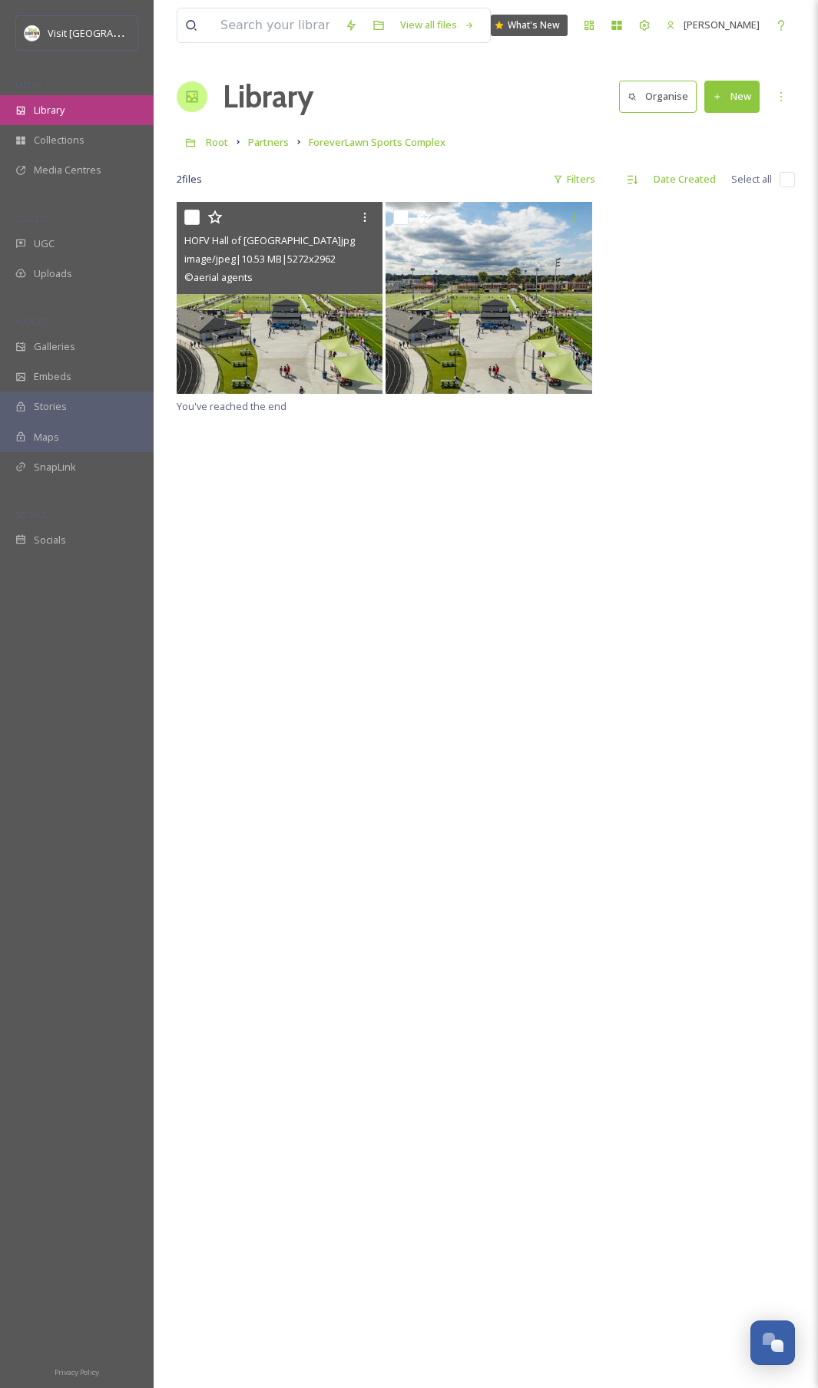
click at [97, 111] on div "Library" at bounding box center [77, 110] width 154 height 30
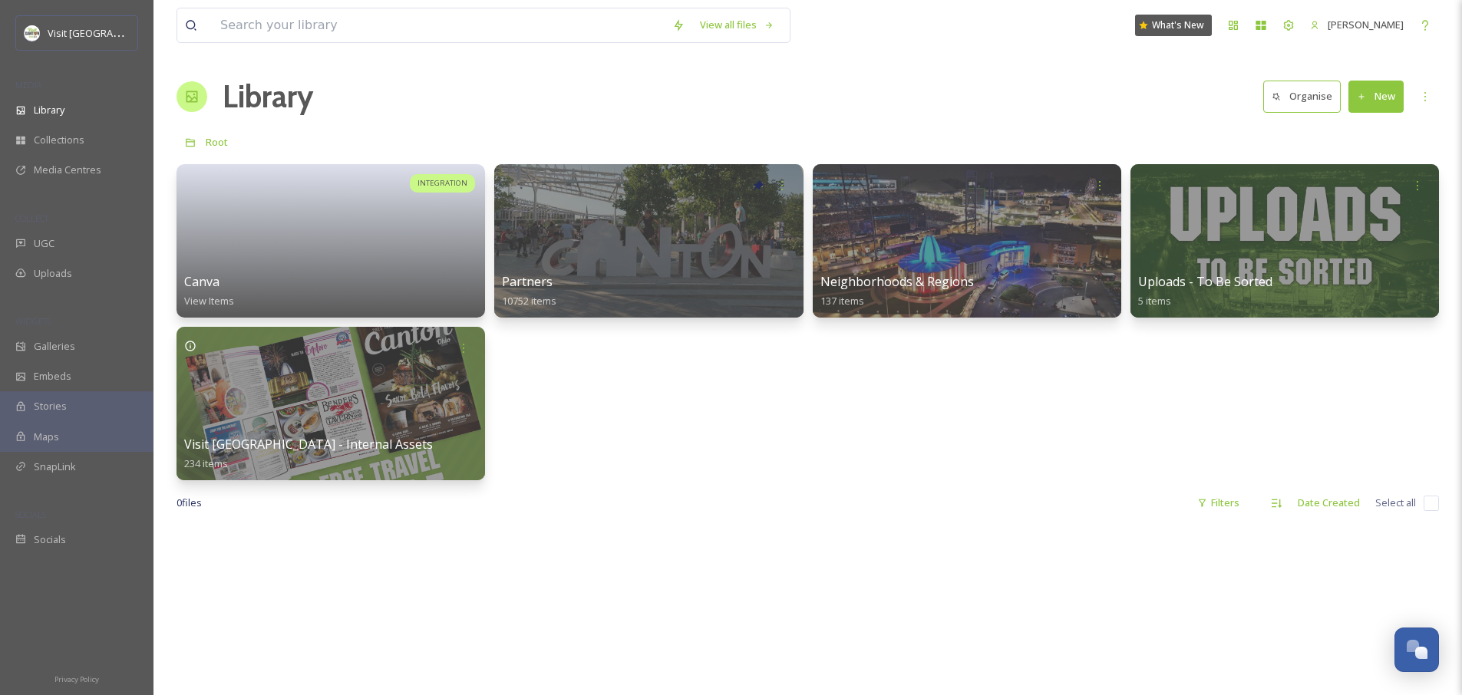
click at [962, 405] on div "INTEGRATION Canva View Items Partners 10752 items Neighborhoods & Regions 137 i…" at bounding box center [808, 322] width 1263 height 316
